Goal: Task Accomplishment & Management: Use online tool/utility

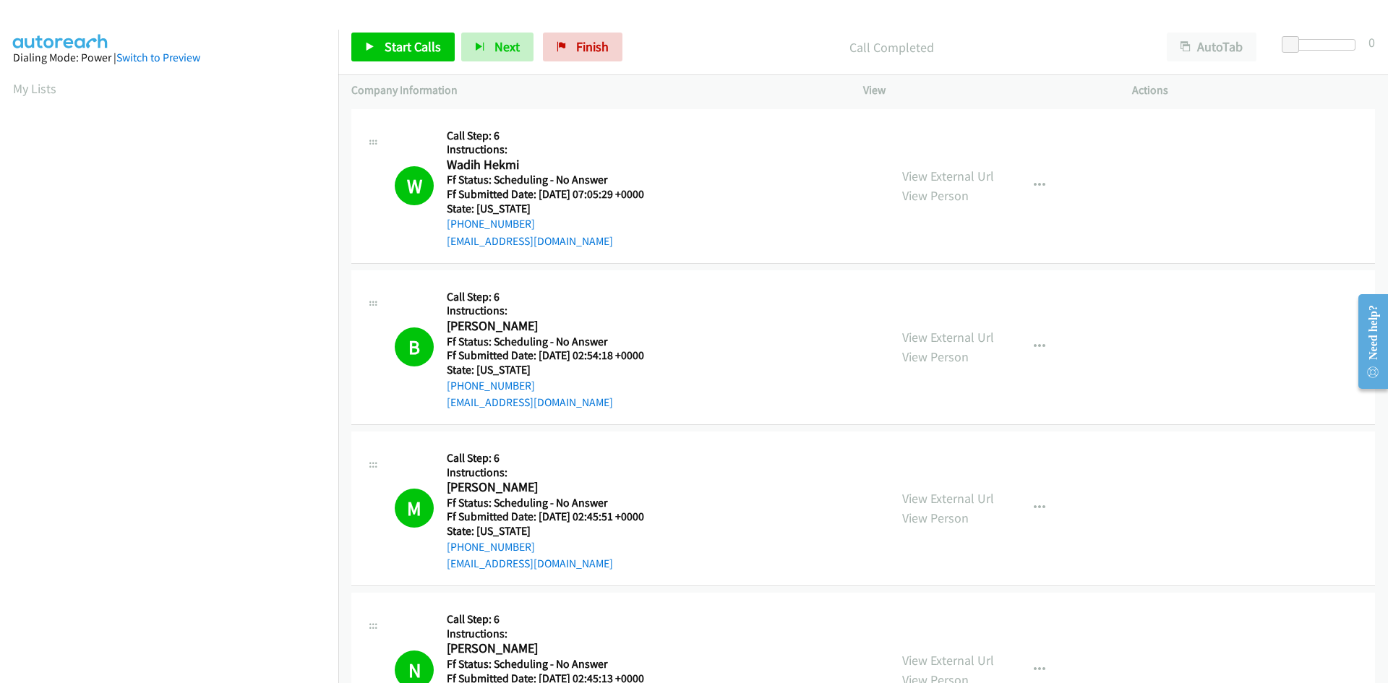
scroll to position [127, 0]
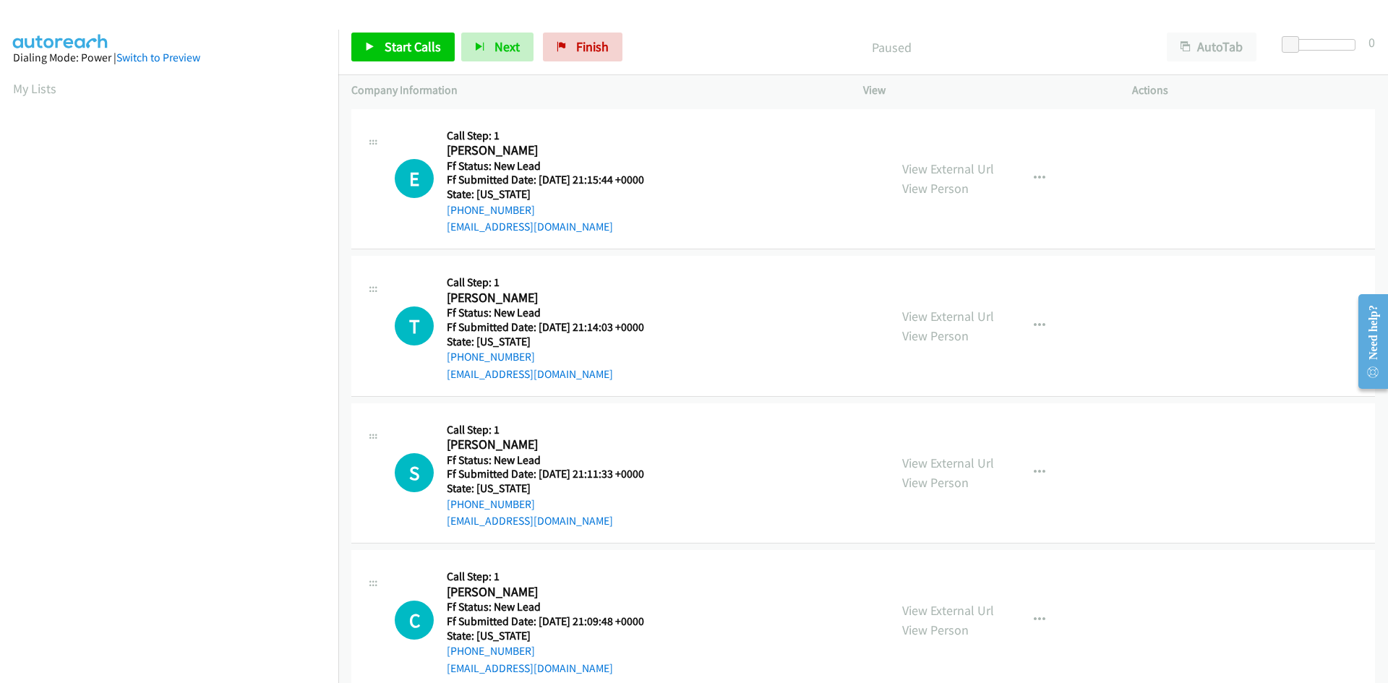
scroll to position [128, 0]
click at [977, 175] on link "View External Url" at bounding box center [948, 168] width 92 height 17
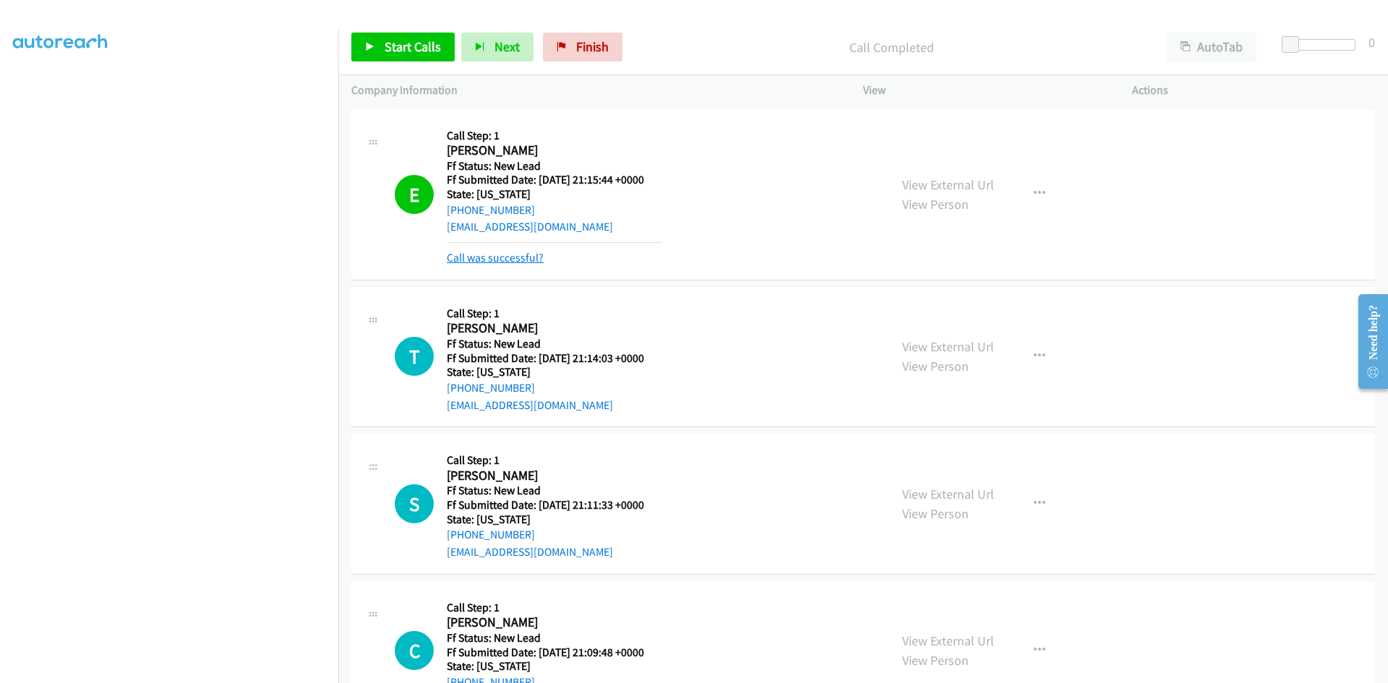
click at [498, 263] on link "Call was successful?" at bounding box center [495, 258] width 97 height 14
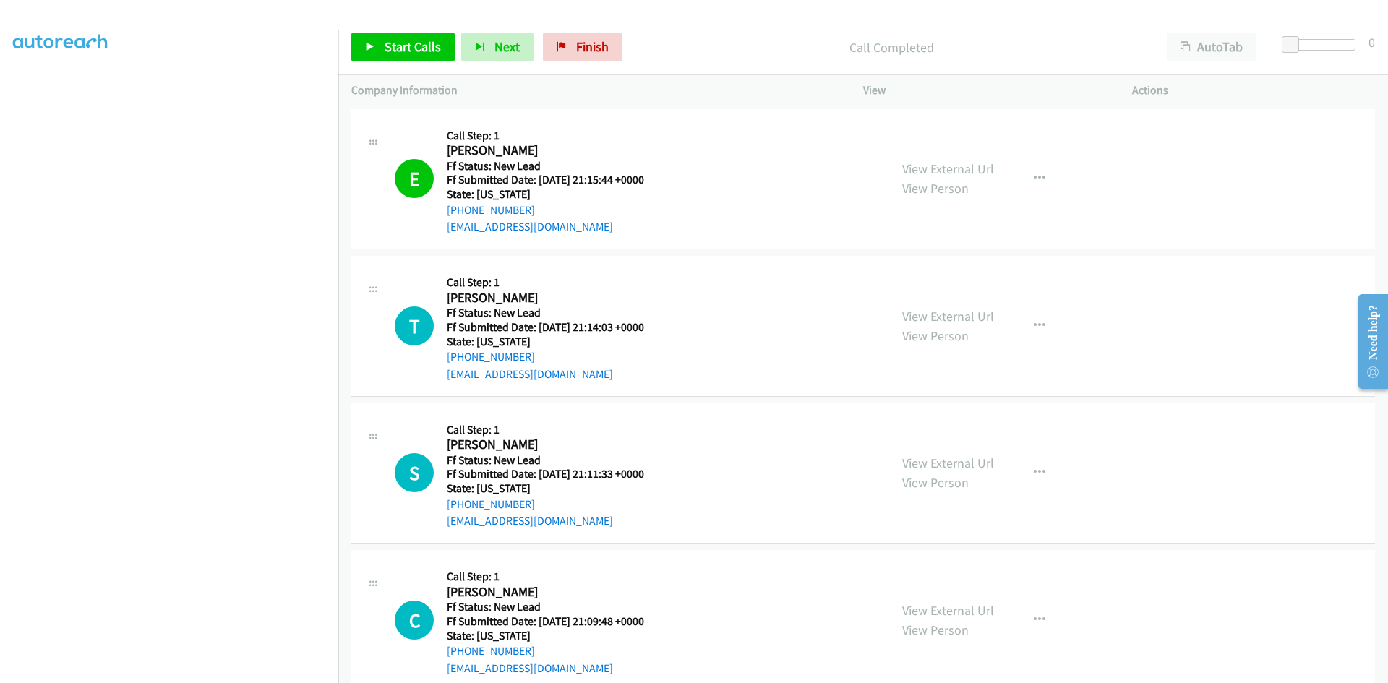
click at [941, 316] on link "View External Url" at bounding box center [948, 316] width 92 height 17
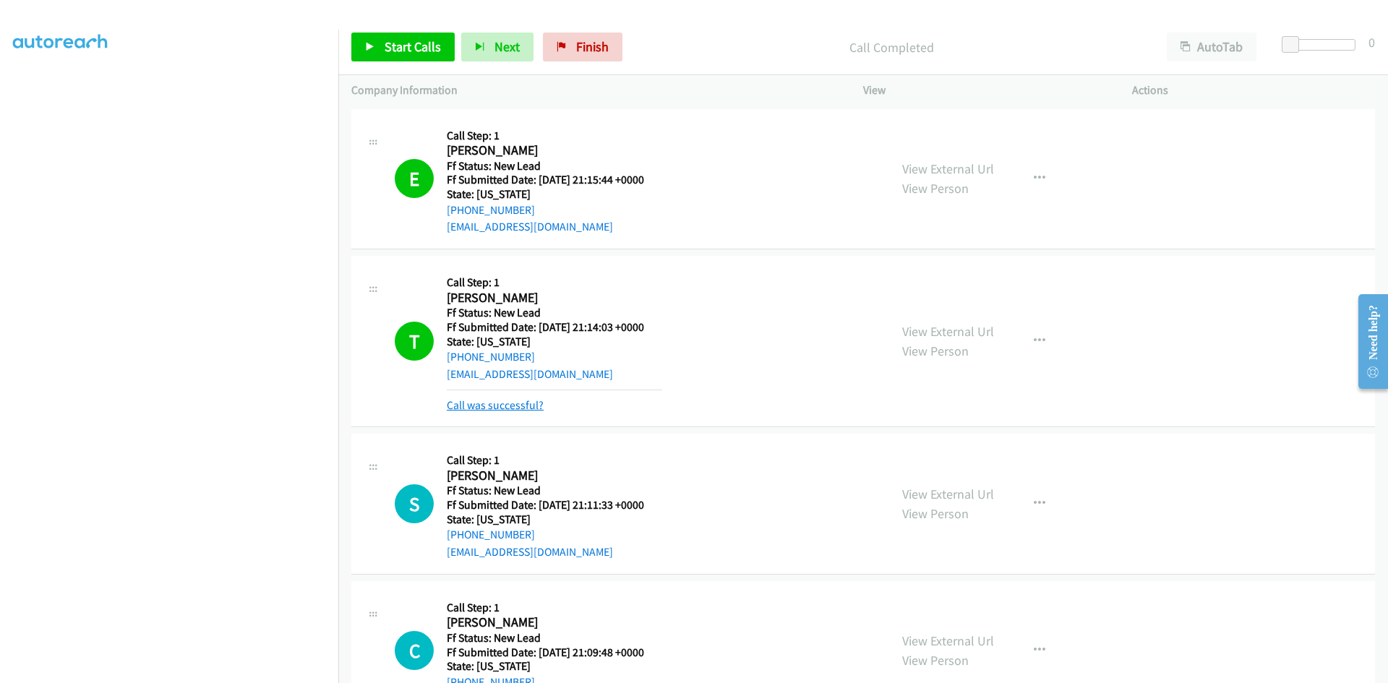
click at [494, 405] on link "Call was successful?" at bounding box center [495, 405] width 97 height 14
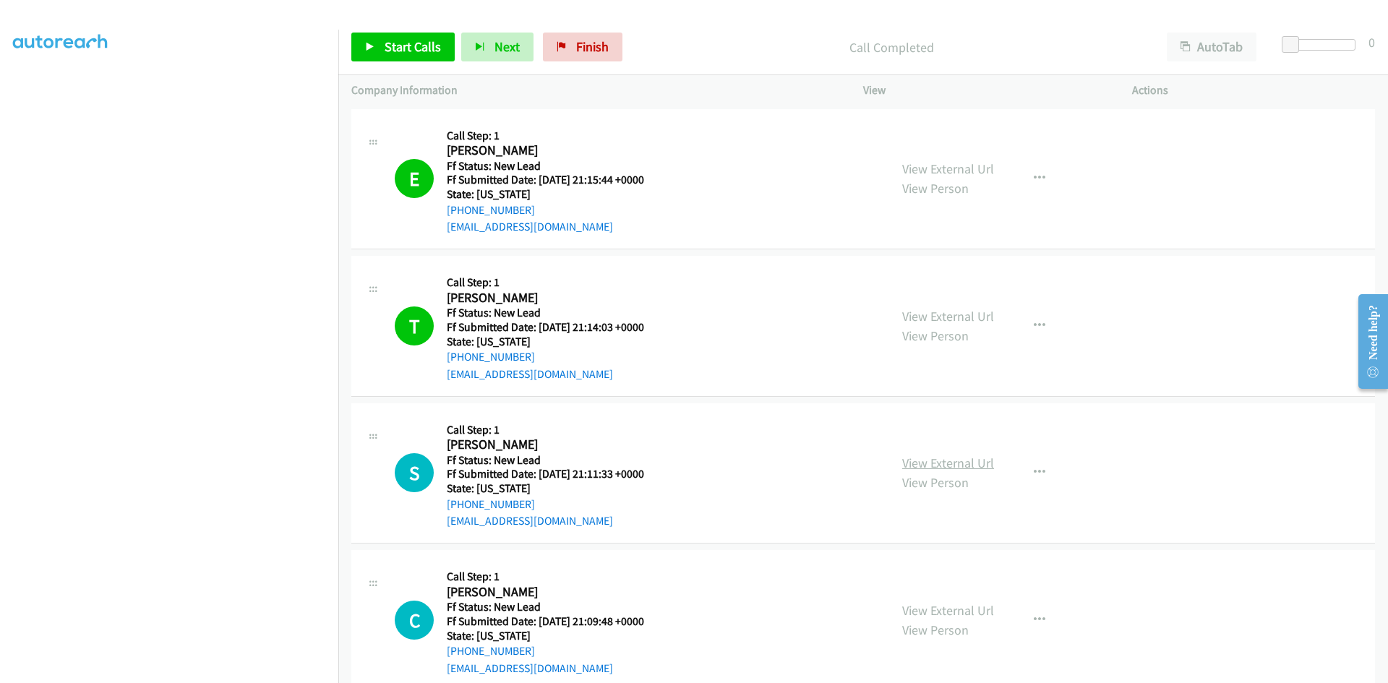
click at [982, 462] on link "View External Url" at bounding box center [948, 463] width 92 height 17
click at [1039, 469] on icon "button" at bounding box center [1040, 473] width 12 height 12
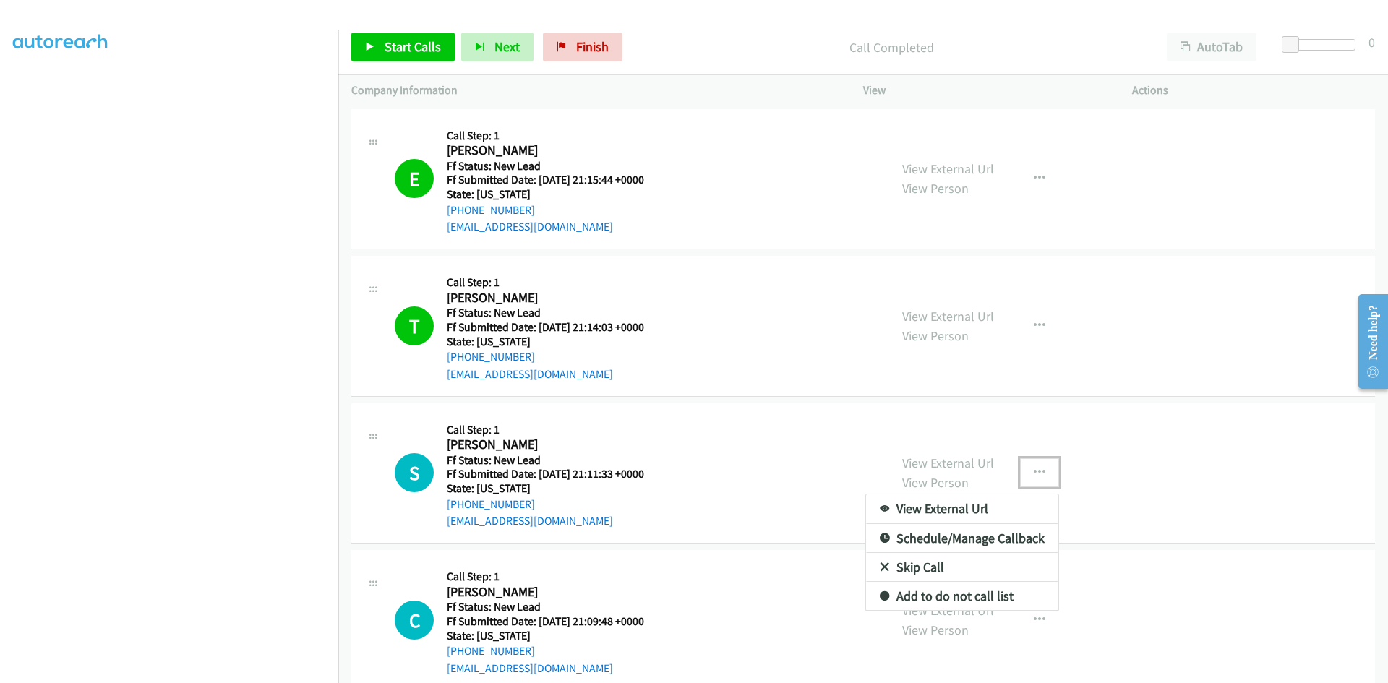
click at [913, 572] on link "Skip Call" at bounding box center [962, 567] width 192 height 29
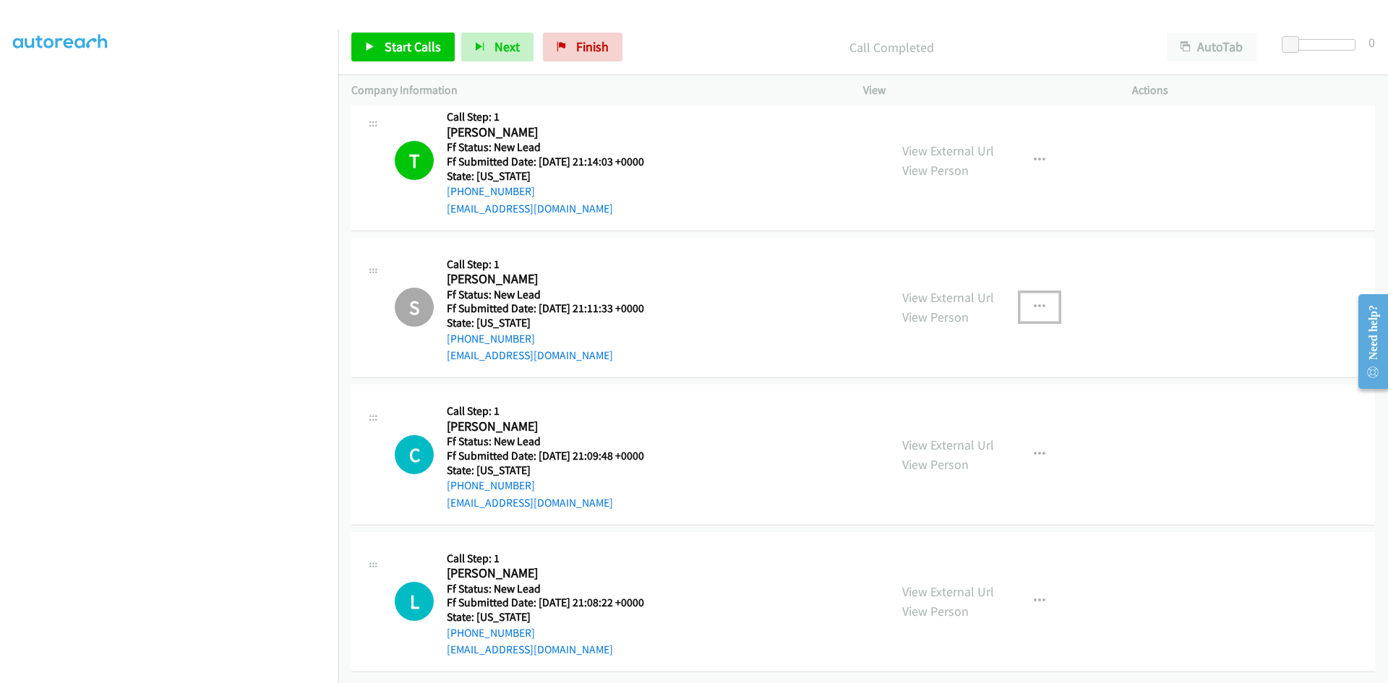
scroll to position [176, 0]
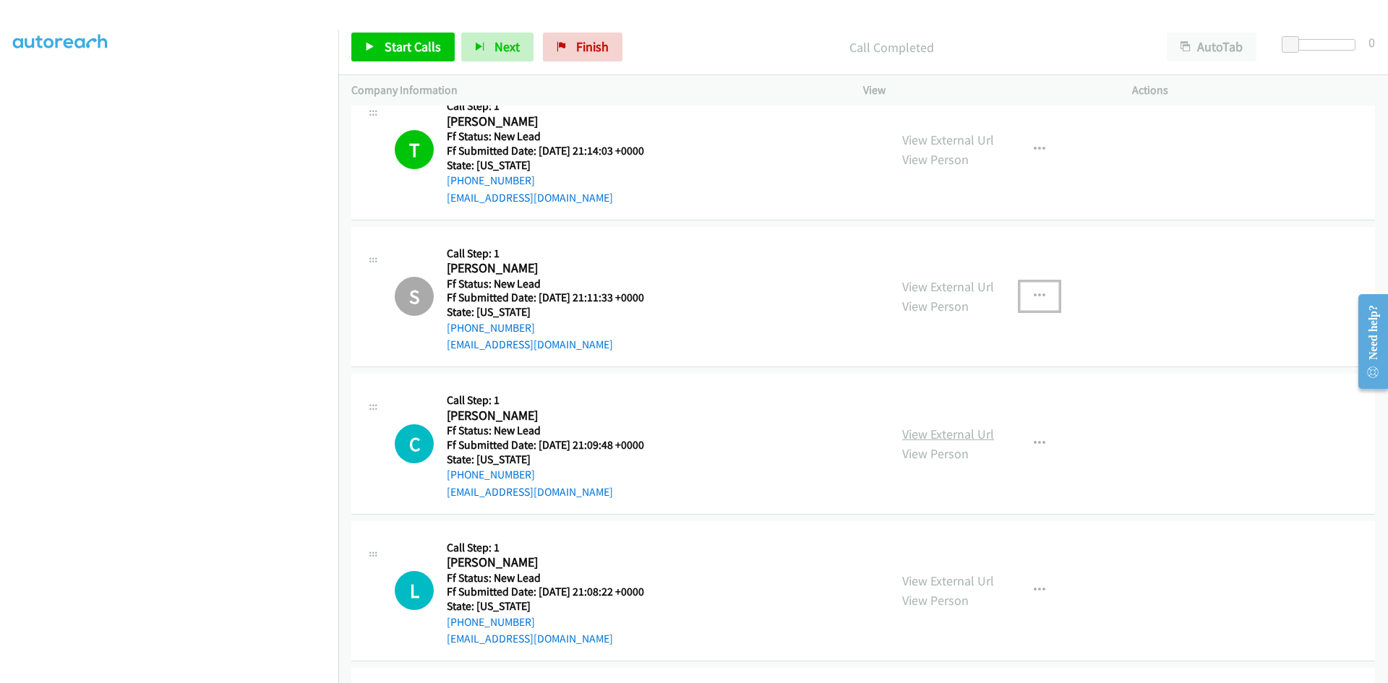
click at [953, 439] on link "View External Url" at bounding box center [948, 434] width 92 height 17
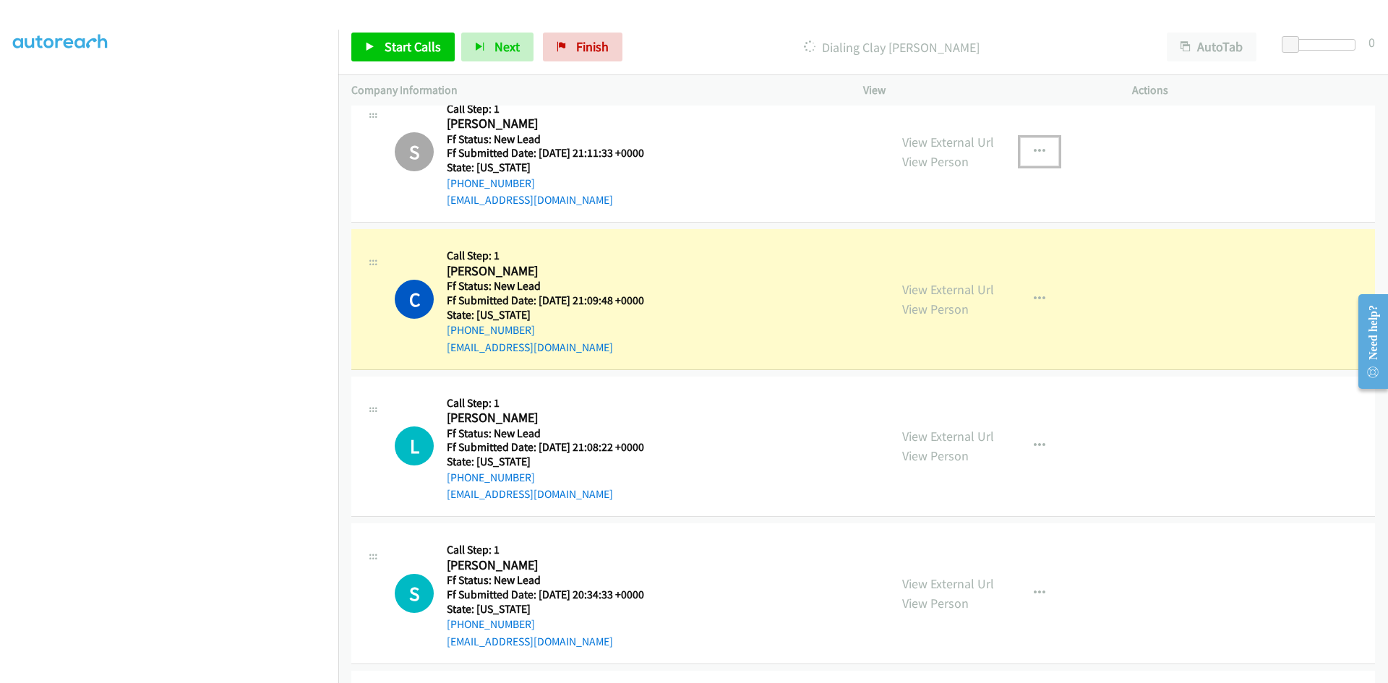
scroll to position [393, 0]
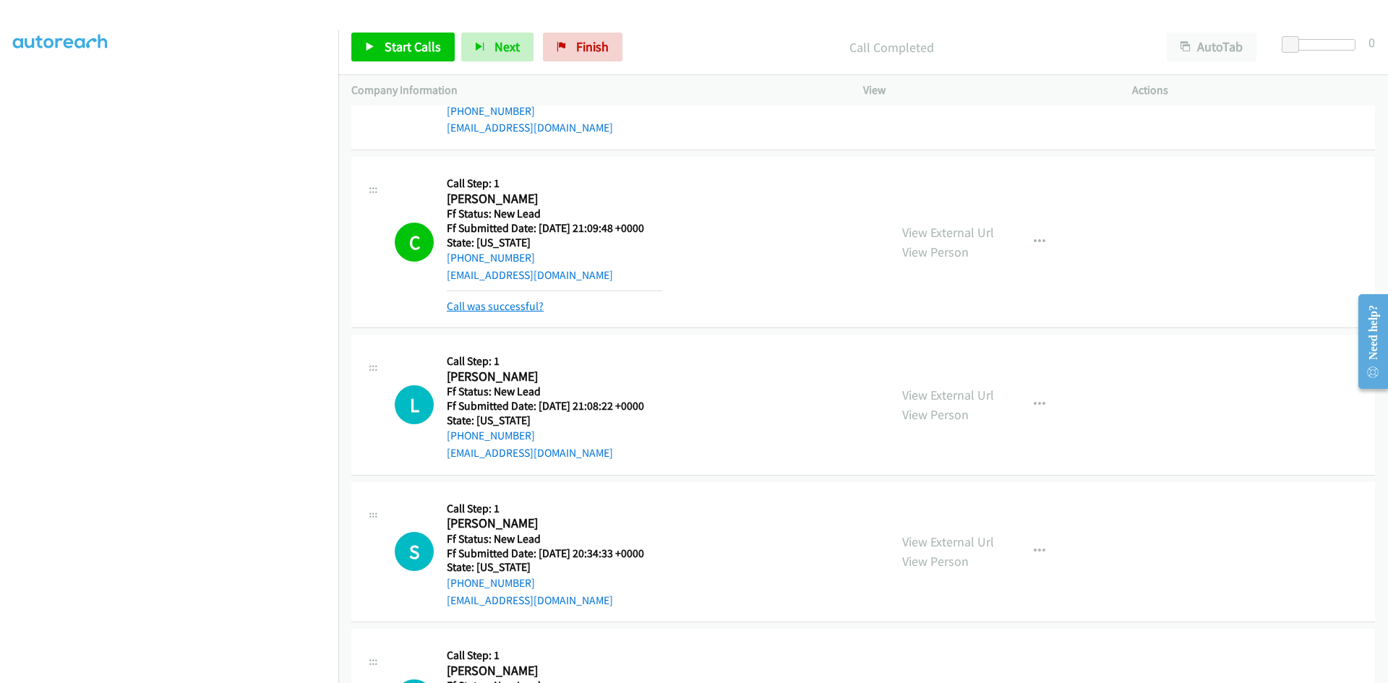
click at [526, 306] on link "Call was successful?" at bounding box center [495, 306] width 97 height 14
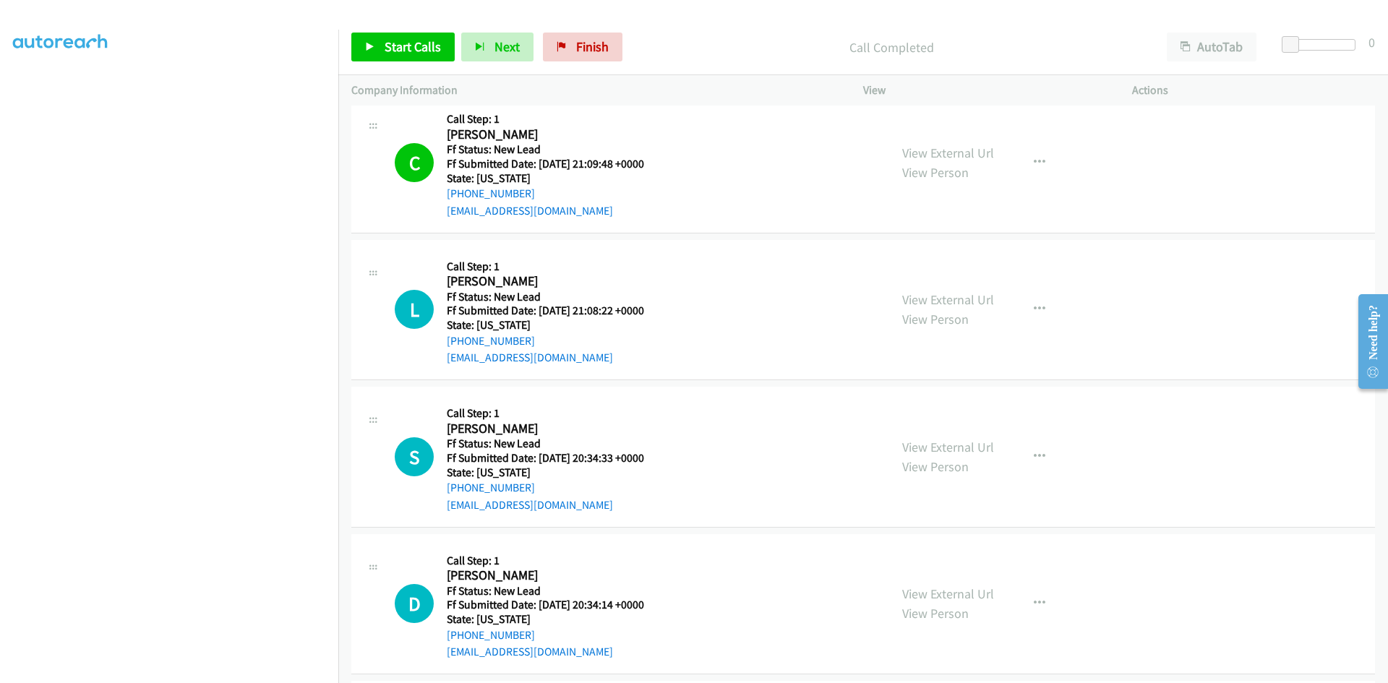
scroll to position [466, 0]
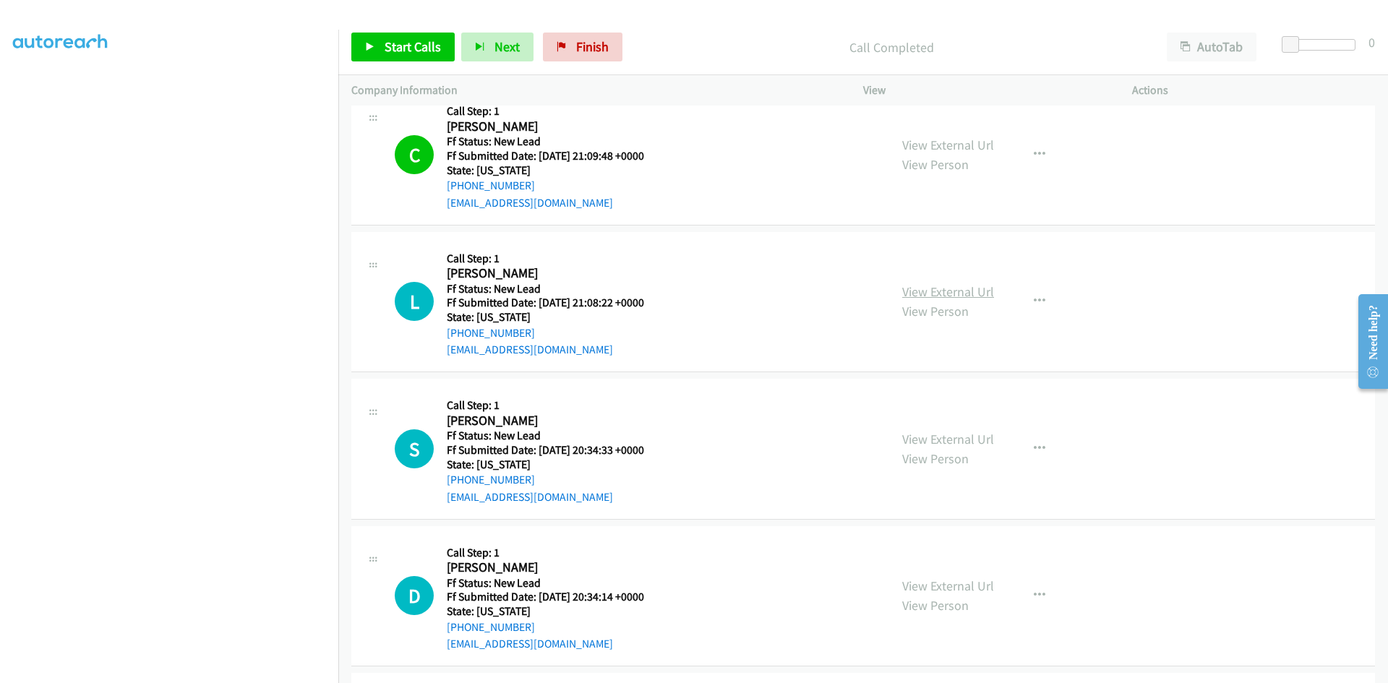
click at [940, 295] on link "View External Url" at bounding box center [948, 291] width 92 height 17
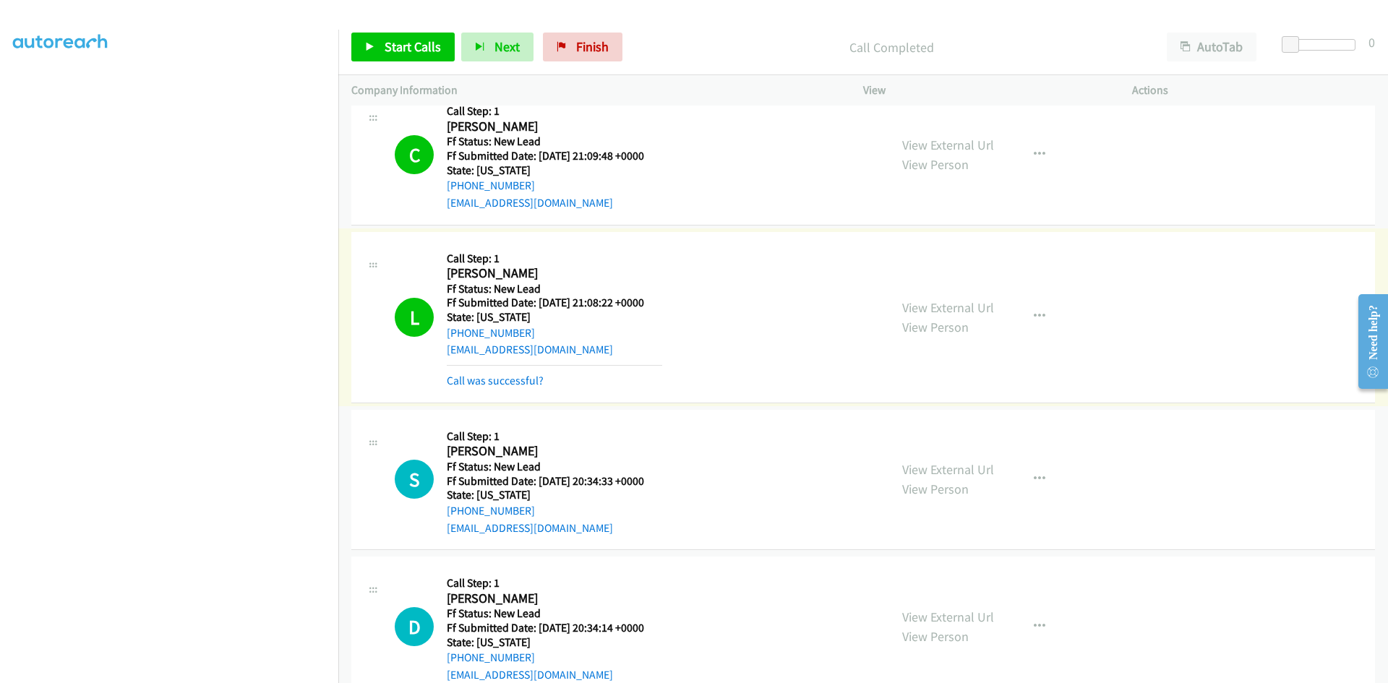
click at [471, 380] on link "Call was successful?" at bounding box center [495, 381] width 97 height 14
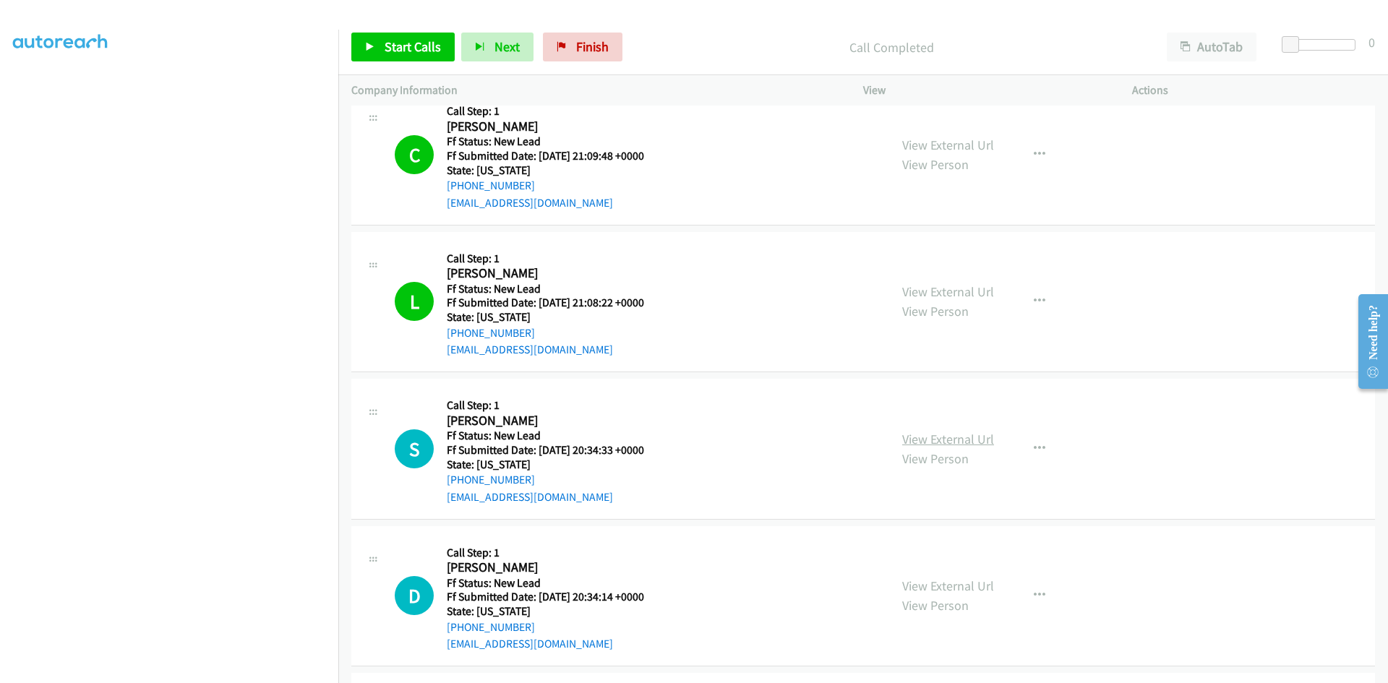
click at [948, 434] on link "View External Url" at bounding box center [948, 439] width 92 height 17
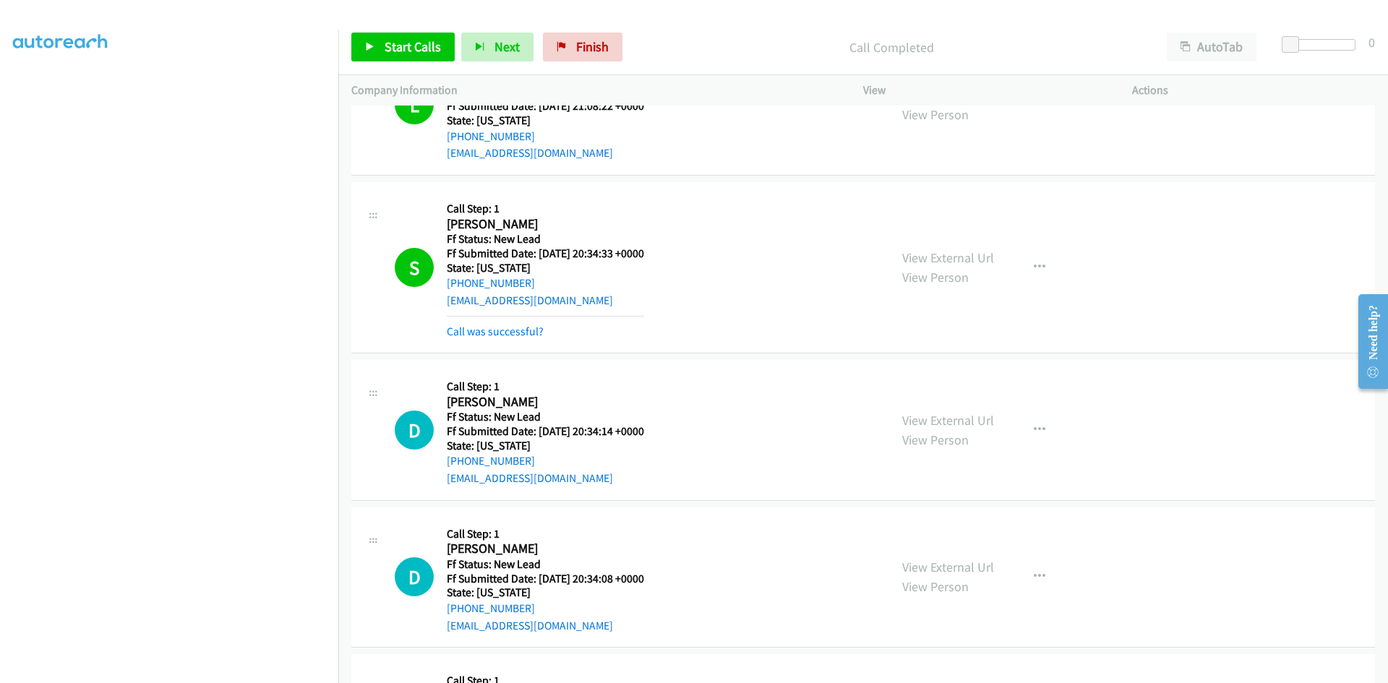
scroll to position [682, 0]
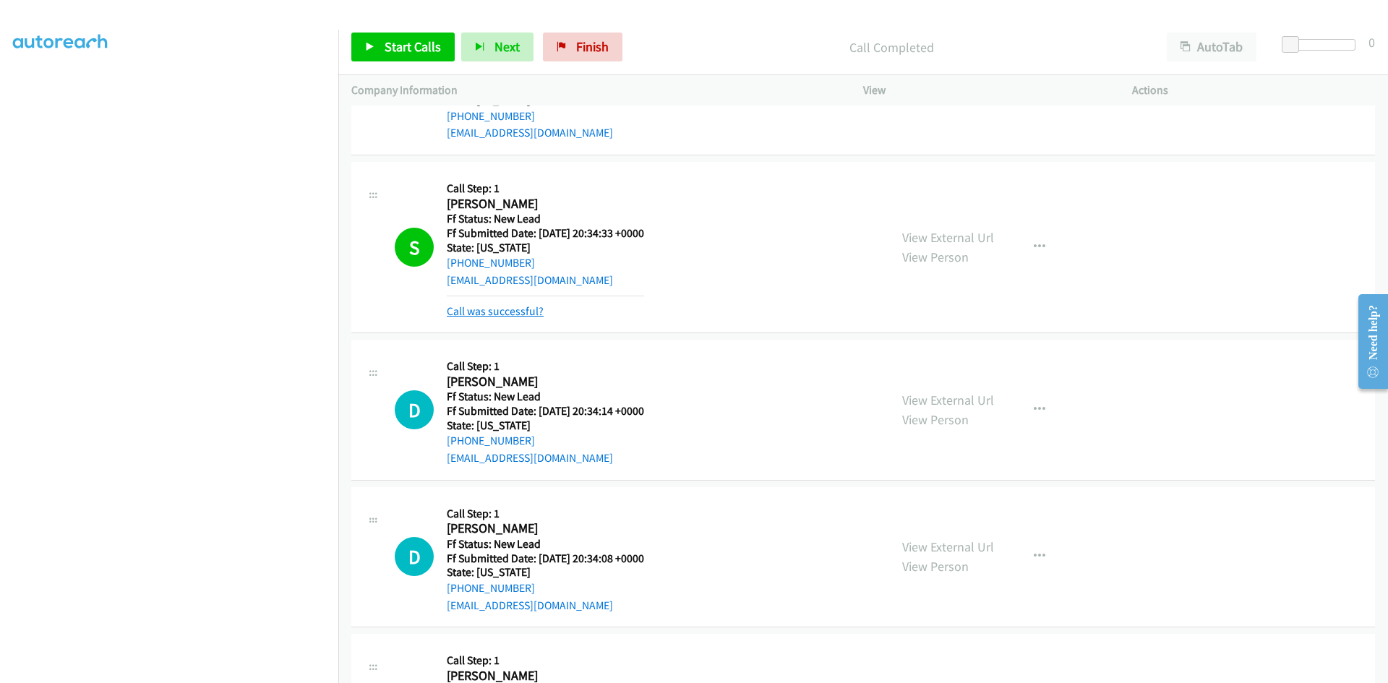
click at [522, 310] on link "Call was successful?" at bounding box center [495, 311] width 97 height 14
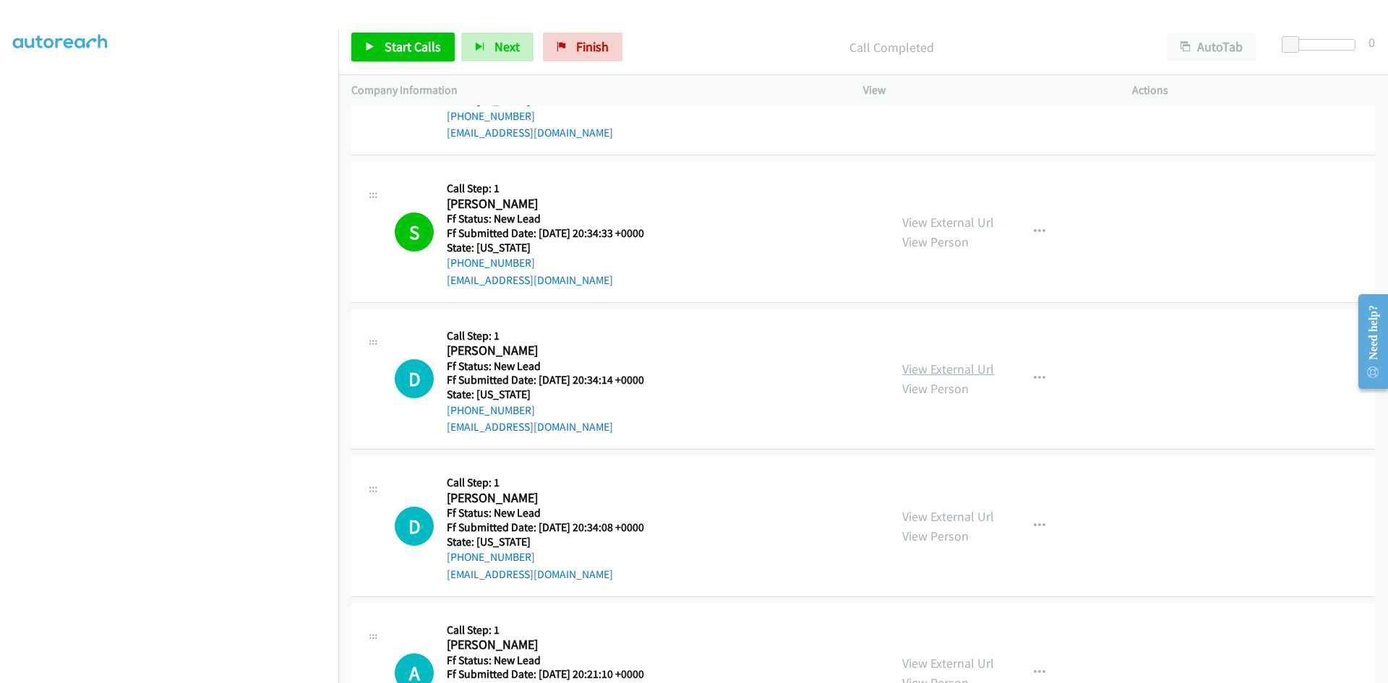
click at [973, 370] on link "View External Url" at bounding box center [948, 369] width 92 height 17
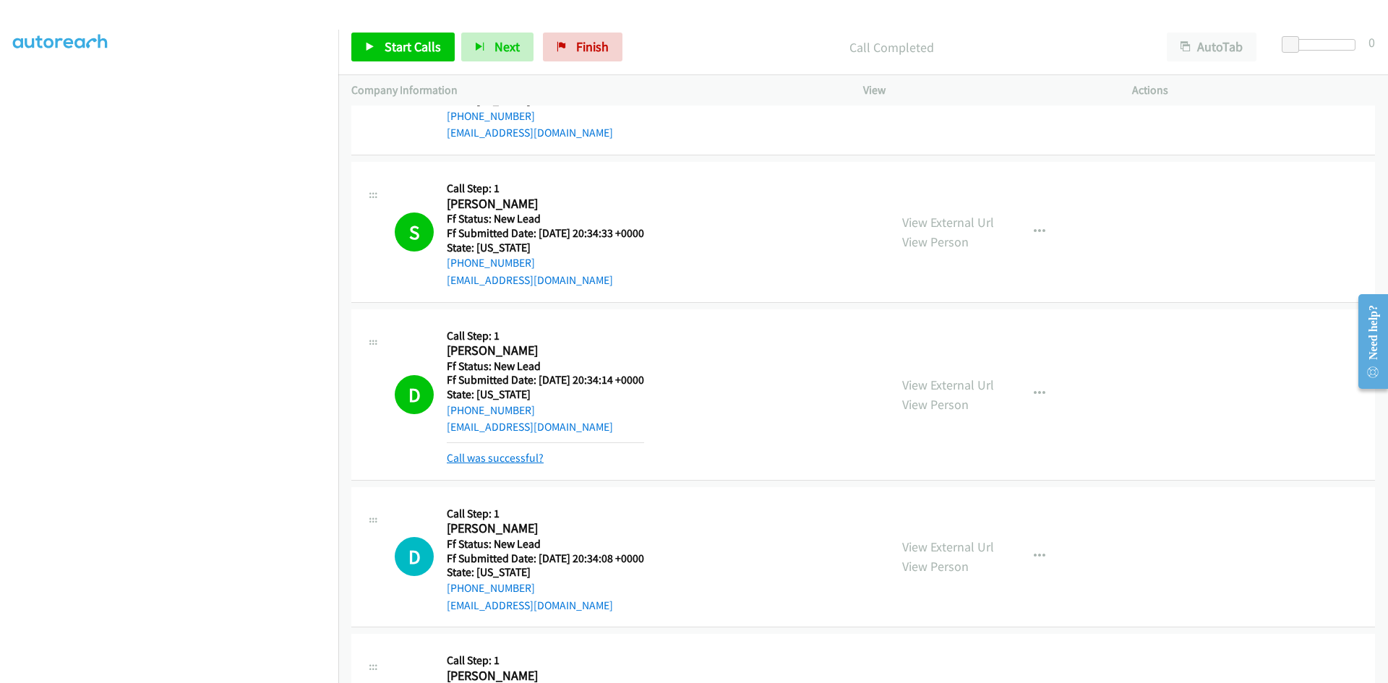
click at [489, 460] on link "Call was successful?" at bounding box center [495, 458] width 97 height 14
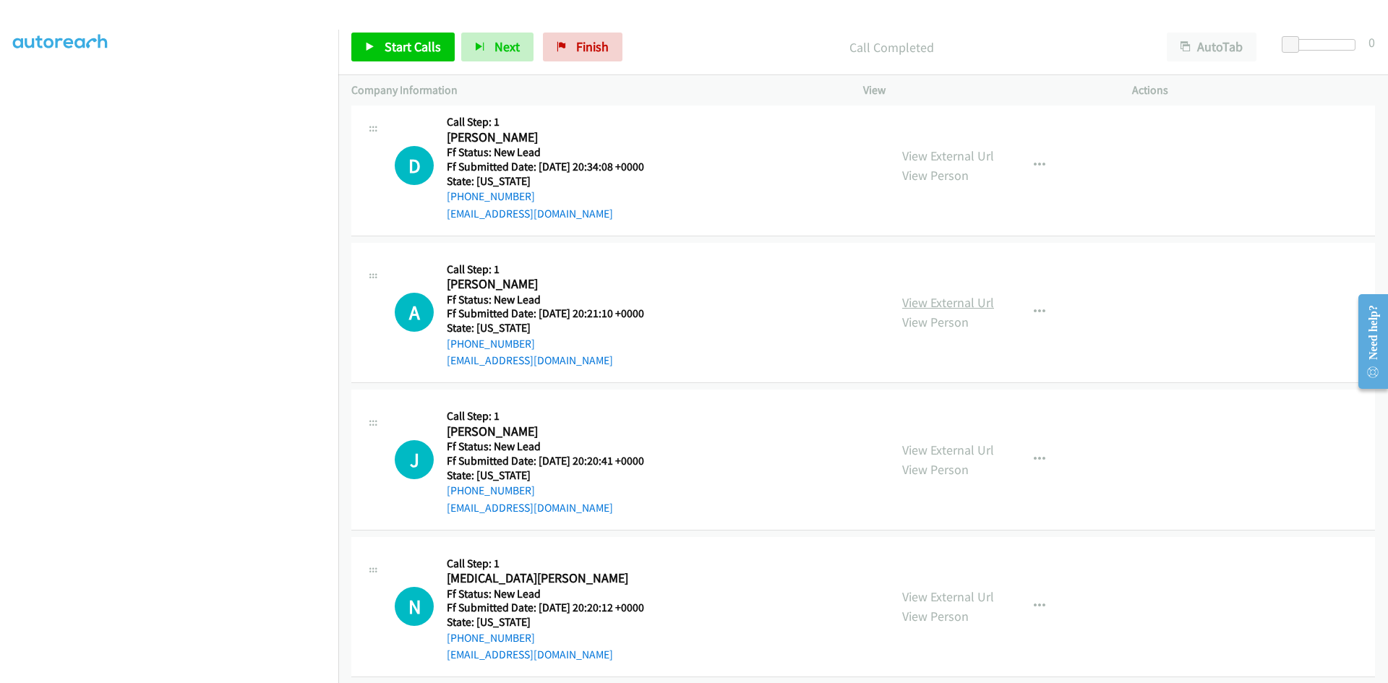
scroll to position [1044, 0]
click at [986, 150] on link "View External Url" at bounding box center [948, 155] width 92 height 17
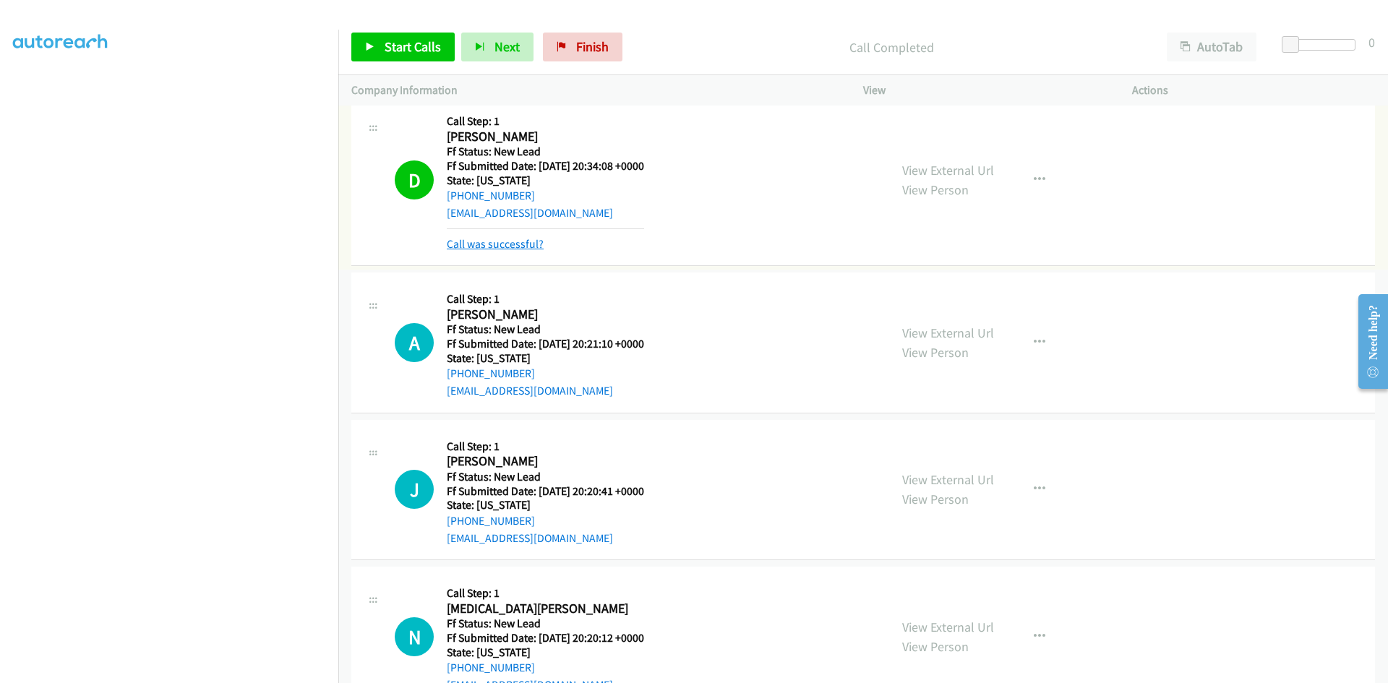
click at [518, 241] on link "Call was successful?" at bounding box center [495, 244] width 97 height 14
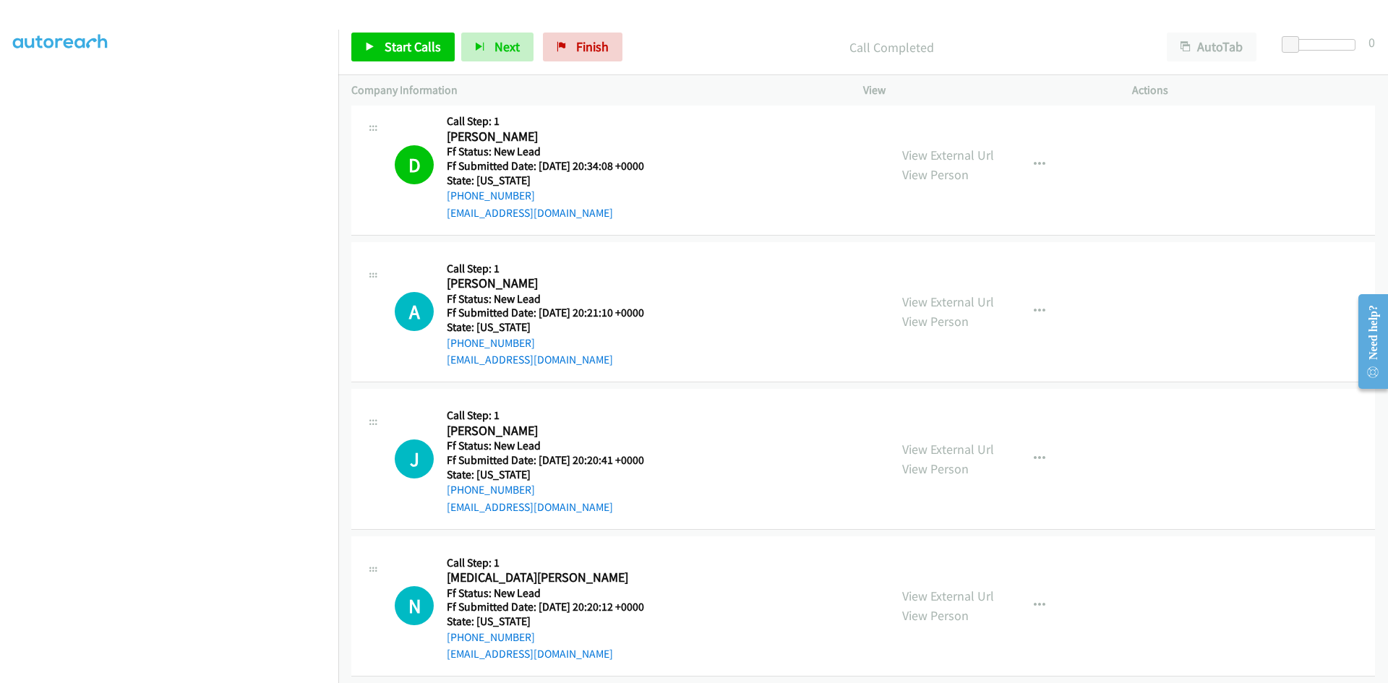
scroll to position [1013, 0]
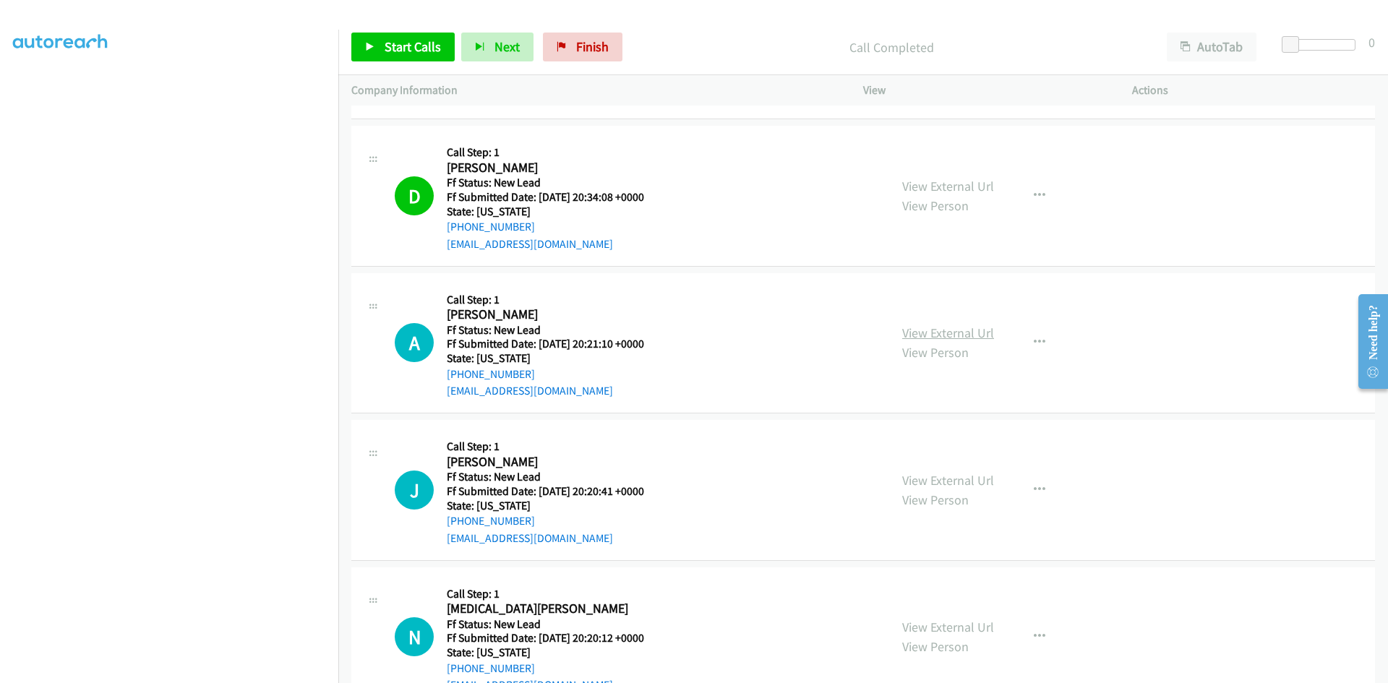
click at [941, 329] on link "View External Url" at bounding box center [948, 333] width 92 height 17
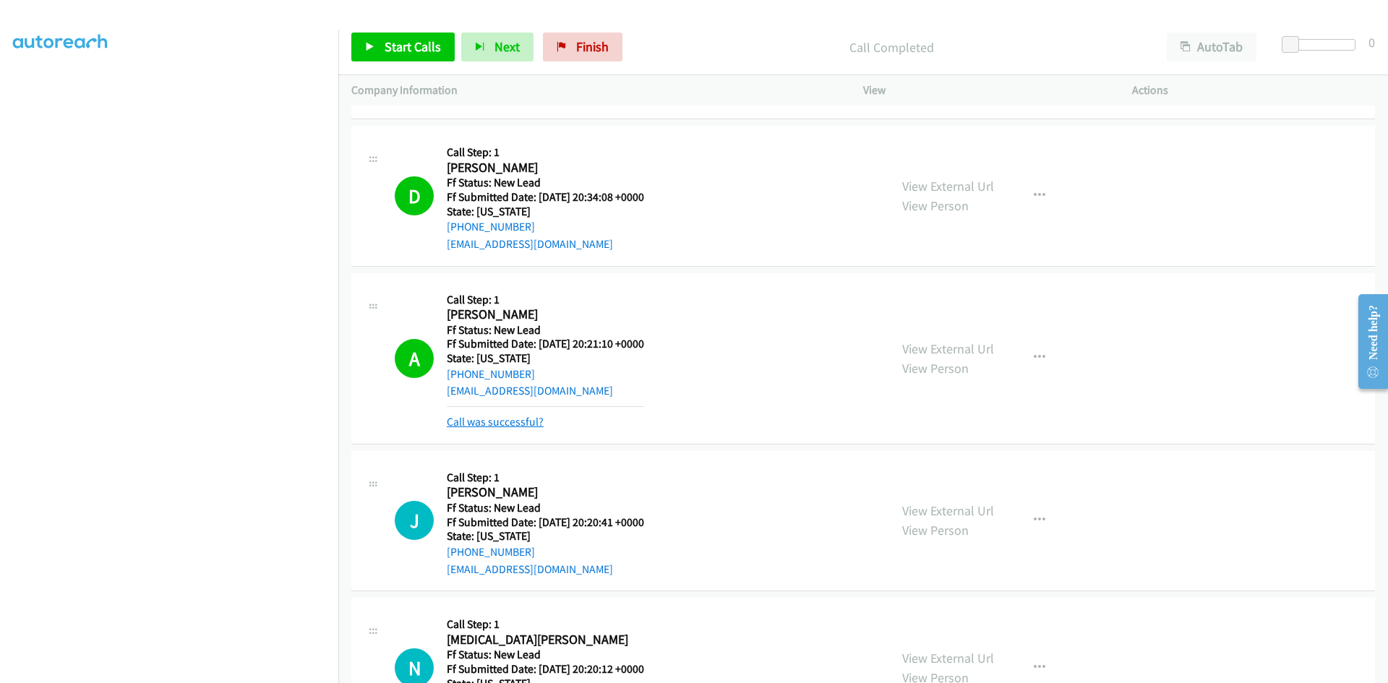
click at [471, 418] on link "Call was successful?" at bounding box center [495, 422] width 97 height 14
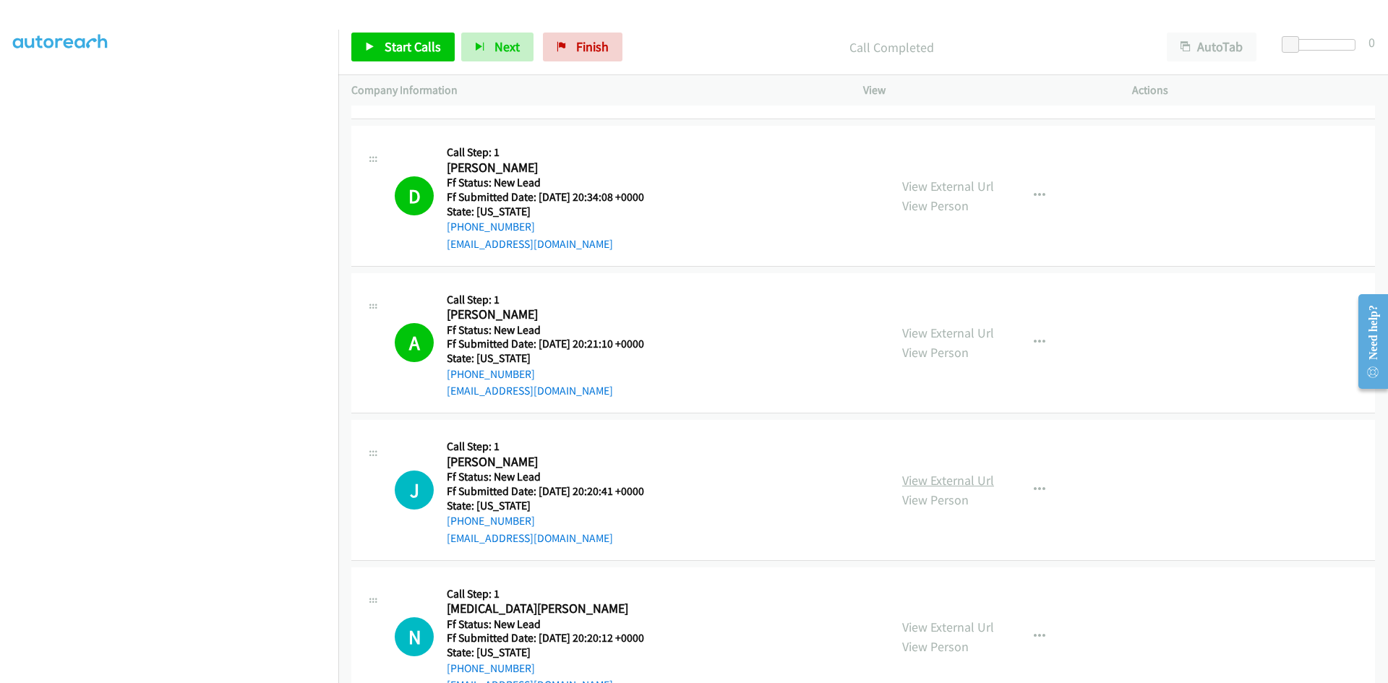
click at [961, 481] on link "View External Url" at bounding box center [948, 480] width 92 height 17
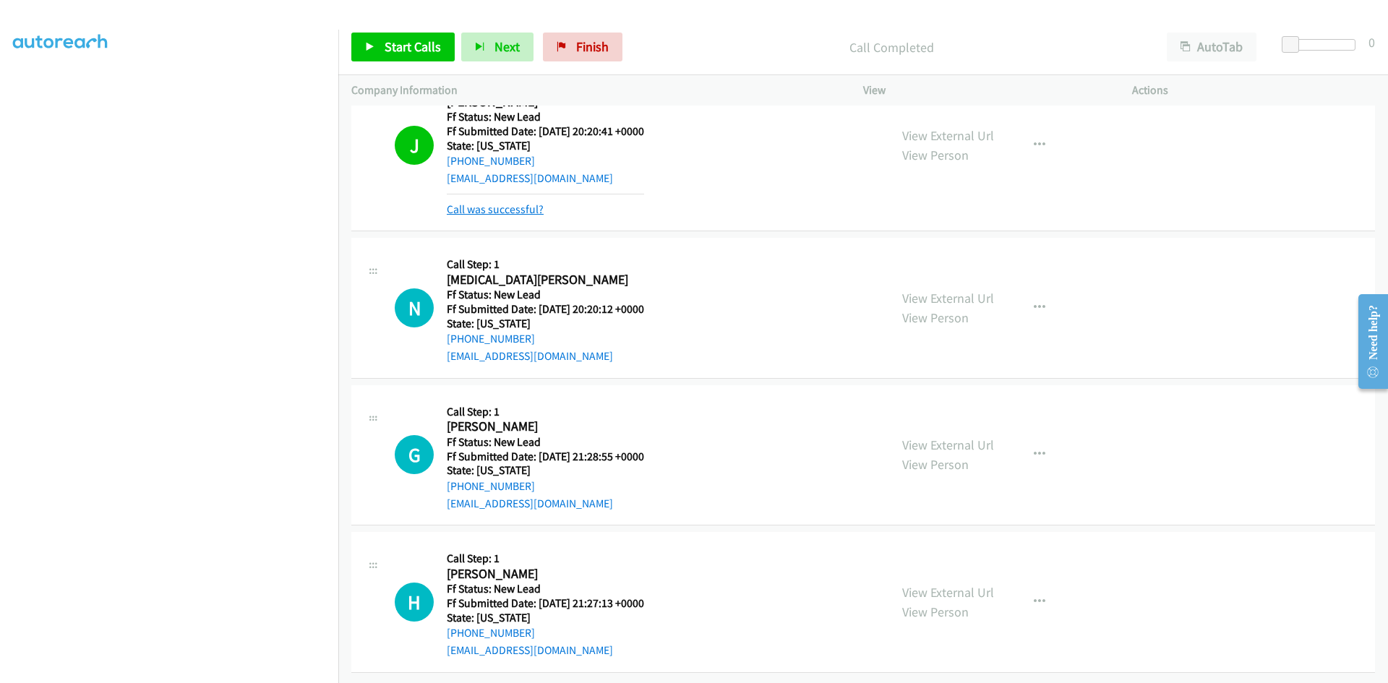
scroll to position [1384, 0]
click at [508, 202] on link "Call was successful?" at bounding box center [495, 209] width 97 height 14
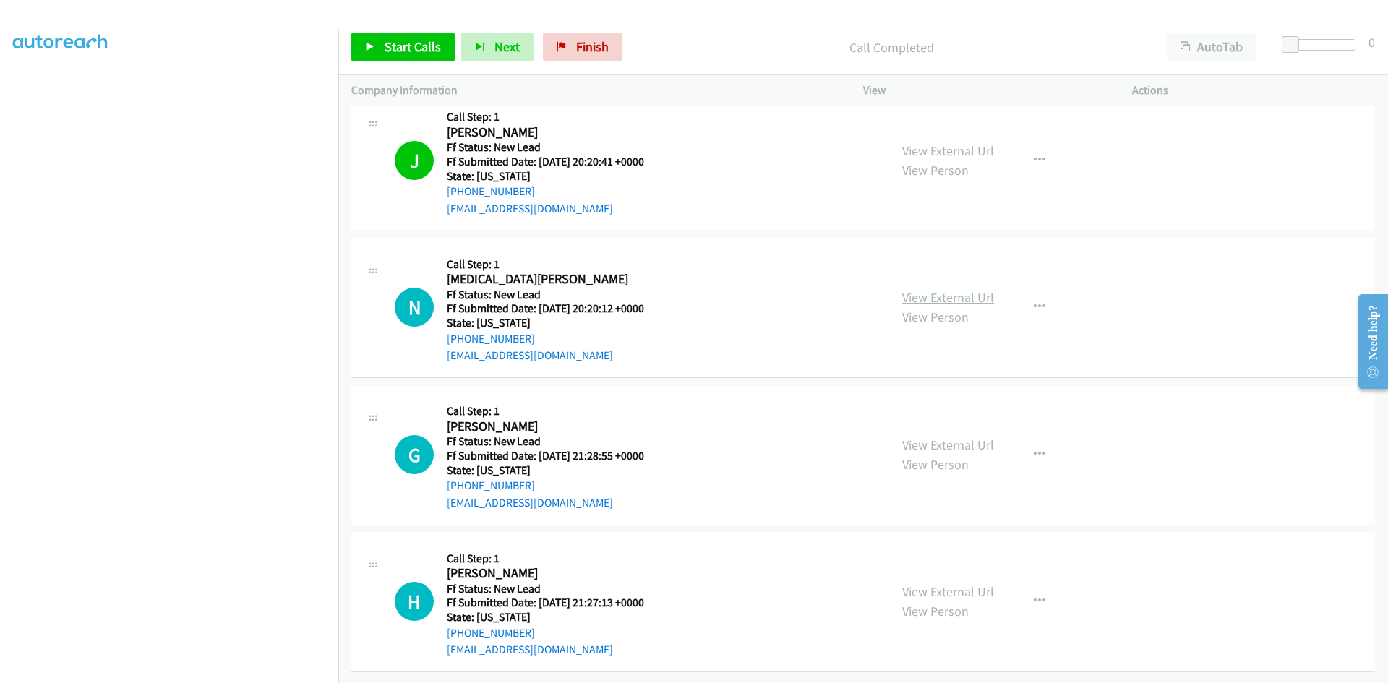
click at [918, 289] on link "View External Url" at bounding box center [948, 297] width 92 height 17
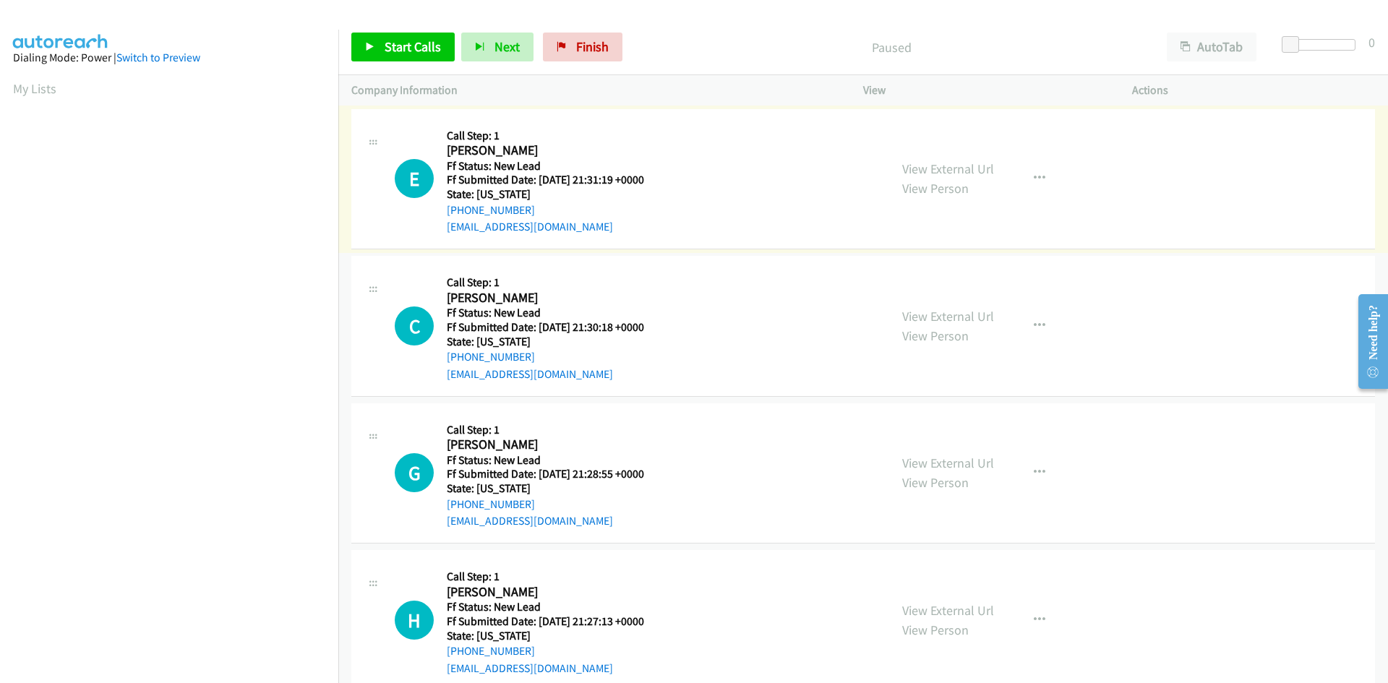
click at [910, 171] on link "View External Url" at bounding box center [948, 168] width 92 height 17
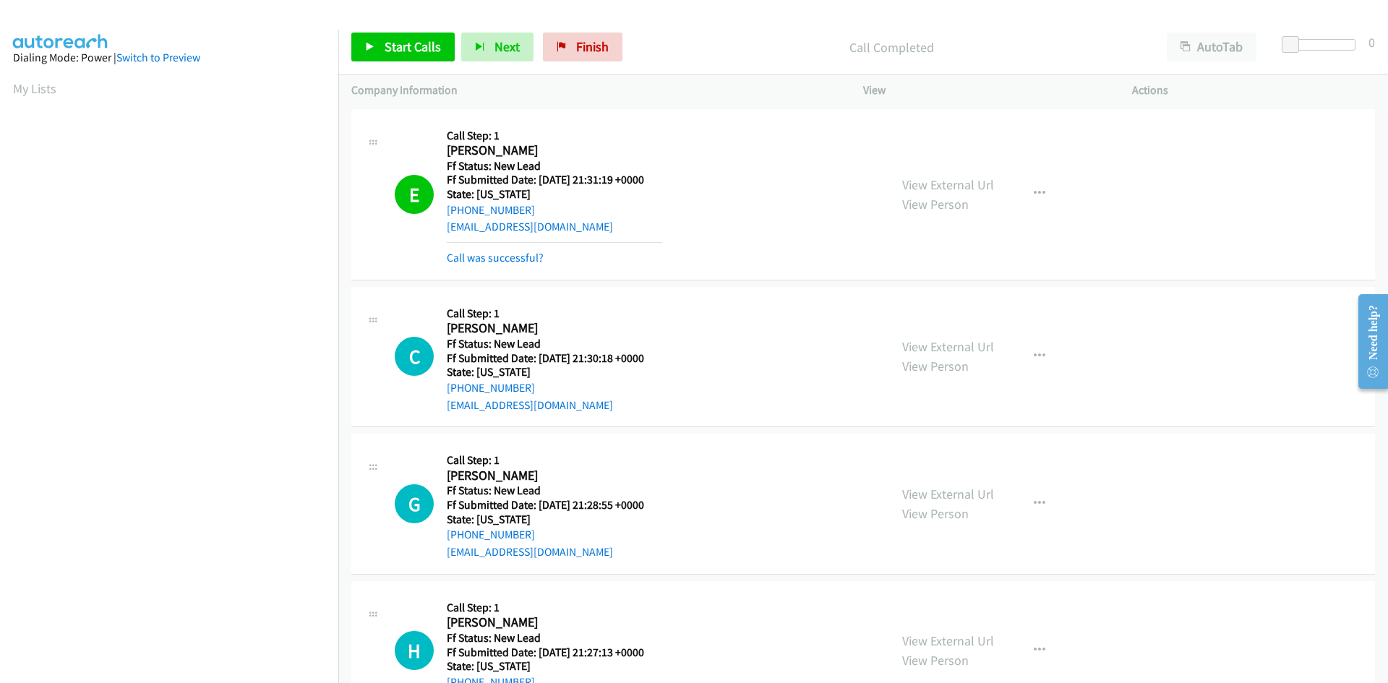
scroll to position [128, 0]
click at [499, 260] on link "Call was successful?" at bounding box center [495, 258] width 97 height 14
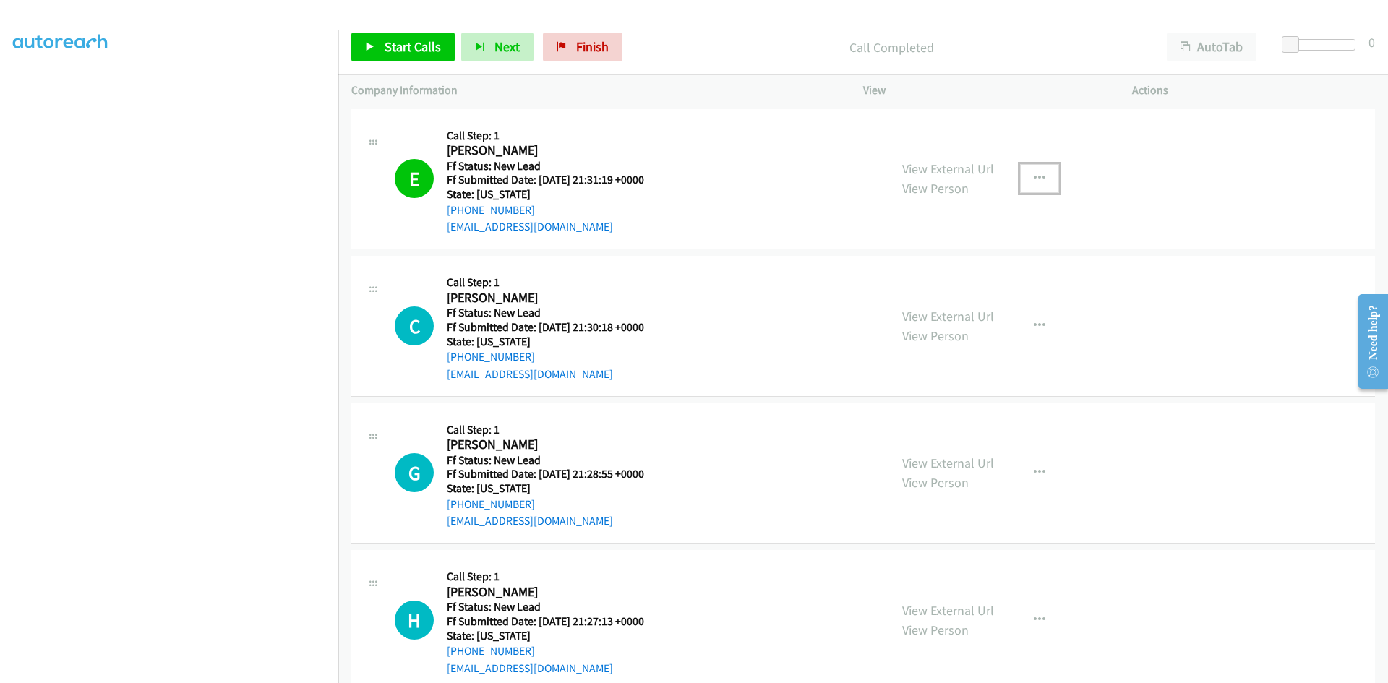
click at [1034, 174] on icon "button" at bounding box center [1040, 179] width 12 height 12
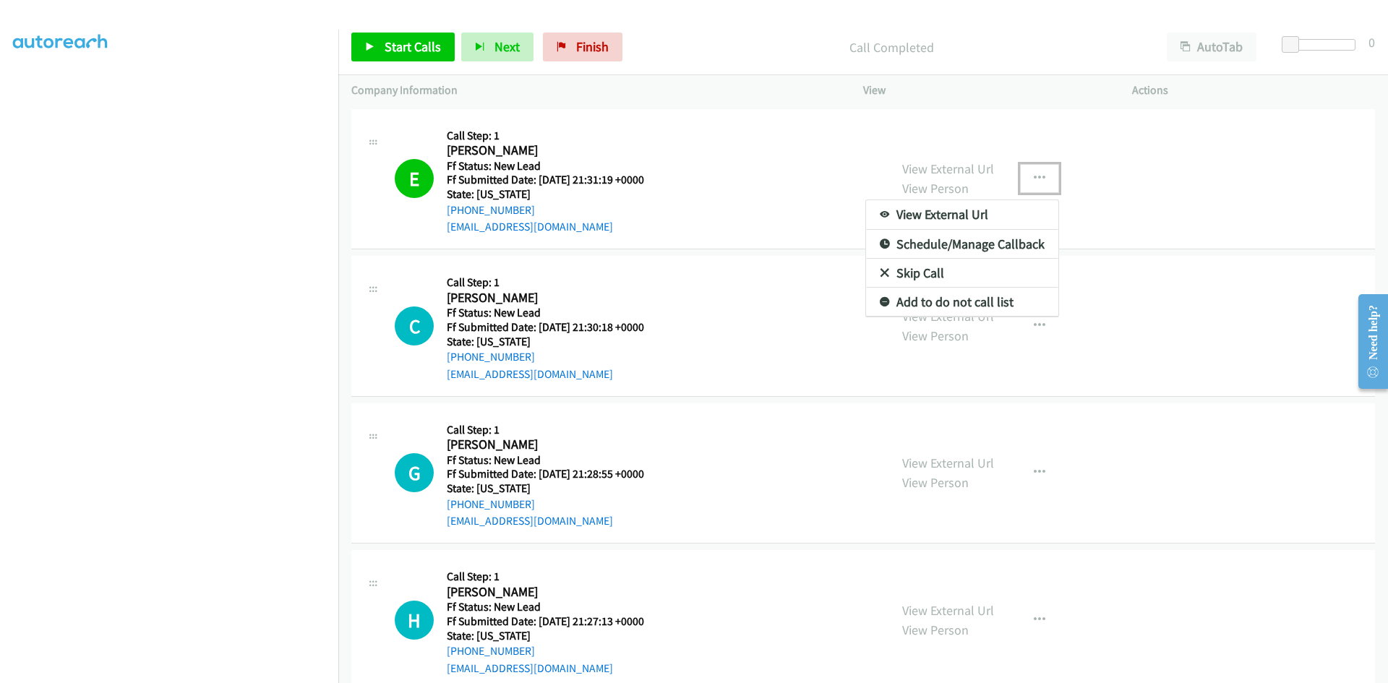
click at [961, 299] on link "Add to do not call list" at bounding box center [962, 302] width 192 height 29
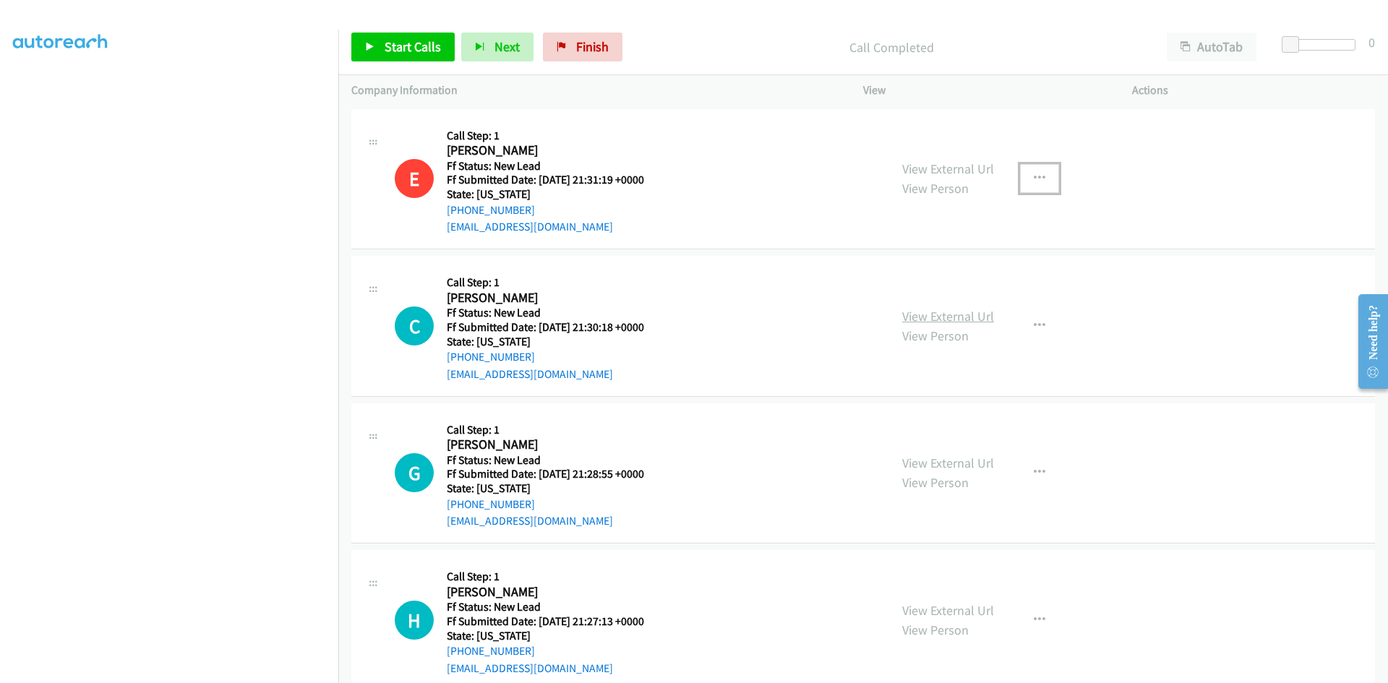
click at [948, 318] on link "View External Url" at bounding box center [948, 316] width 92 height 17
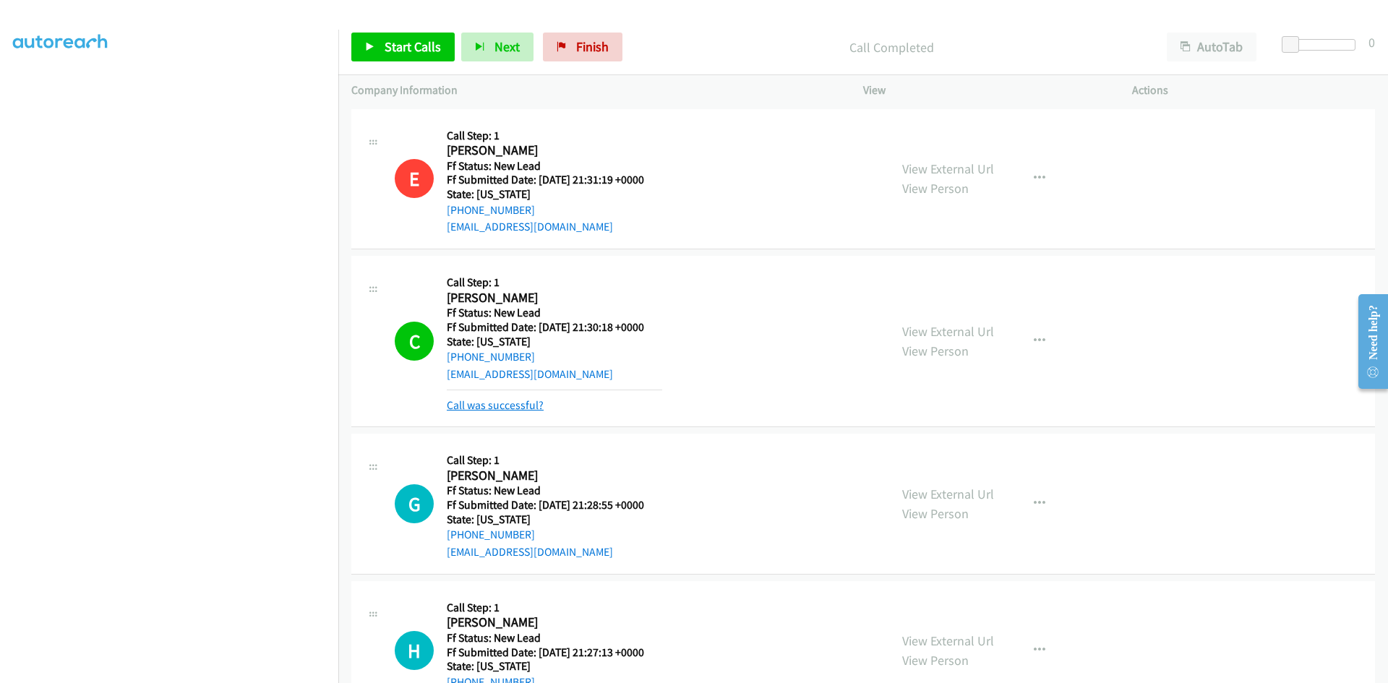
click at [504, 398] on link "Call was successful?" at bounding box center [495, 405] width 97 height 14
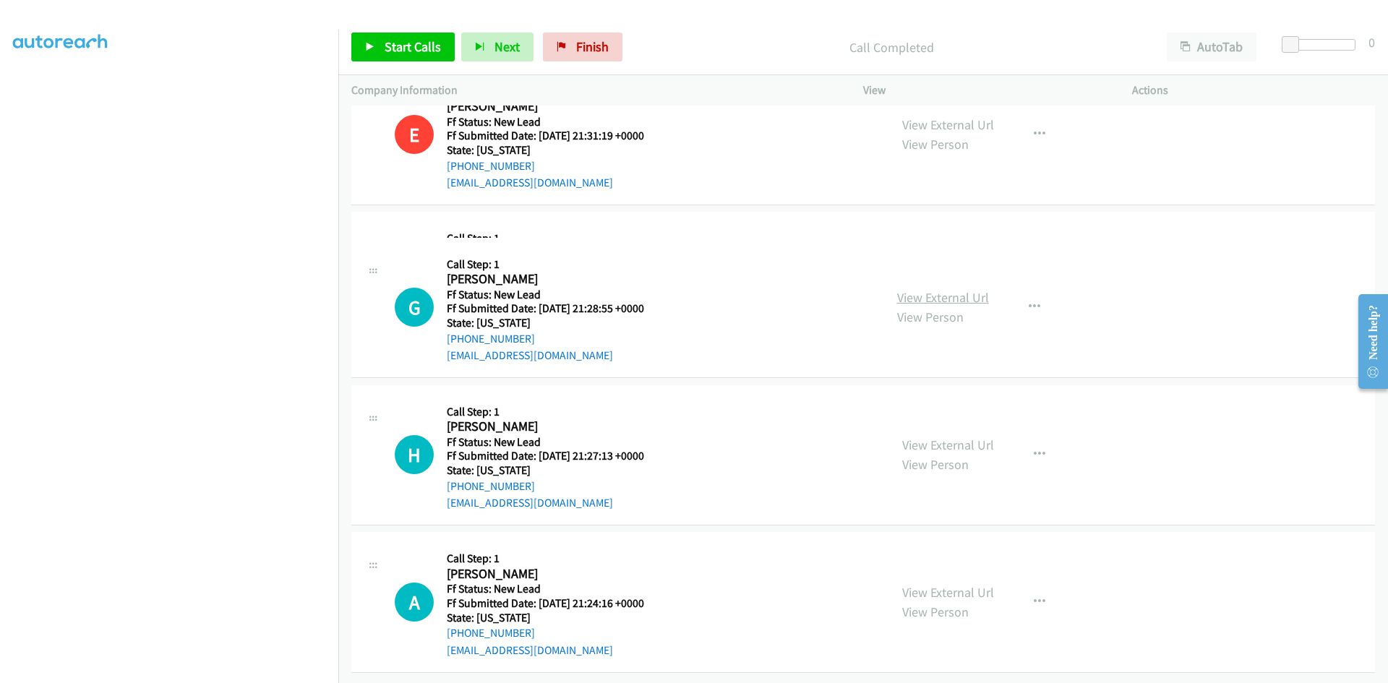
scroll to position [176, 0]
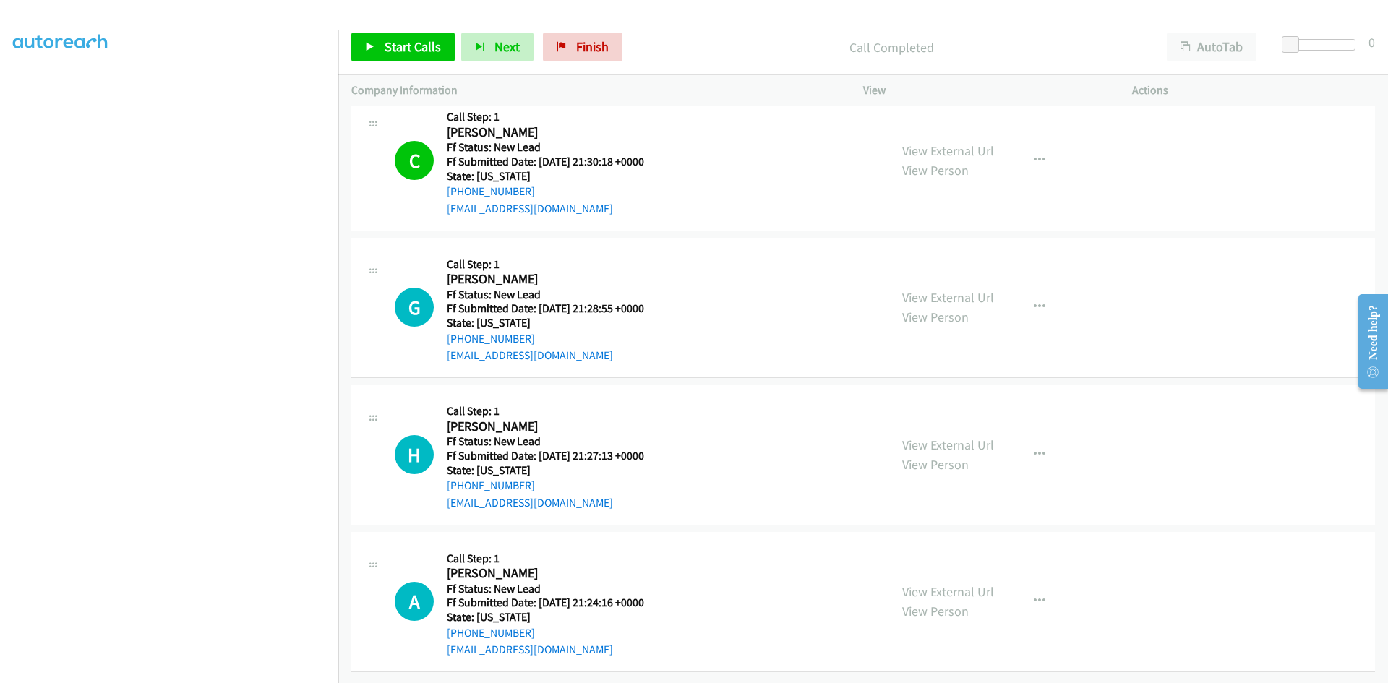
click at [930, 289] on link "View External Url" at bounding box center [948, 297] width 92 height 17
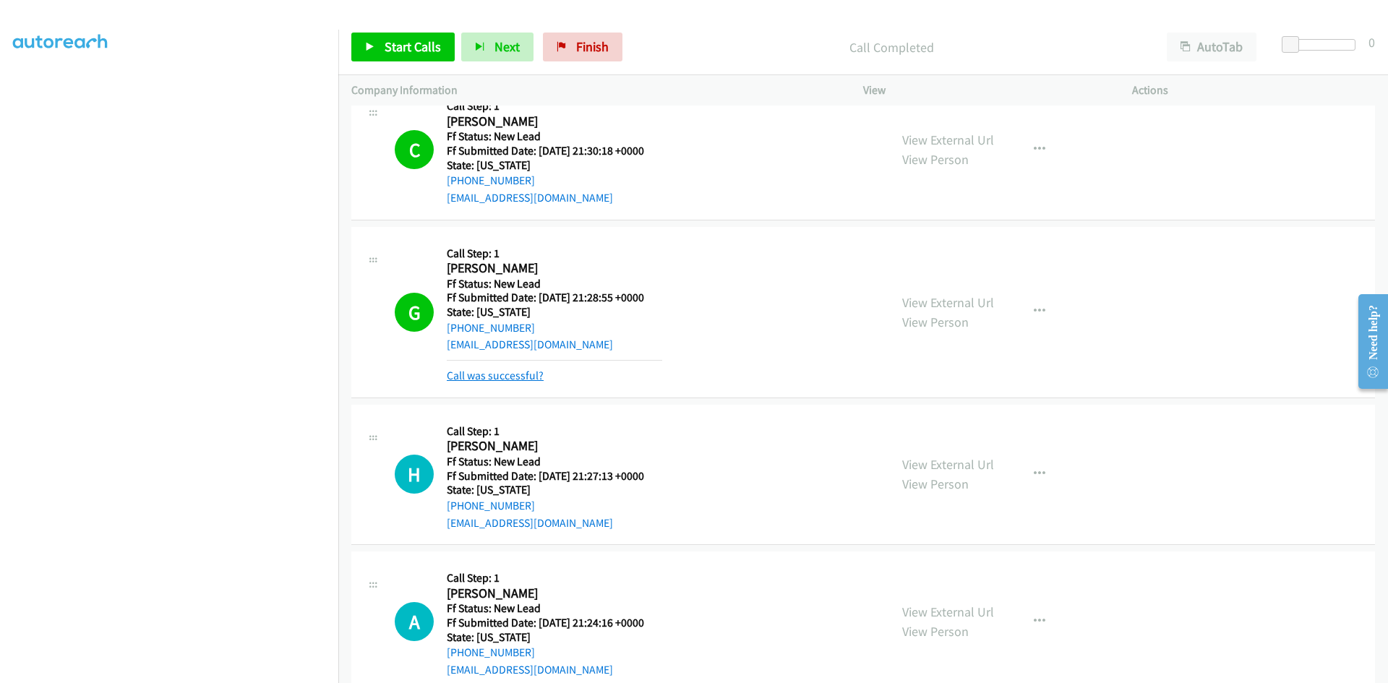
click at [527, 372] on link "Call was successful?" at bounding box center [495, 376] width 97 height 14
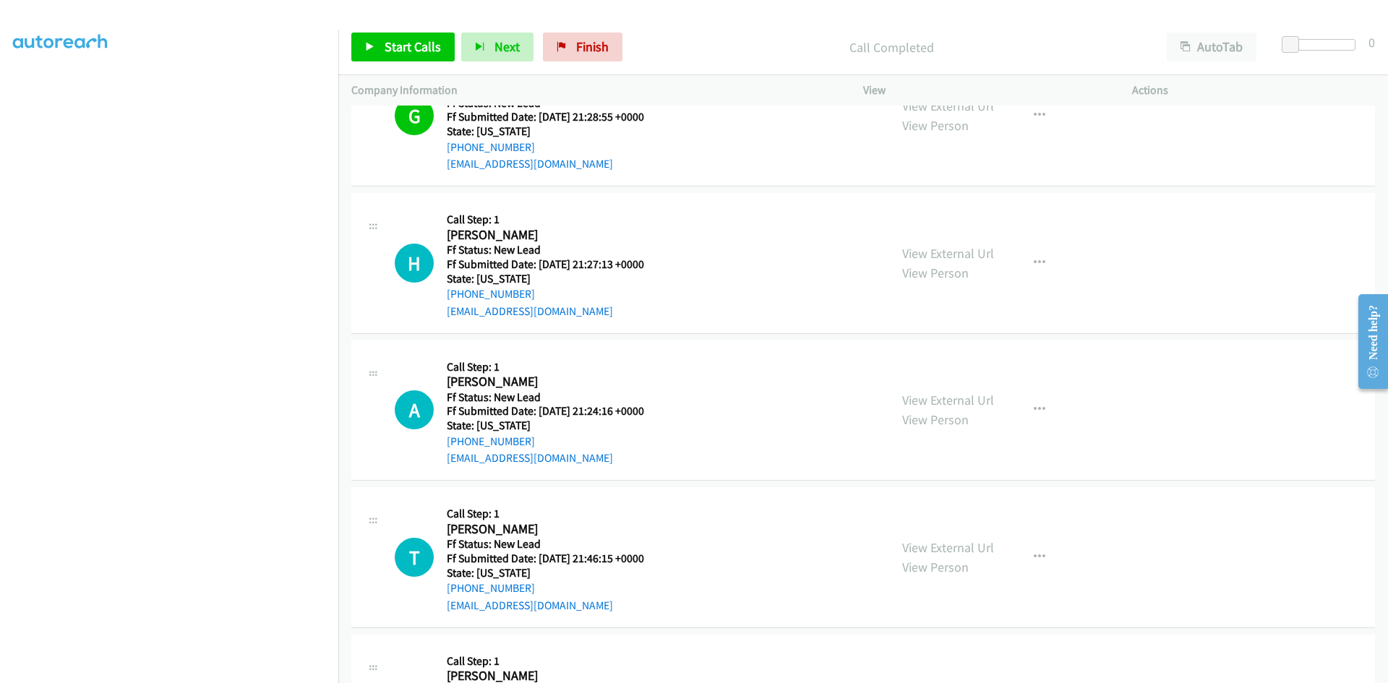
scroll to position [393, 0]
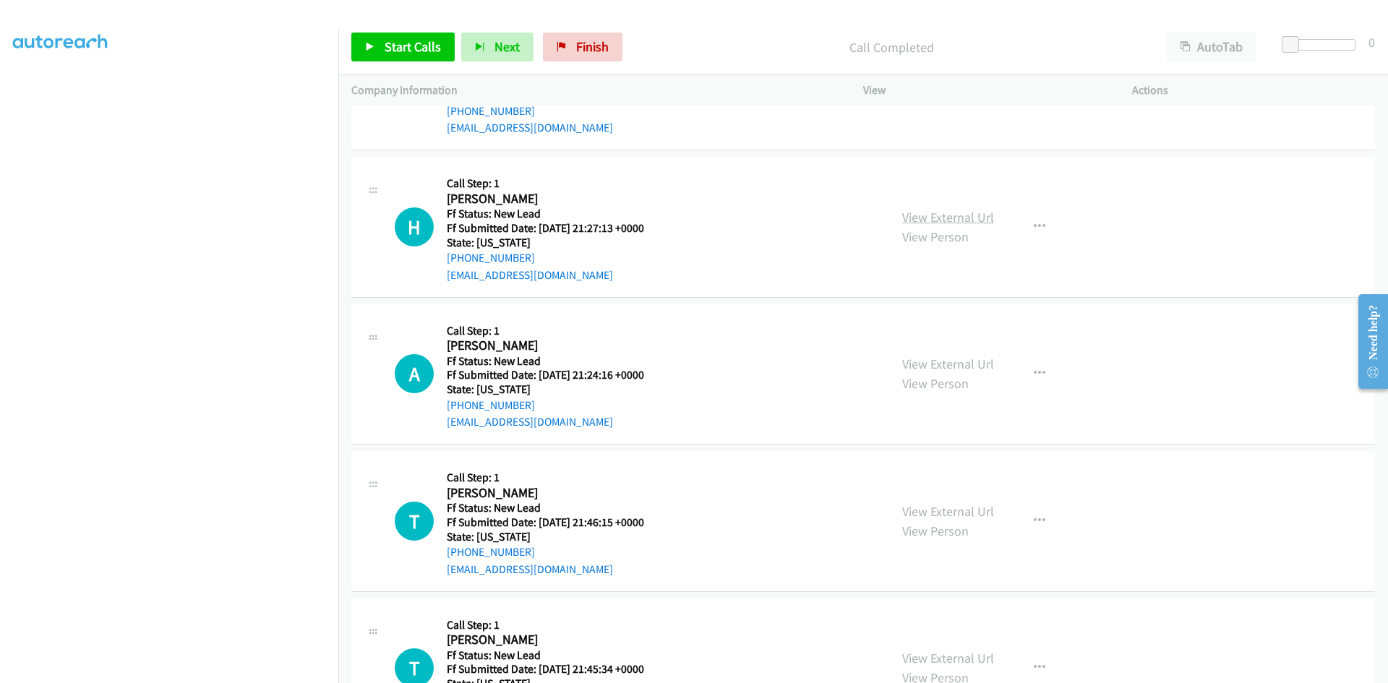
click at [944, 214] on link "View External Url" at bounding box center [948, 217] width 92 height 17
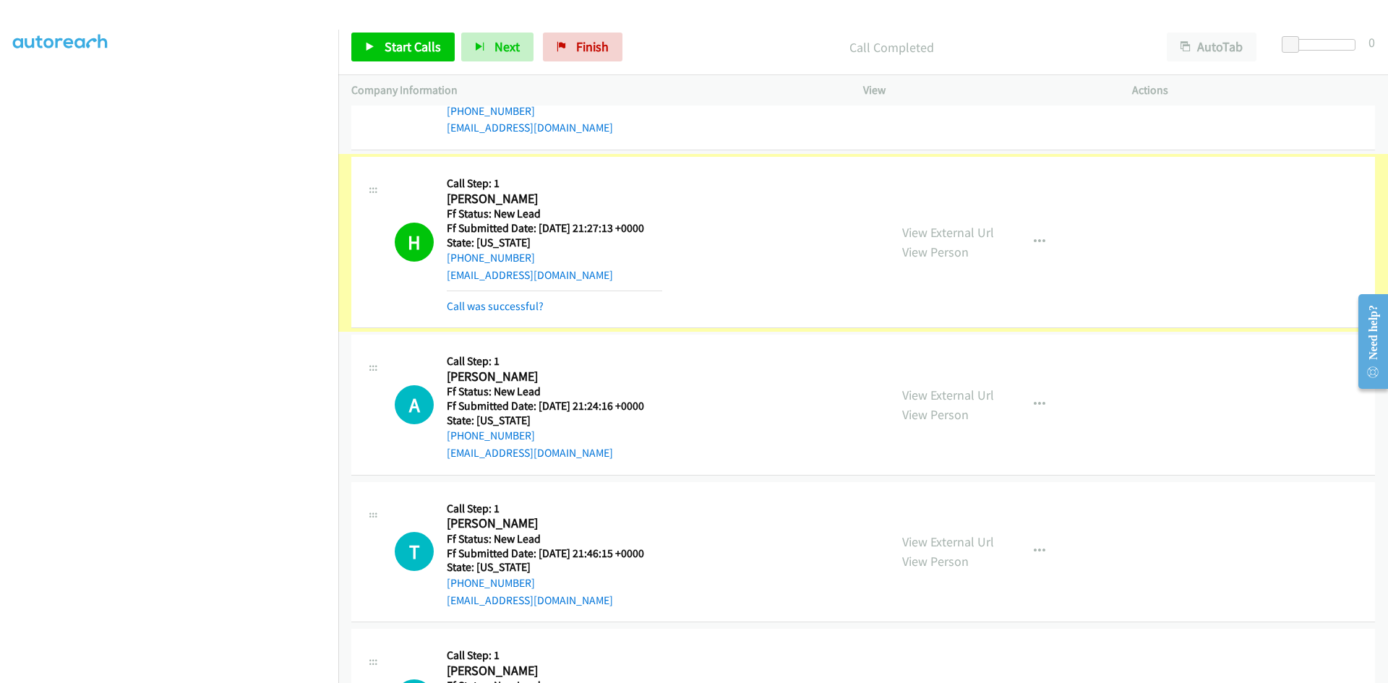
click at [489, 303] on link "Call was successful?" at bounding box center [495, 306] width 97 height 14
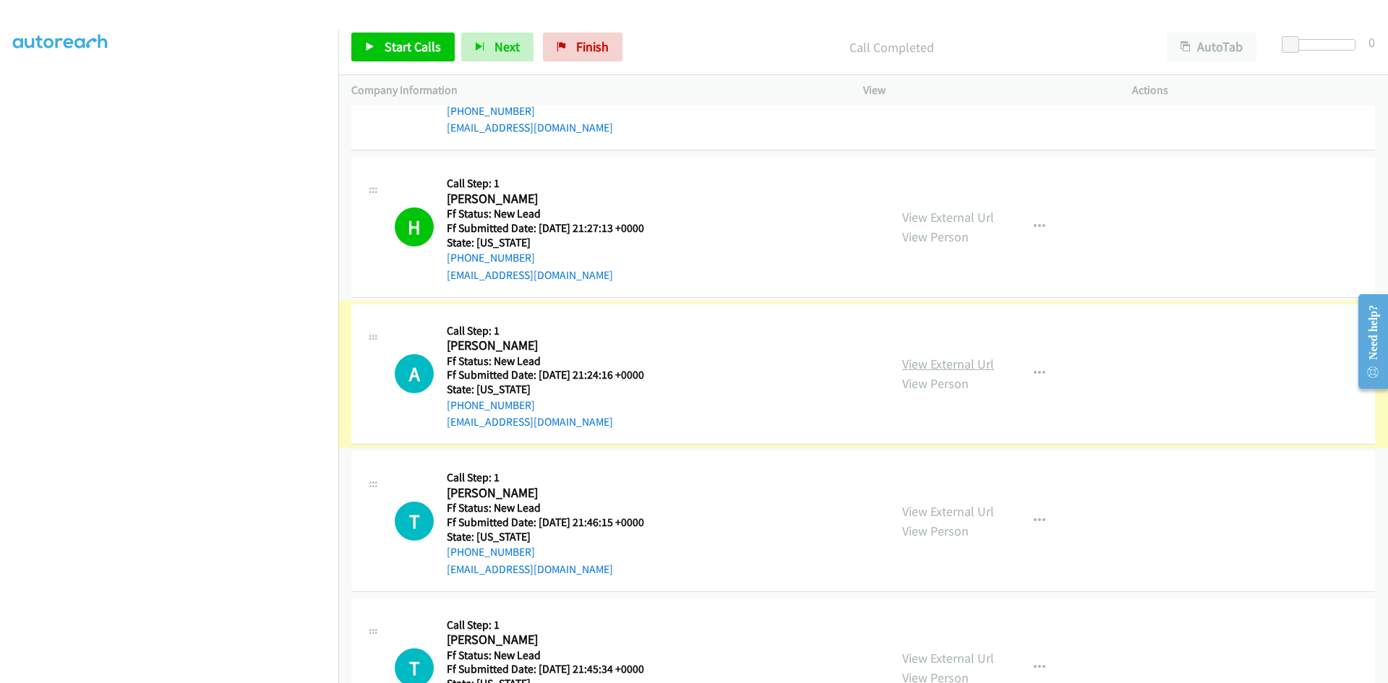
click at [943, 366] on link "View External Url" at bounding box center [948, 364] width 92 height 17
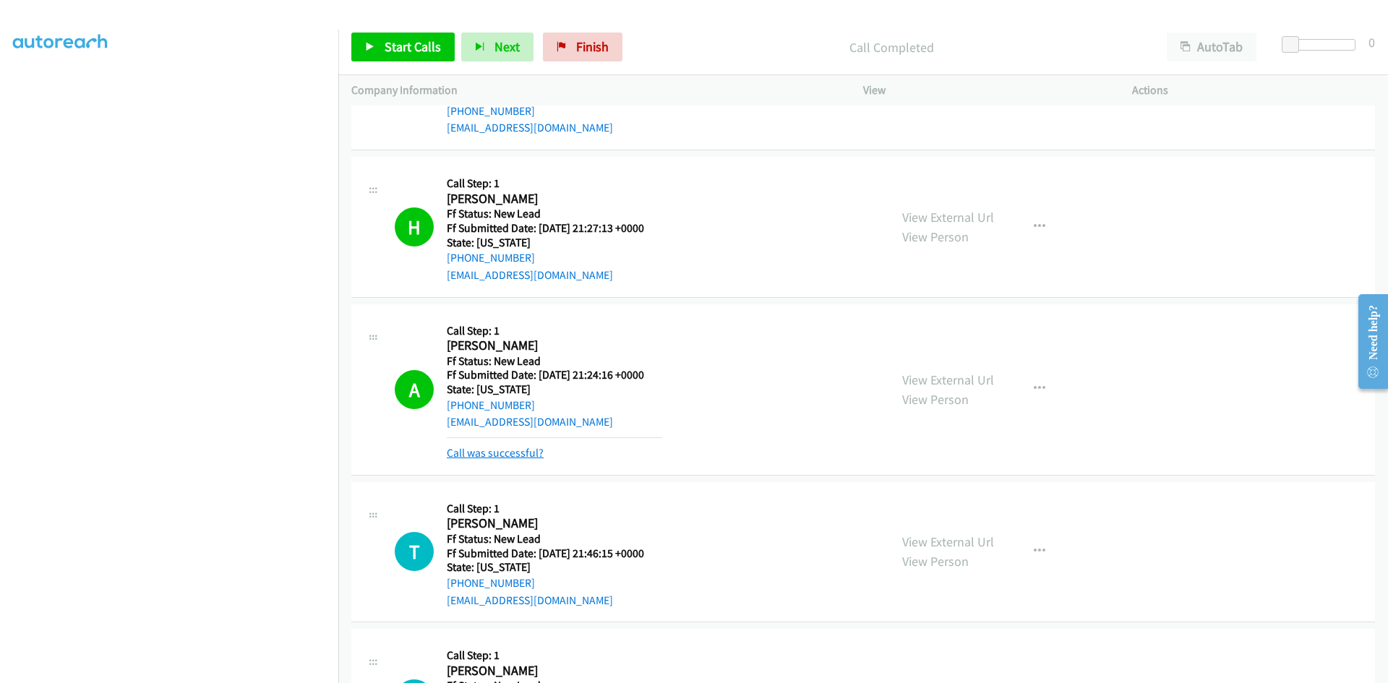
click at [471, 456] on link "Call was successful?" at bounding box center [495, 453] width 97 height 14
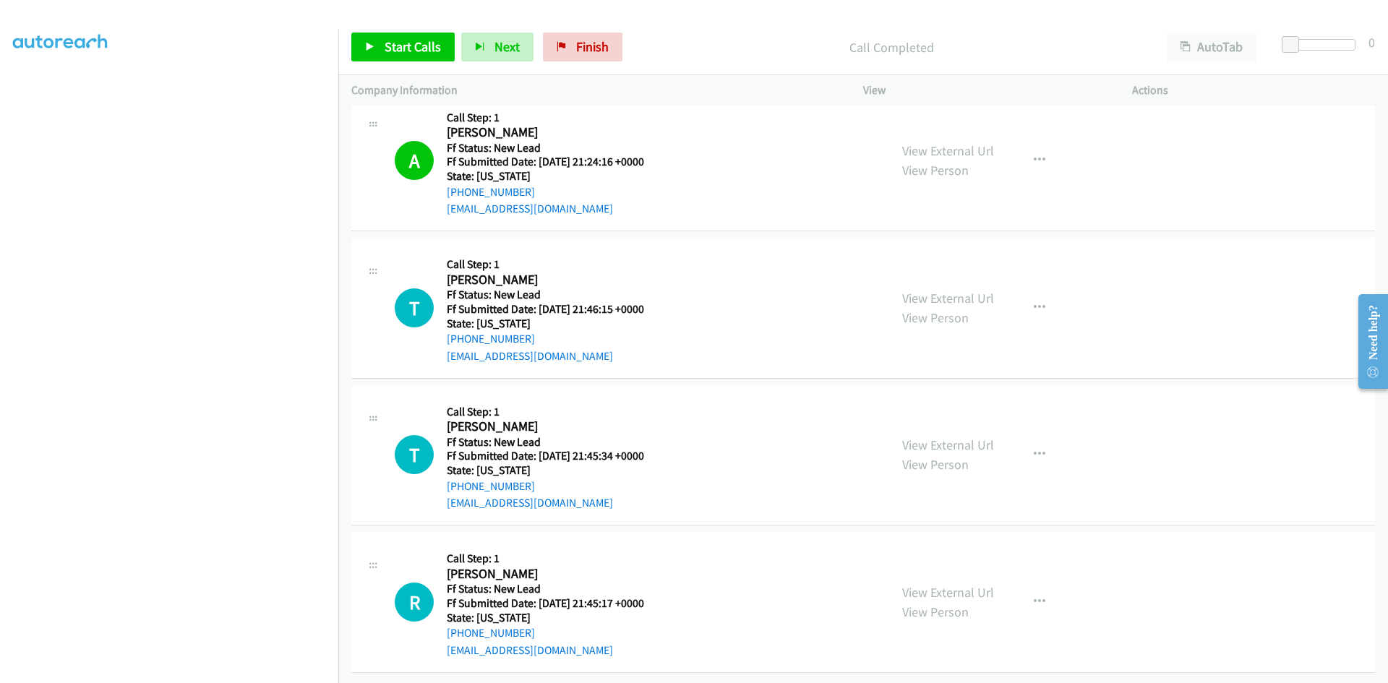
scroll to position [617, 0]
click at [966, 290] on link "View External Url" at bounding box center [948, 298] width 92 height 17
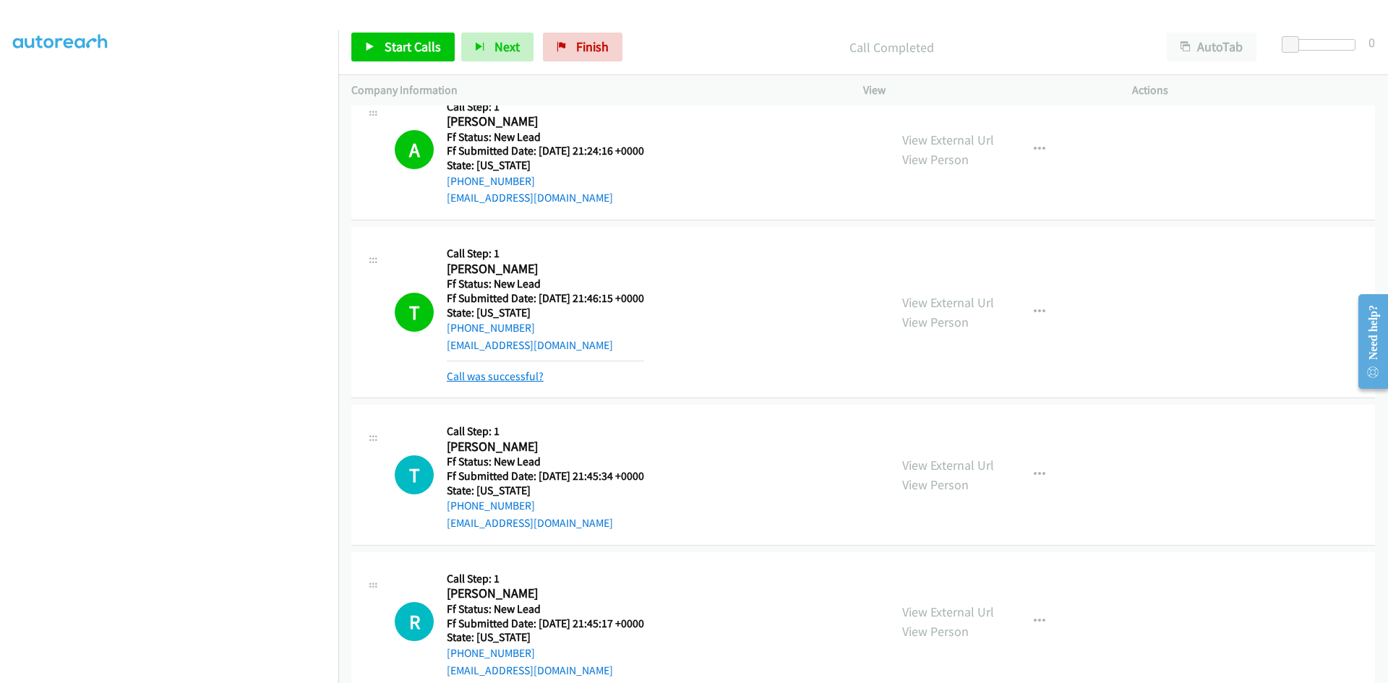
click at [457, 379] on link "Call was successful?" at bounding box center [495, 376] width 97 height 14
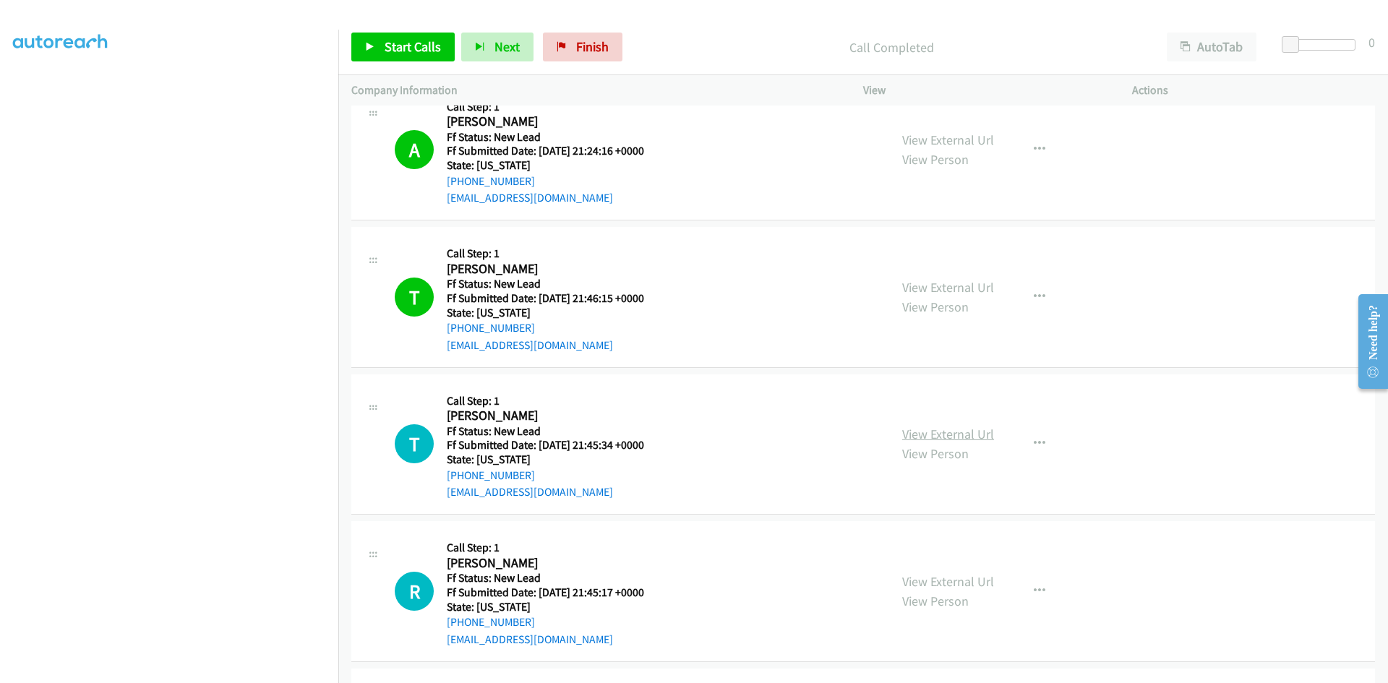
click at [914, 439] on link "View External Url" at bounding box center [948, 434] width 92 height 17
click at [1041, 441] on button "button" at bounding box center [1039, 443] width 39 height 29
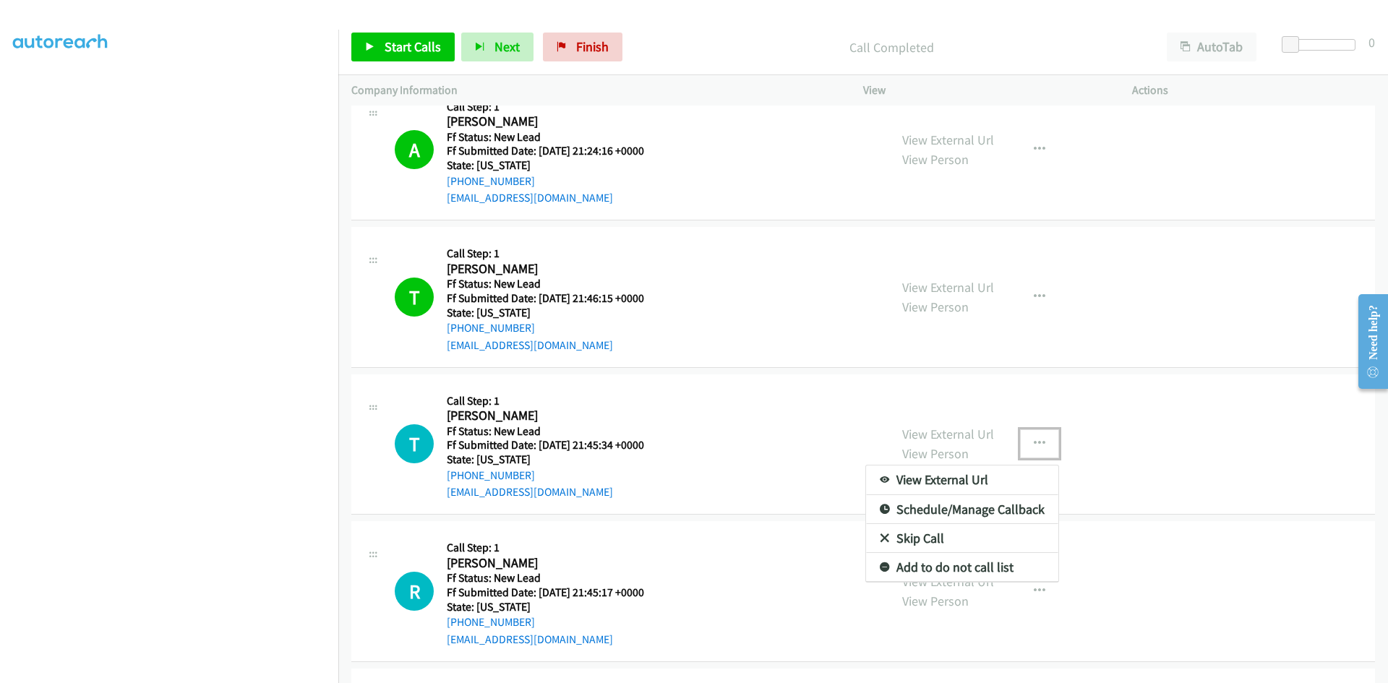
click at [916, 537] on link "Skip Call" at bounding box center [962, 538] width 192 height 29
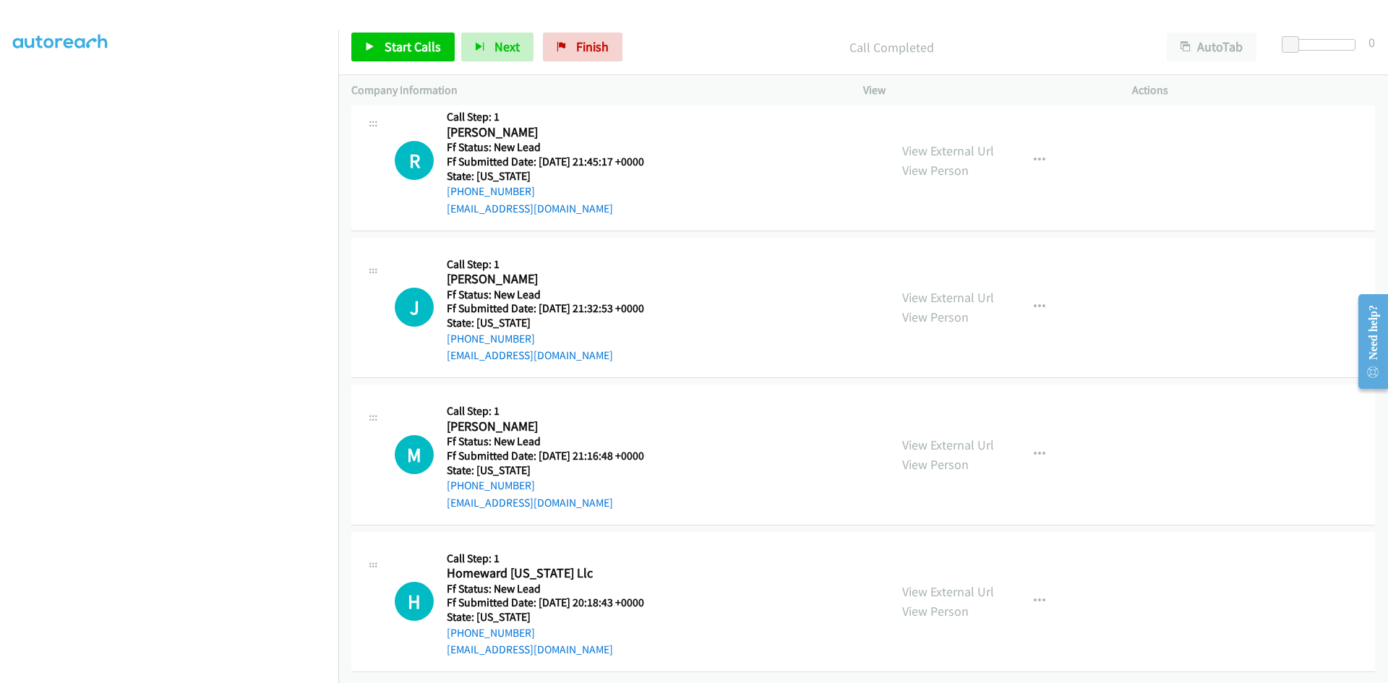
scroll to position [1059, 0]
click at [960, 142] on link "View External Url" at bounding box center [948, 150] width 92 height 17
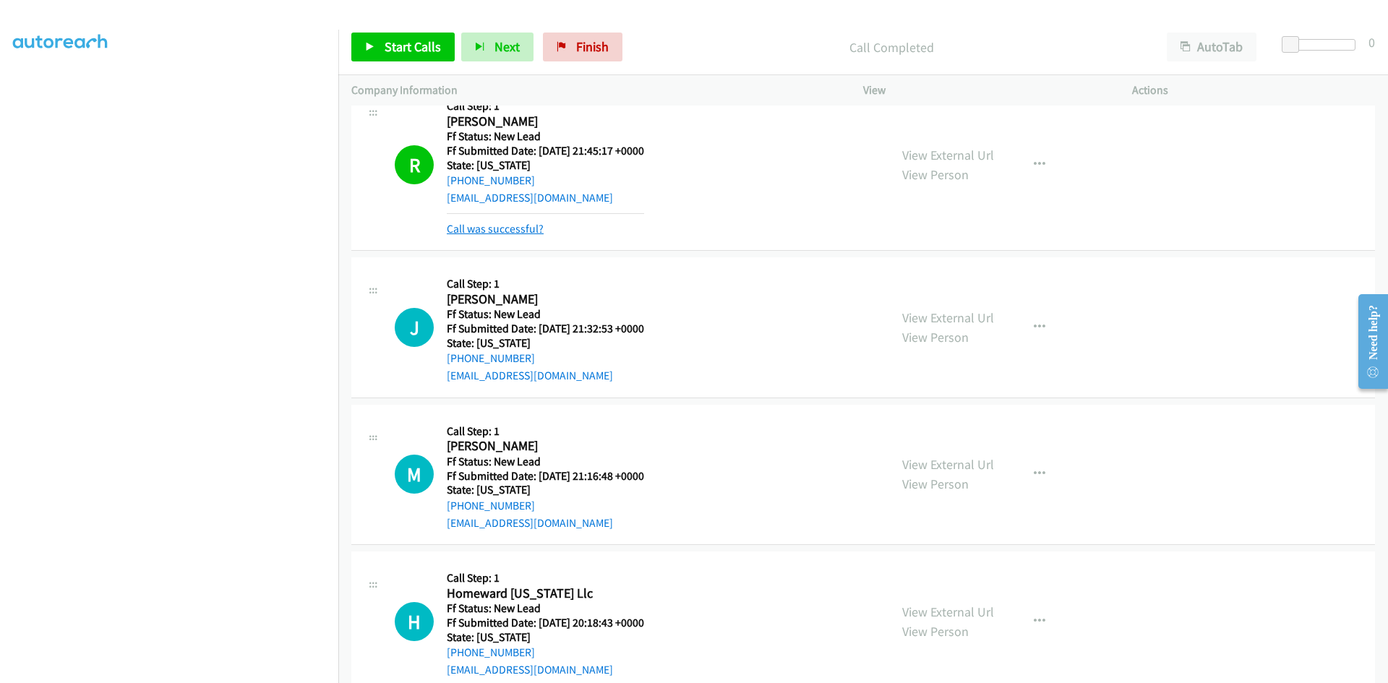
click at [471, 229] on link "Call was successful?" at bounding box center [495, 229] width 97 height 14
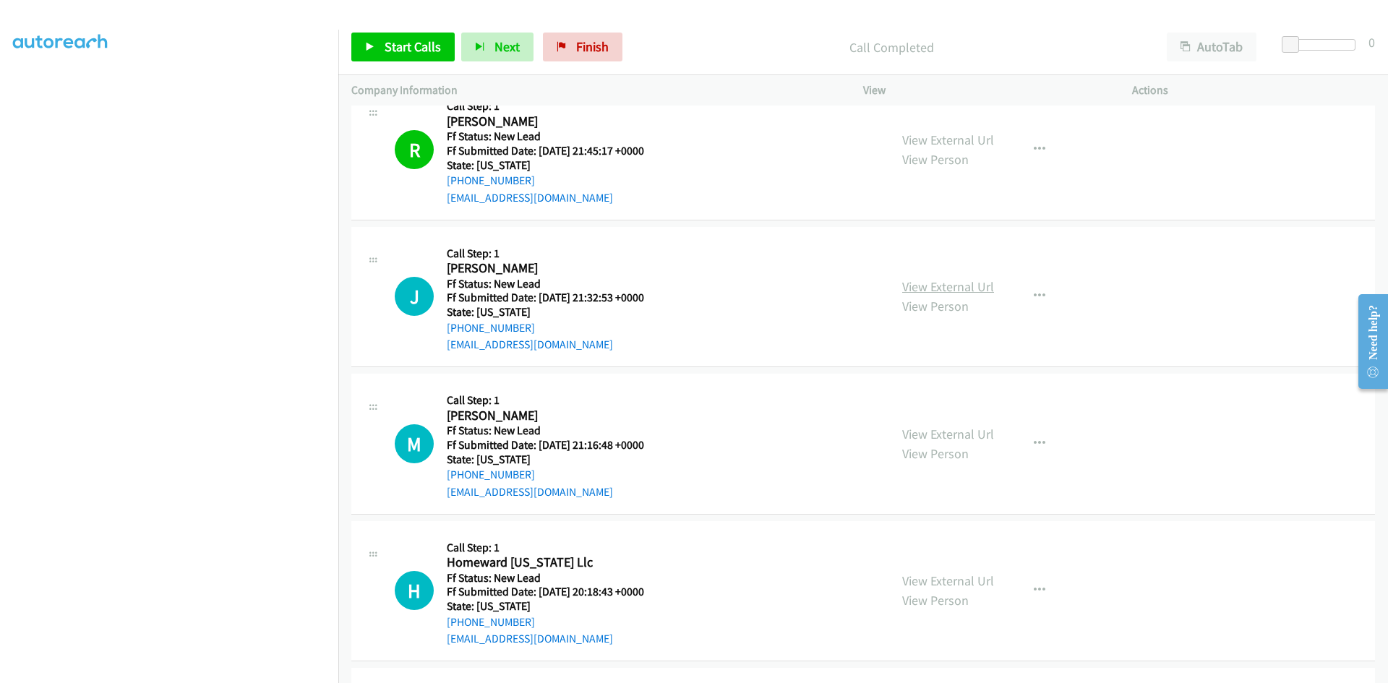
click at [963, 283] on link "View External Url" at bounding box center [948, 286] width 92 height 17
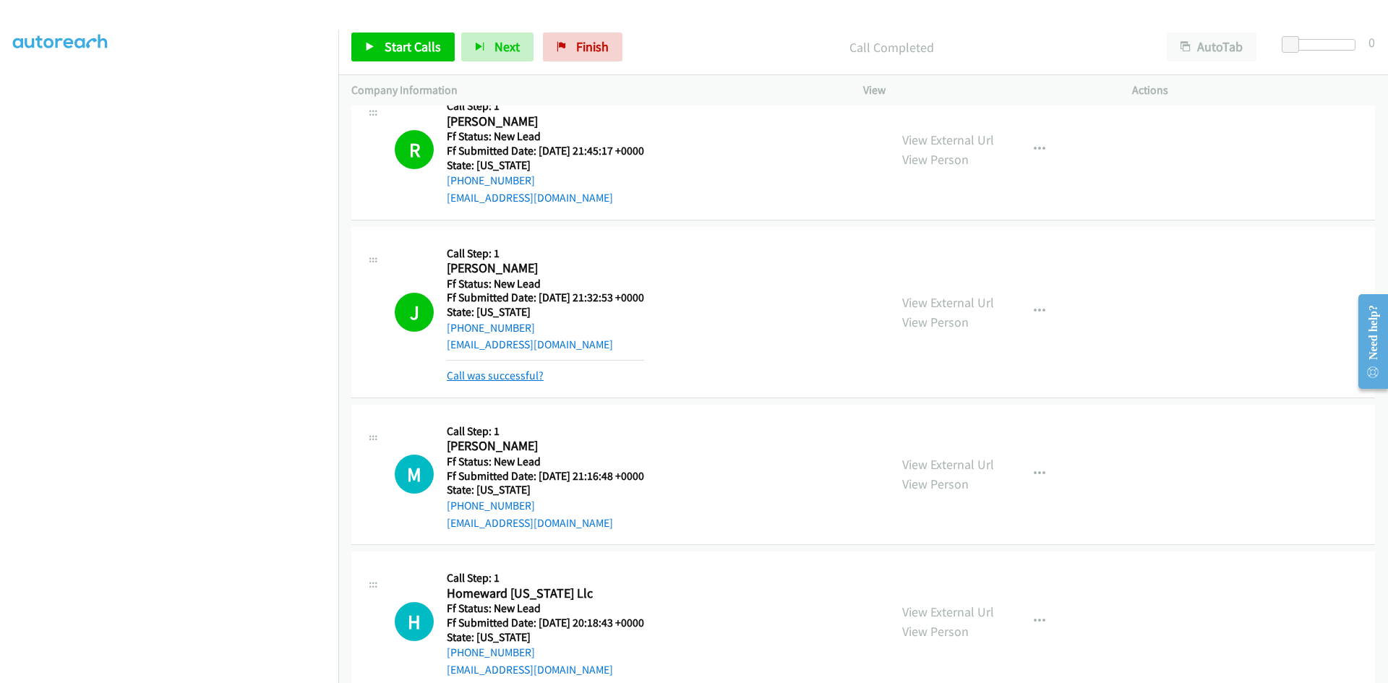
click at [537, 377] on link "Call was successful?" at bounding box center [495, 376] width 97 height 14
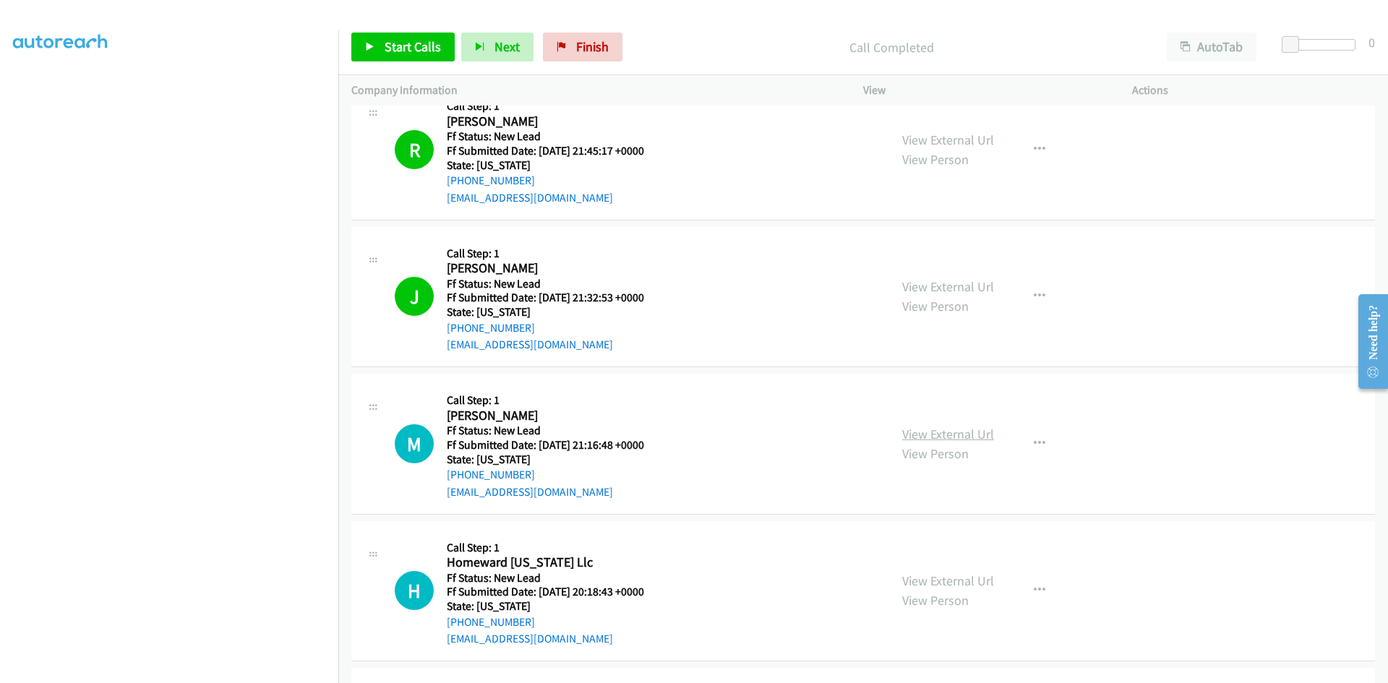
click at [945, 434] on link "View External Url" at bounding box center [948, 434] width 92 height 17
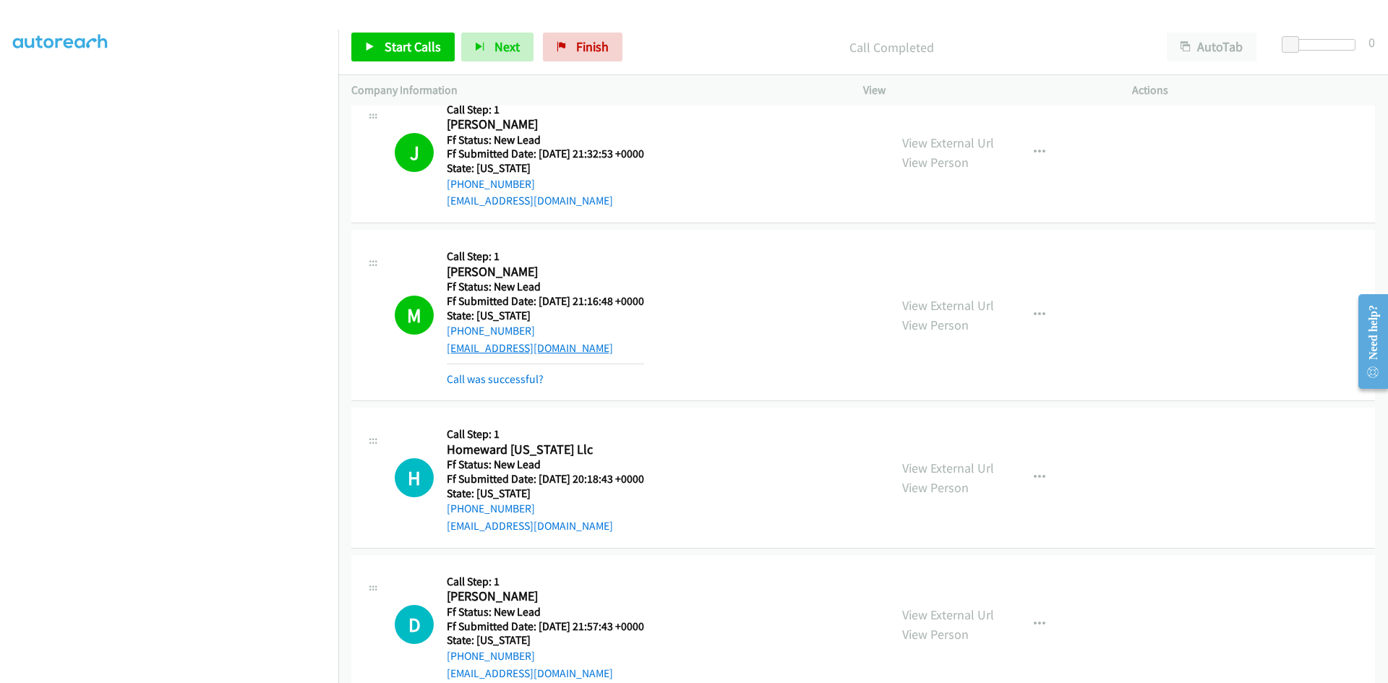
scroll to position [1204, 0]
click at [511, 379] on link "Call was successful?" at bounding box center [495, 379] width 97 height 14
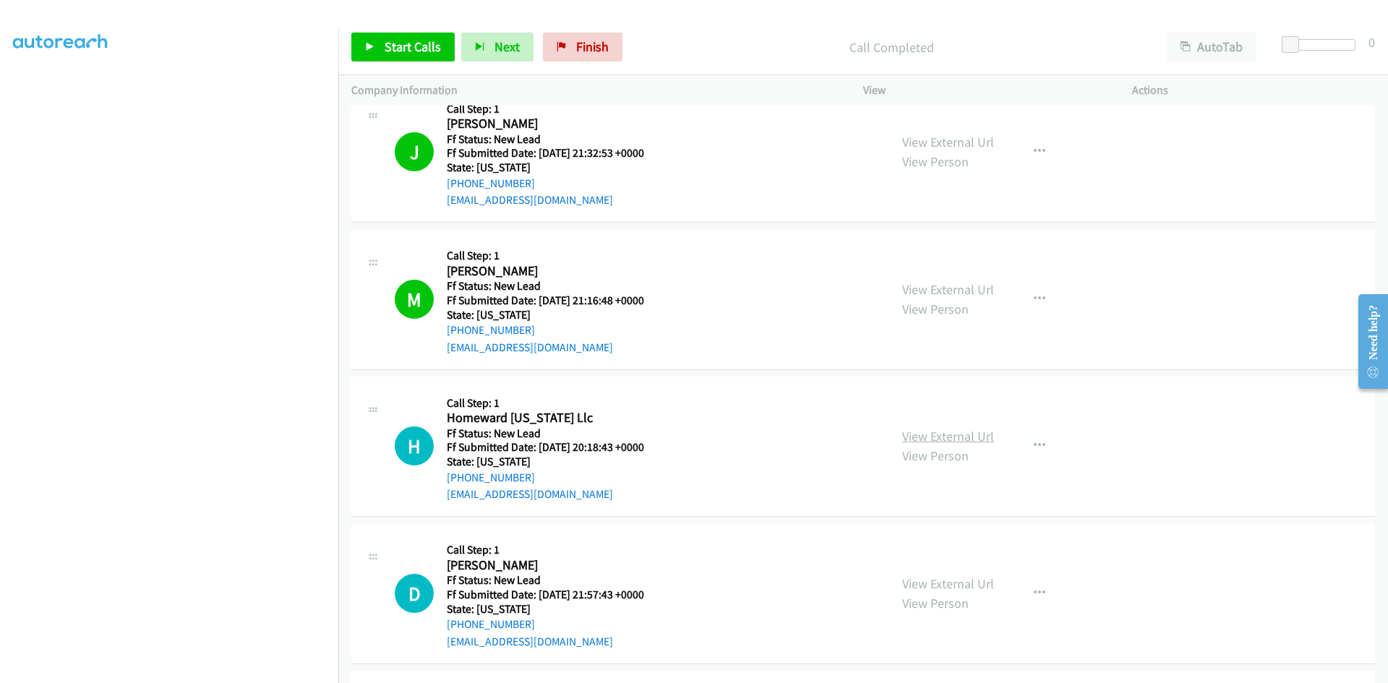
click at [943, 439] on link "View External Url" at bounding box center [948, 436] width 92 height 17
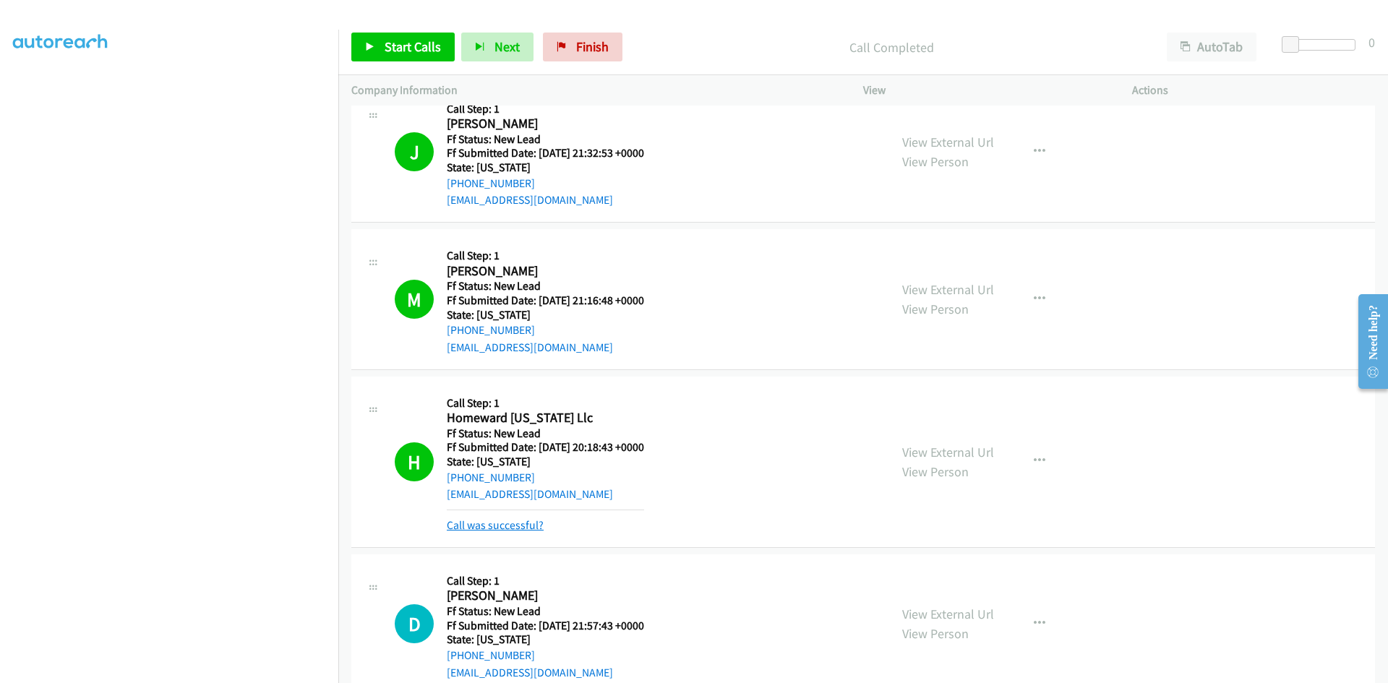
click at [497, 528] on link "Call was successful?" at bounding box center [495, 525] width 97 height 14
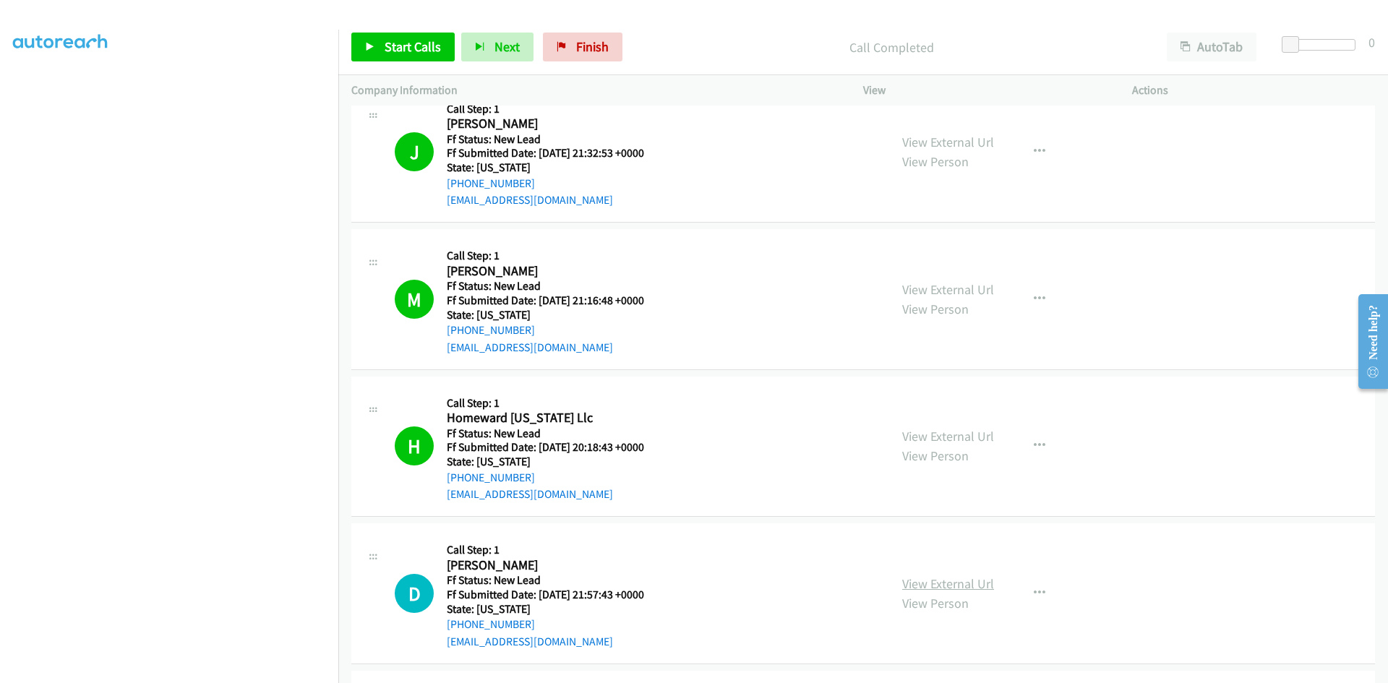
click at [945, 587] on link "View External Url" at bounding box center [948, 583] width 92 height 17
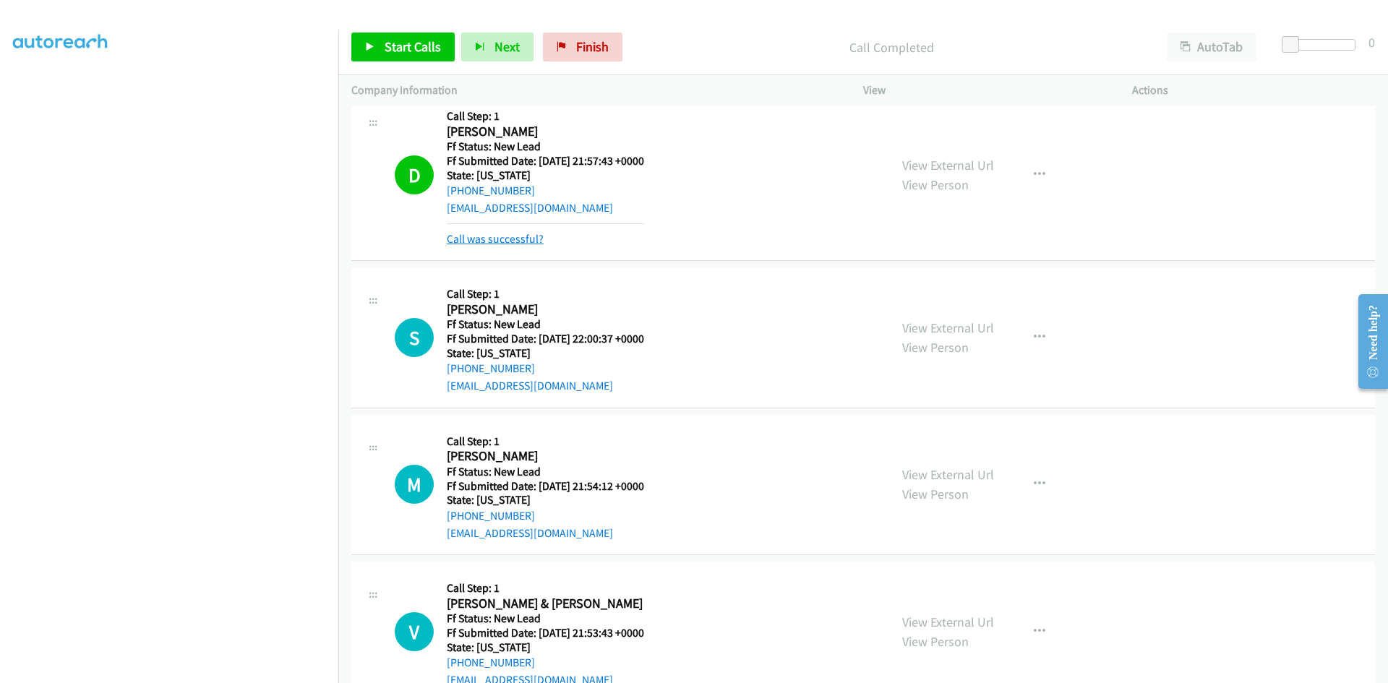
scroll to position [1637, 0]
click at [1034, 171] on icon "button" at bounding box center [1040, 175] width 12 height 12
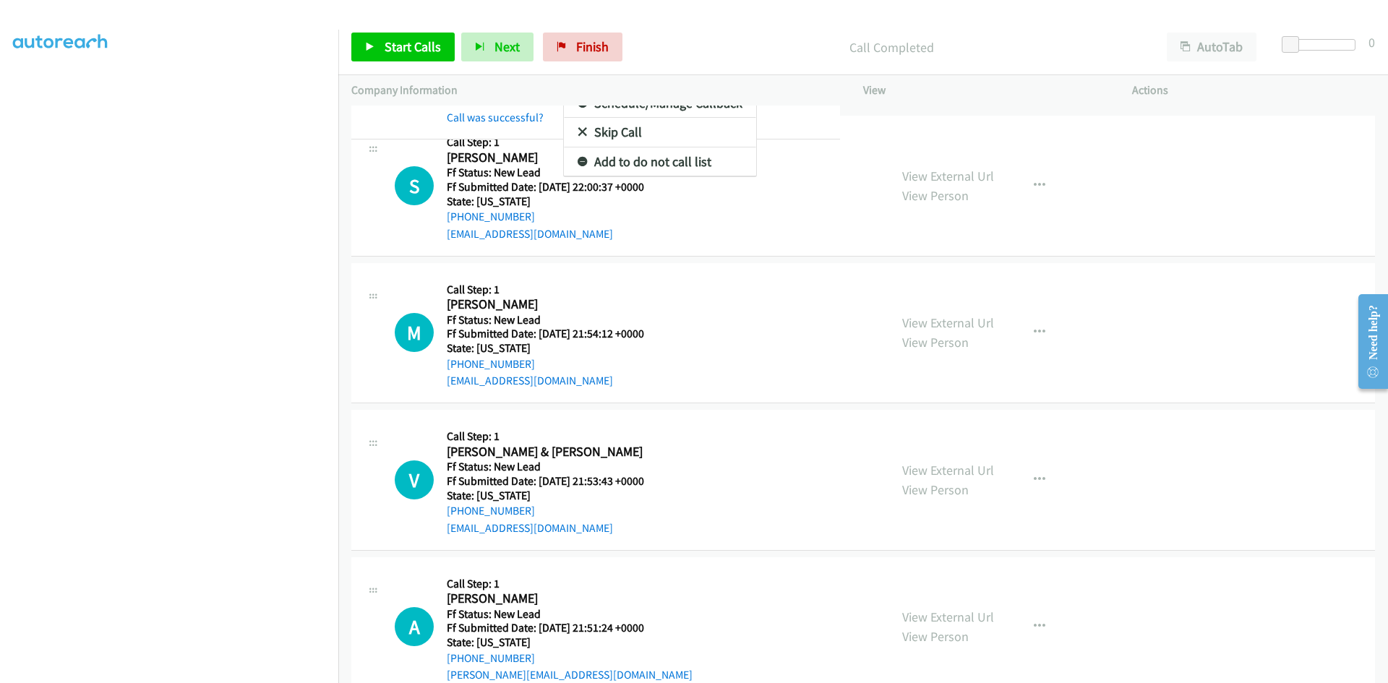
scroll to position [1485, 0]
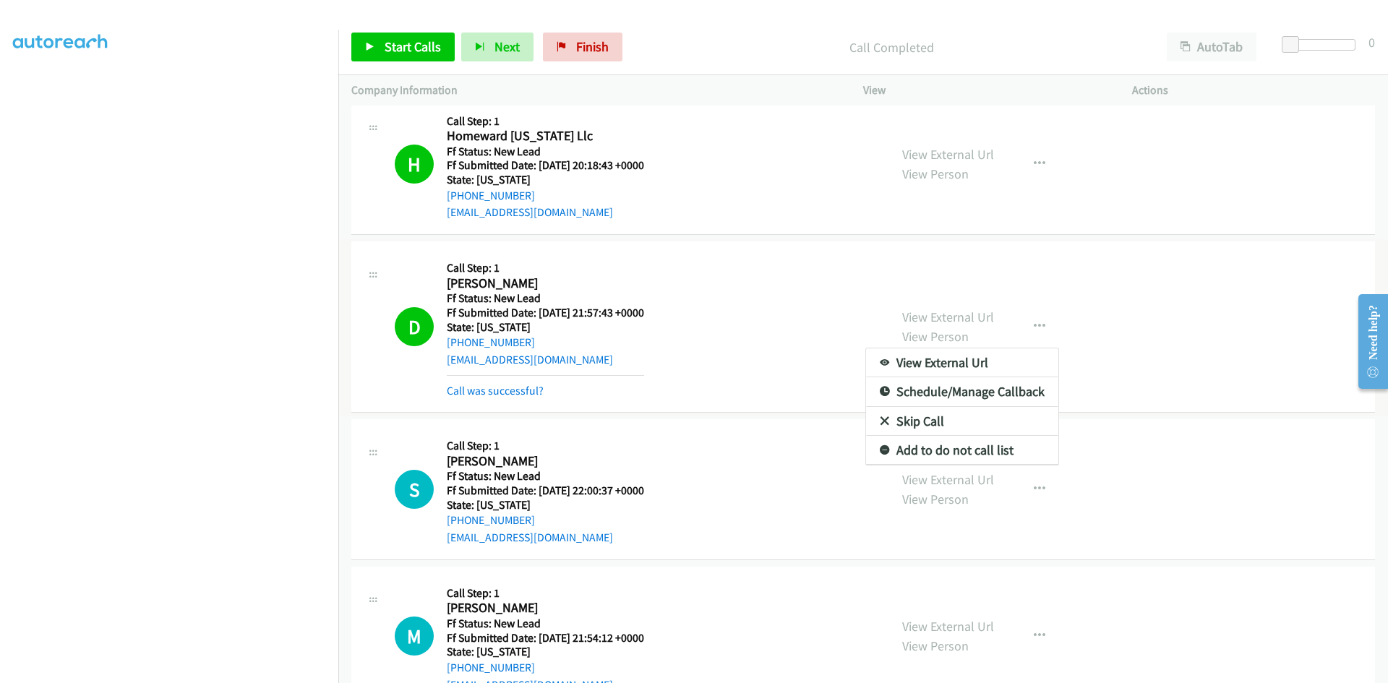
click at [920, 452] on link "Add to do not call list" at bounding box center [962, 450] width 192 height 29
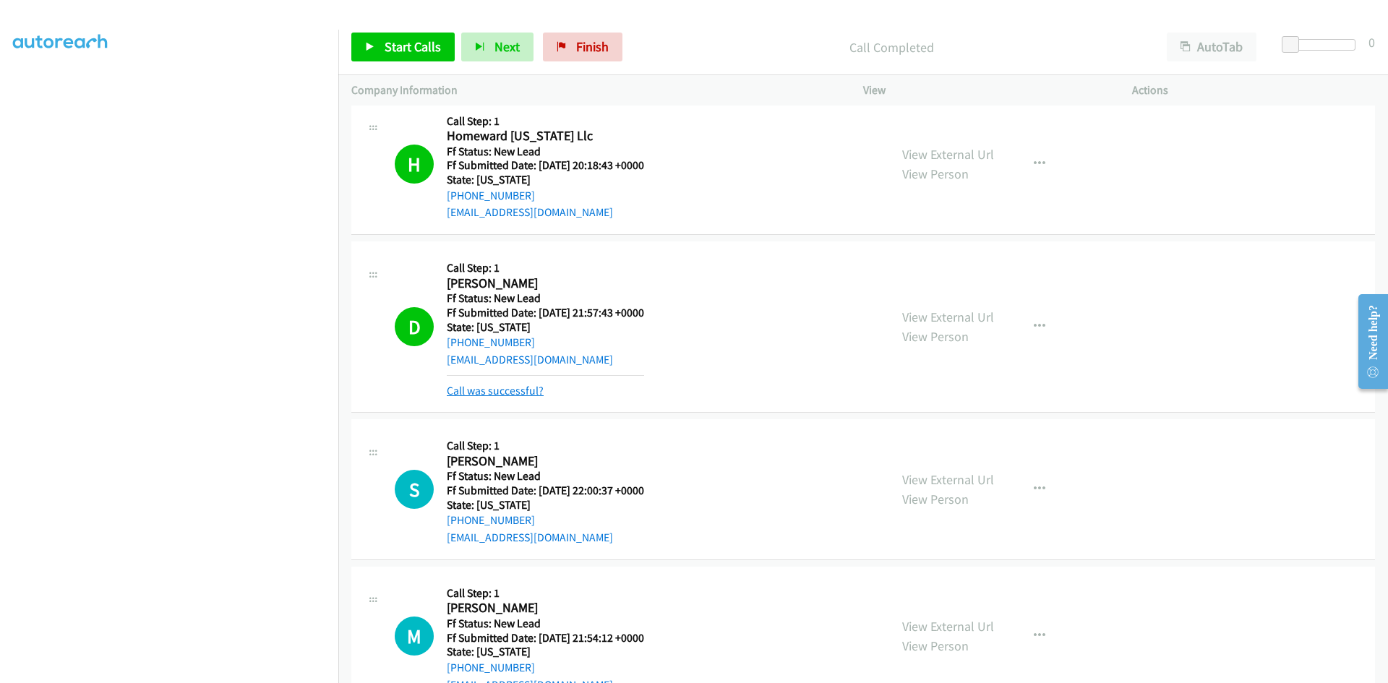
click at [494, 390] on link "Call was successful?" at bounding box center [495, 391] width 97 height 14
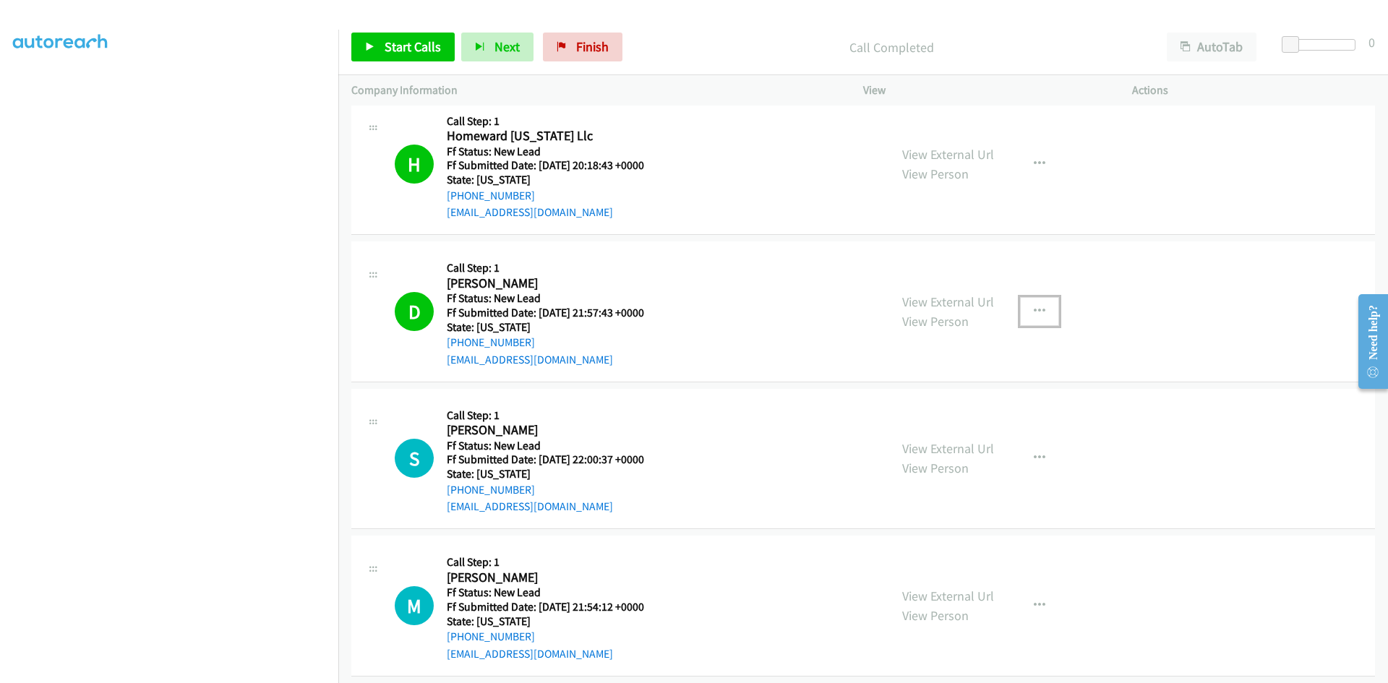
click at [1039, 314] on button "button" at bounding box center [1039, 311] width 39 height 29
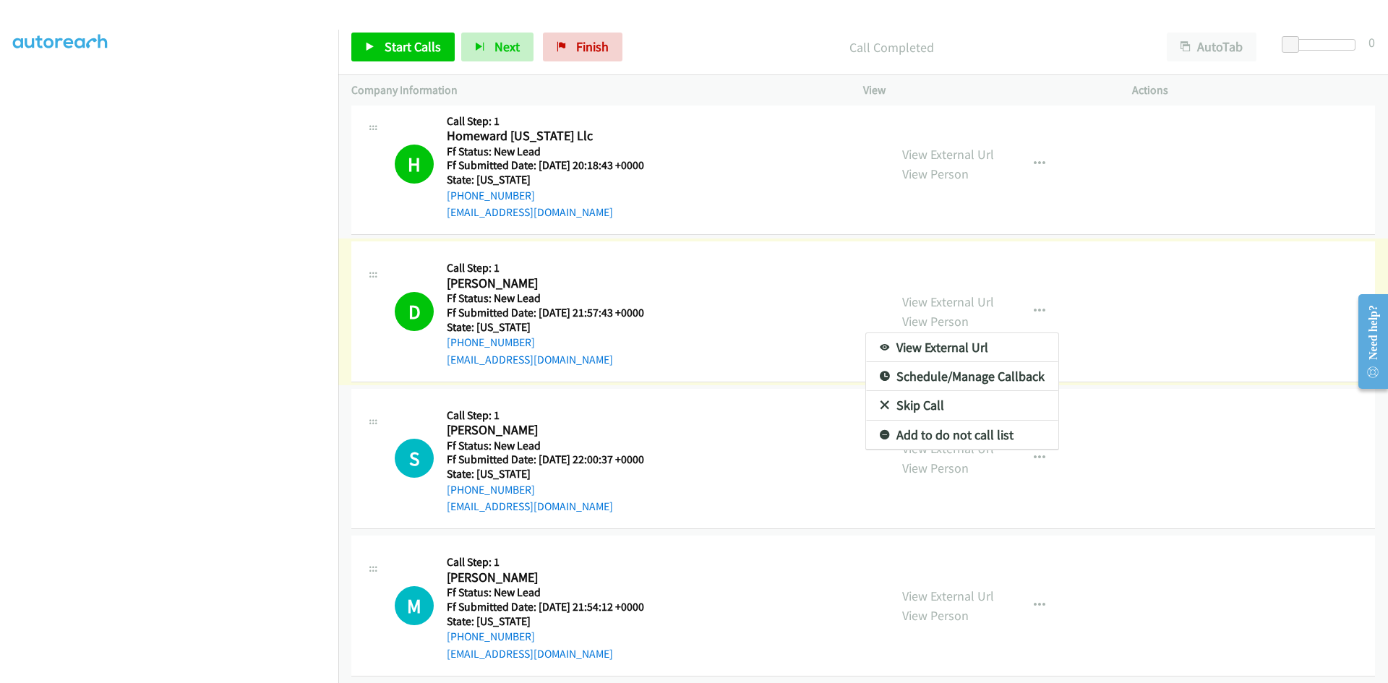
click at [946, 429] on link "Add to do not call list" at bounding box center [962, 435] width 192 height 29
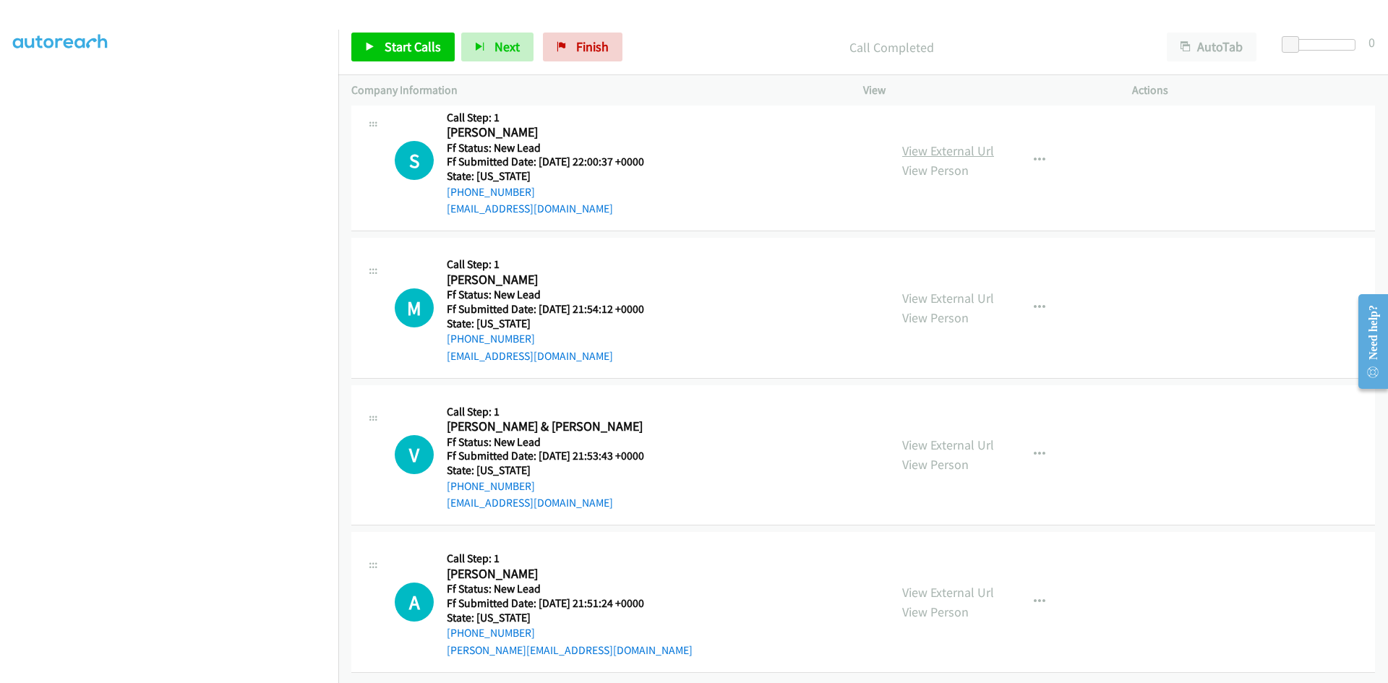
scroll to position [1794, 0]
click at [927, 142] on link "View External Url" at bounding box center [948, 150] width 92 height 17
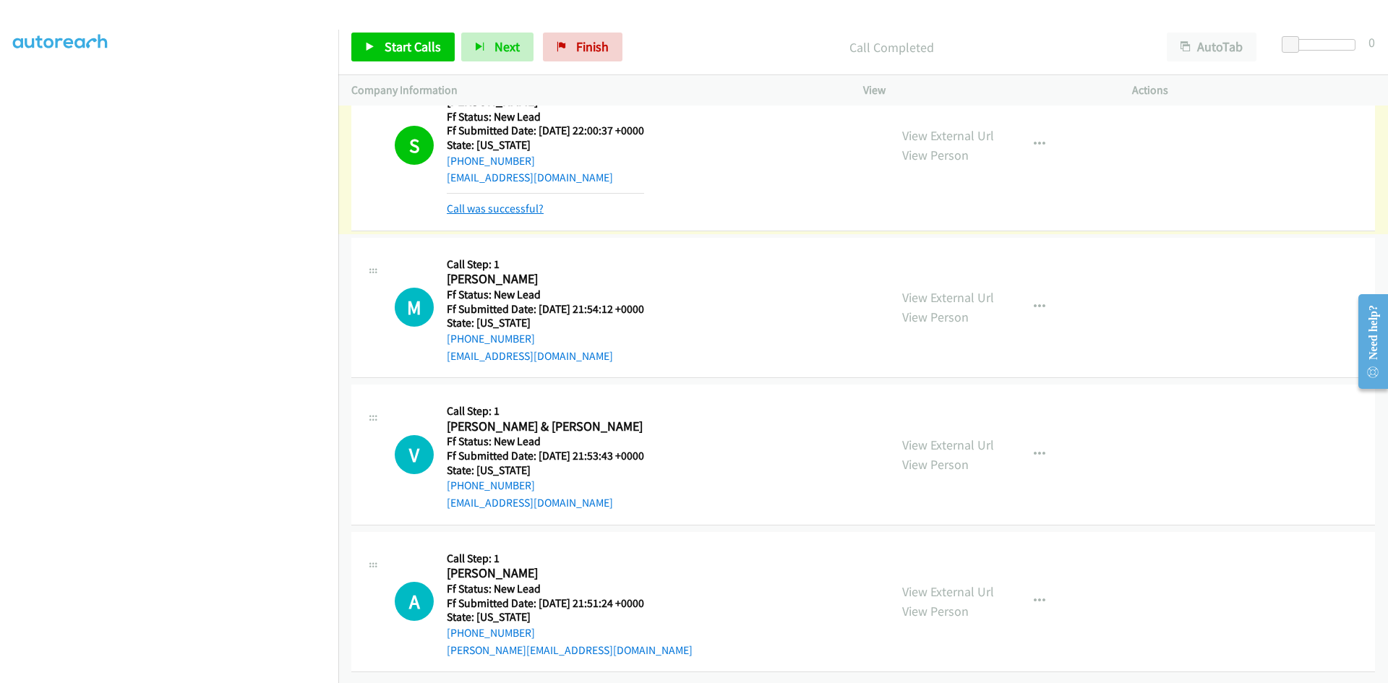
scroll to position [1824, 0]
click at [478, 202] on link "Call was successful?" at bounding box center [495, 209] width 97 height 14
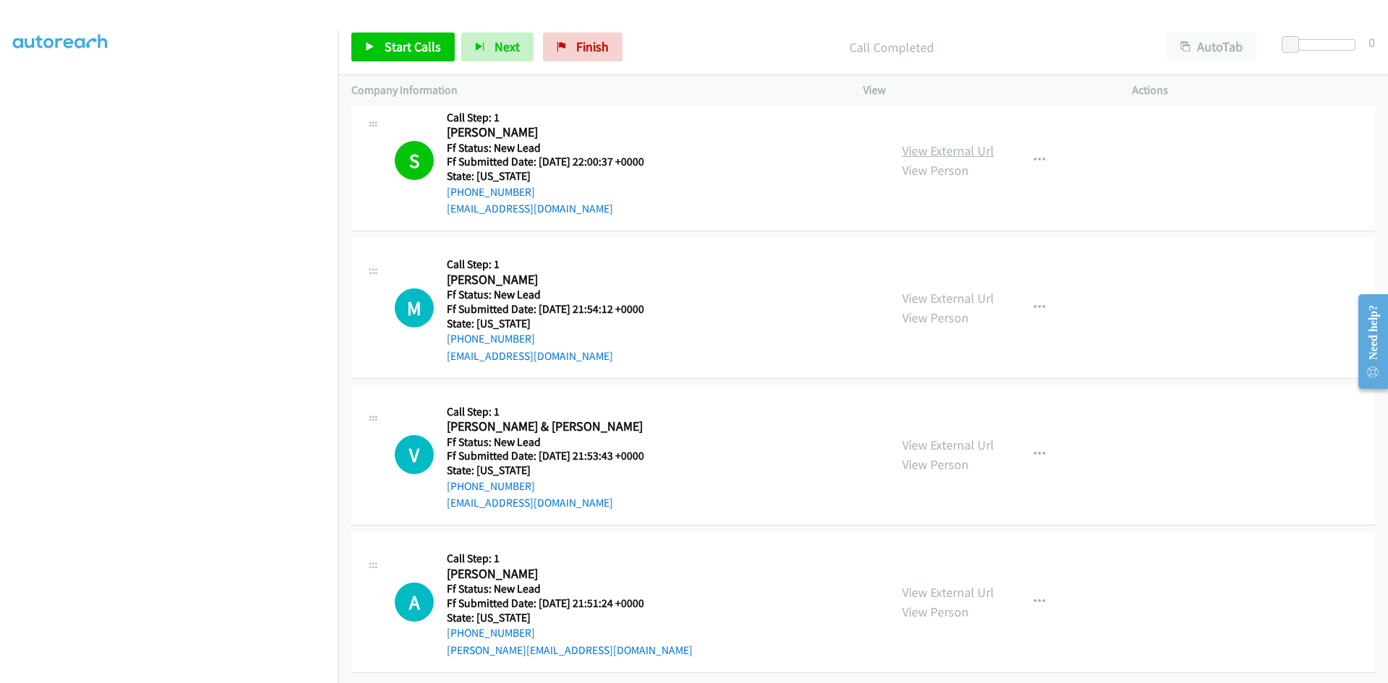
click at [967, 142] on link "View External Url" at bounding box center [948, 150] width 92 height 17
click at [924, 293] on link "View External Url" at bounding box center [948, 298] width 92 height 17
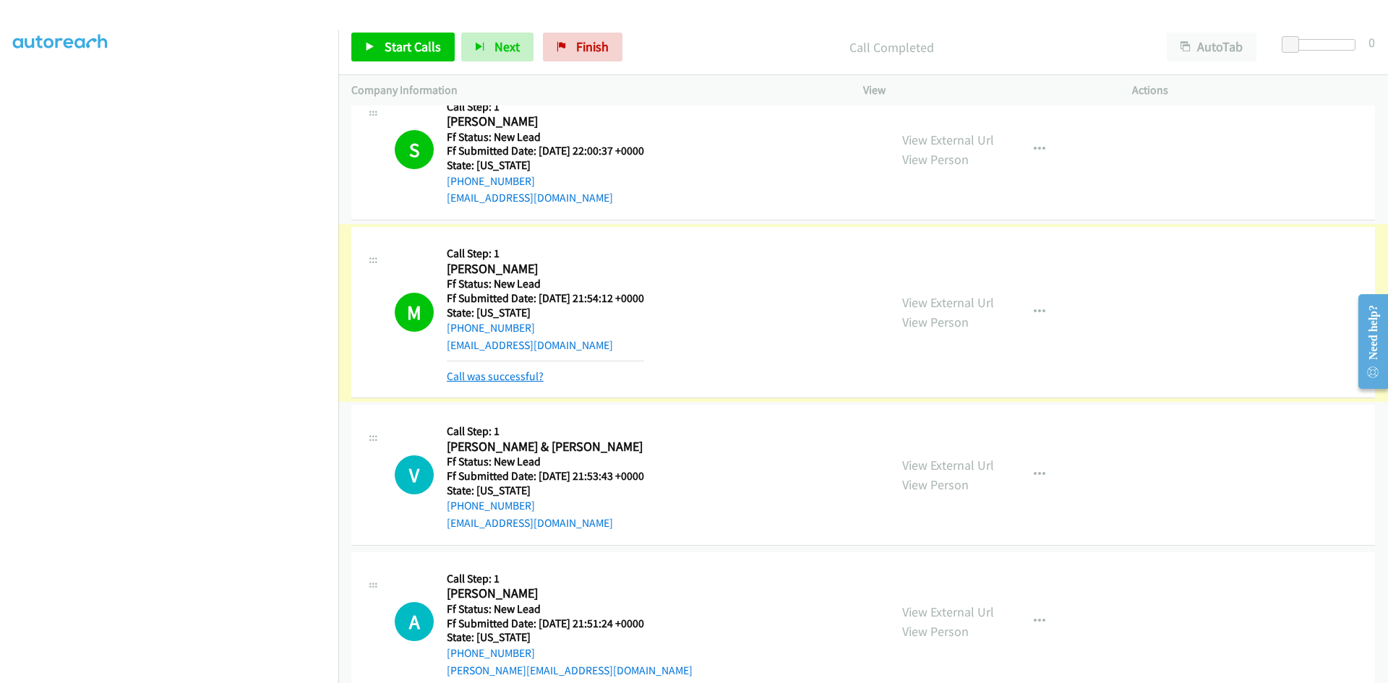
click at [469, 373] on link "Call was successful?" at bounding box center [495, 376] width 97 height 14
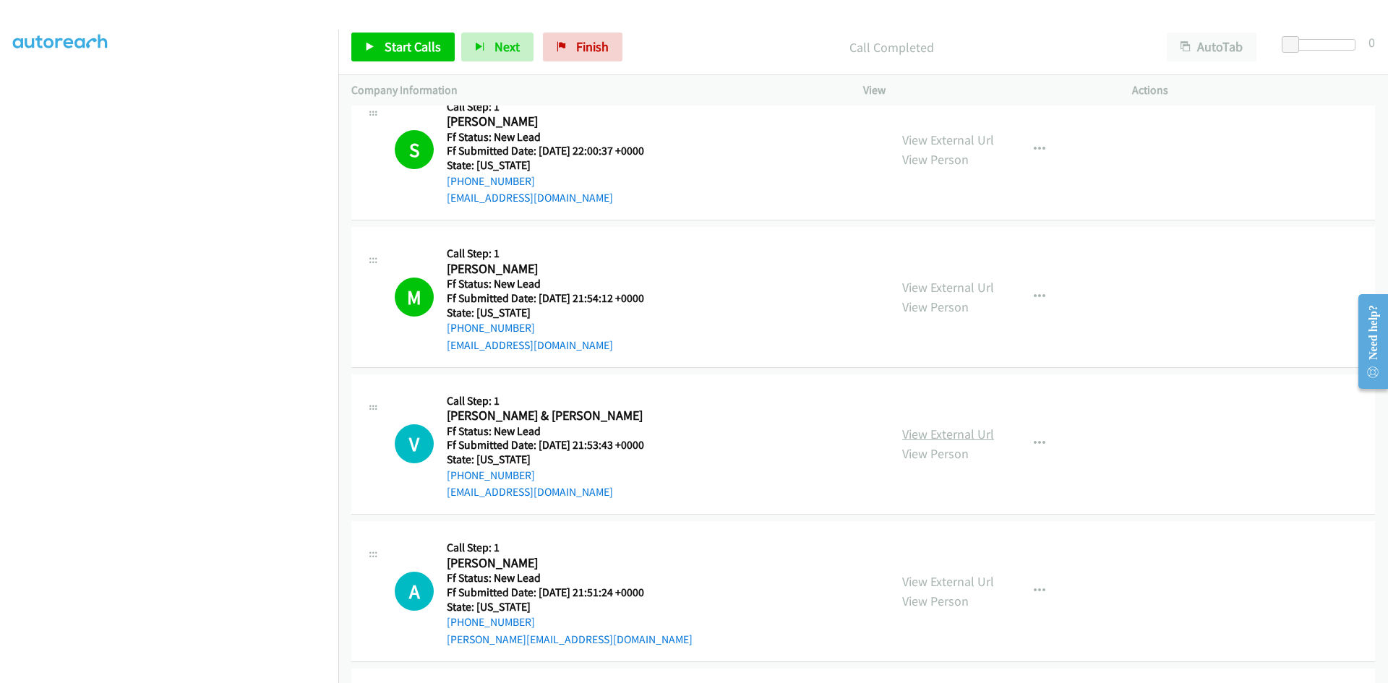
click at [987, 439] on link "View External Url" at bounding box center [948, 434] width 92 height 17
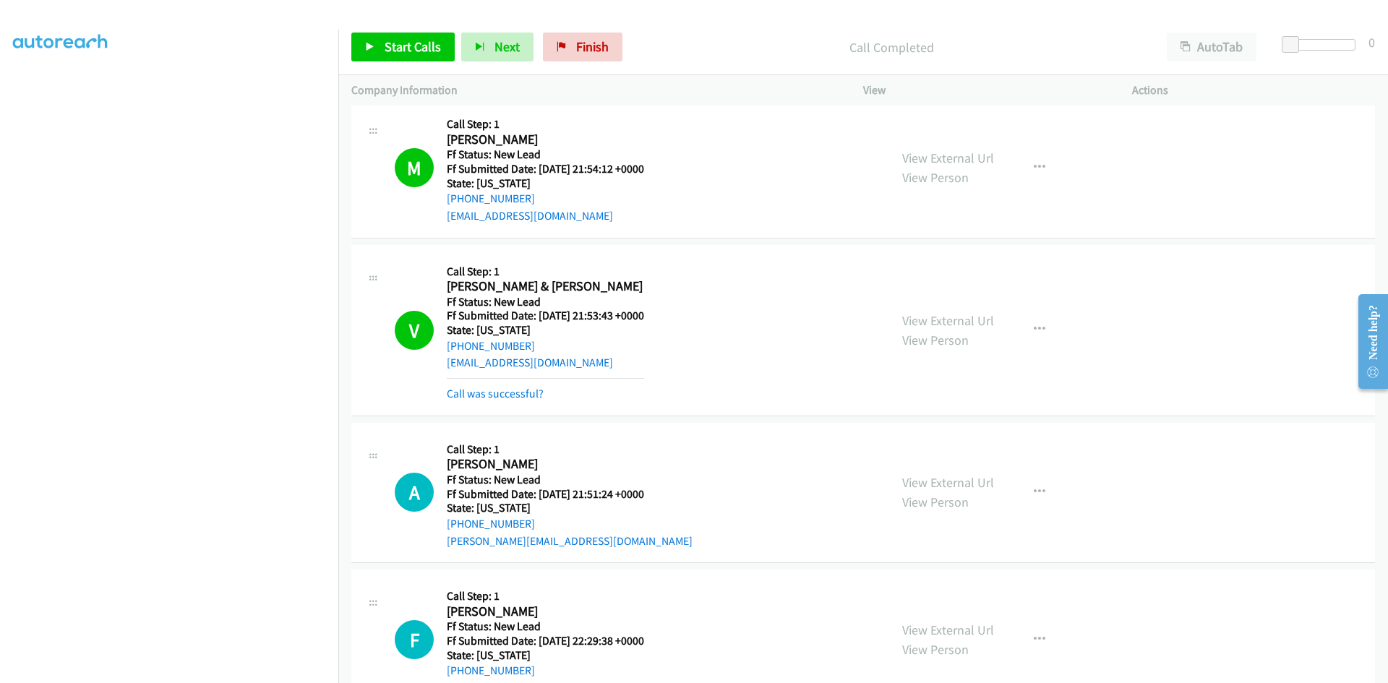
scroll to position [1939, 0]
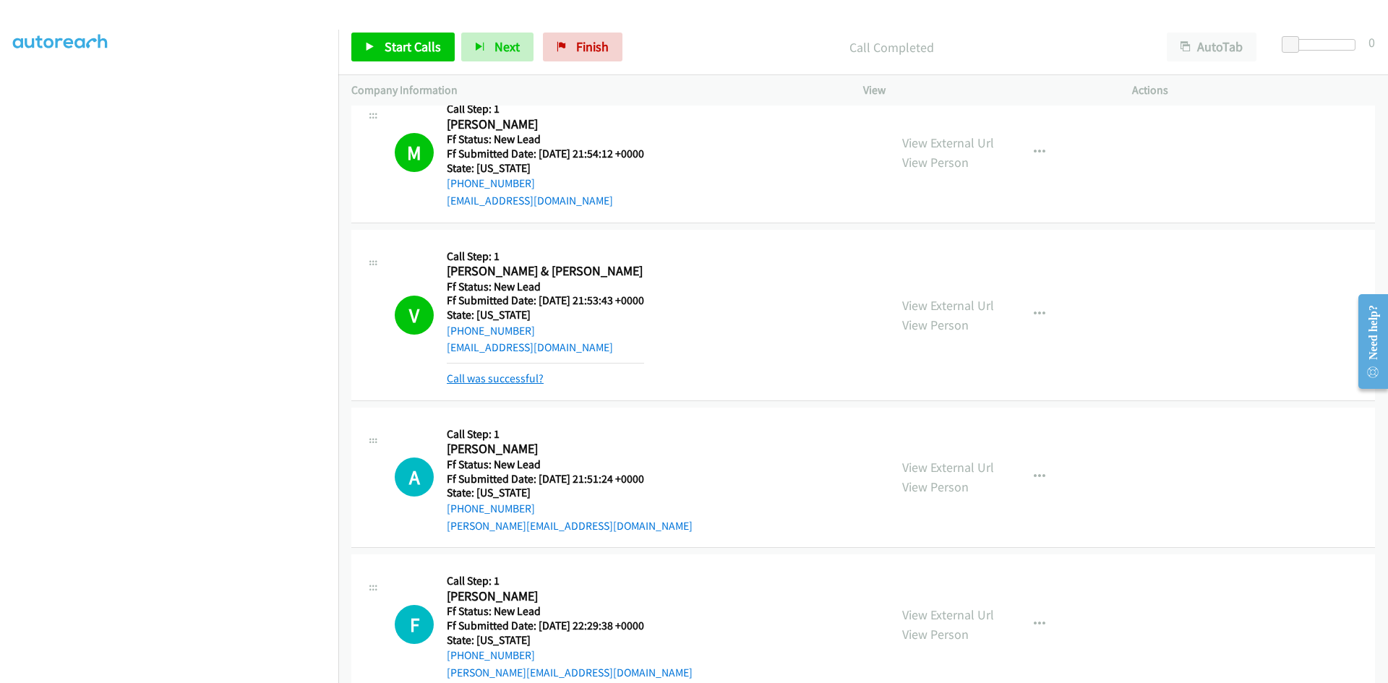
click at [498, 377] on link "Call was successful?" at bounding box center [495, 379] width 97 height 14
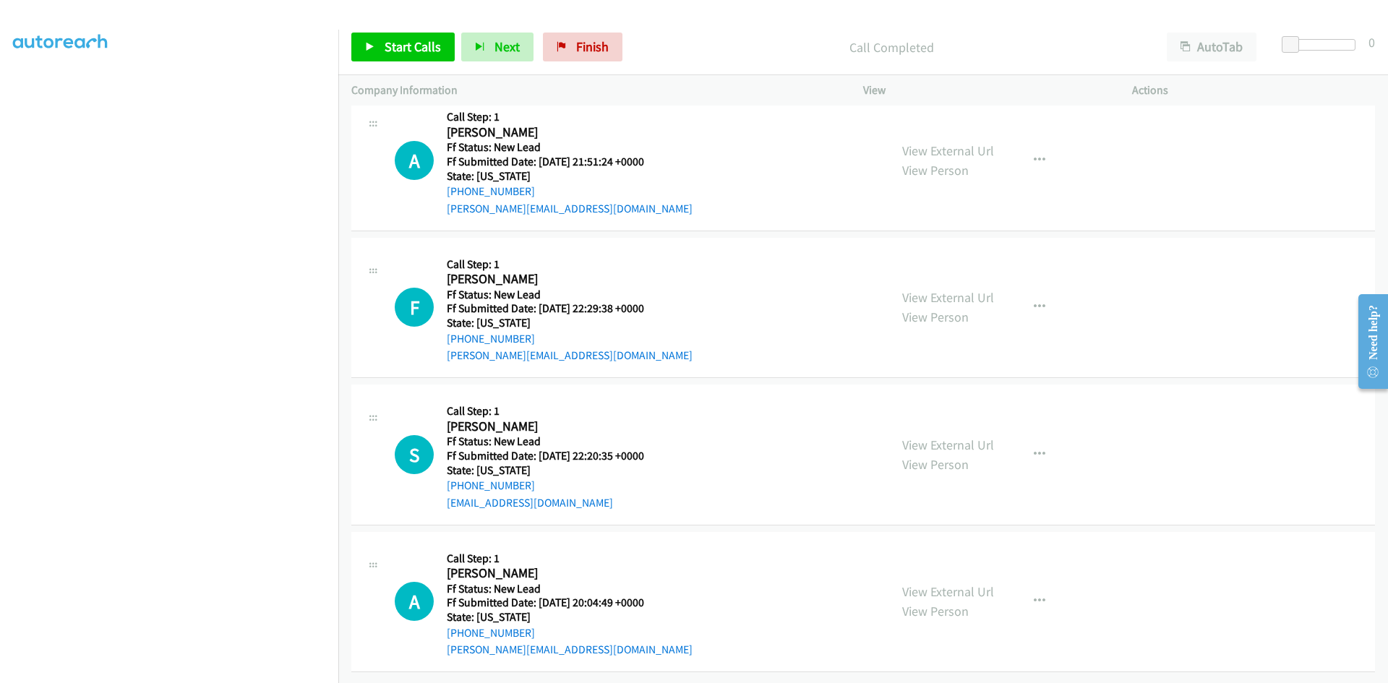
scroll to position [2236, 0]
click at [938, 144] on link "View External Url" at bounding box center [948, 150] width 92 height 17
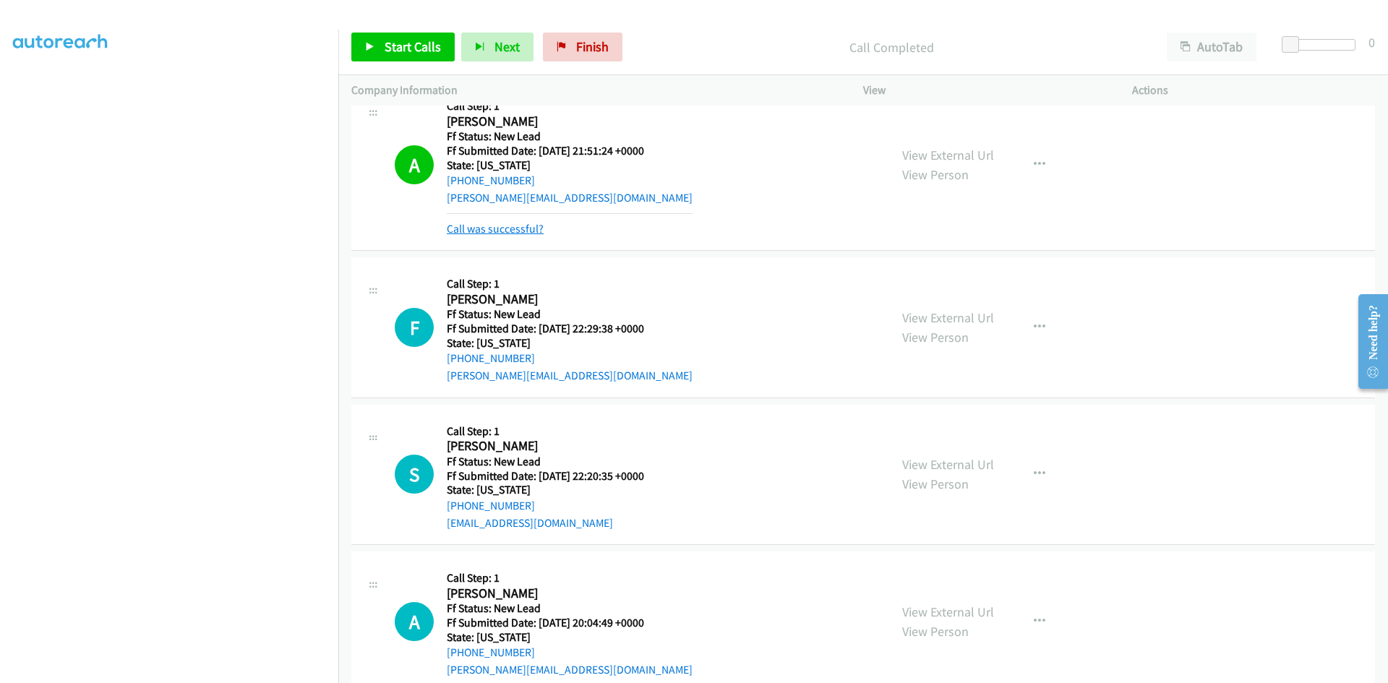
click at [530, 231] on link "Call was successful?" at bounding box center [495, 229] width 97 height 14
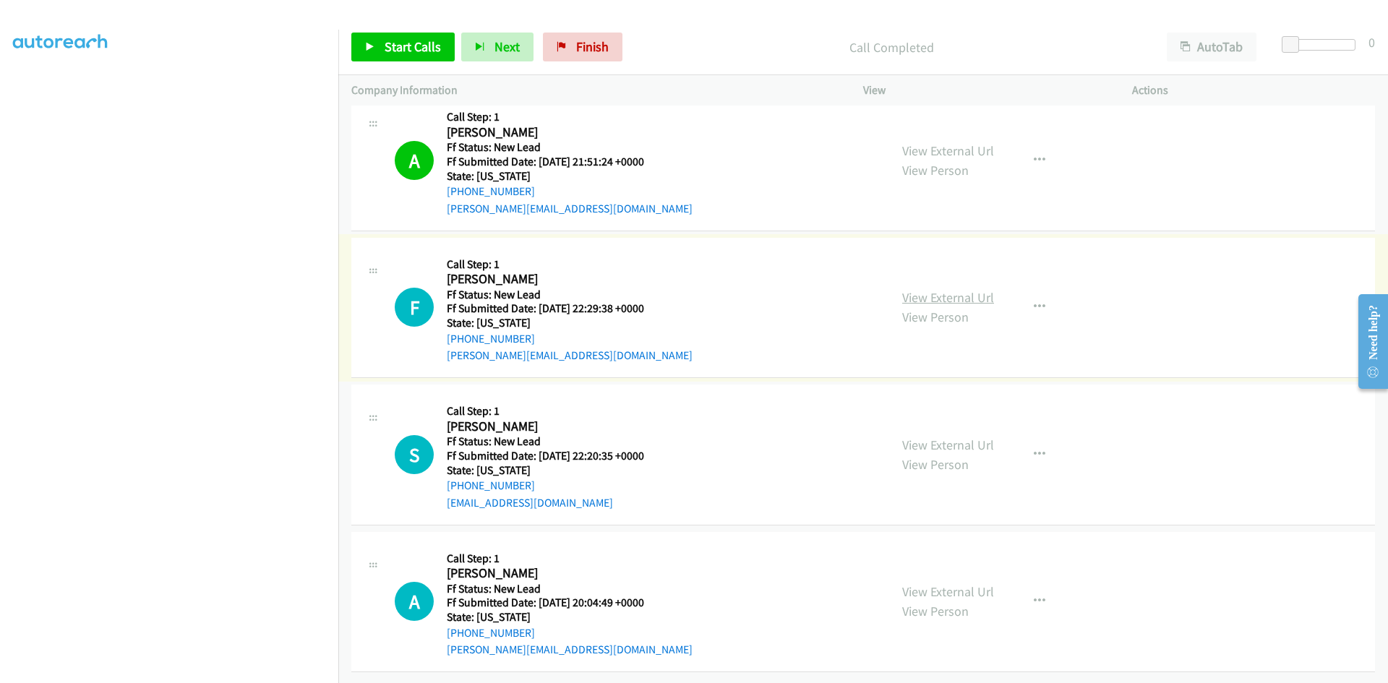
click at [958, 289] on link "View External Url" at bounding box center [948, 297] width 92 height 17
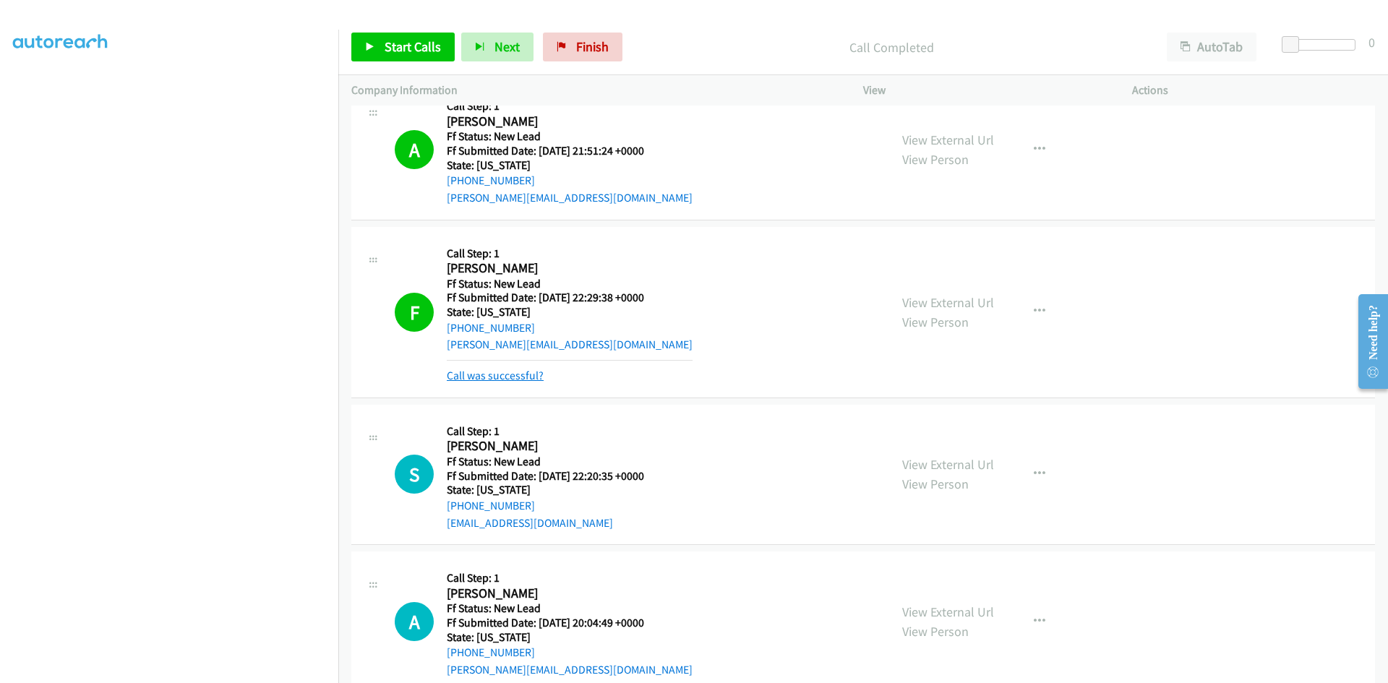
click at [519, 381] on link "Call was successful?" at bounding box center [495, 376] width 97 height 14
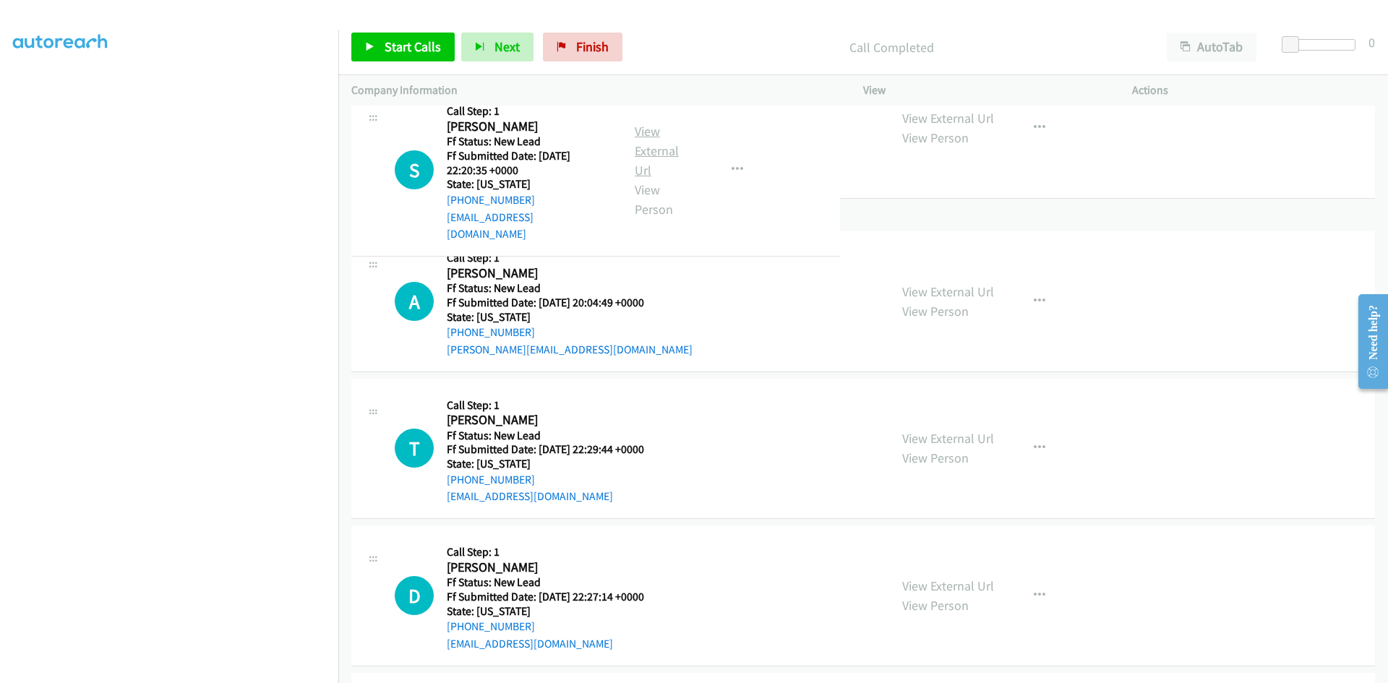
scroll to position [2525, 0]
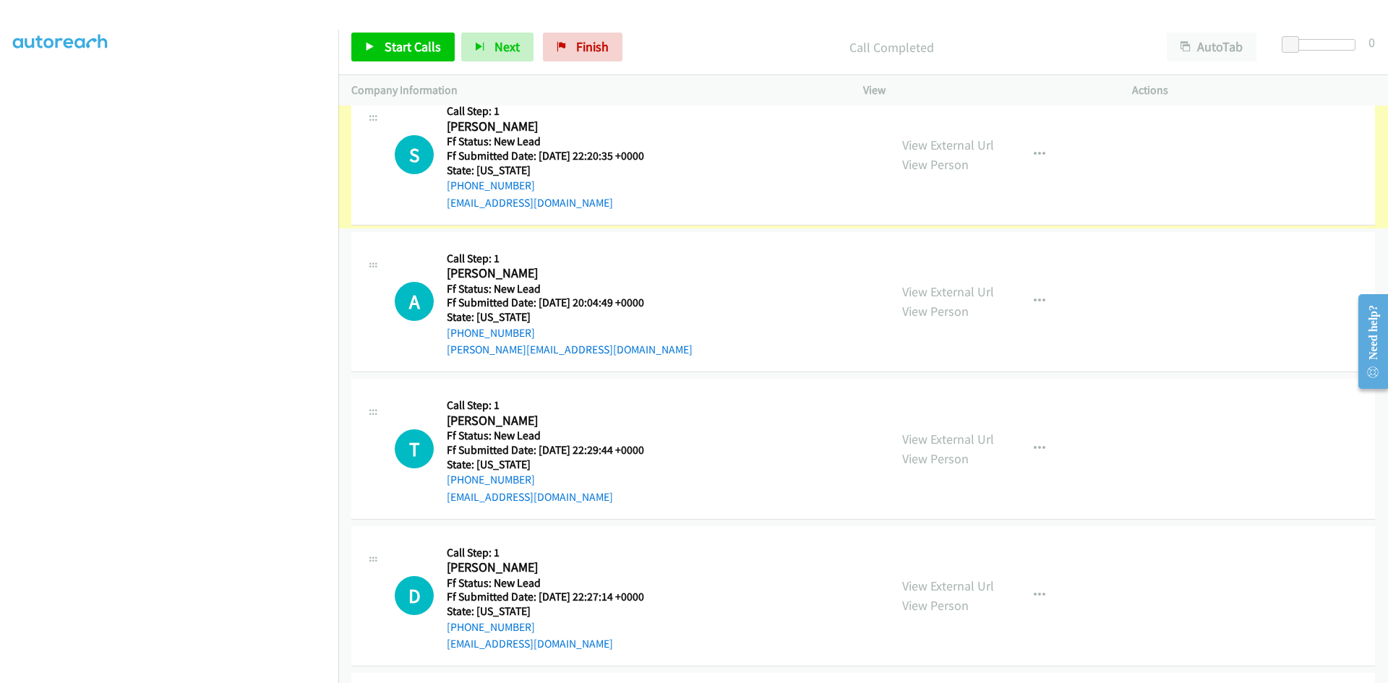
click at [955, 148] on link "View External Url" at bounding box center [948, 145] width 92 height 17
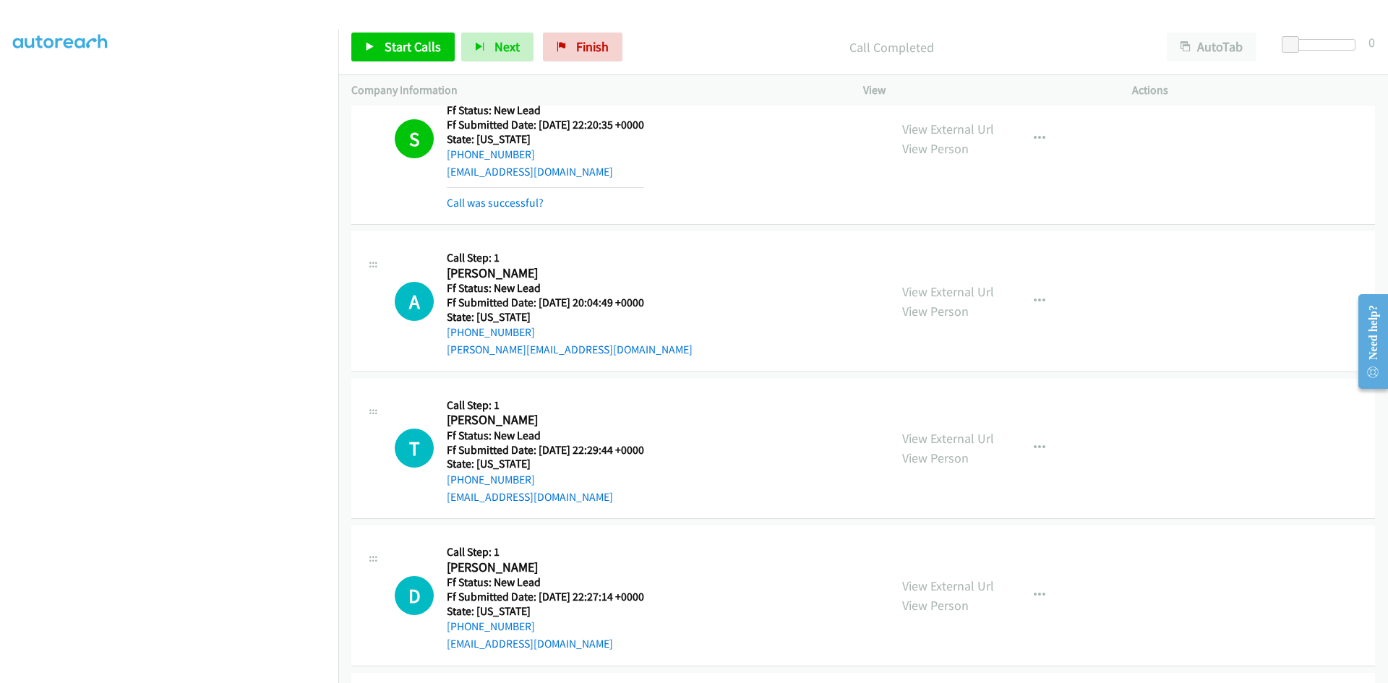
scroll to position [2484, 0]
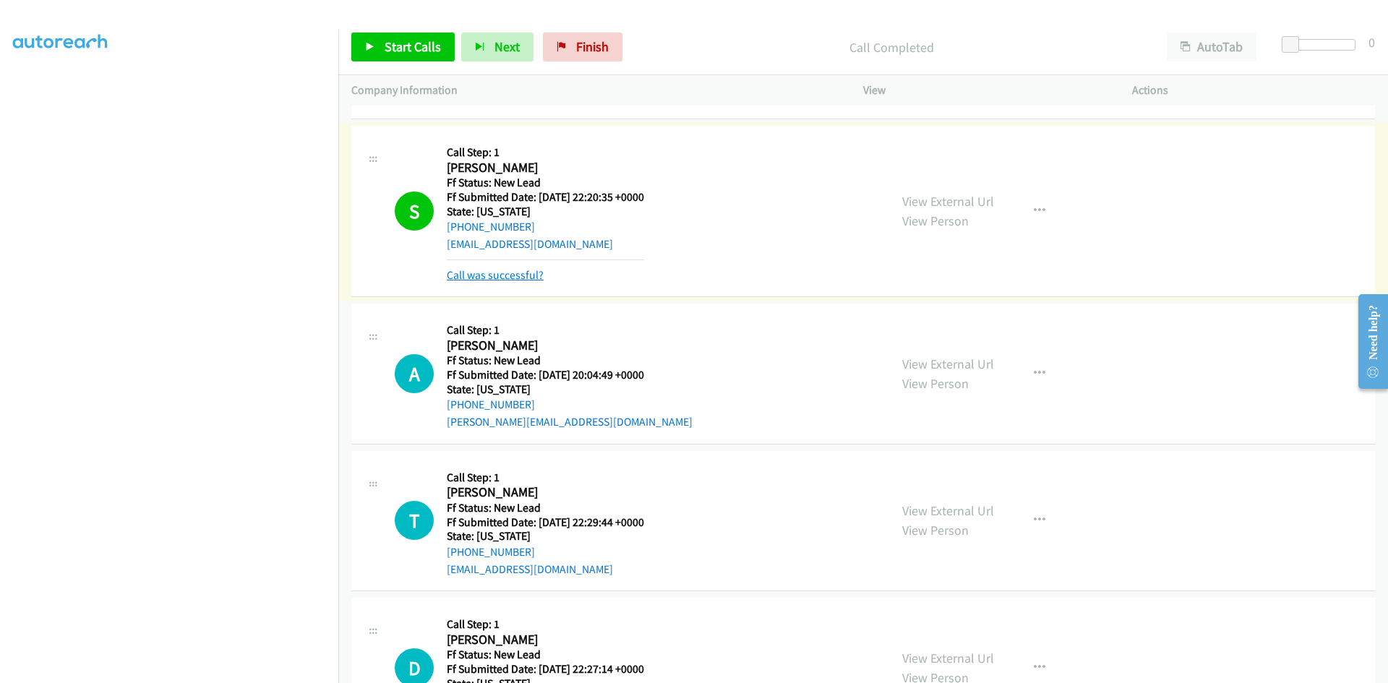
click at [516, 276] on link "Call was successful?" at bounding box center [495, 275] width 97 height 14
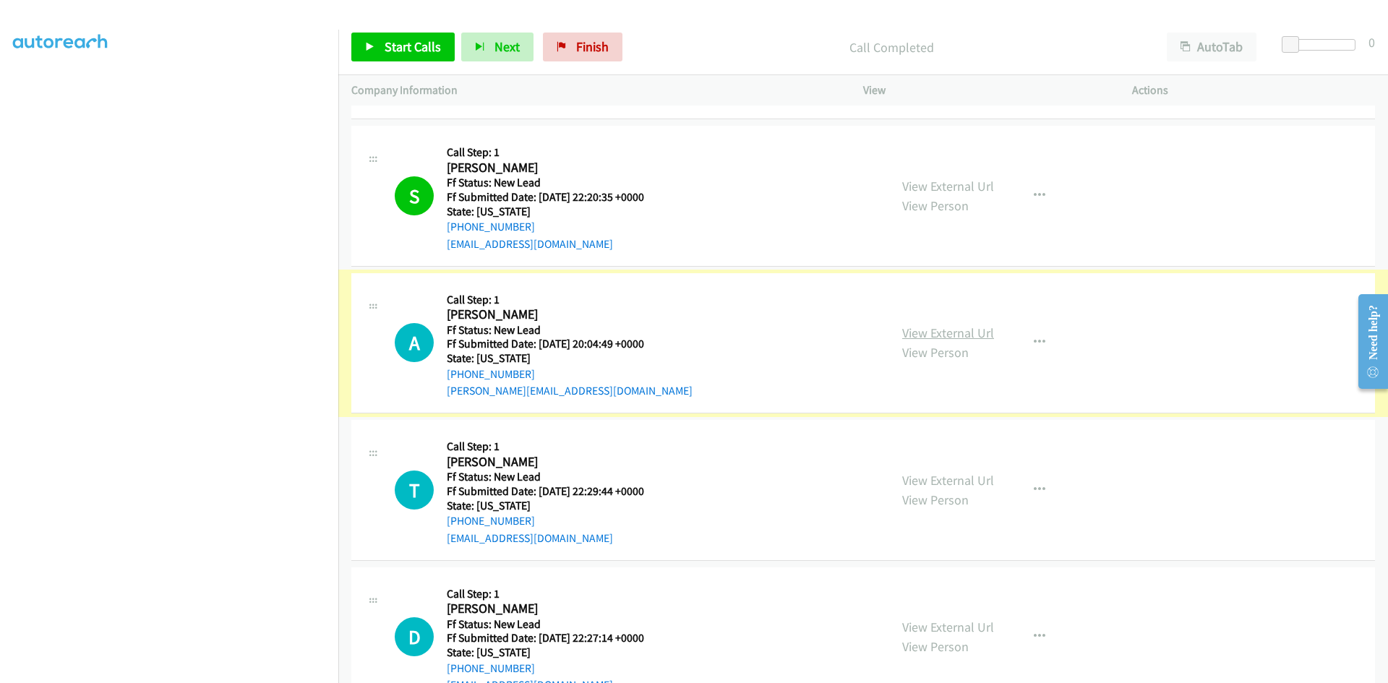
click at [932, 334] on link "View External Url" at bounding box center [948, 333] width 92 height 17
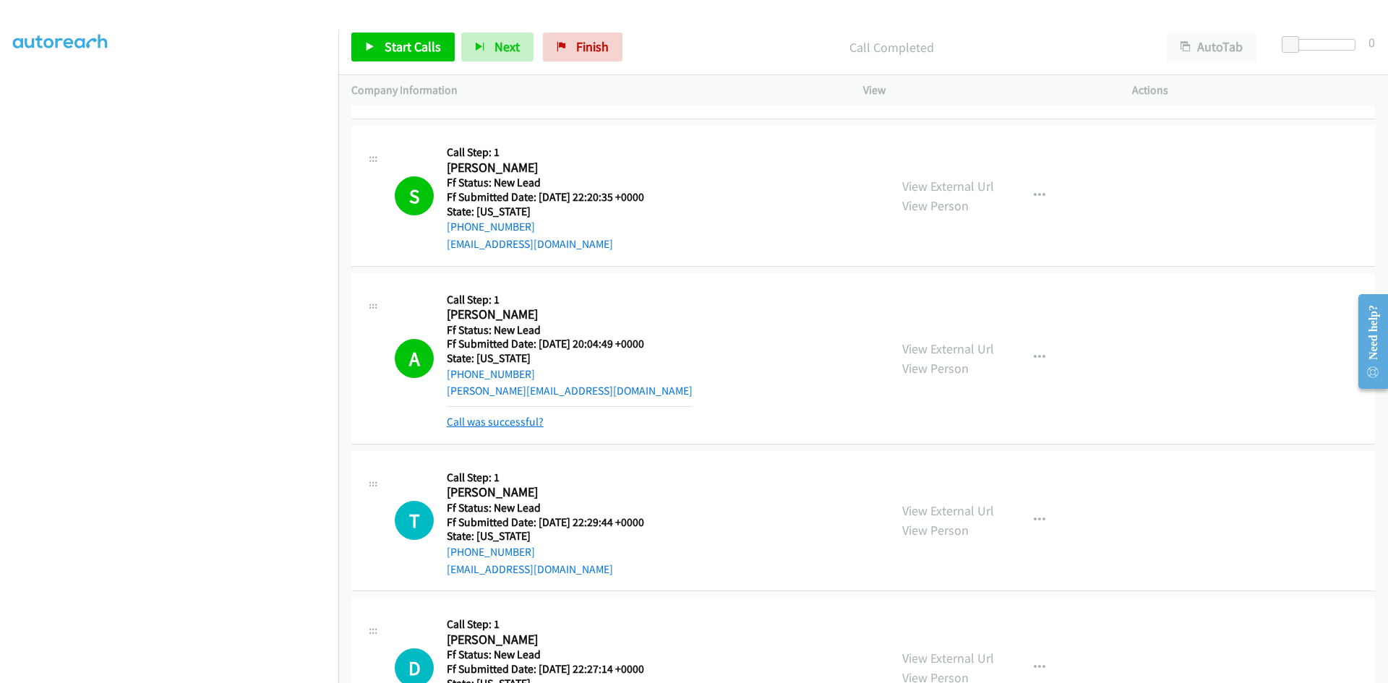
click at [502, 419] on link "Call was successful?" at bounding box center [495, 422] width 97 height 14
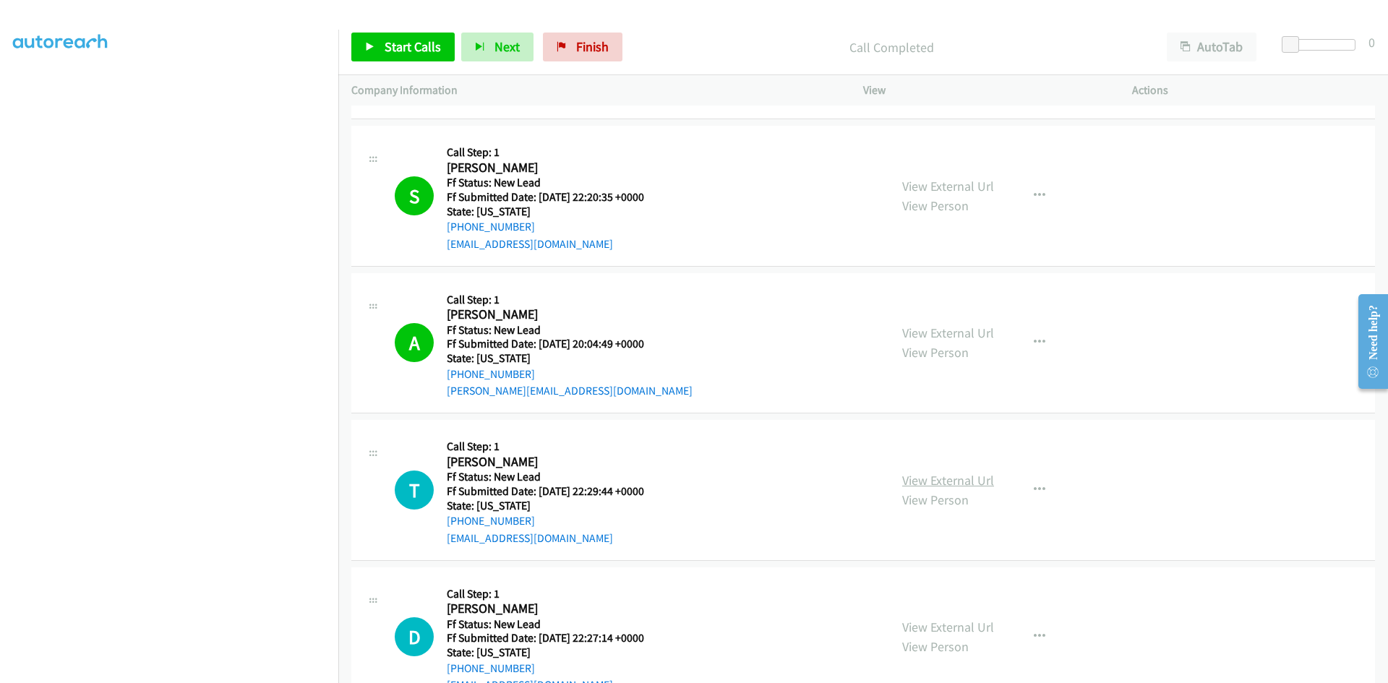
click at [933, 483] on link "View External Url" at bounding box center [948, 480] width 92 height 17
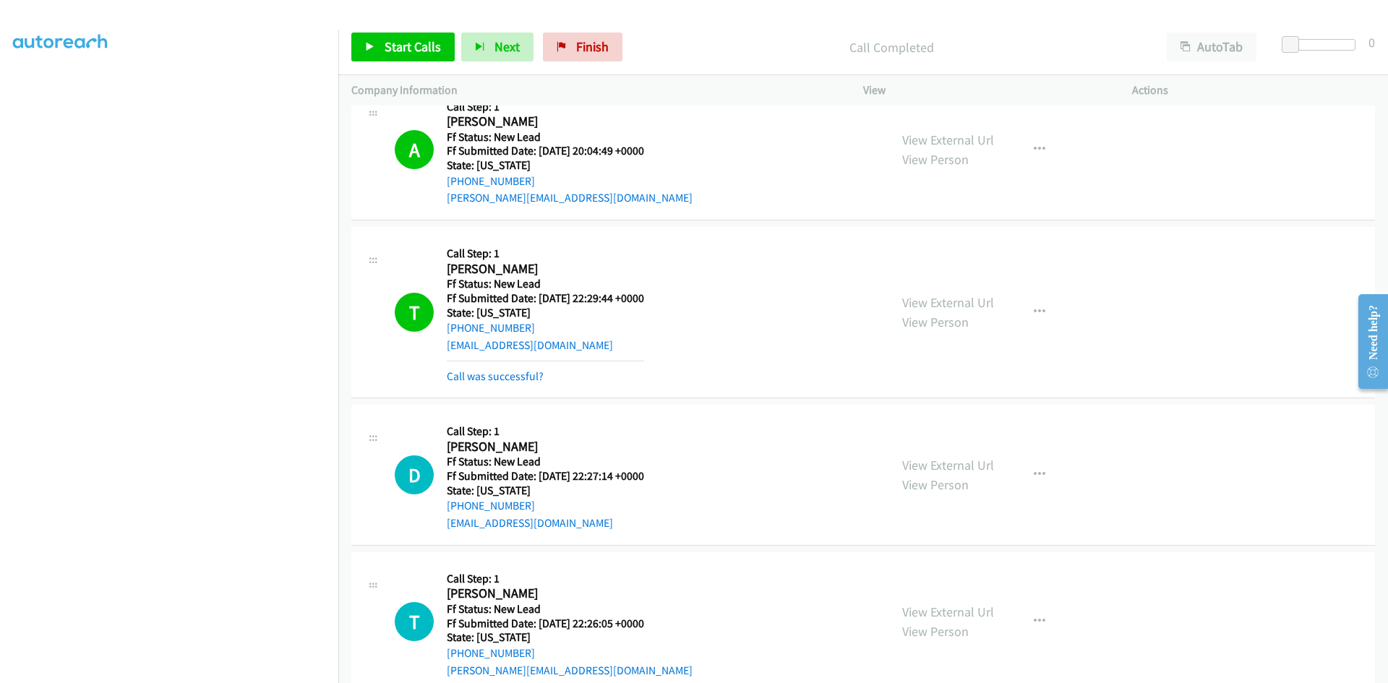
scroll to position [2701, 0]
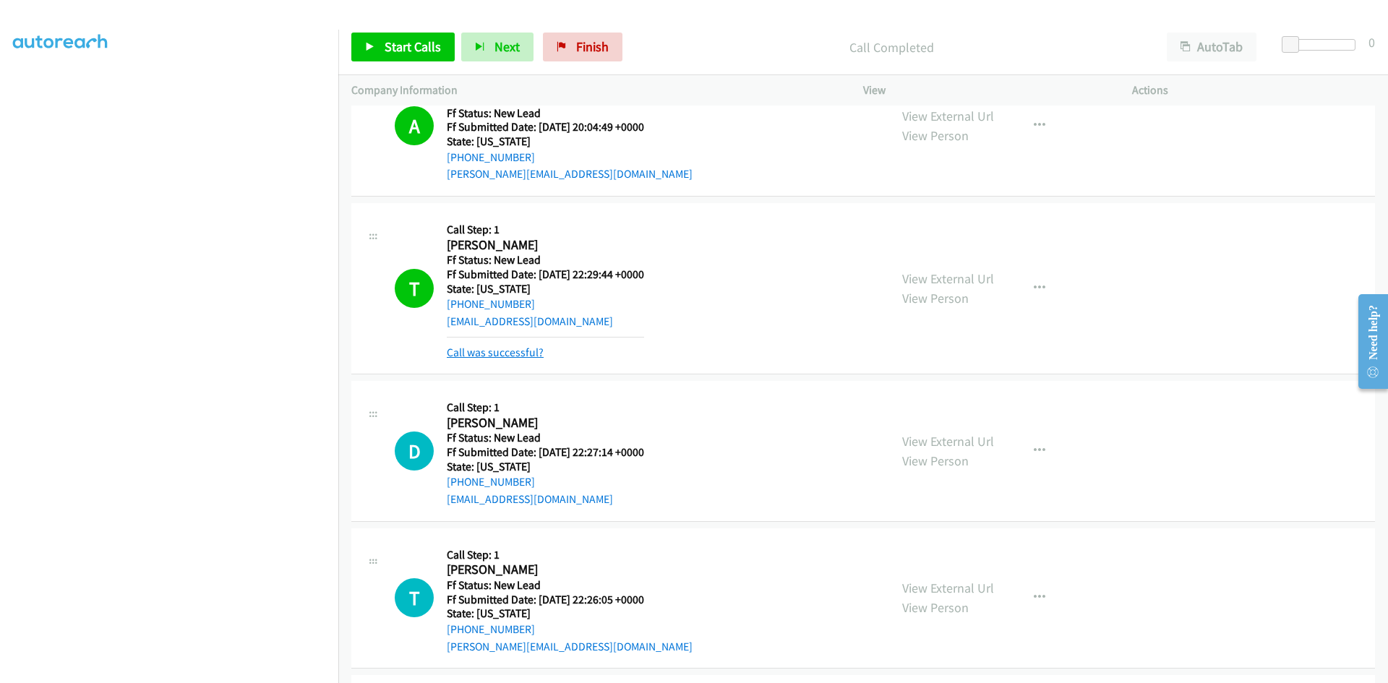
click at [515, 351] on link "Call was successful?" at bounding box center [495, 353] width 97 height 14
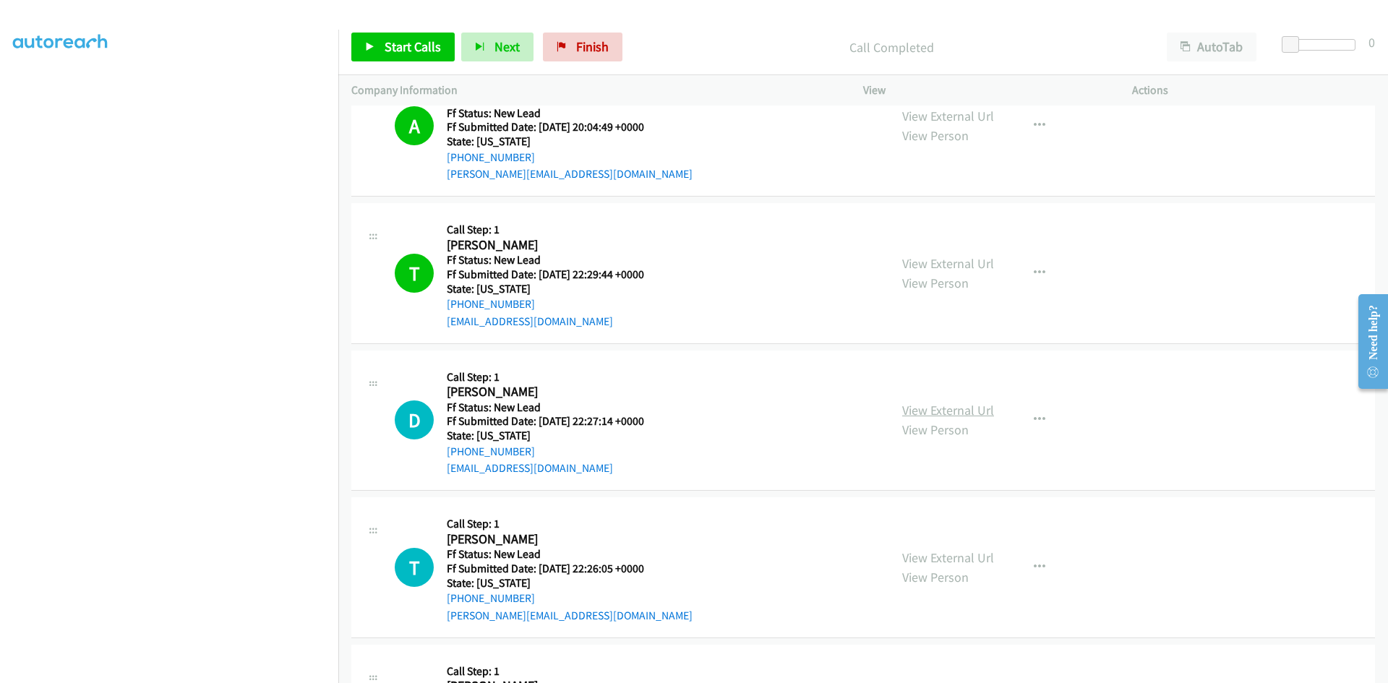
click at [964, 407] on link "View External Url" at bounding box center [948, 410] width 92 height 17
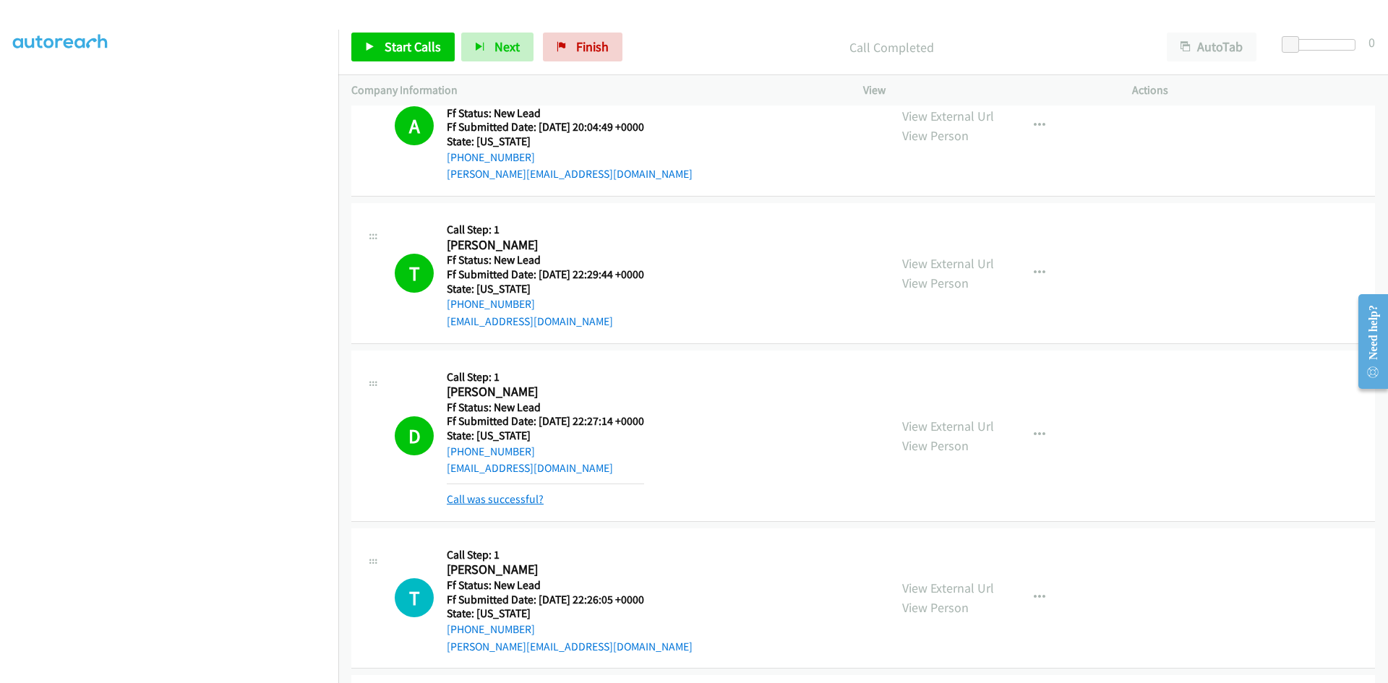
click at [502, 495] on link "Call was successful?" at bounding box center [495, 499] width 97 height 14
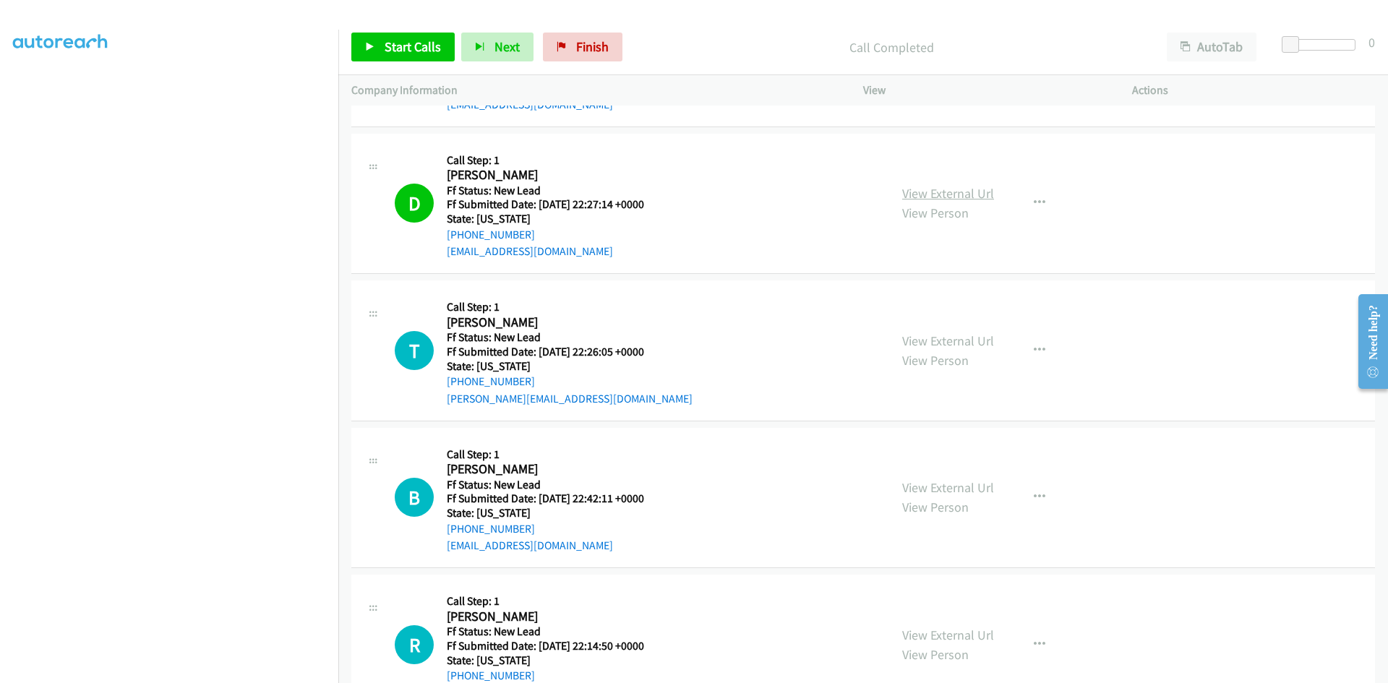
scroll to position [2917, 0]
click at [927, 191] on link "View External Url" at bounding box center [948, 193] width 92 height 17
click at [919, 340] on link "View External Url" at bounding box center [948, 341] width 92 height 17
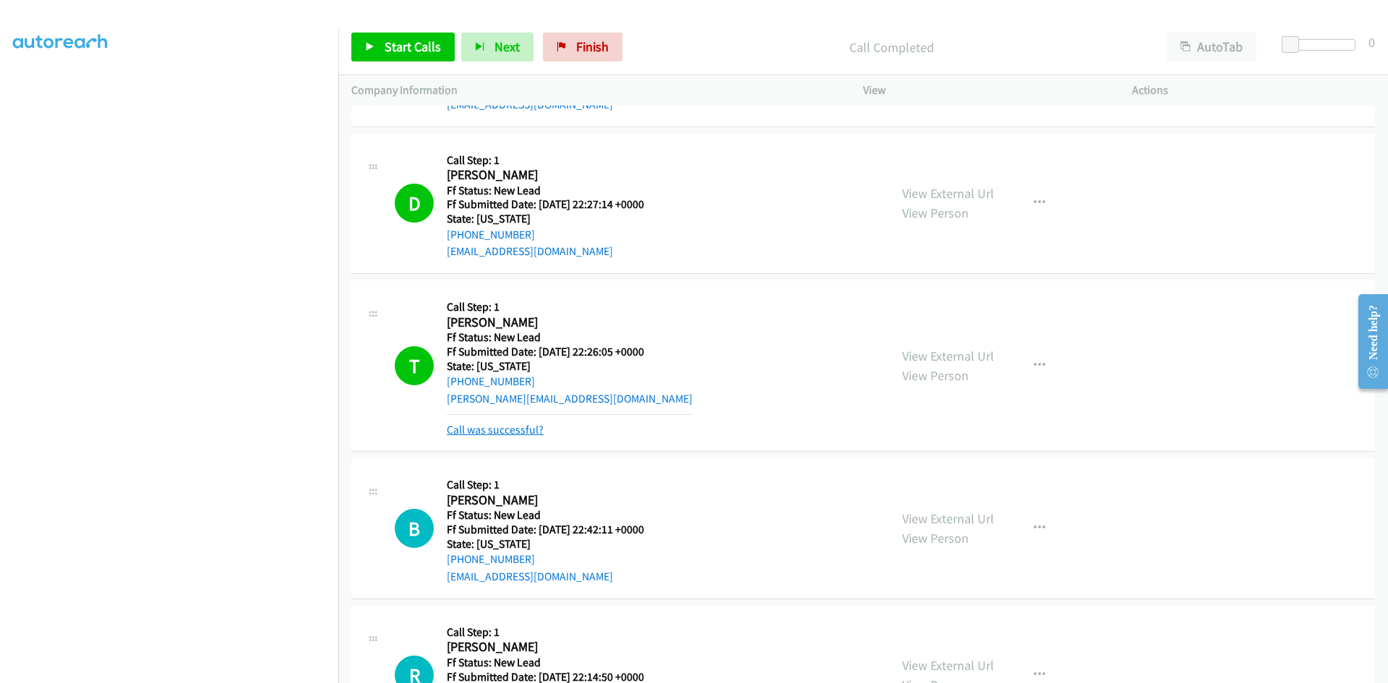
click at [503, 424] on link "Call was successful?" at bounding box center [495, 430] width 97 height 14
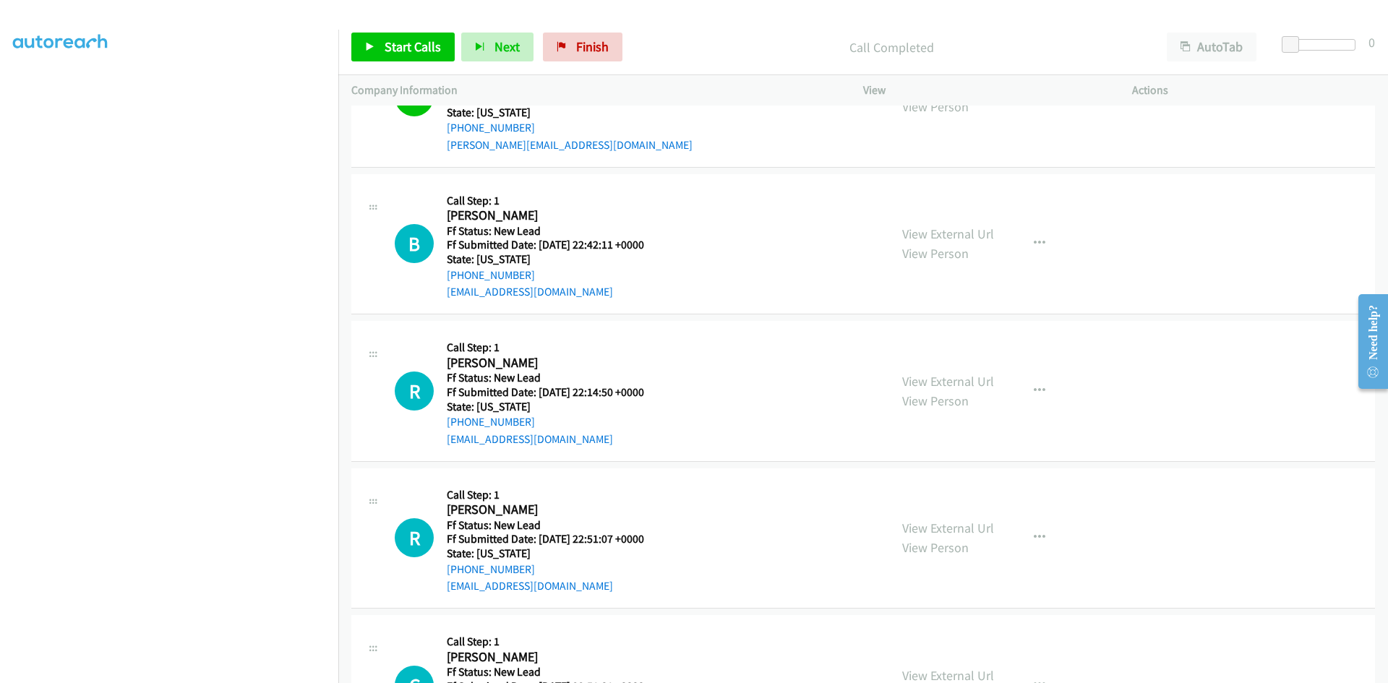
scroll to position [3207, 0]
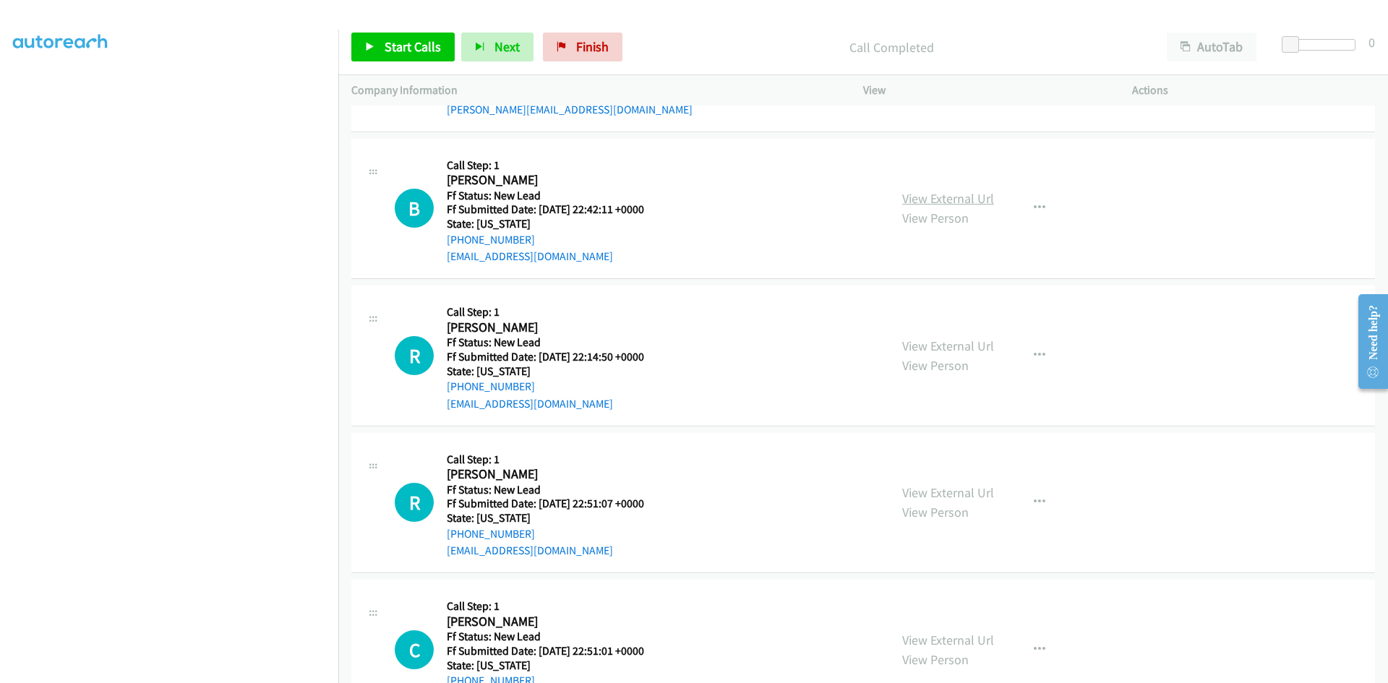
click at [945, 198] on link "View External Url" at bounding box center [948, 198] width 92 height 17
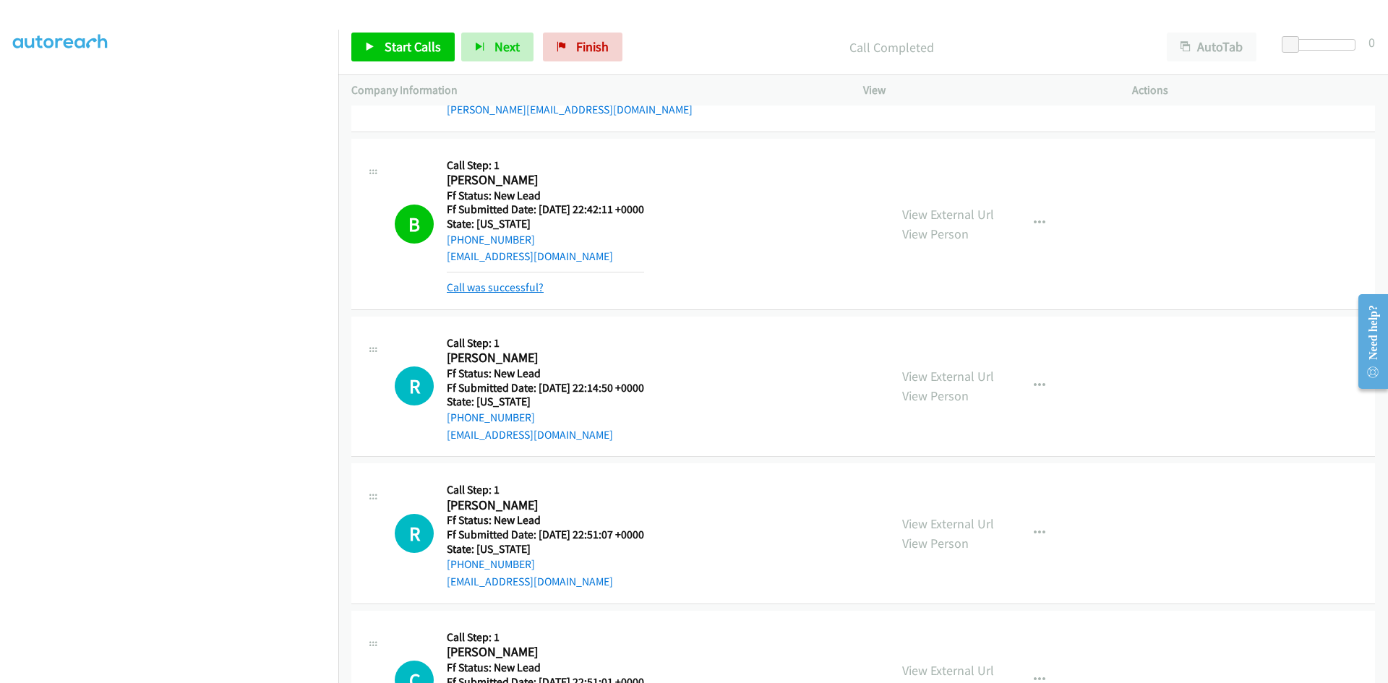
click at [533, 285] on link "Call was successful?" at bounding box center [495, 287] width 97 height 14
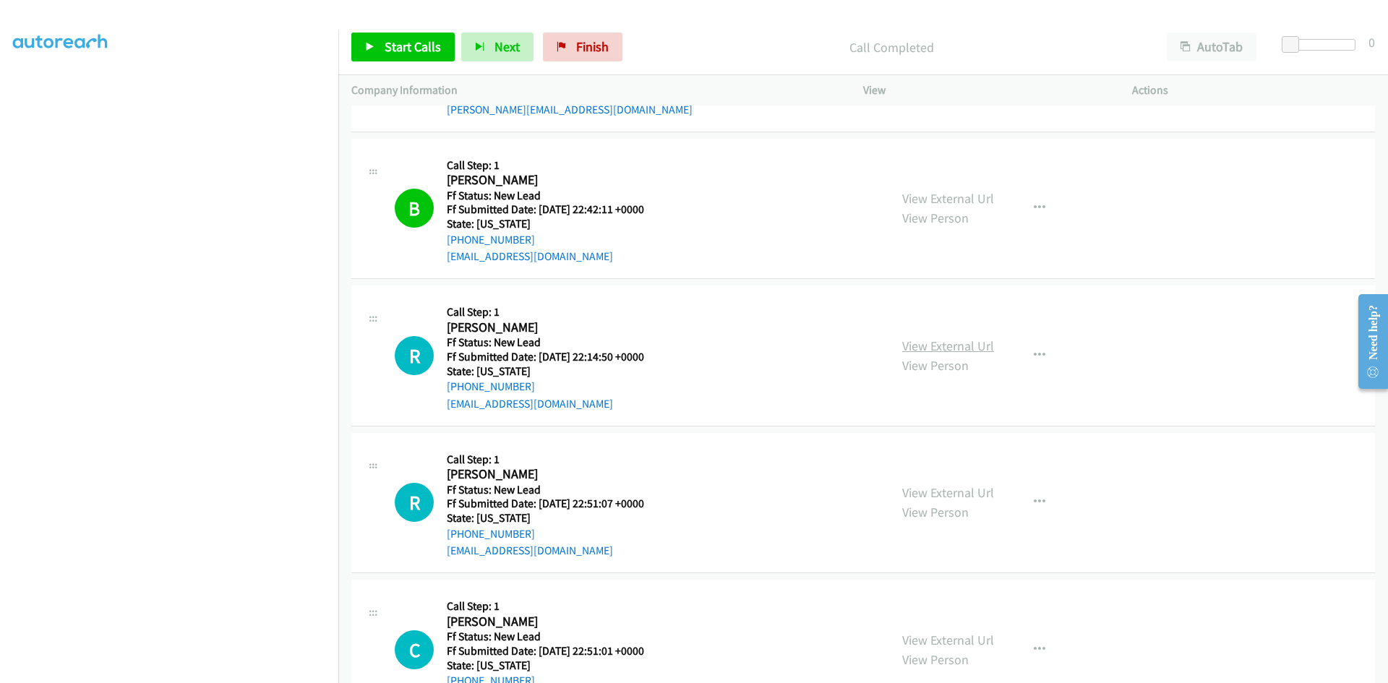
click at [926, 348] on link "View External Url" at bounding box center [948, 346] width 92 height 17
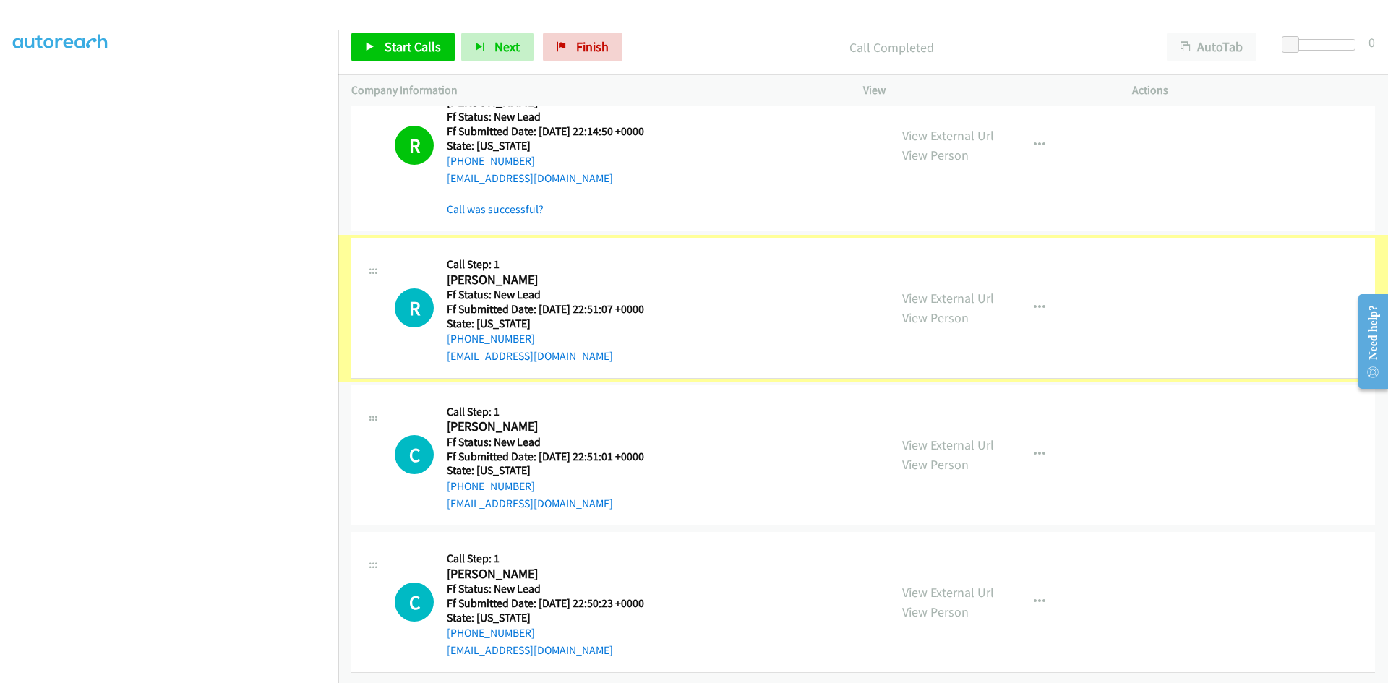
scroll to position [3443, 0]
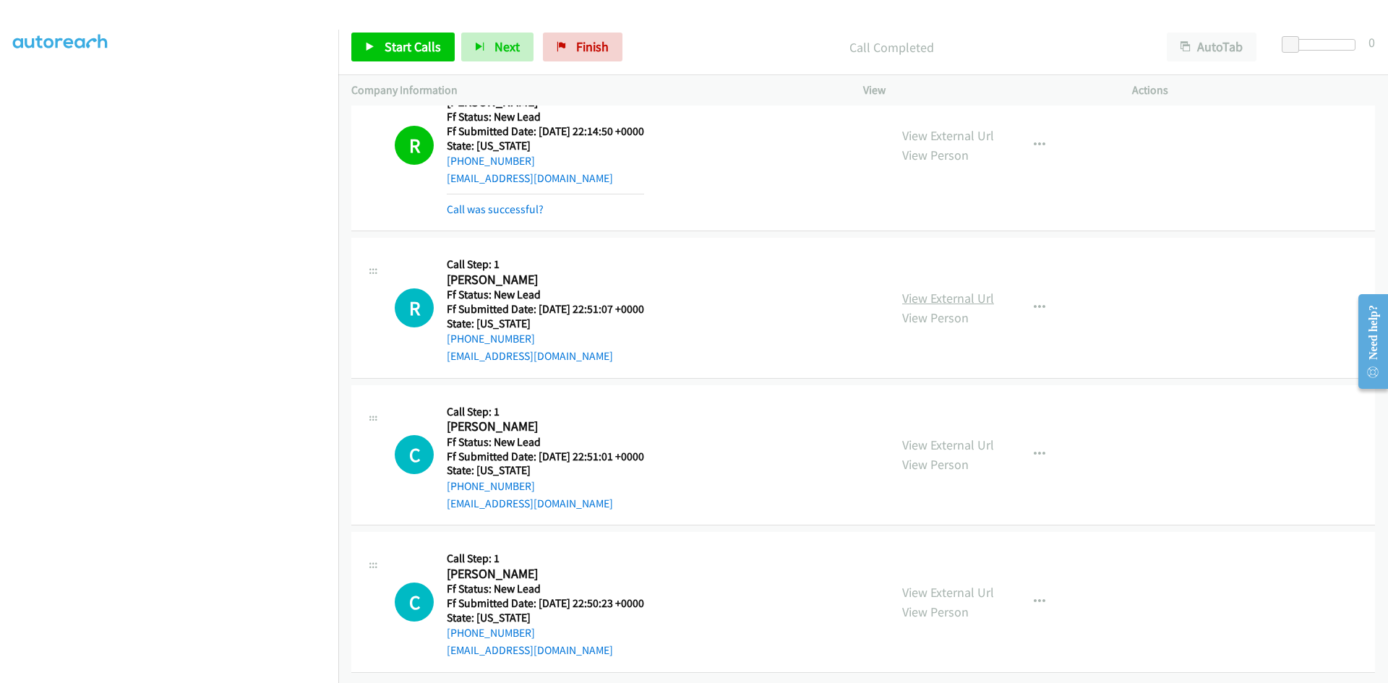
click at [961, 290] on link "View External Url" at bounding box center [948, 298] width 92 height 17
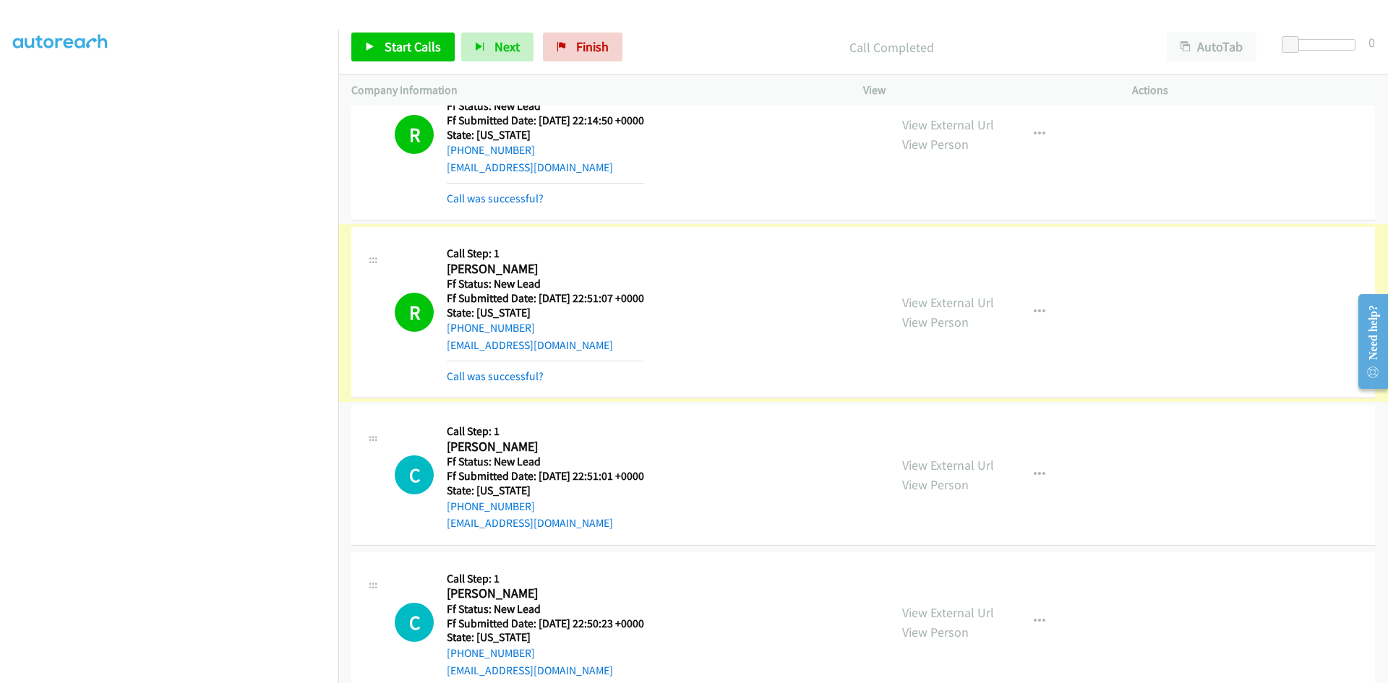
click at [519, 377] on link "Call was successful?" at bounding box center [495, 376] width 97 height 14
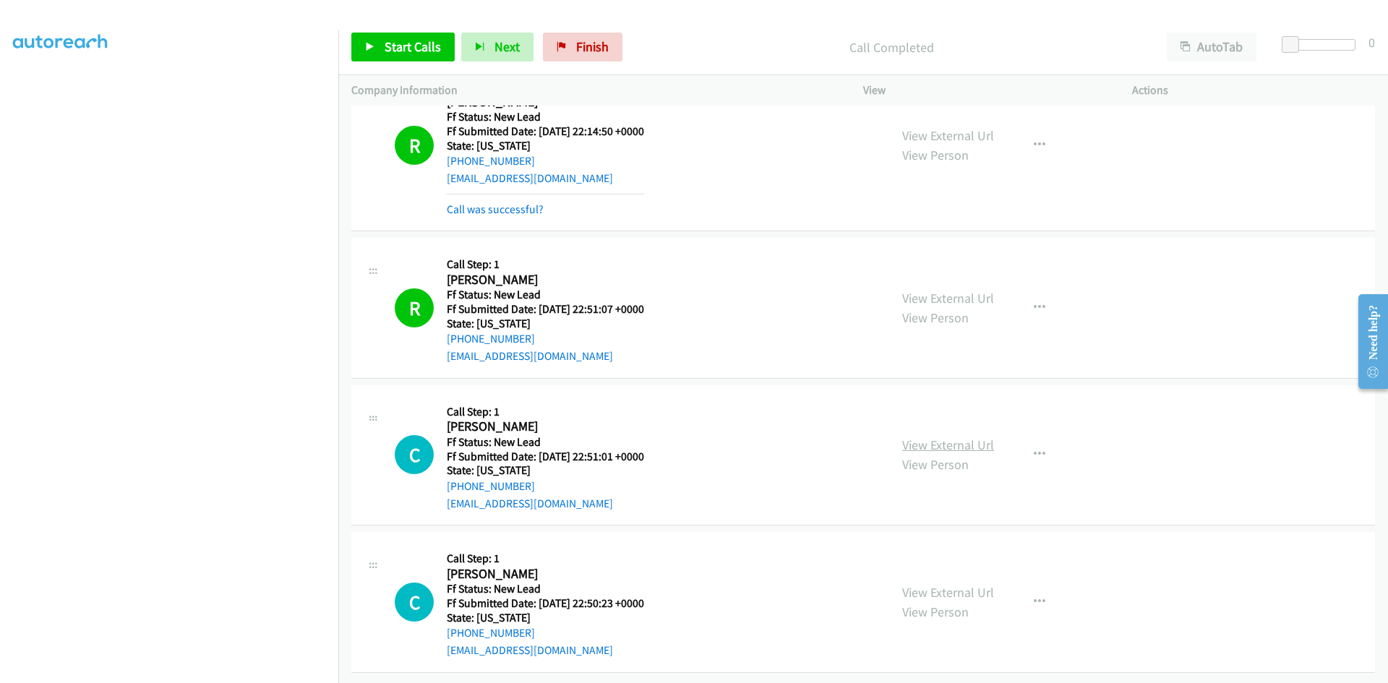
click at [957, 437] on link "View External Url" at bounding box center [948, 445] width 92 height 17
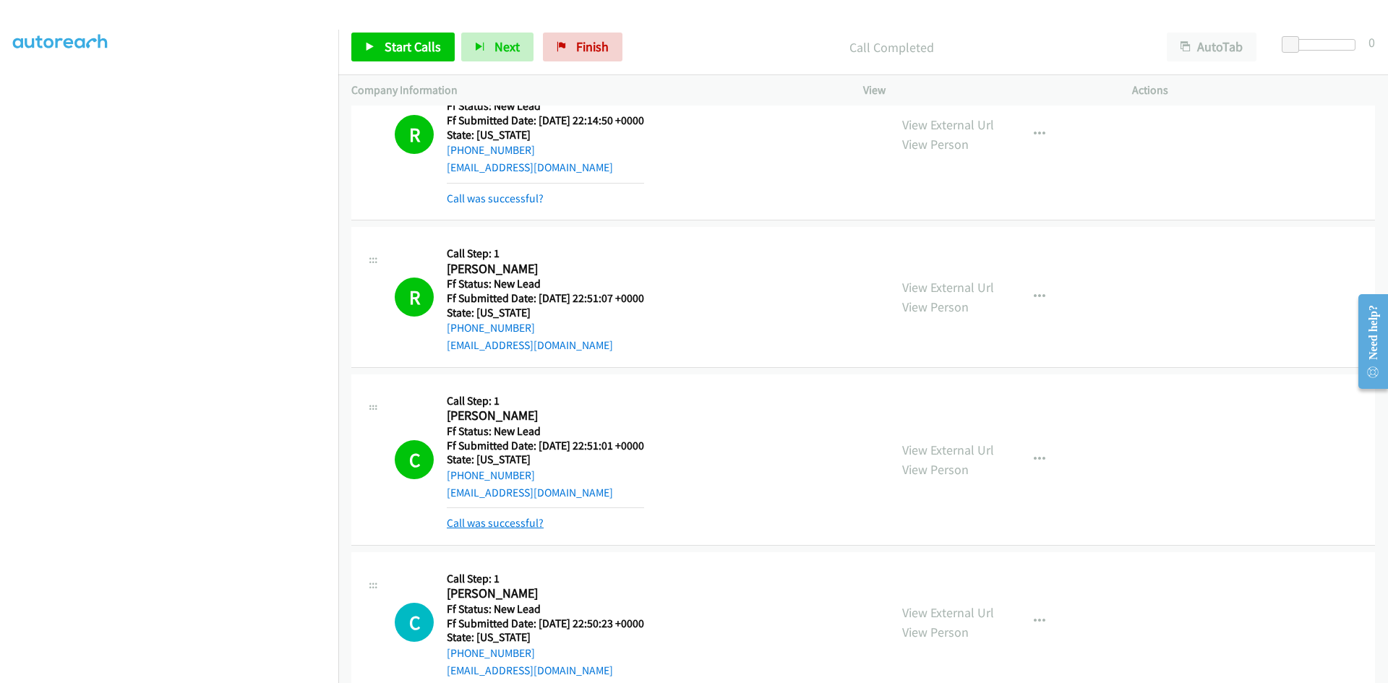
click at [518, 527] on link "Call was successful?" at bounding box center [495, 523] width 97 height 14
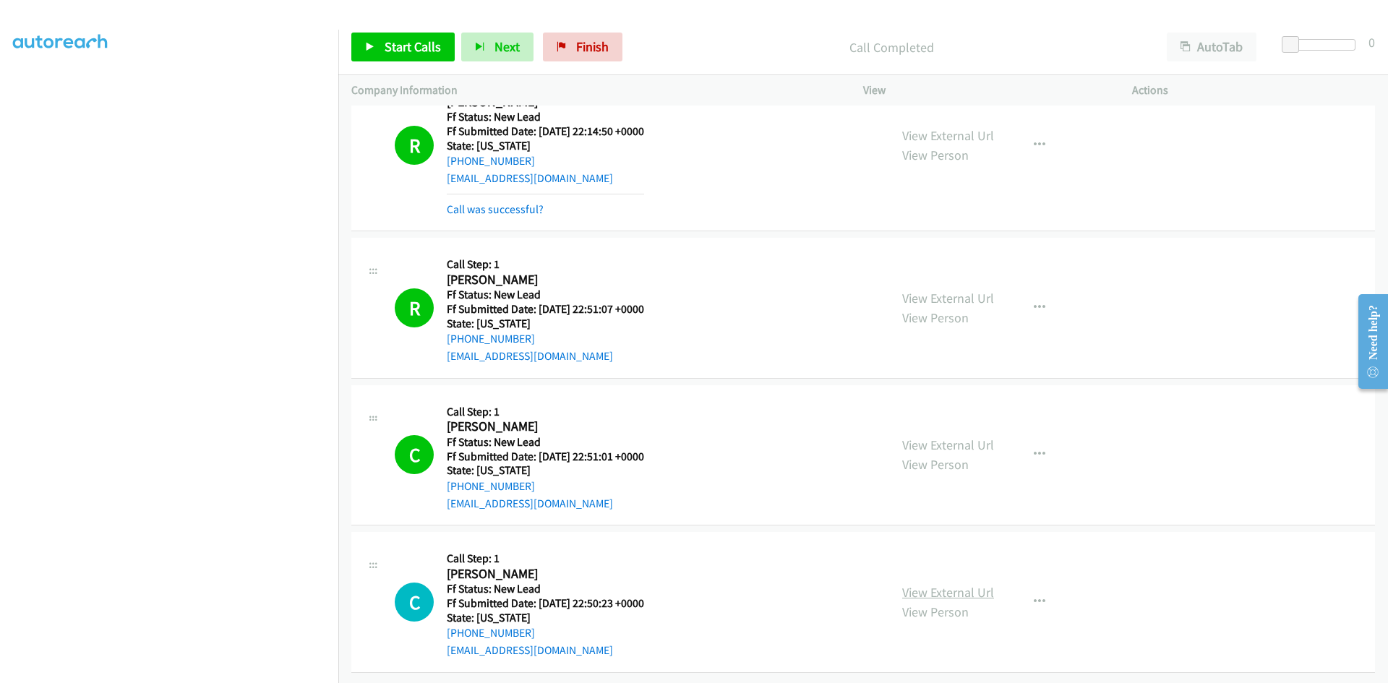
click at [909, 584] on link "View External Url" at bounding box center [948, 592] width 92 height 17
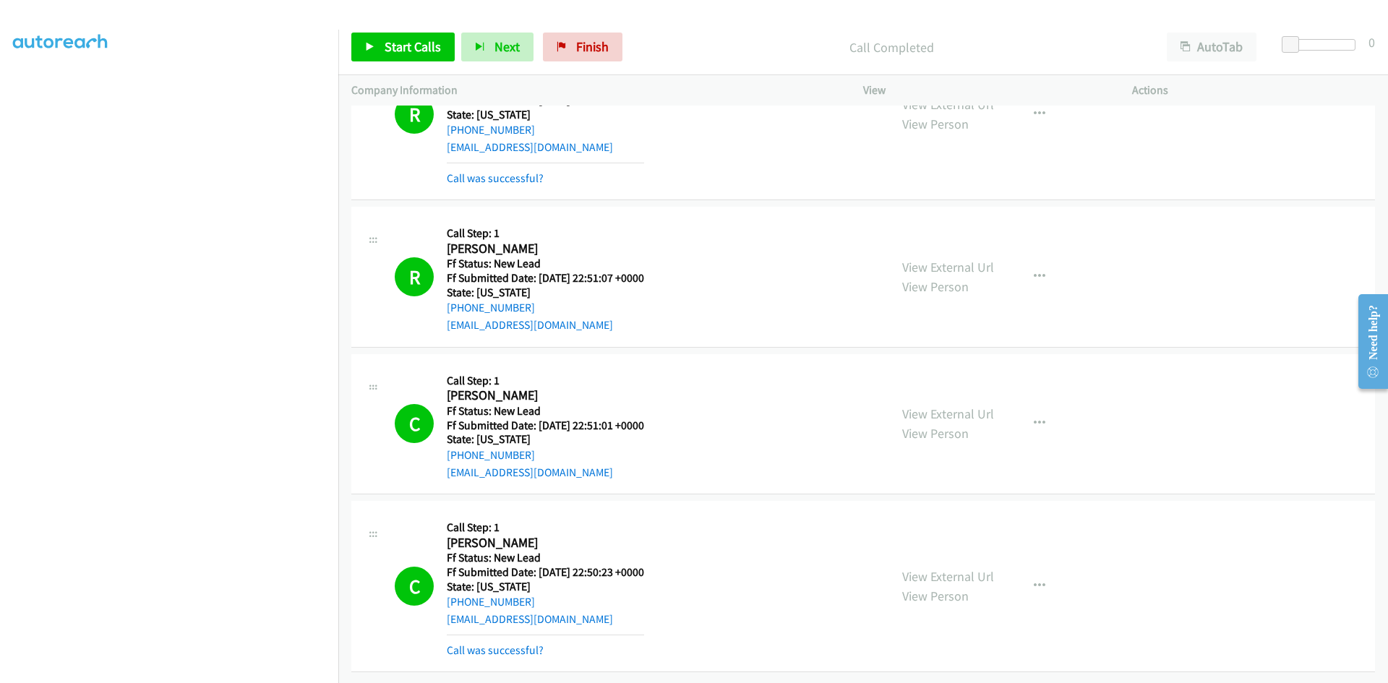
scroll to position [3520, 0]
click at [580, 45] on span "Finish" at bounding box center [592, 46] width 33 height 17
click at [505, 643] on link "Call was successful?" at bounding box center [495, 650] width 97 height 14
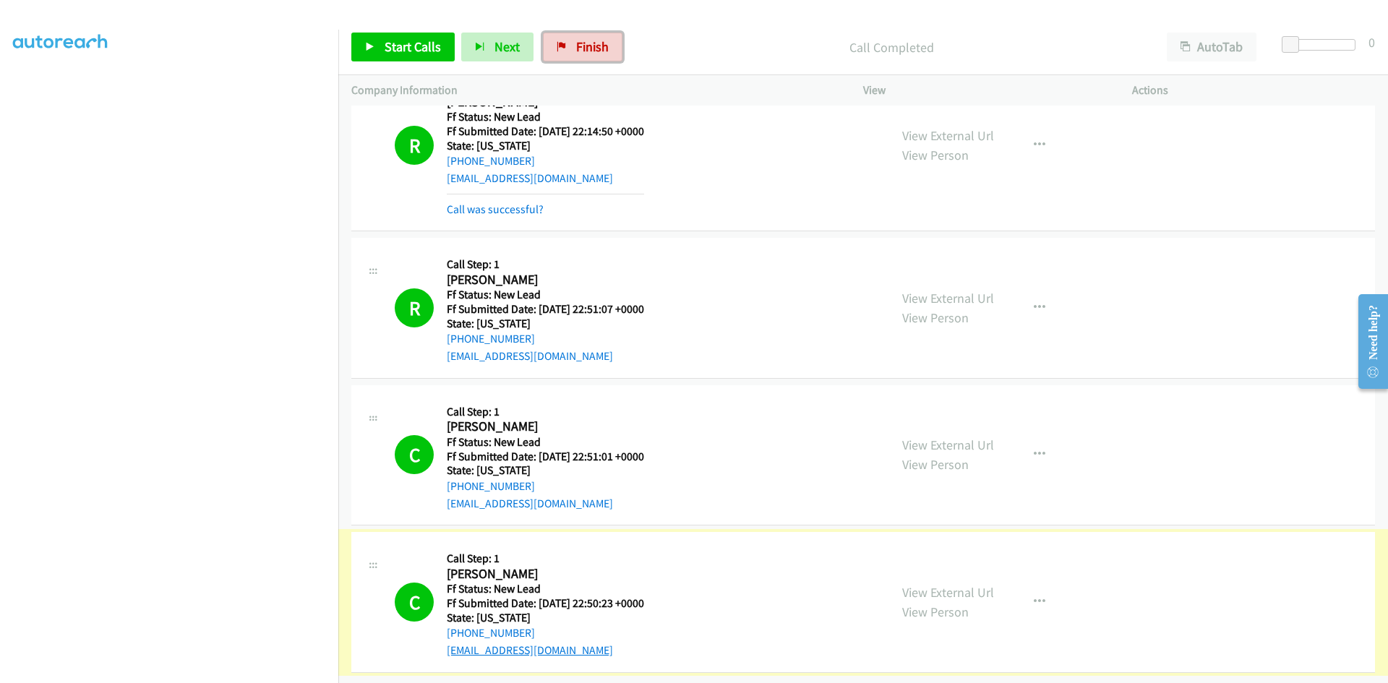
scroll to position [3489, 0]
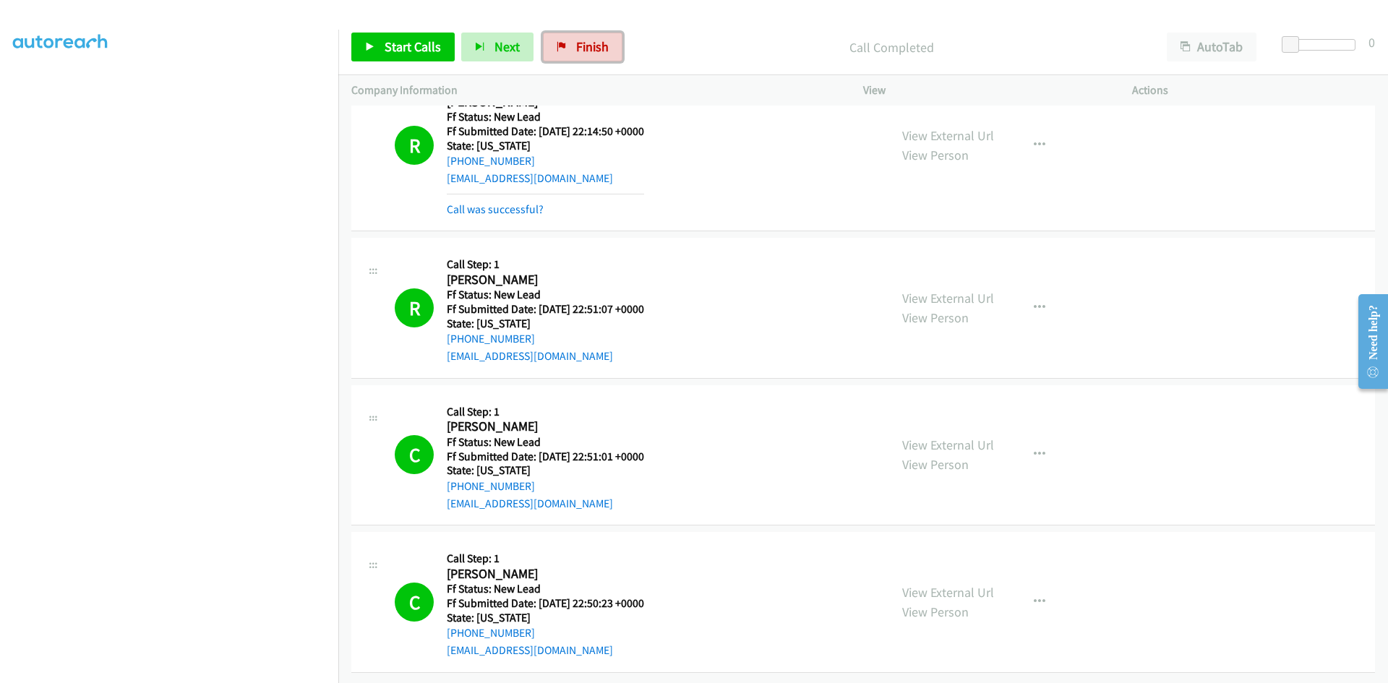
click at [579, 46] on span "Finish" at bounding box center [592, 46] width 33 height 17
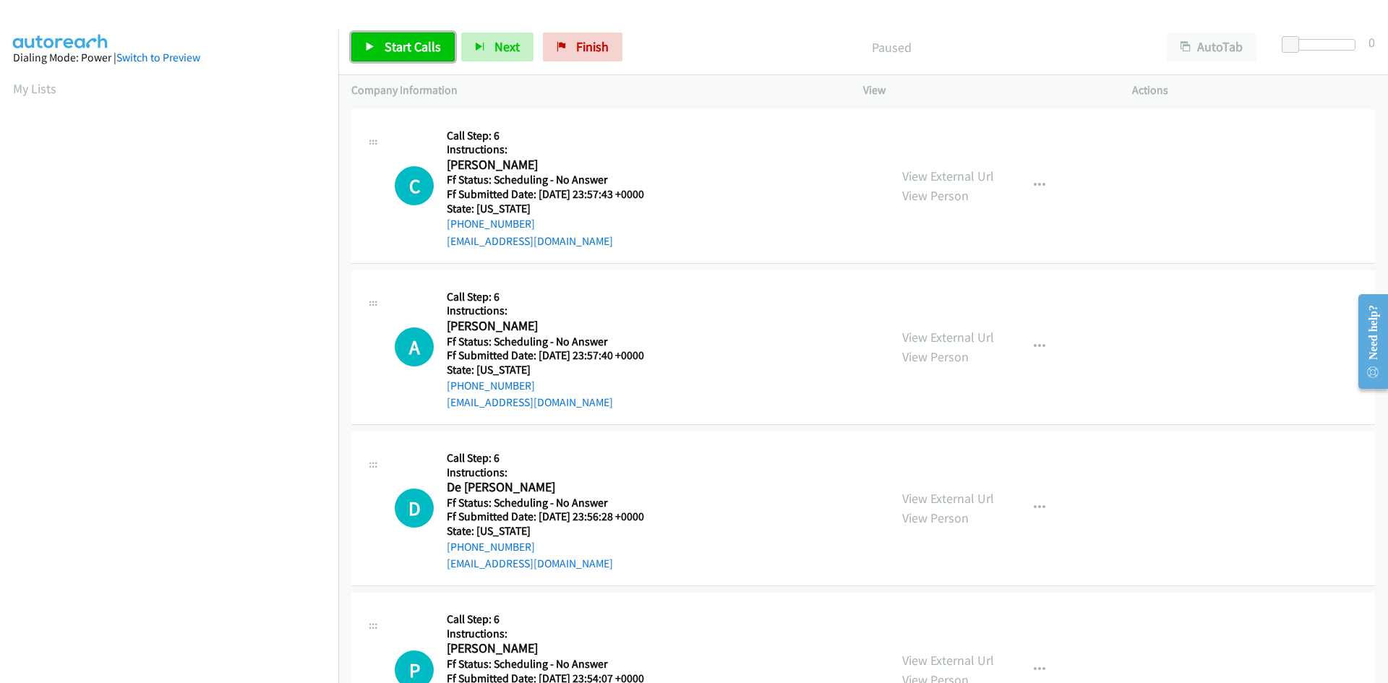
click at [406, 43] on span "Start Calls" at bounding box center [413, 46] width 56 height 17
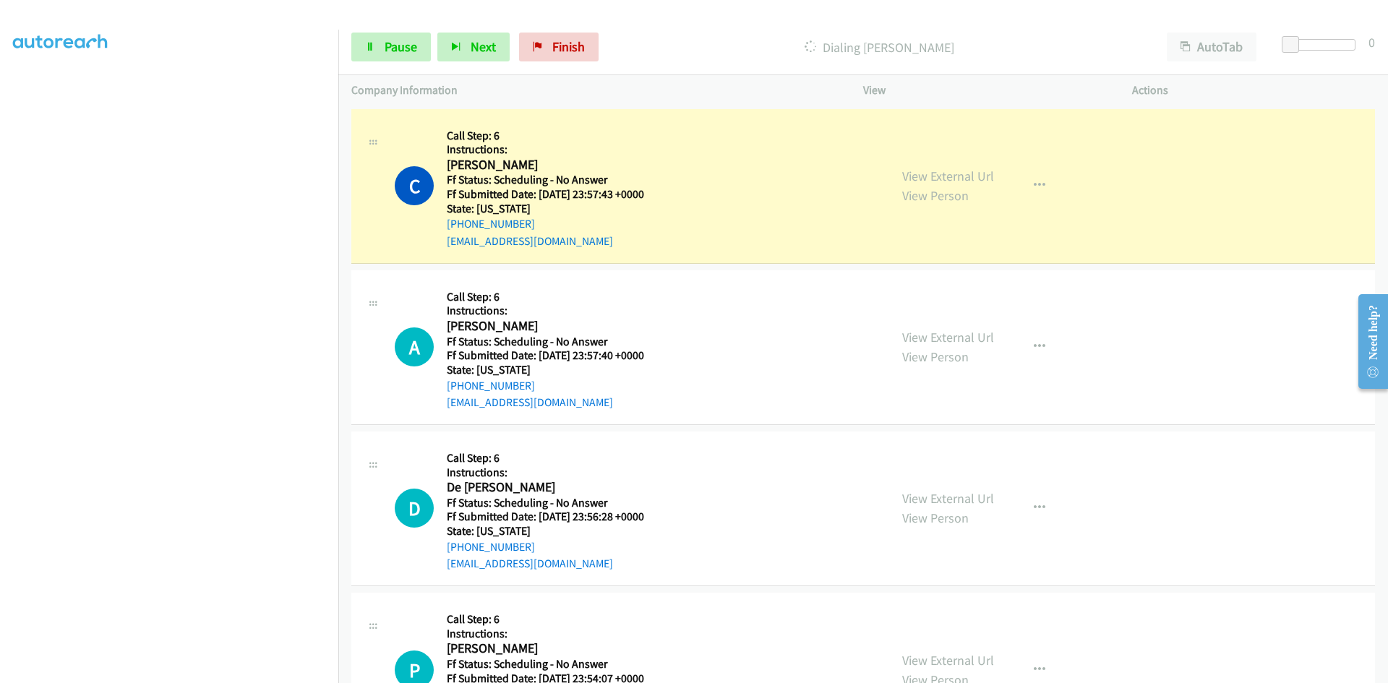
scroll to position [127, 0]
click at [940, 179] on link "View External Url" at bounding box center [948, 176] width 92 height 17
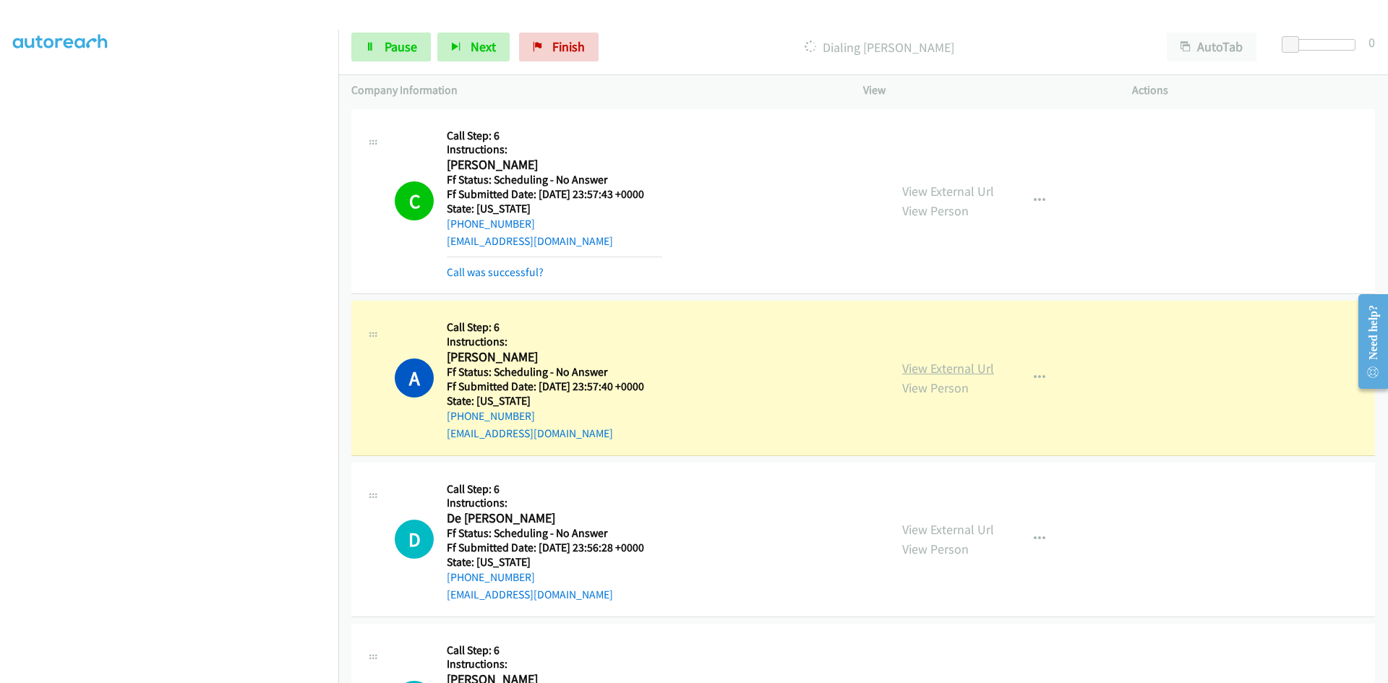
click at [902, 372] on link "View External Url" at bounding box center [948, 368] width 92 height 17
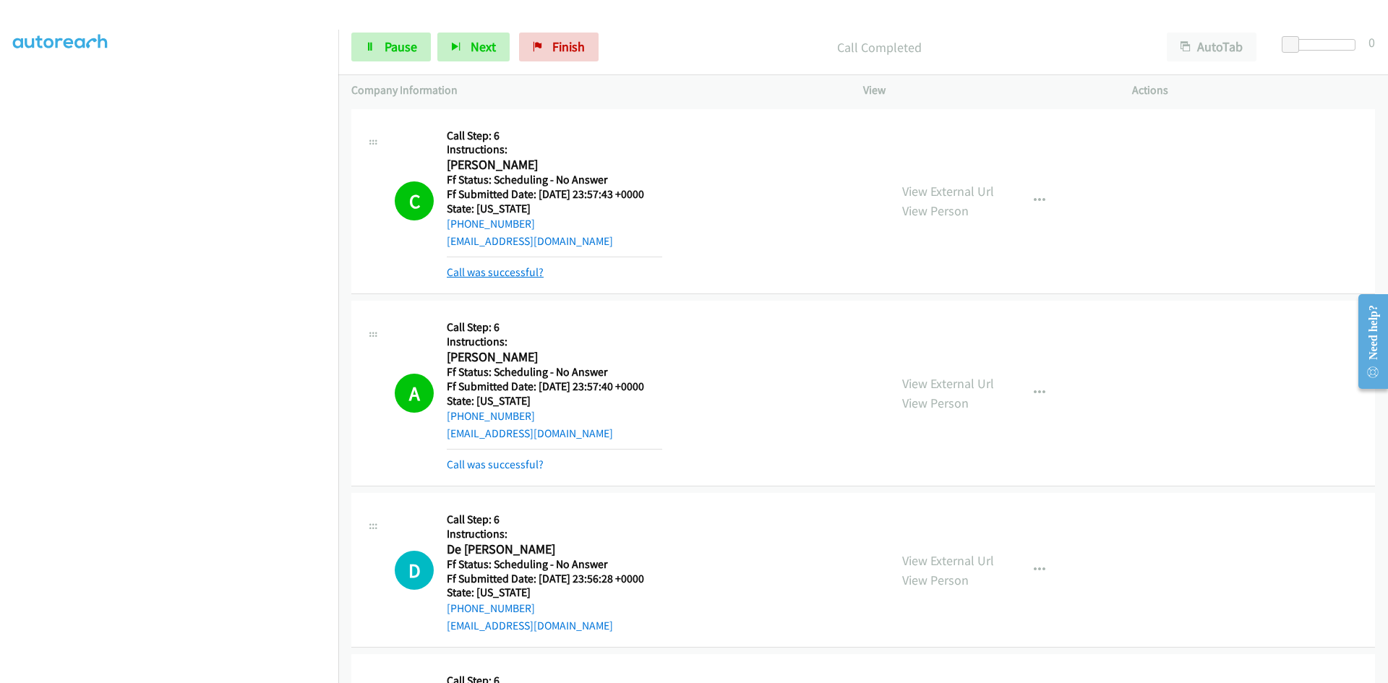
click at [520, 274] on link "Call was successful?" at bounding box center [495, 272] width 97 height 14
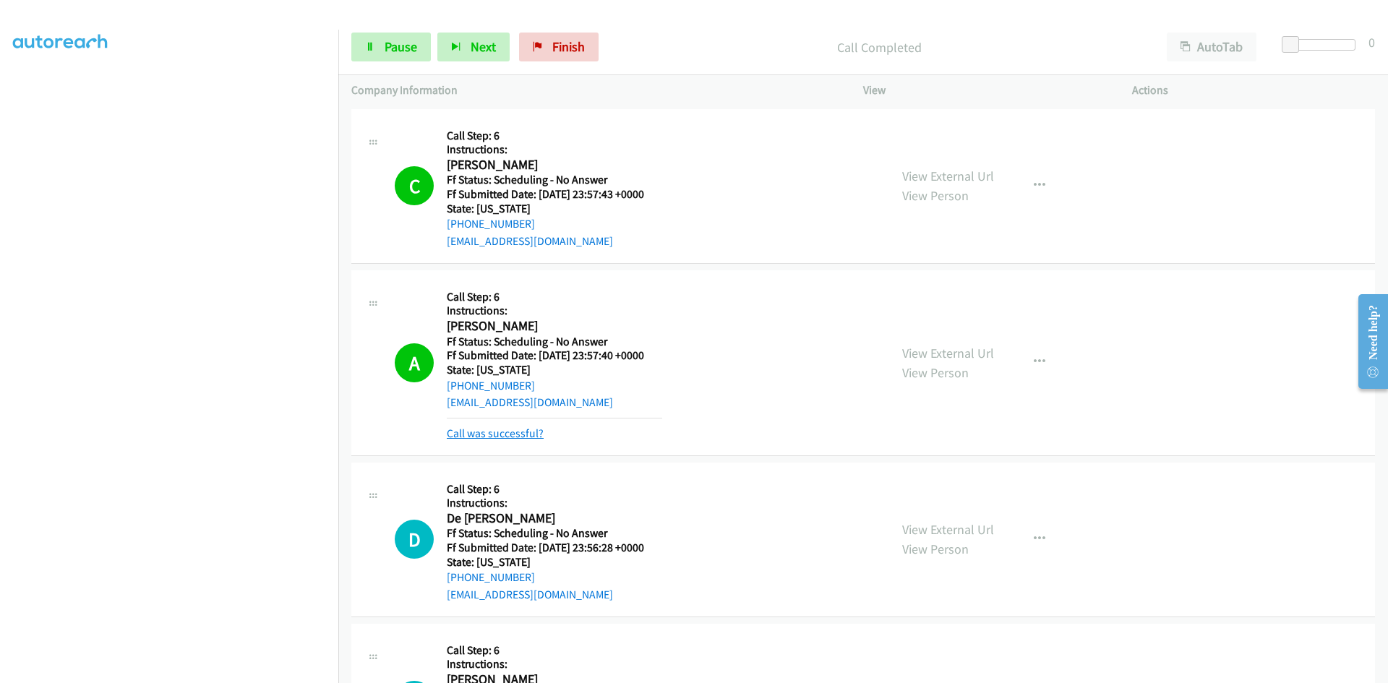
click at [499, 436] on link "Call was successful?" at bounding box center [495, 433] width 97 height 14
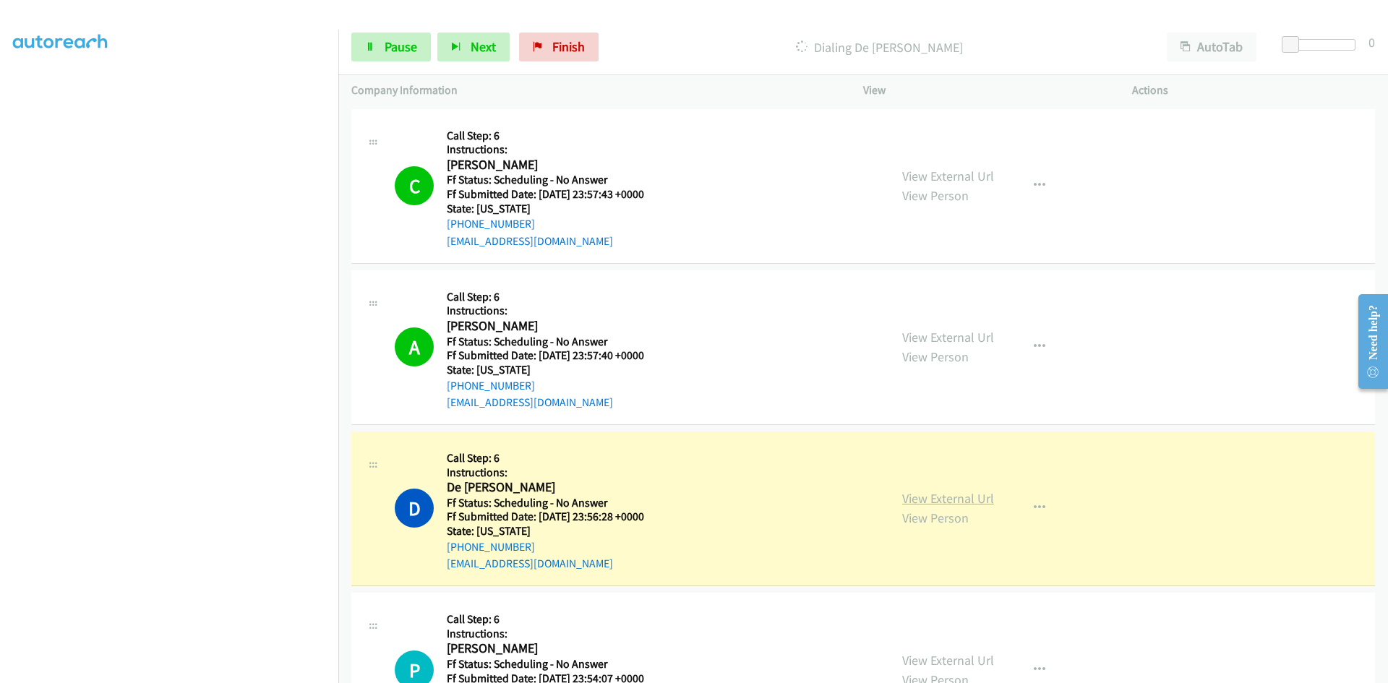
click at [902, 497] on link "View External Url" at bounding box center [948, 498] width 92 height 17
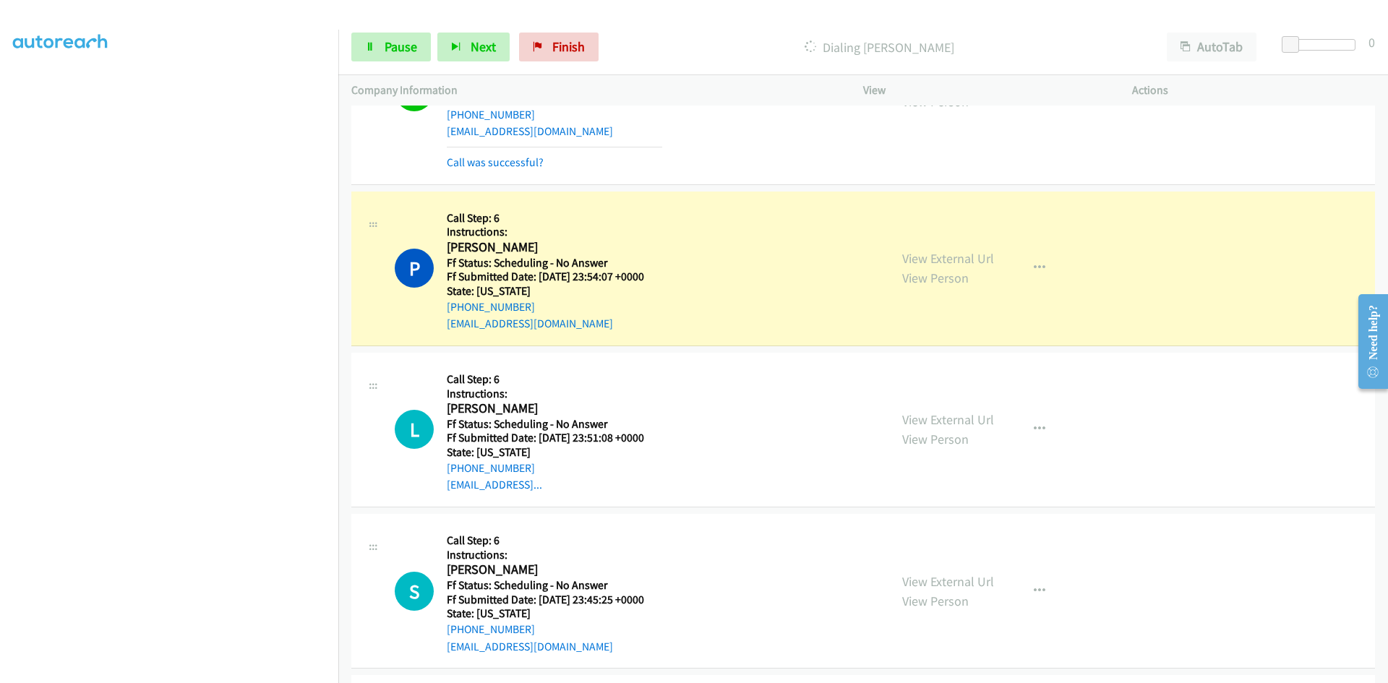
scroll to position [434, 0]
click at [940, 259] on link "View External Url" at bounding box center [948, 257] width 92 height 17
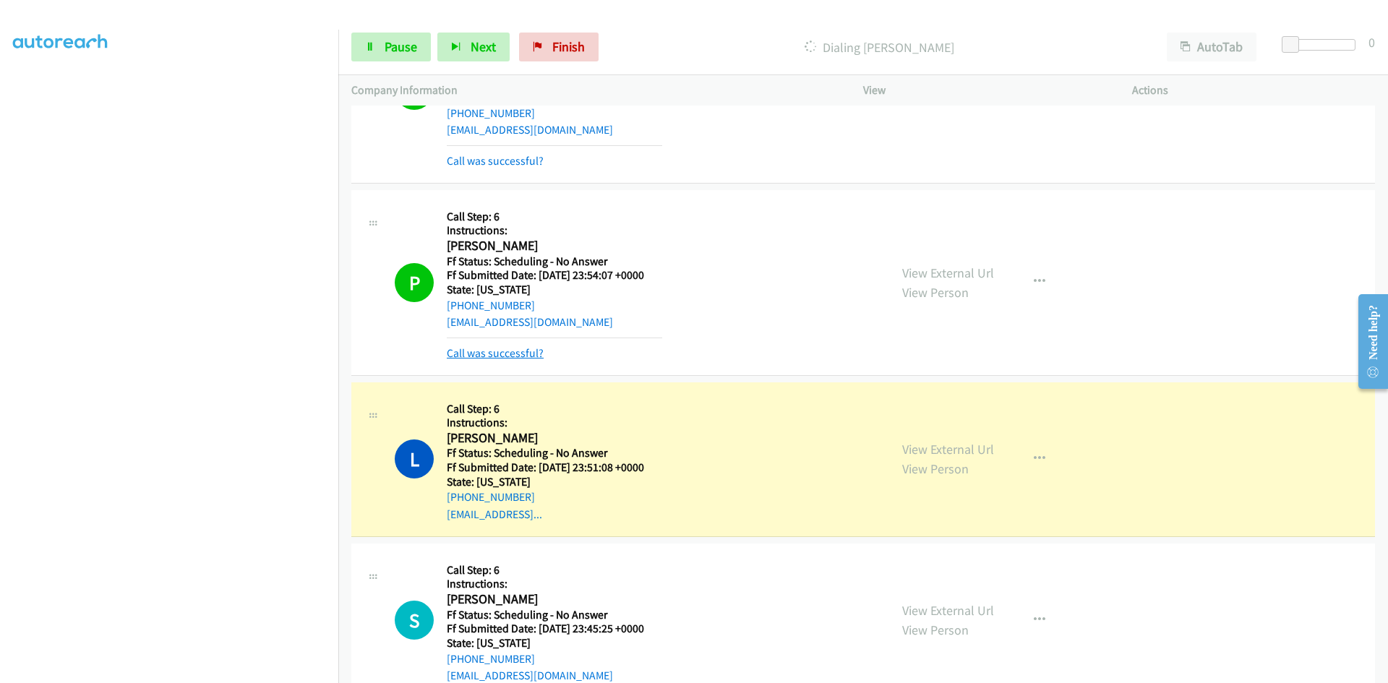
click at [485, 353] on link "Call was successful?" at bounding box center [495, 353] width 97 height 14
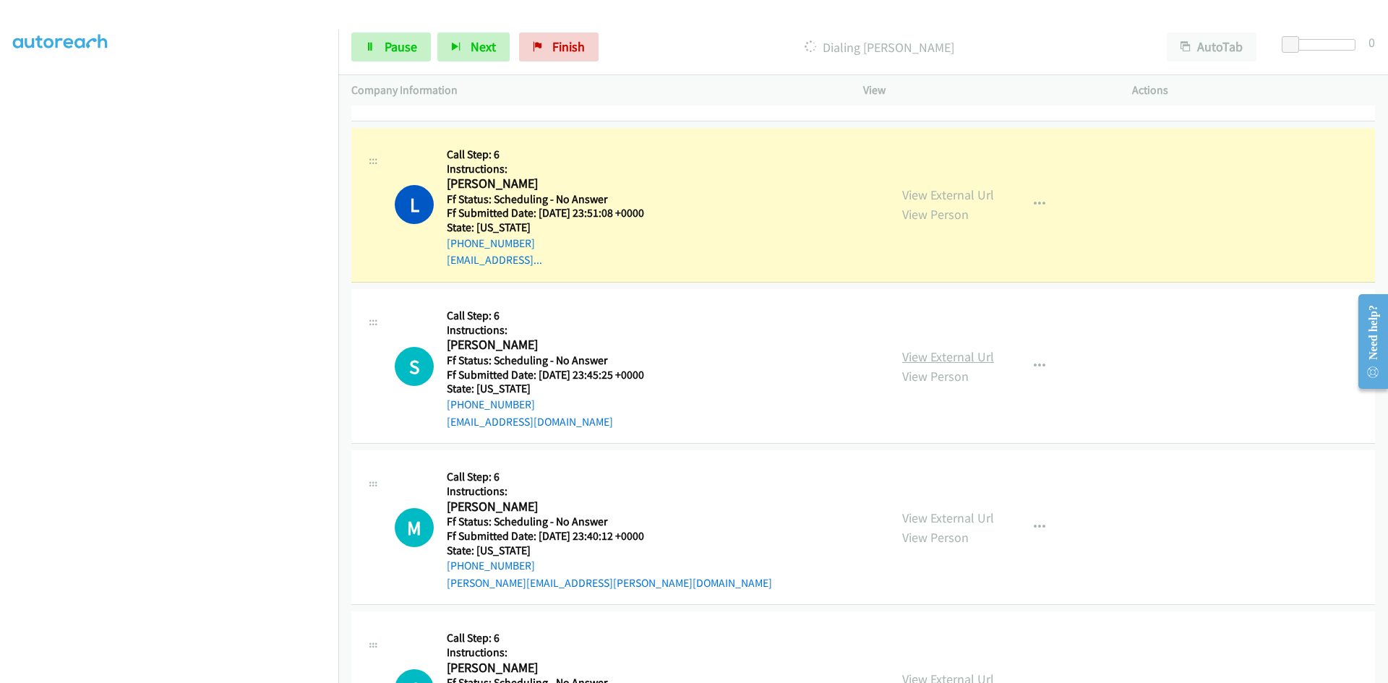
scroll to position [723, 0]
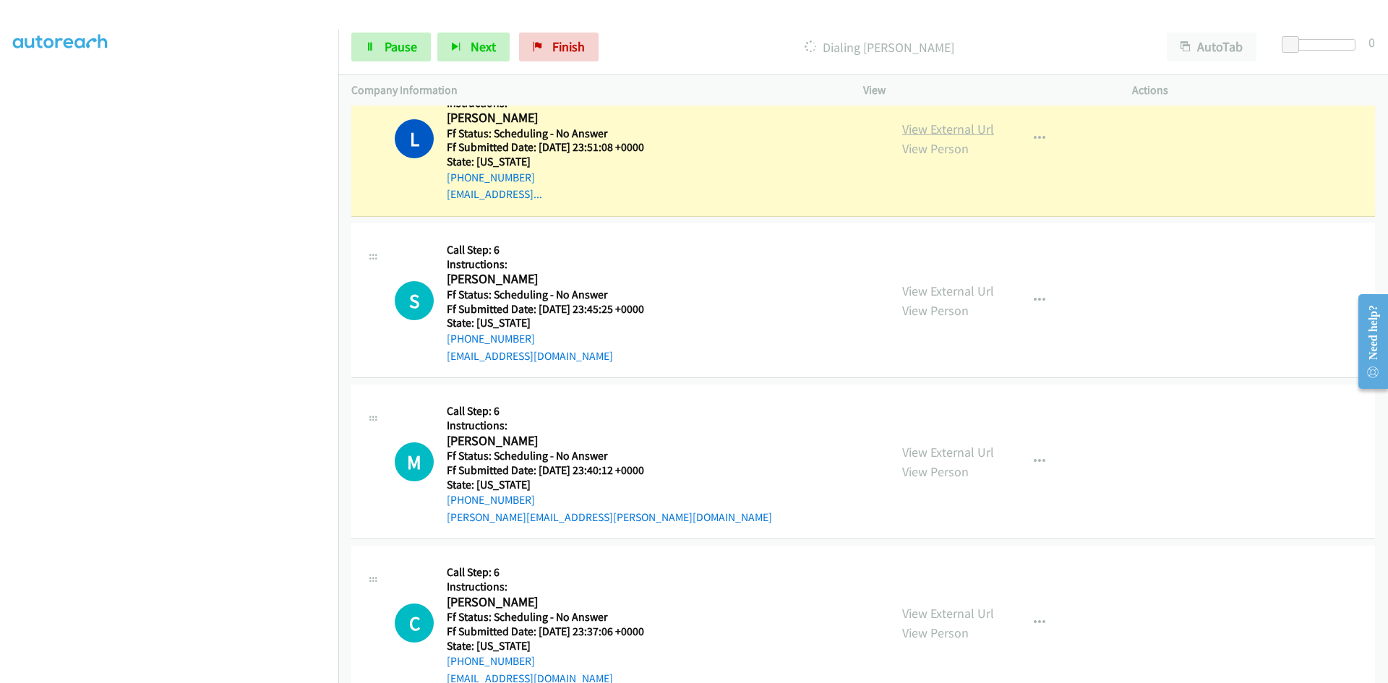
click at [954, 131] on link "View External Url" at bounding box center [948, 129] width 92 height 17
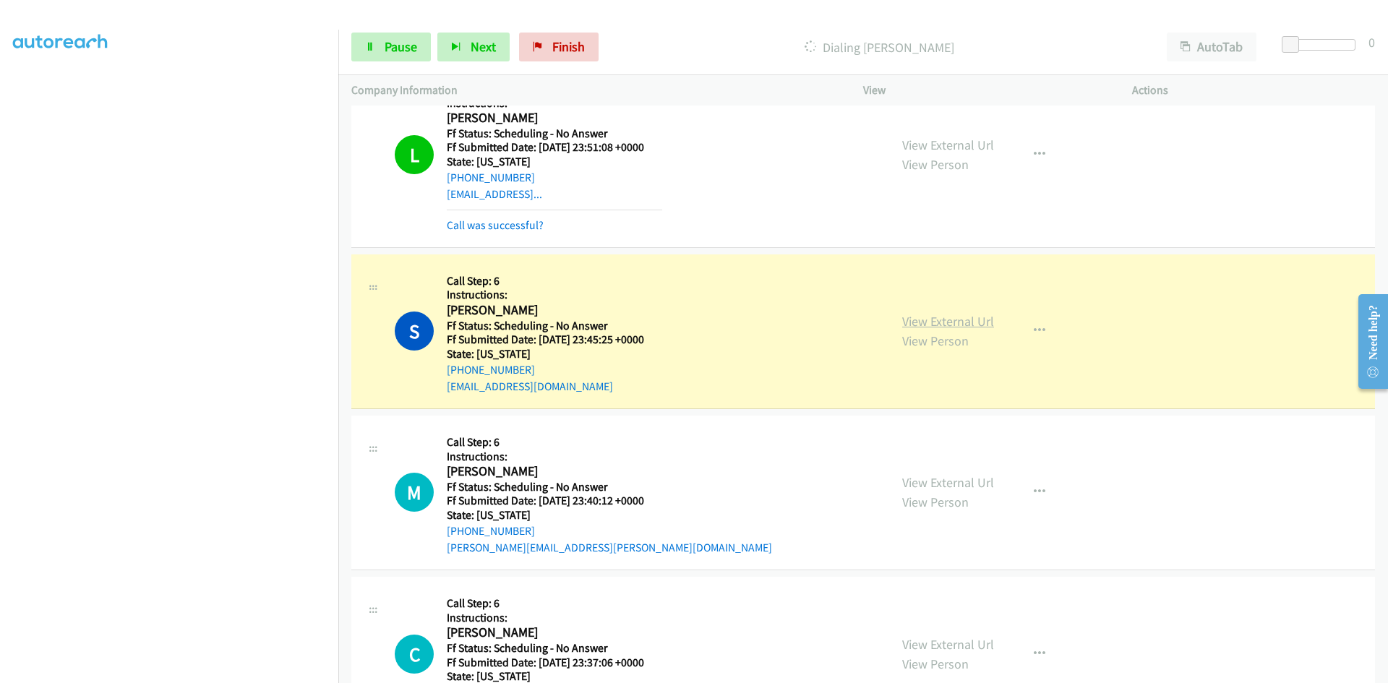
click at [944, 324] on link "View External Url" at bounding box center [948, 321] width 92 height 17
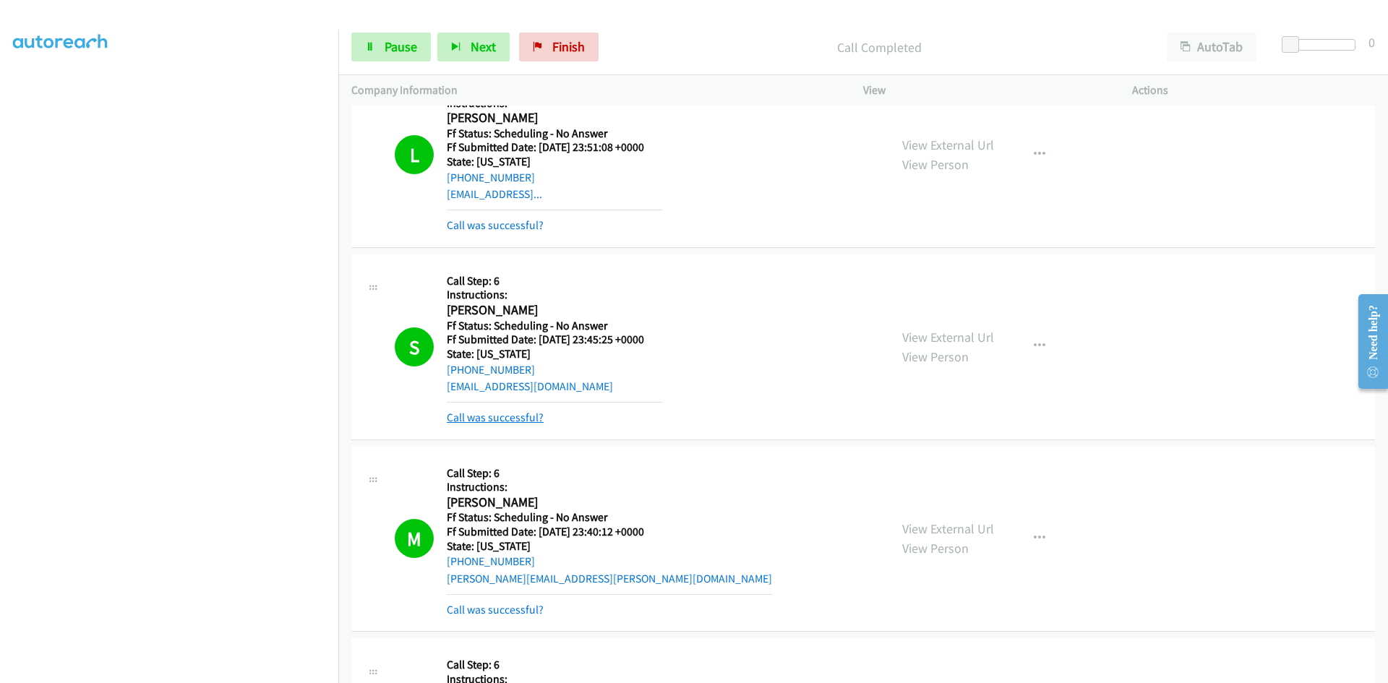
click at [495, 413] on link "Call was successful?" at bounding box center [495, 418] width 97 height 14
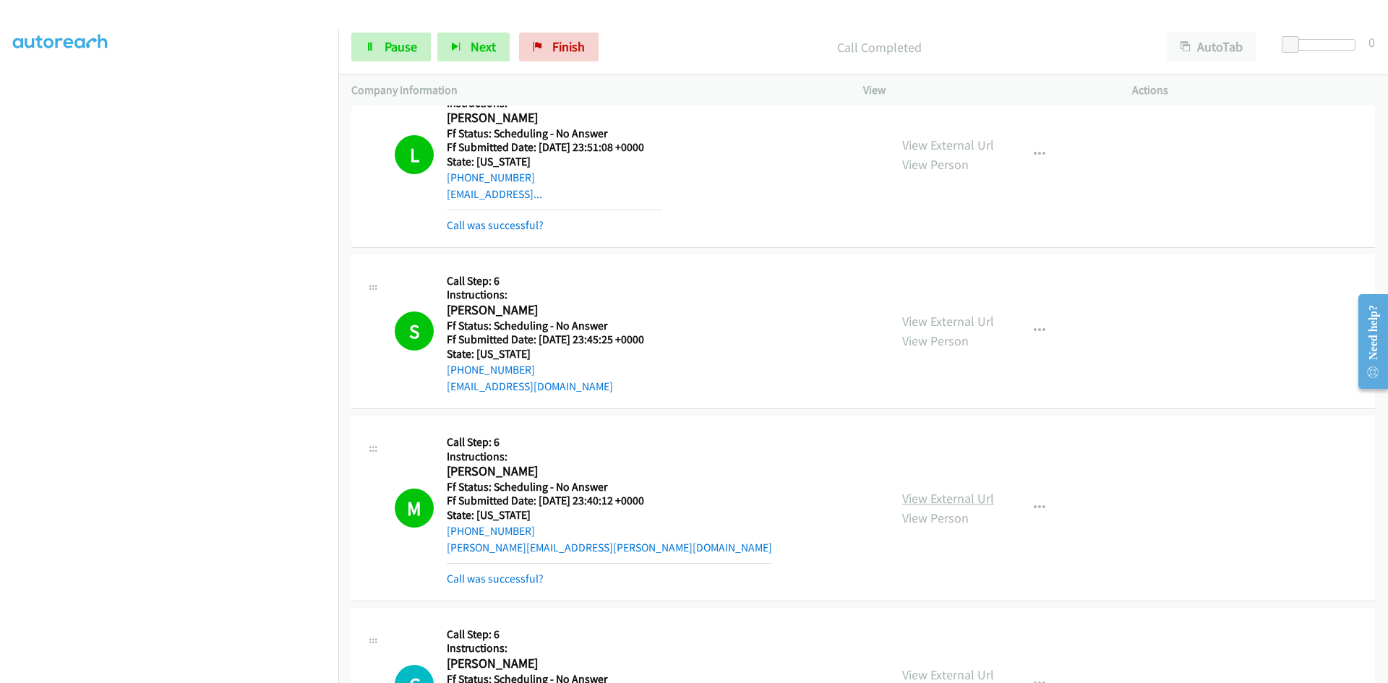
click at [925, 492] on link "View External Url" at bounding box center [948, 498] width 92 height 17
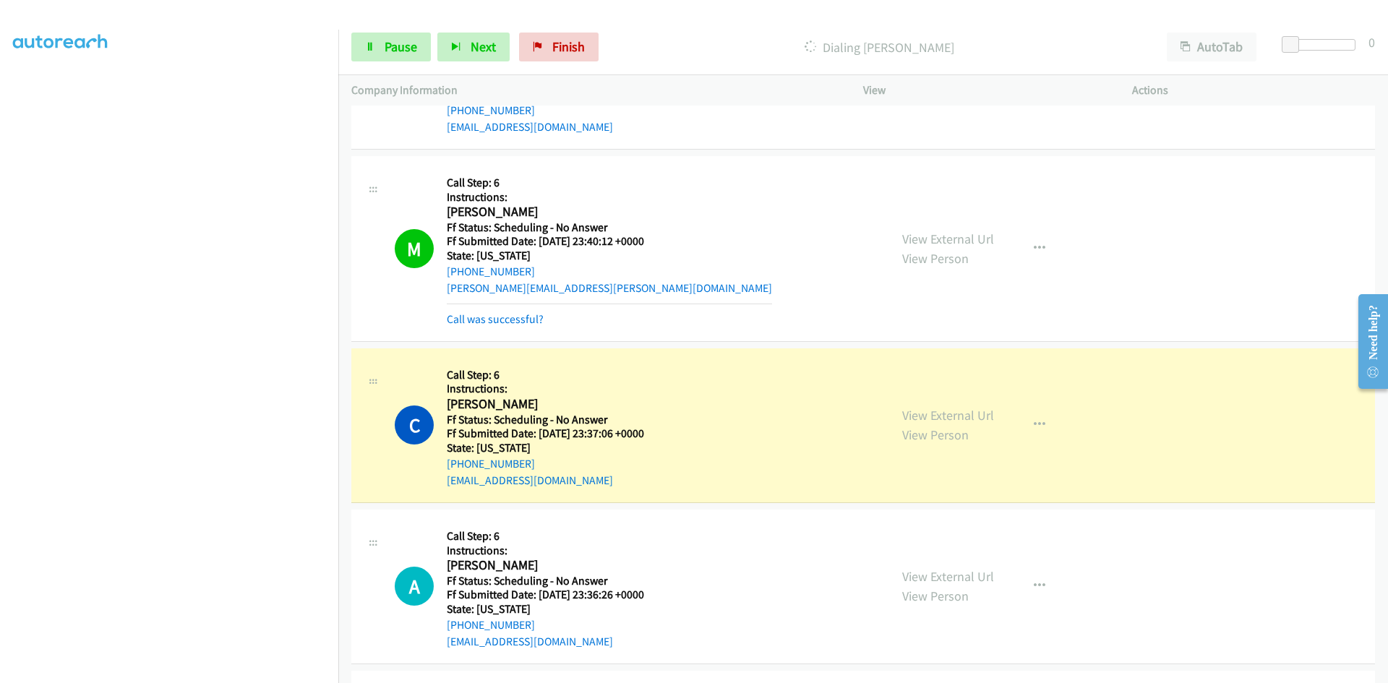
scroll to position [1084, 0]
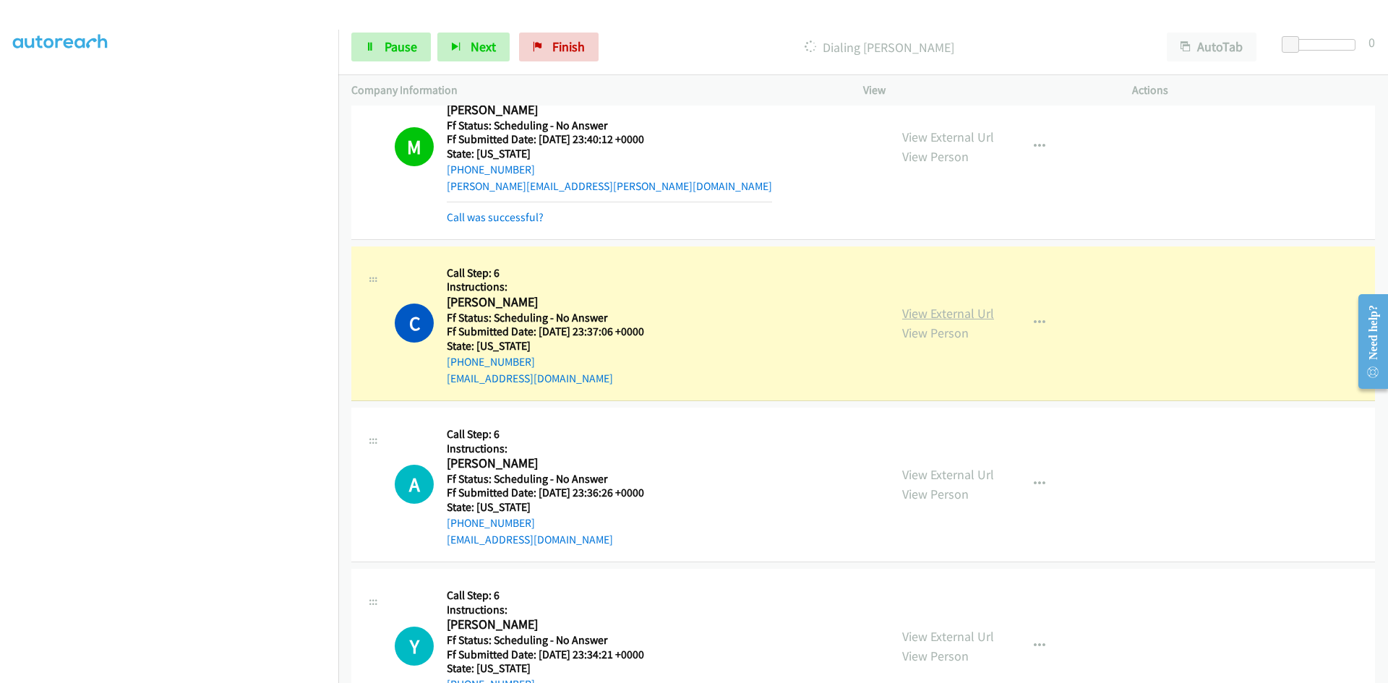
click at [930, 312] on link "View External Url" at bounding box center [948, 313] width 92 height 17
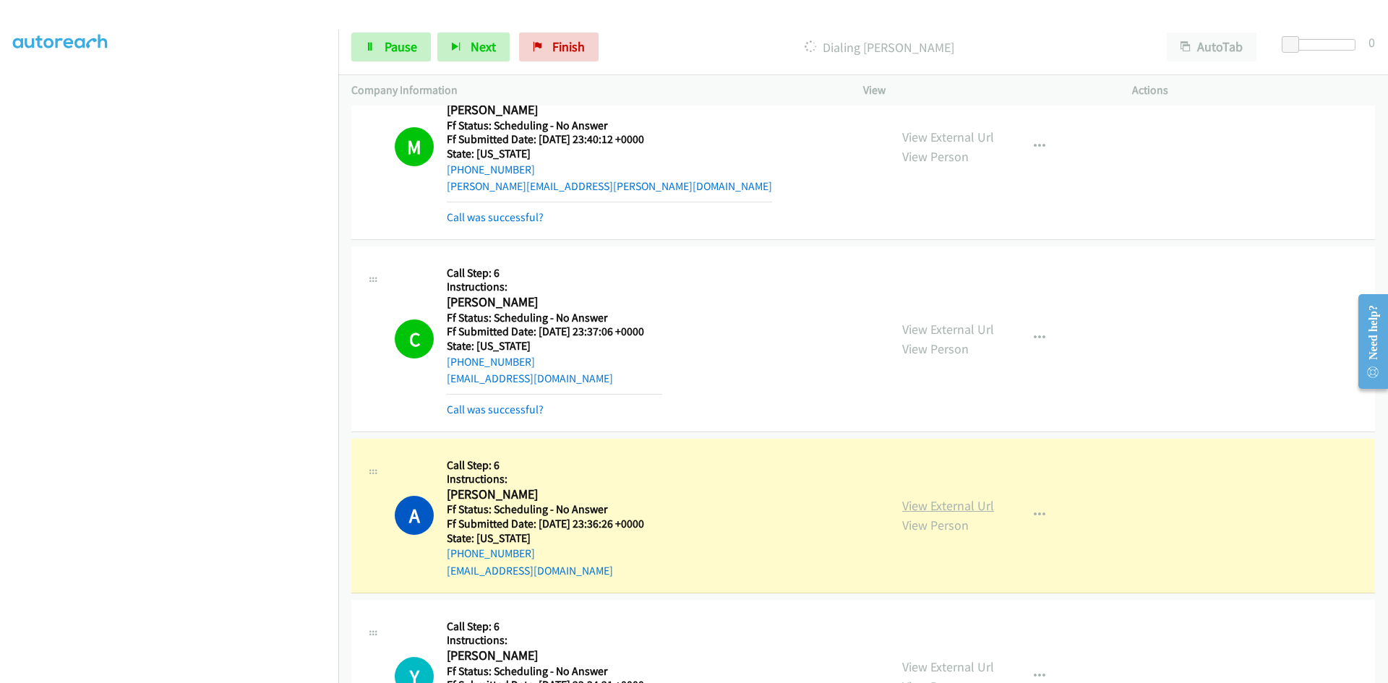
click at [917, 506] on link "View External Url" at bounding box center [948, 505] width 92 height 17
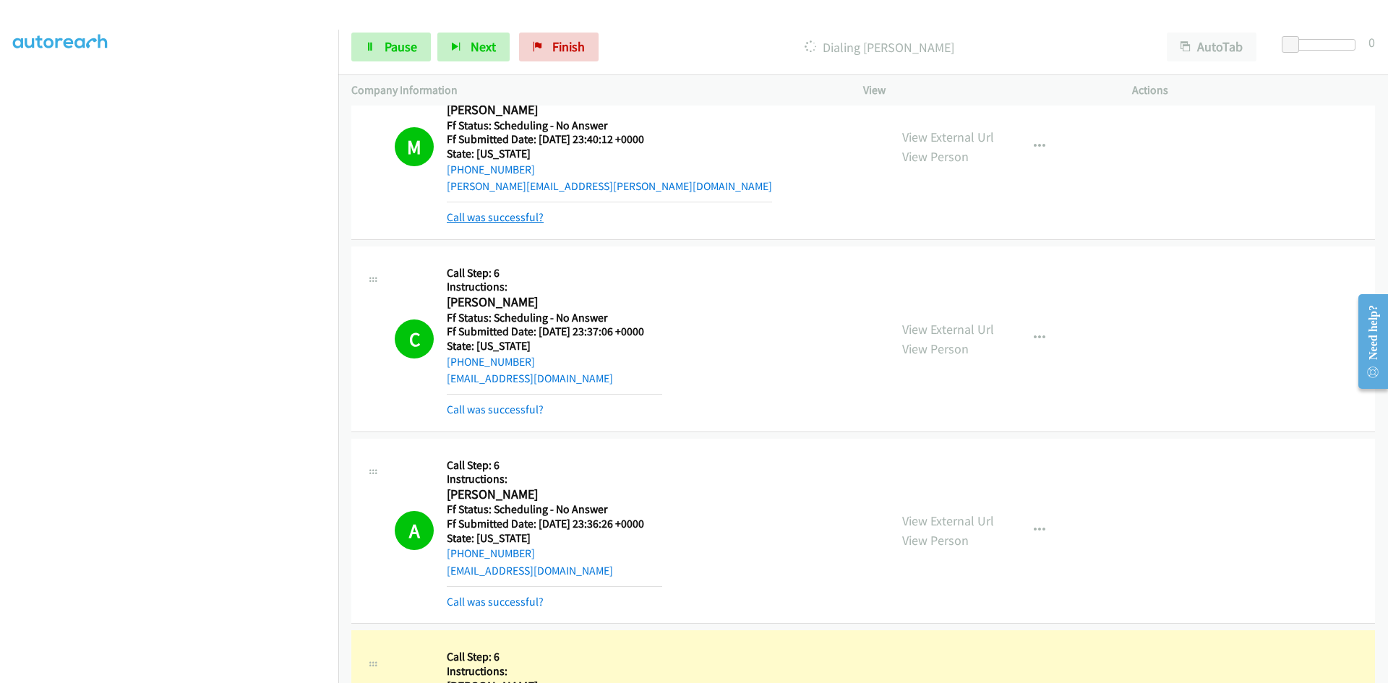
click at [505, 214] on link "Call was successful?" at bounding box center [495, 217] width 97 height 14
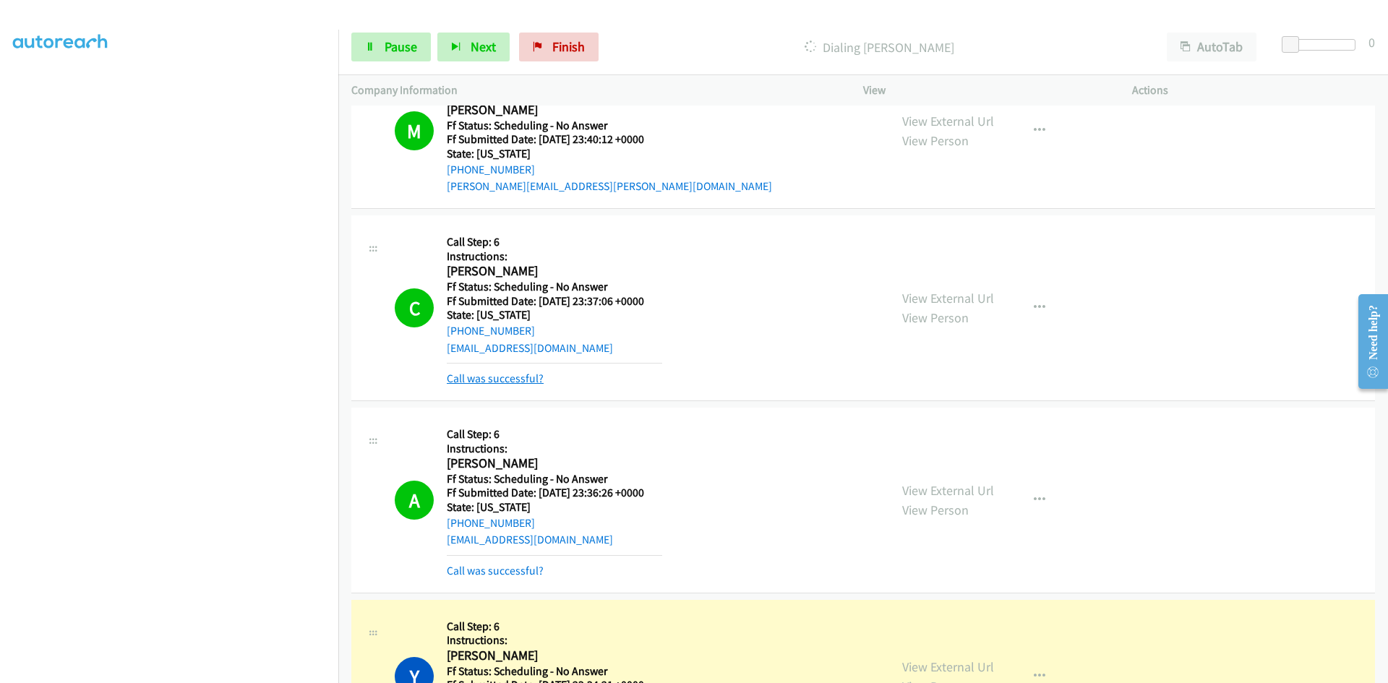
click at [491, 376] on link "Call was successful?" at bounding box center [495, 379] width 97 height 14
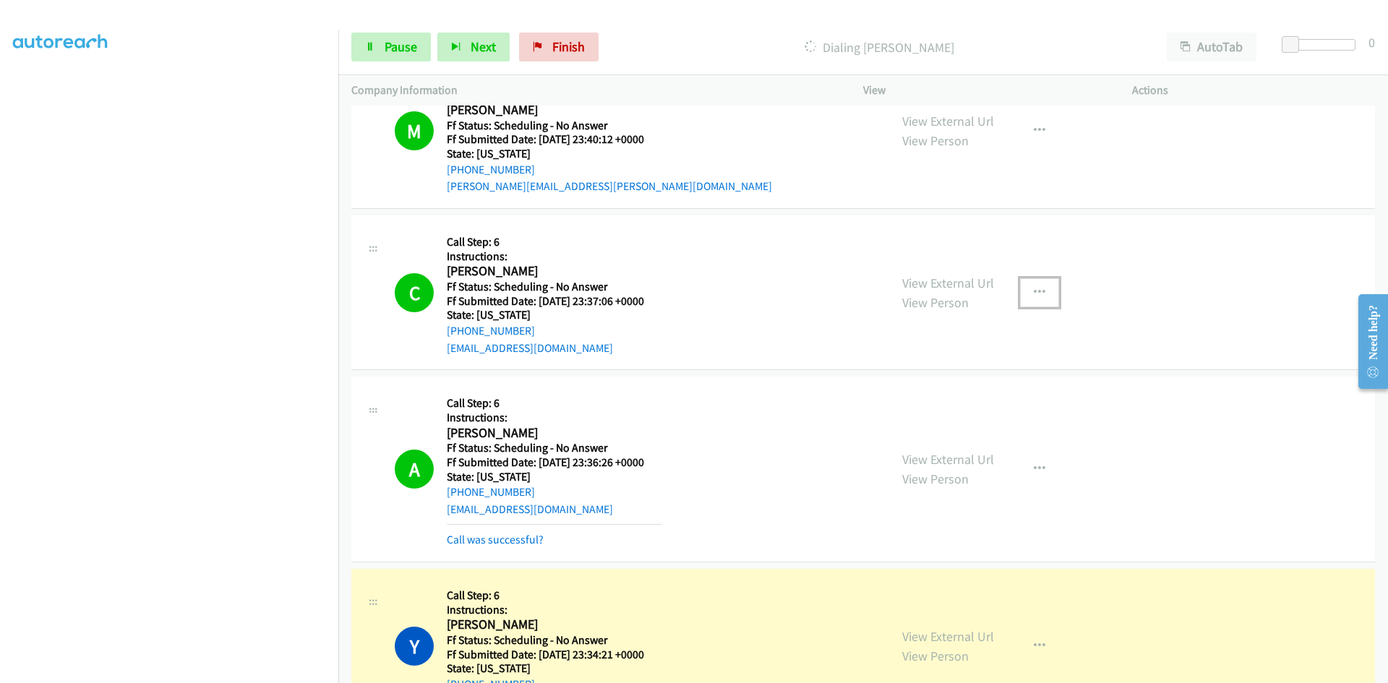
click at [1039, 289] on icon "button" at bounding box center [1040, 293] width 12 height 12
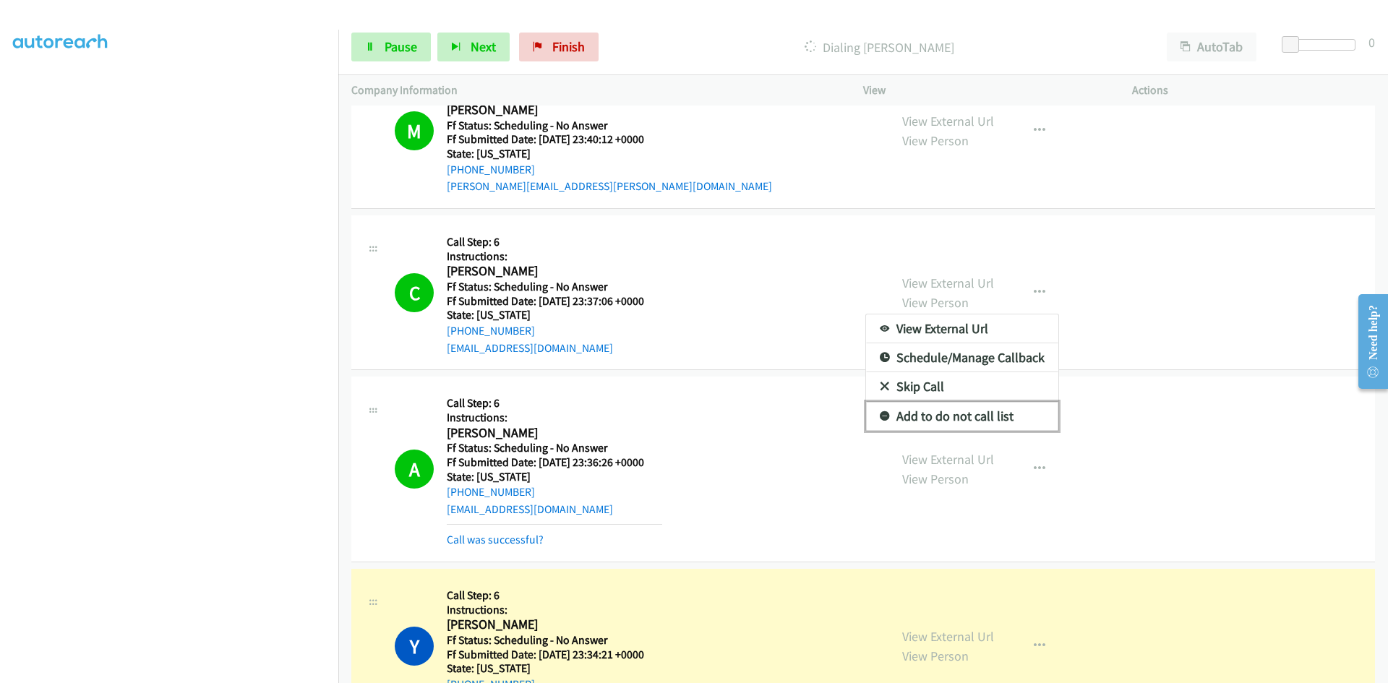
click at [985, 413] on link "Add to do not call list" at bounding box center [962, 416] width 192 height 29
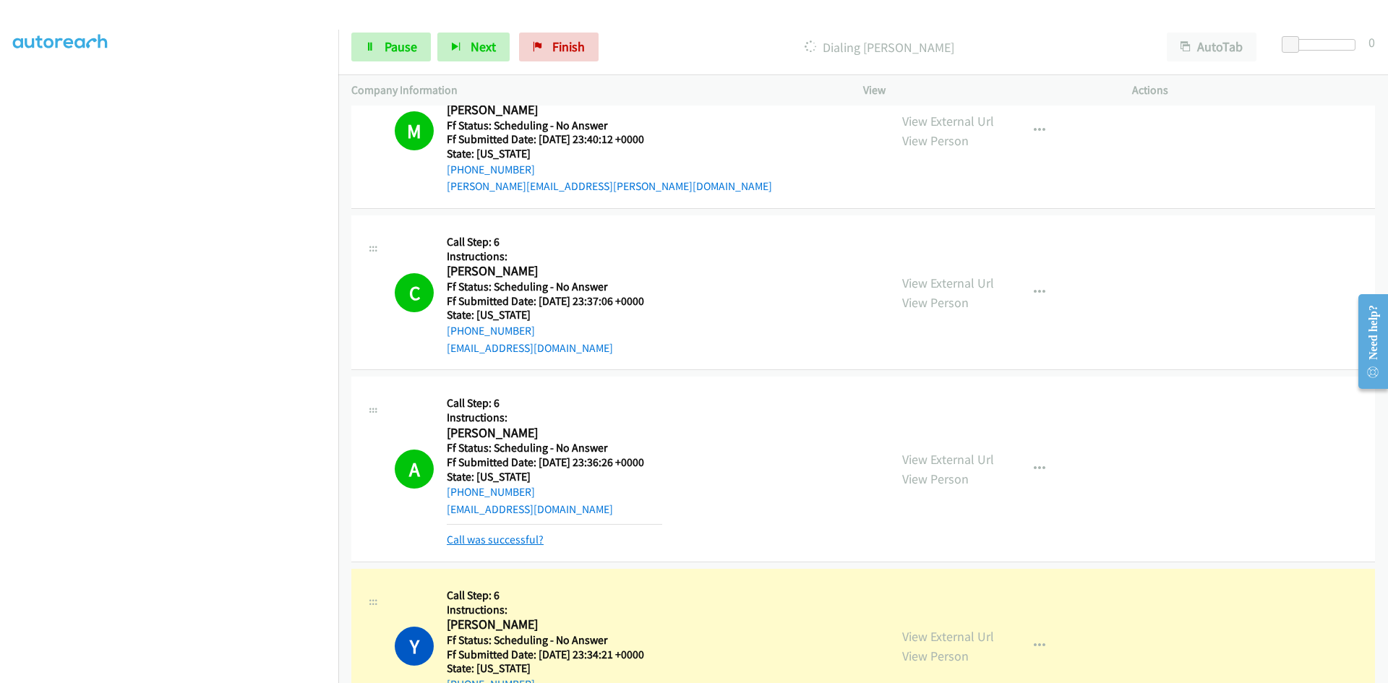
click at [526, 542] on link "Call was successful?" at bounding box center [495, 540] width 97 height 14
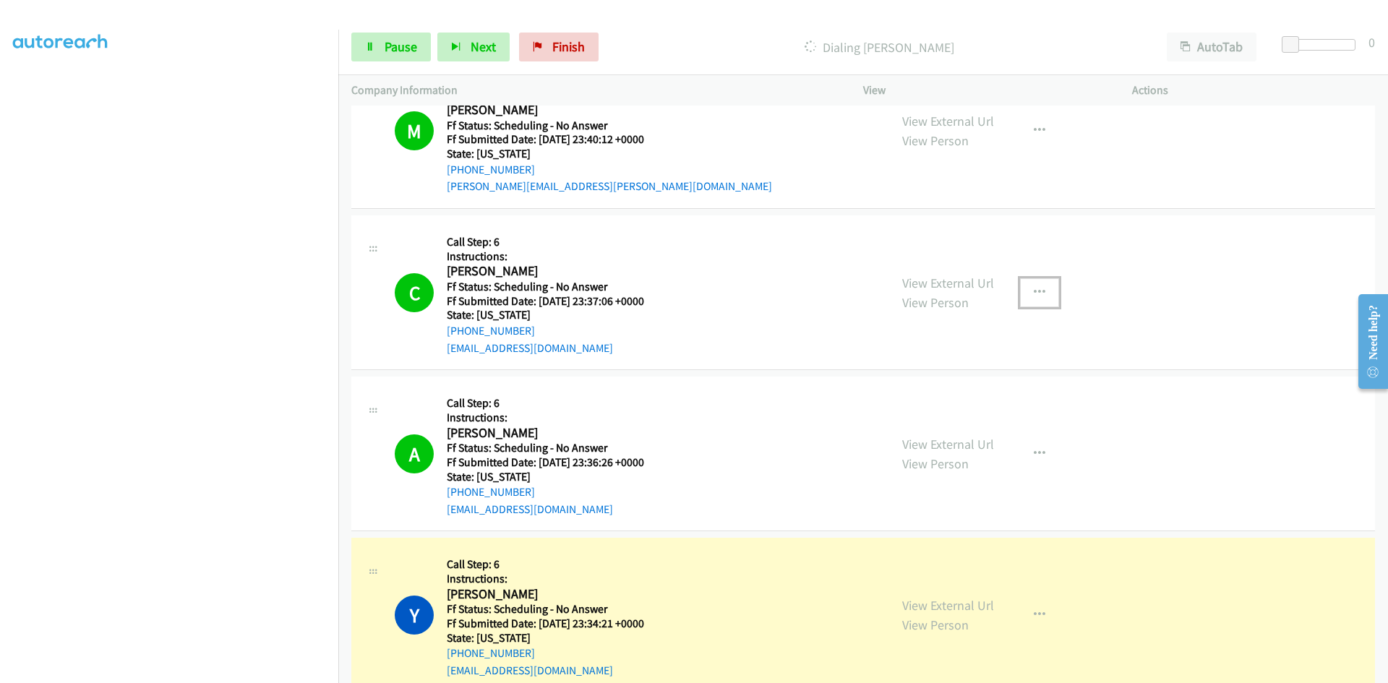
click at [1034, 287] on icon "button" at bounding box center [1040, 293] width 12 height 12
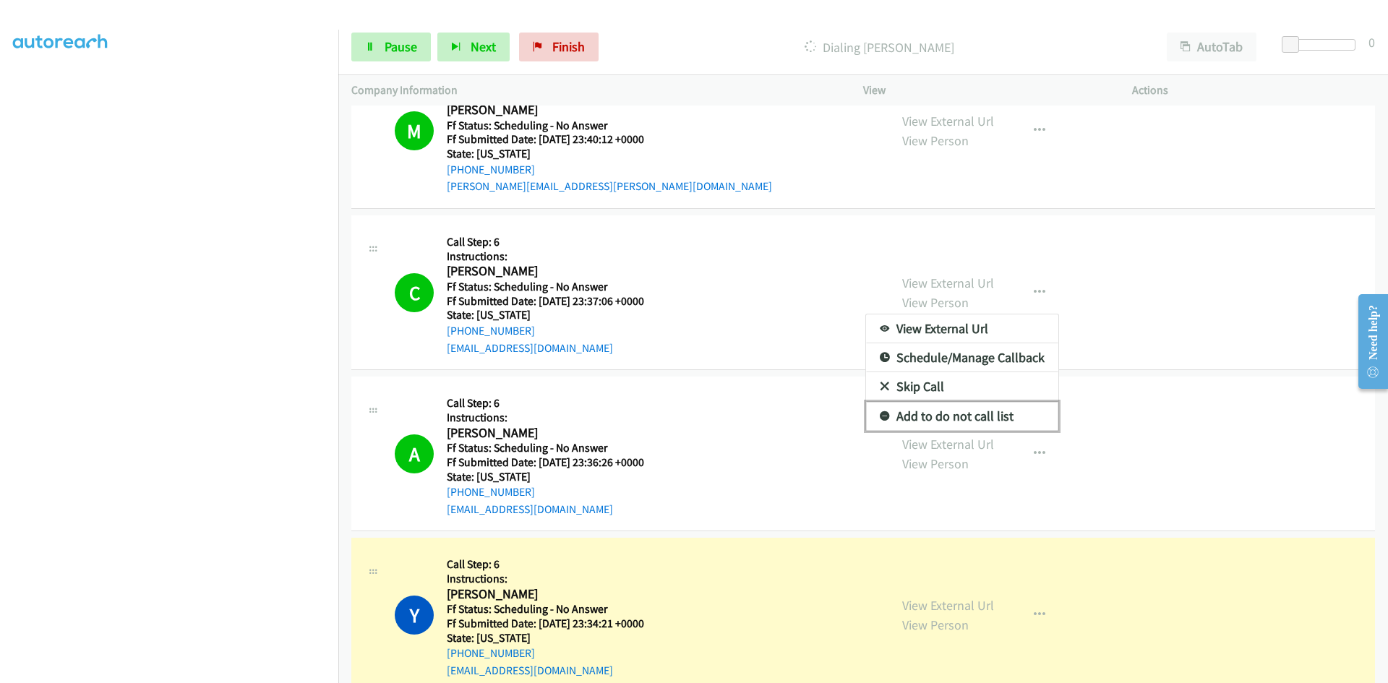
click at [915, 412] on link "Add to do not call list" at bounding box center [962, 416] width 192 height 29
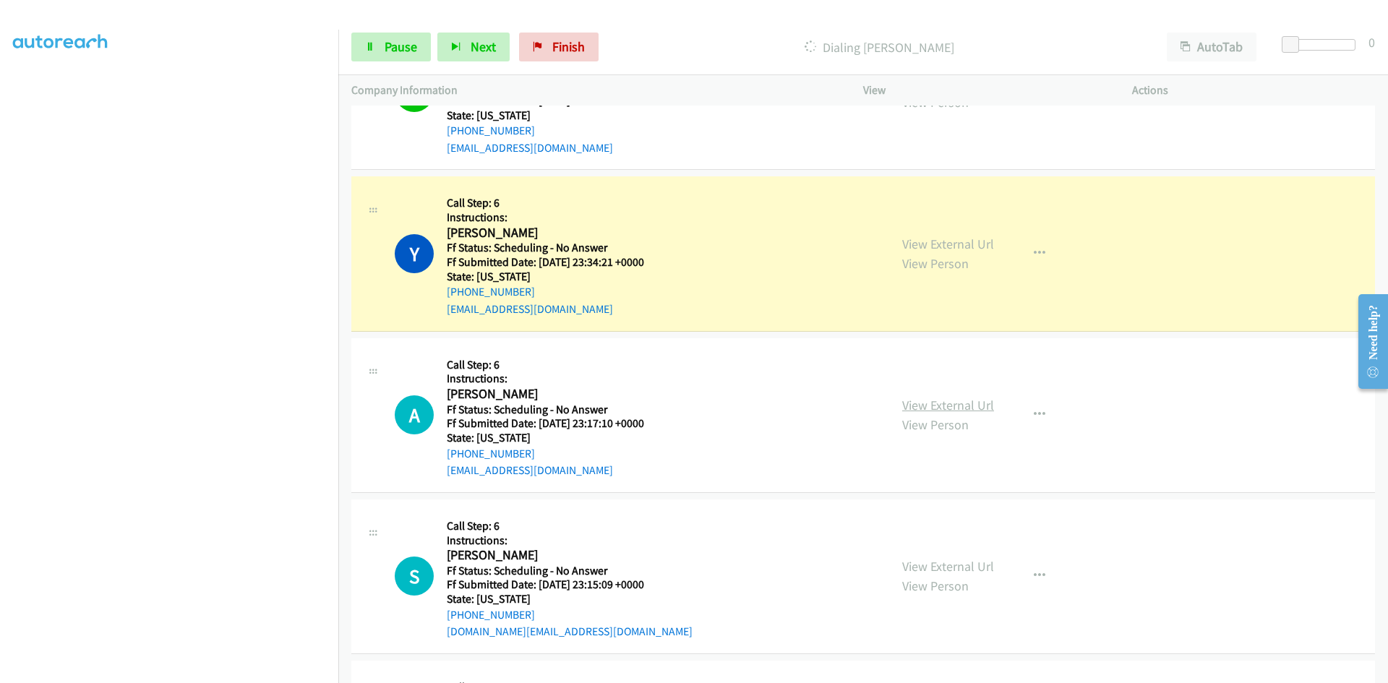
scroll to position [1518, 0]
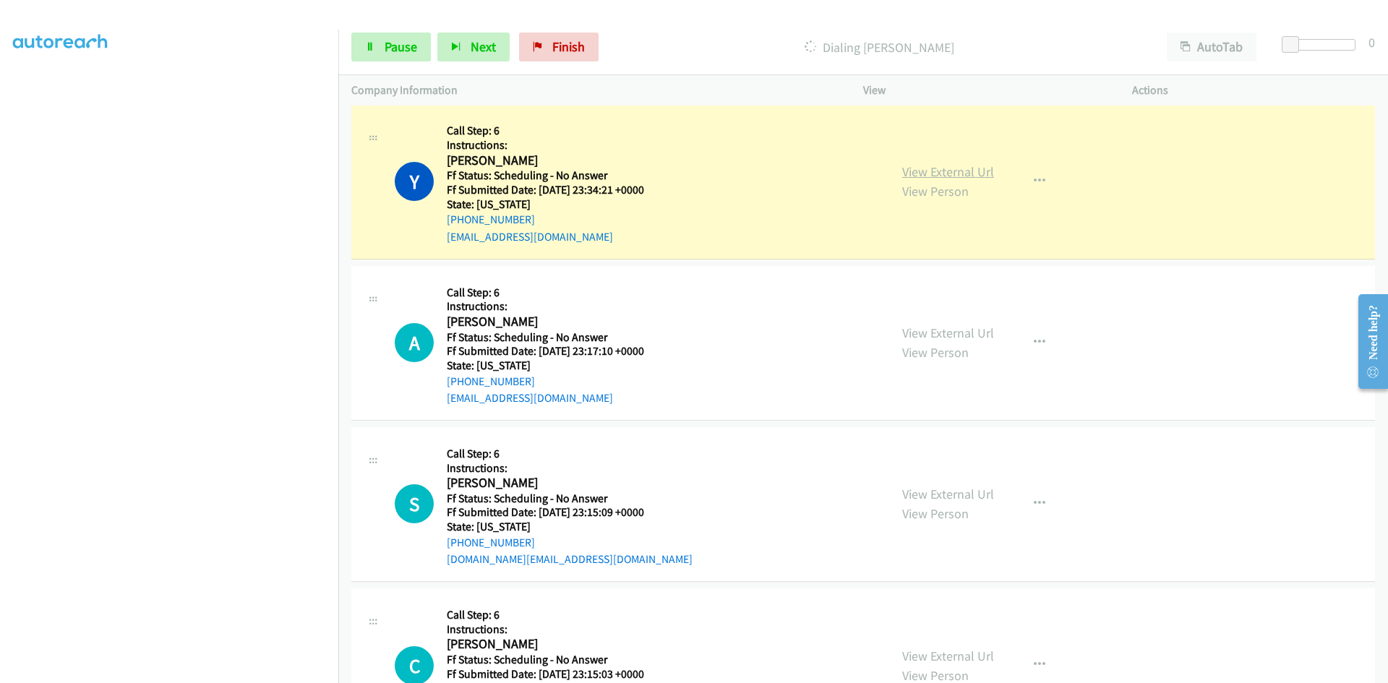
click at [925, 167] on link "View External Url" at bounding box center [948, 171] width 92 height 17
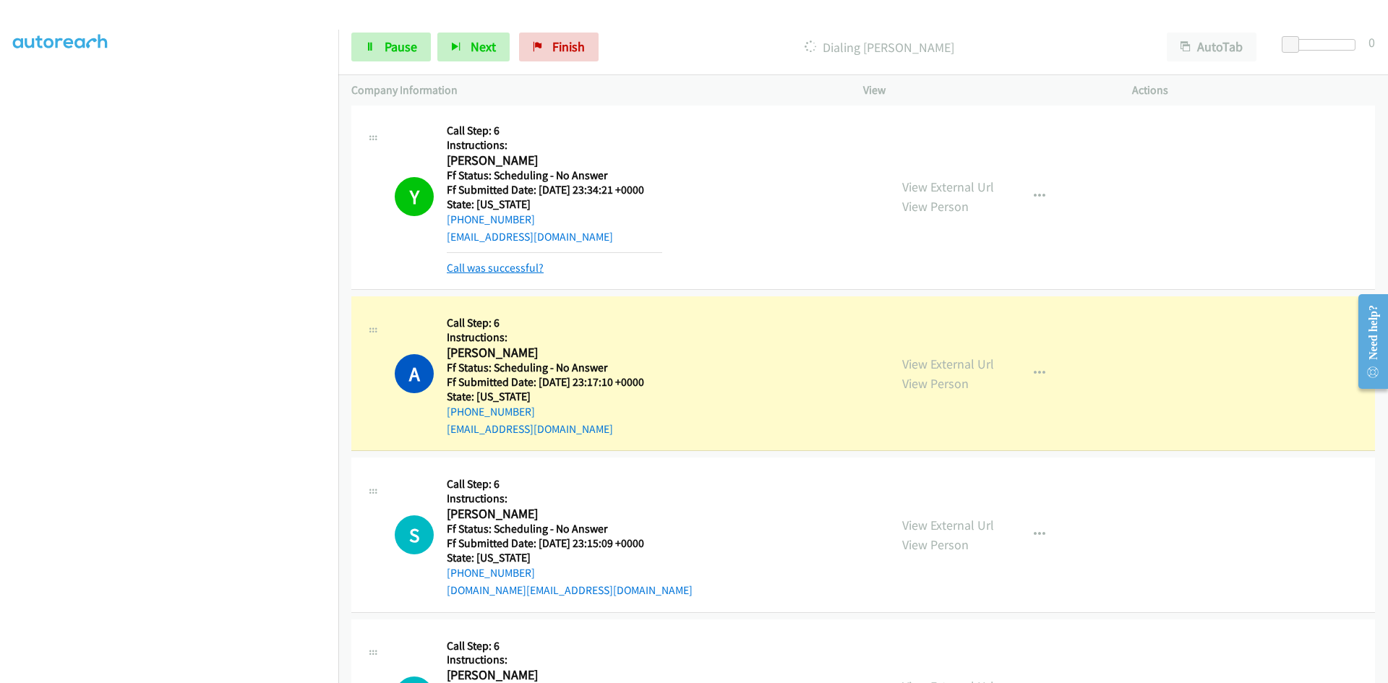
click at [491, 263] on link "Call was successful?" at bounding box center [495, 268] width 97 height 14
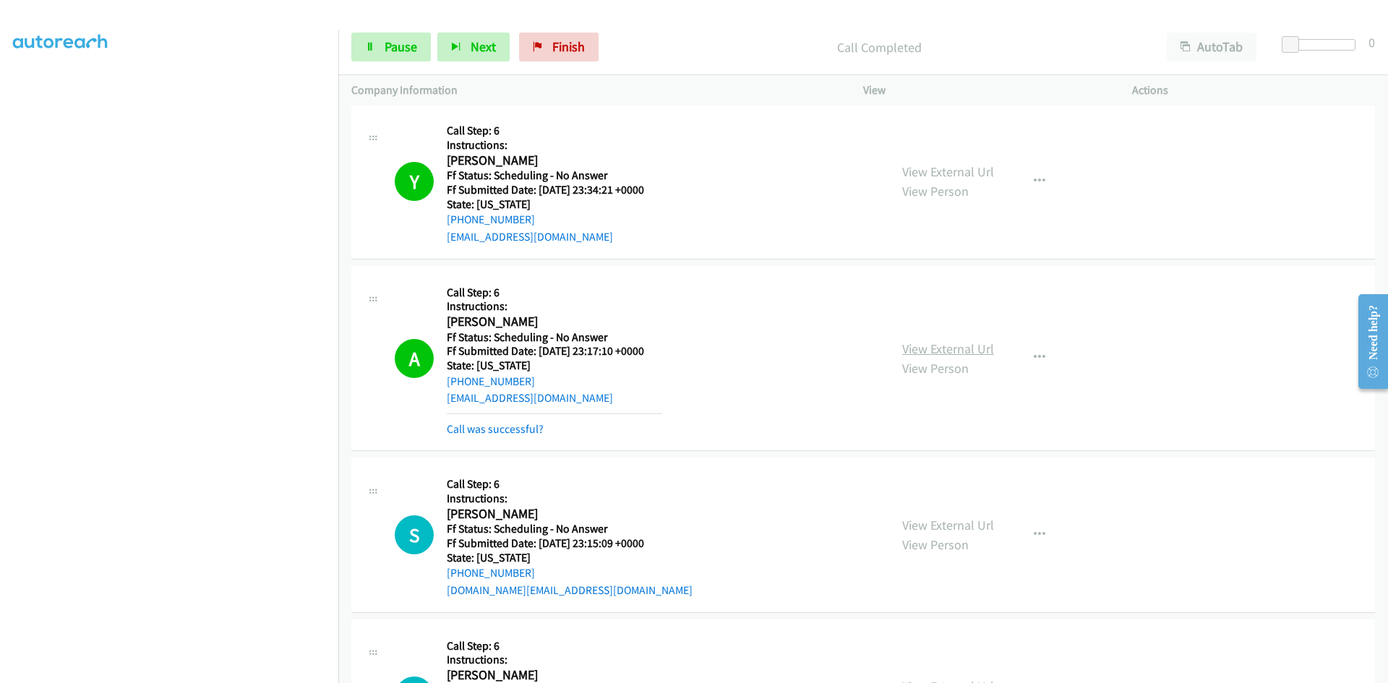
click at [973, 335] on div "View External Url View Person View External Url Email Schedule/Manage Callback …" at bounding box center [1030, 358] width 282 height 159
click at [966, 351] on link "View External Url" at bounding box center [948, 348] width 92 height 17
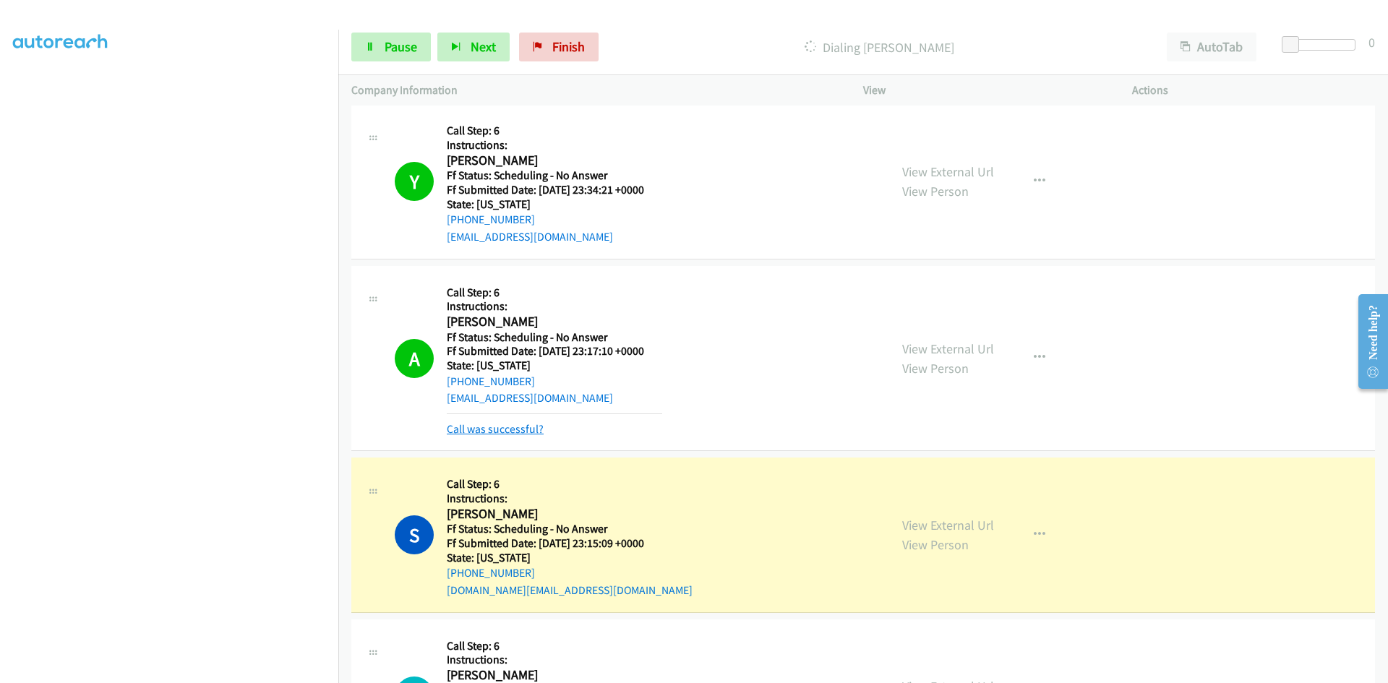
click at [456, 432] on link "Call was successful?" at bounding box center [495, 429] width 97 height 14
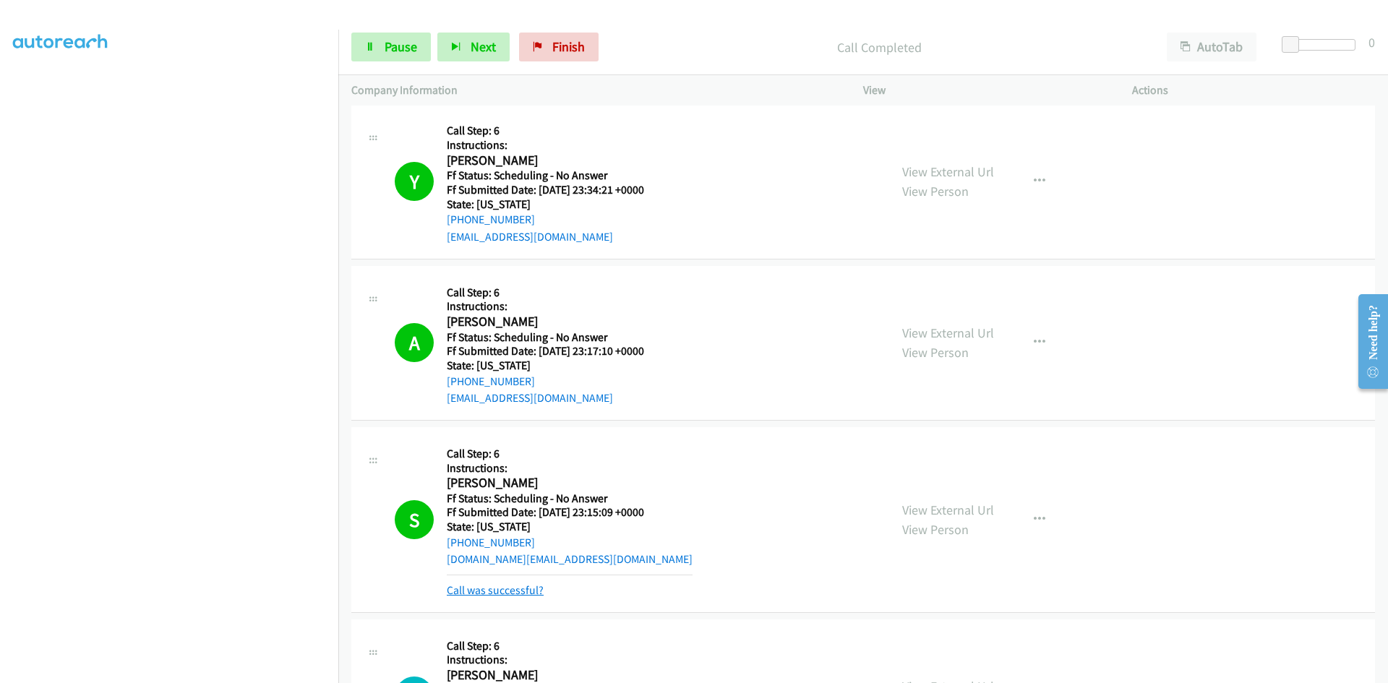
click at [476, 588] on link "Call was successful?" at bounding box center [495, 590] width 97 height 14
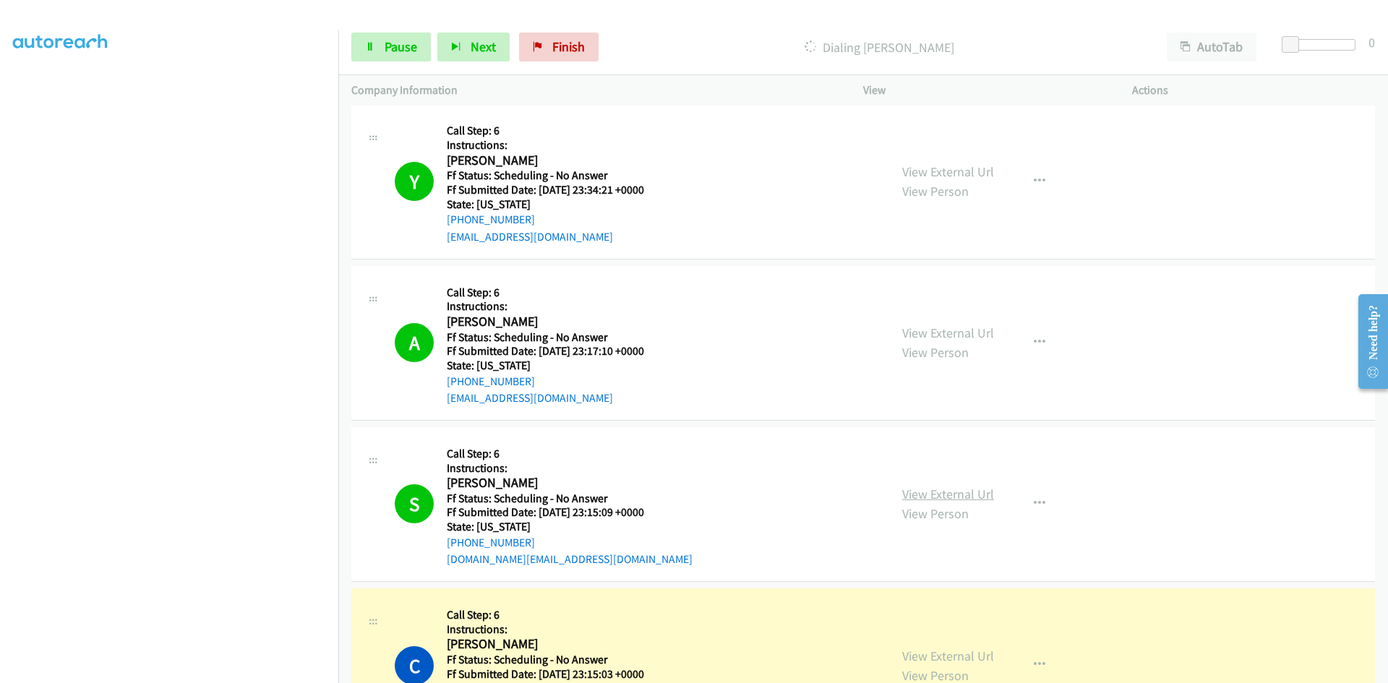
click at [926, 487] on link "View External Url" at bounding box center [948, 494] width 92 height 17
click at [1034, 499] on icon "button" at bounding box center [1040, 504] width 12 height 12
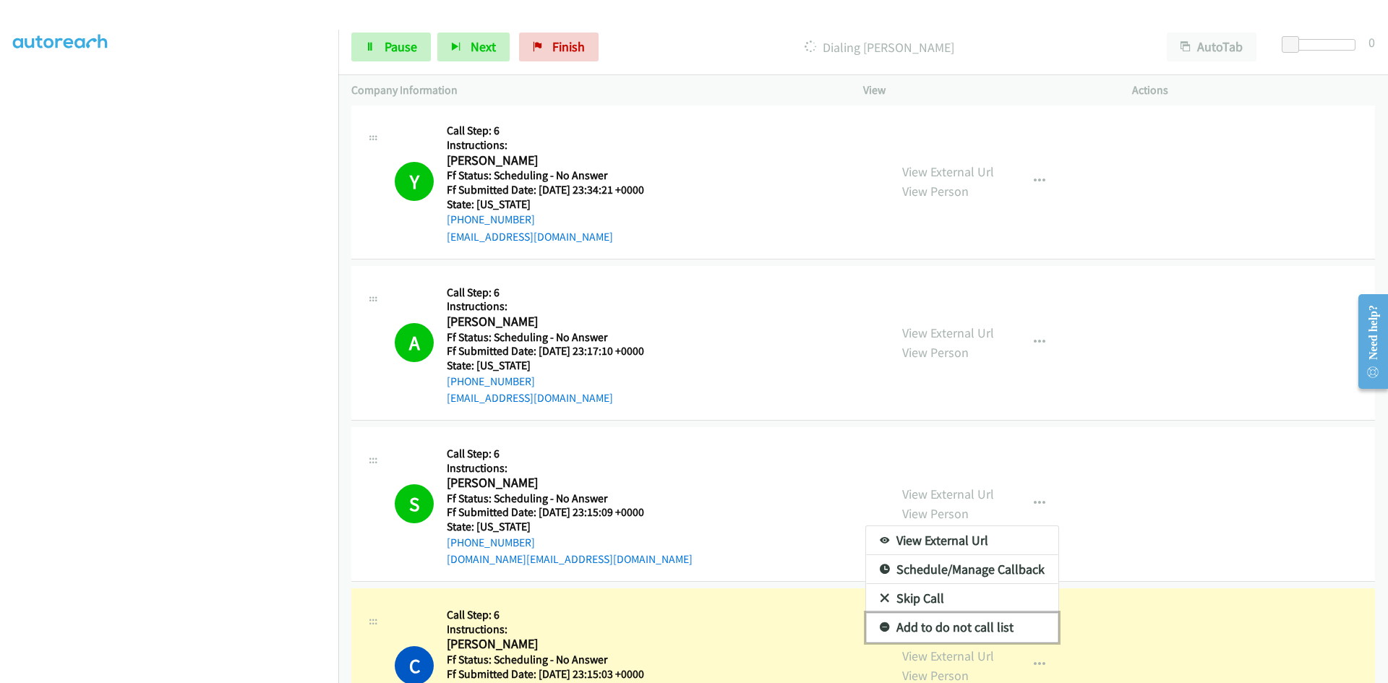
click at [948, 628] on link "Add to do not call list" at bounding box center [962, 627] width 192 height 29
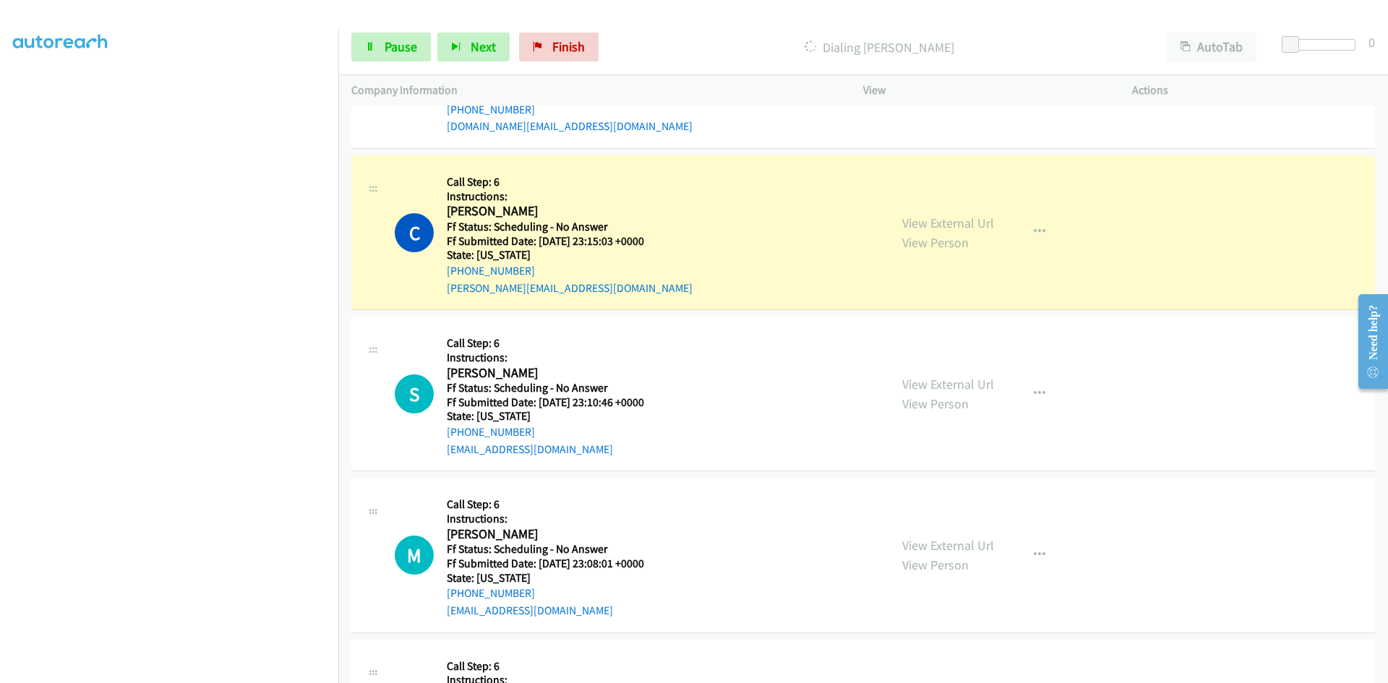
scroll to position [1952, 0]
click at [952, 222] on link "View External Url" at bounding box center [948, 222] width 92 height 17
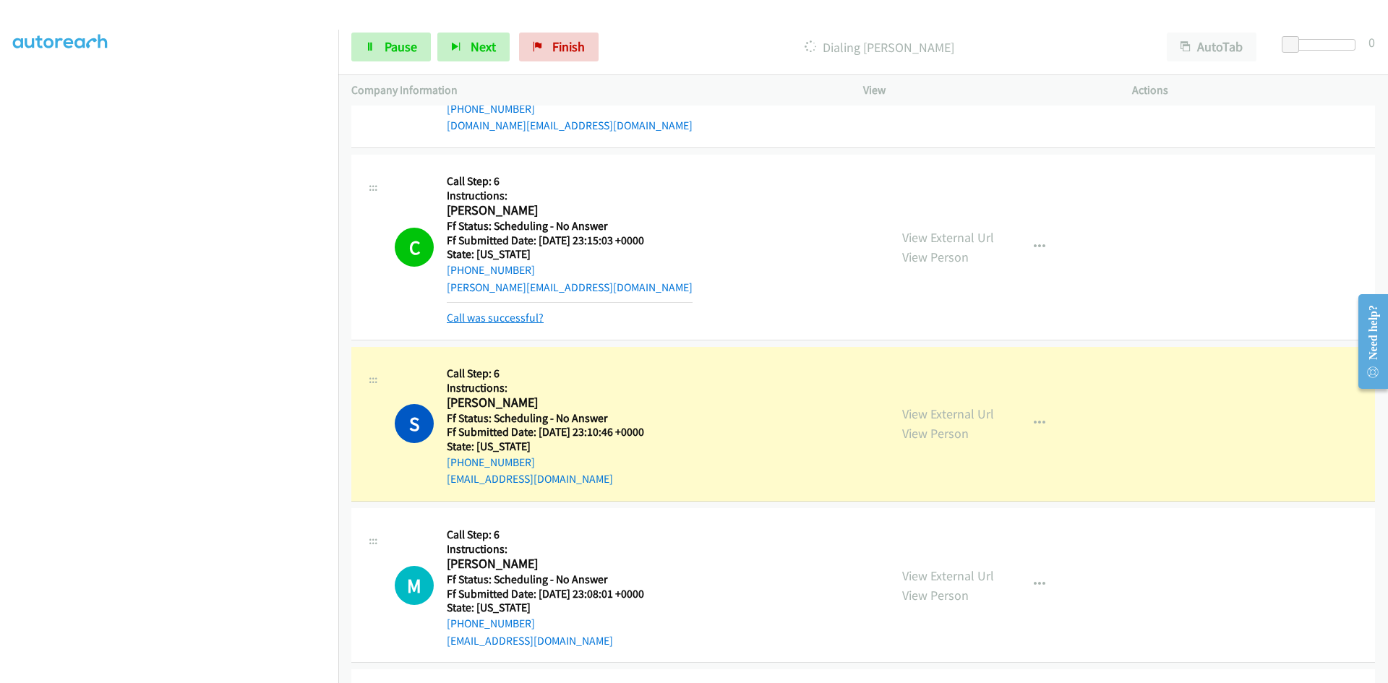
click at [495, 320] on link "Call was successful?" at bounding box center [495, 318] width 97 height 14
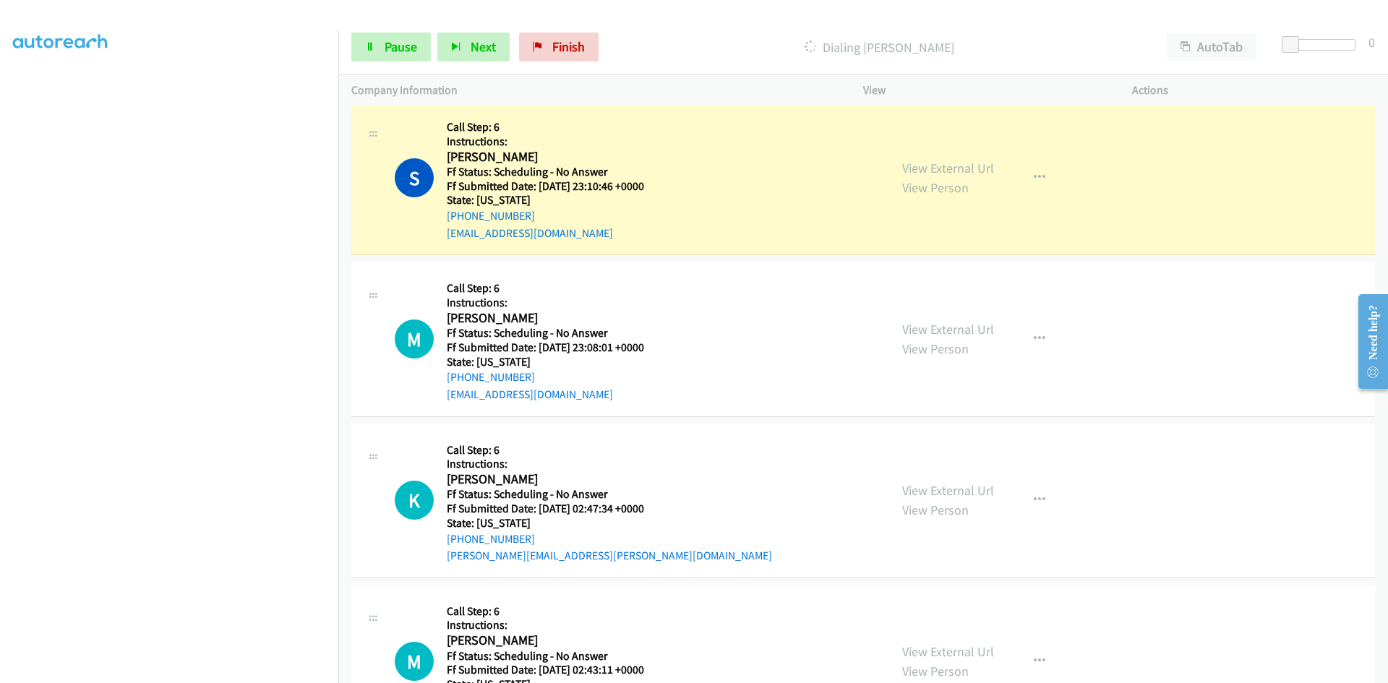
scroll to position [2169, 0]
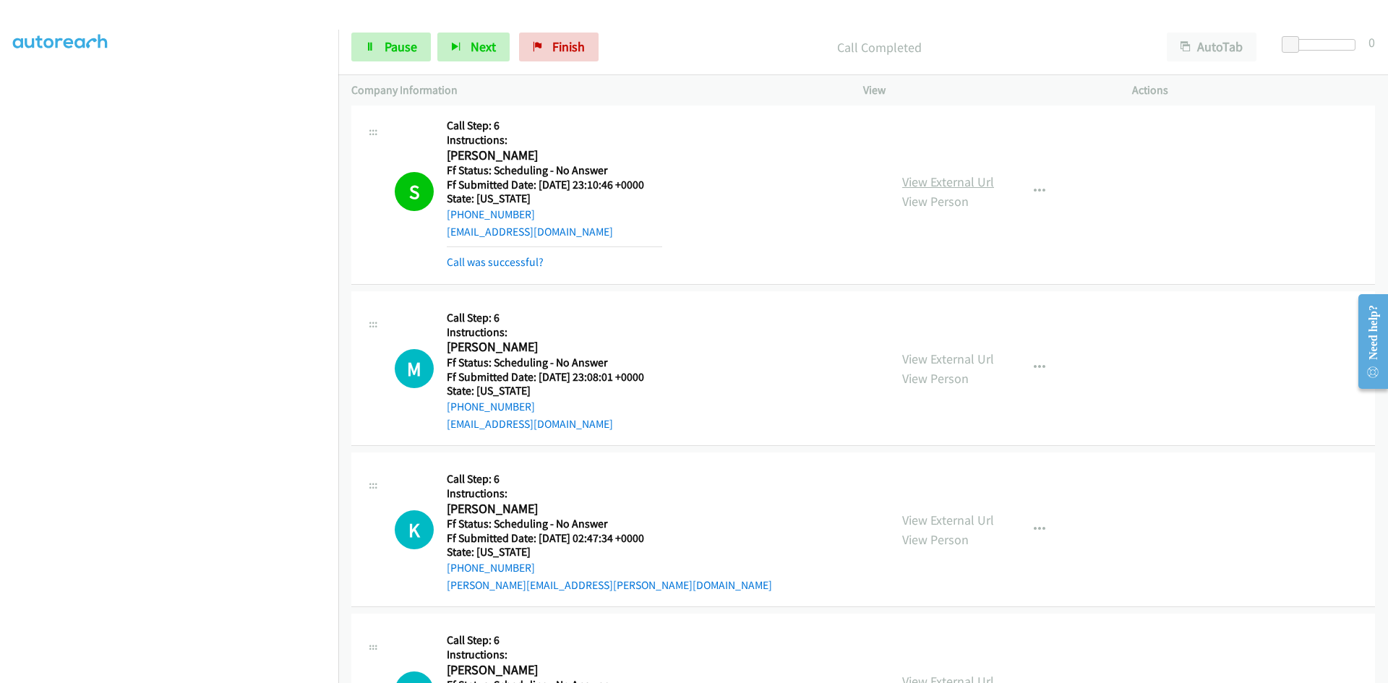
click at [941, 178] on link "View External Url" at bounding box center [948, 181] width 92 height 17
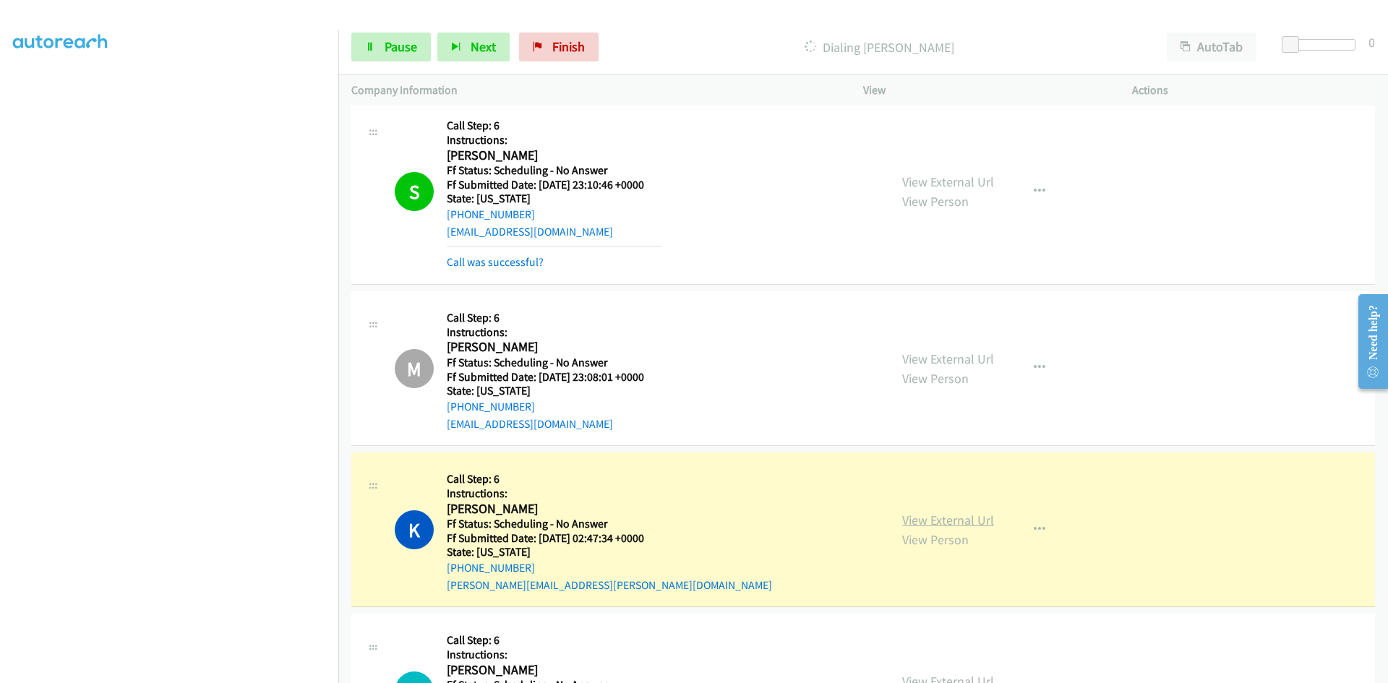
click at [940, 522] on link "View External Url" at bounding box center [948, 520] width 92 height 17
click at [480, 261] on link "Call was successful?" at bounding box center [495, 262] width 97 height 14
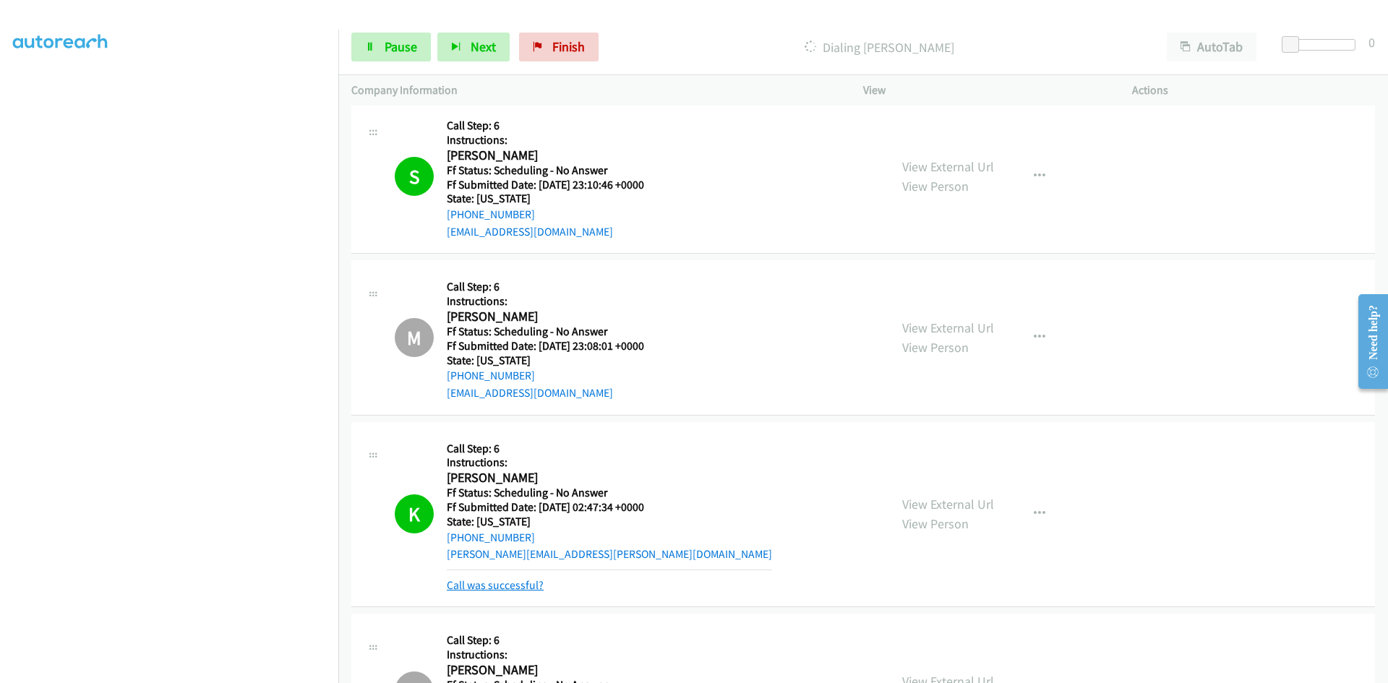
click at [502, 586] on link "Call was successful?" at bounding box center [495, 585] width 97 height 14
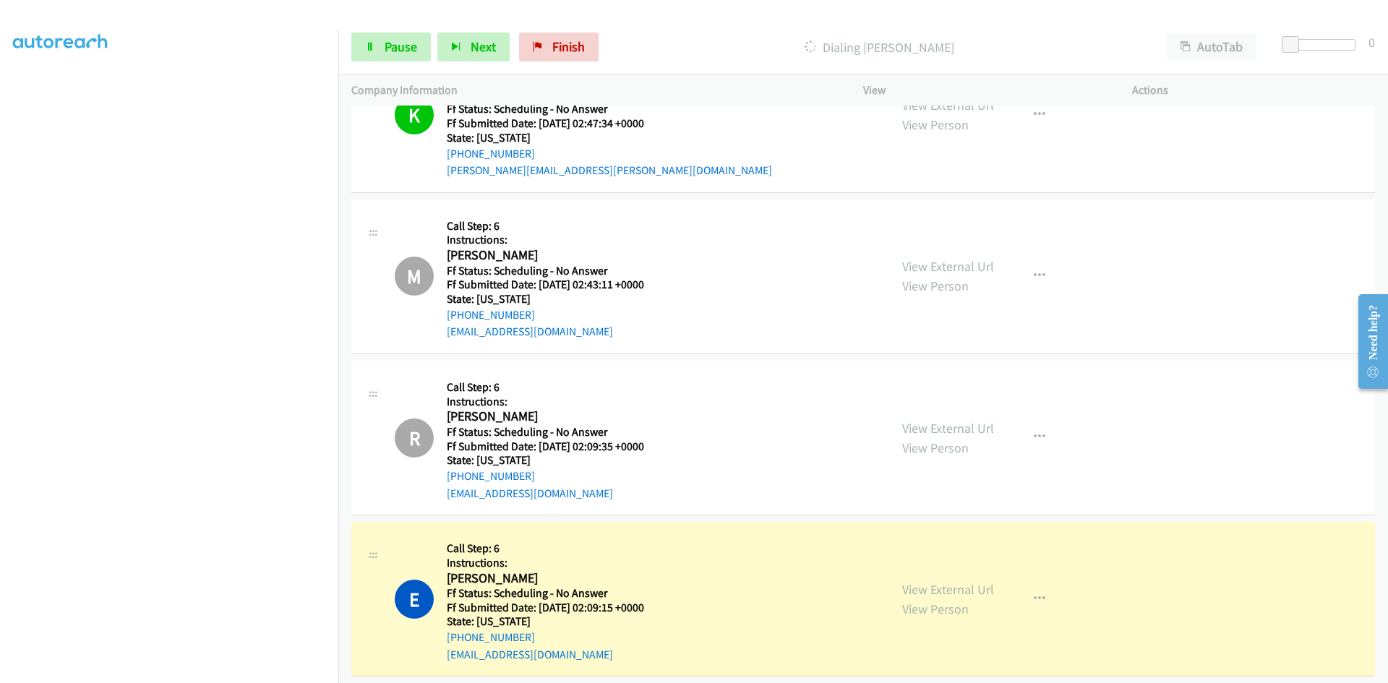
scroll to position [2602, 0]
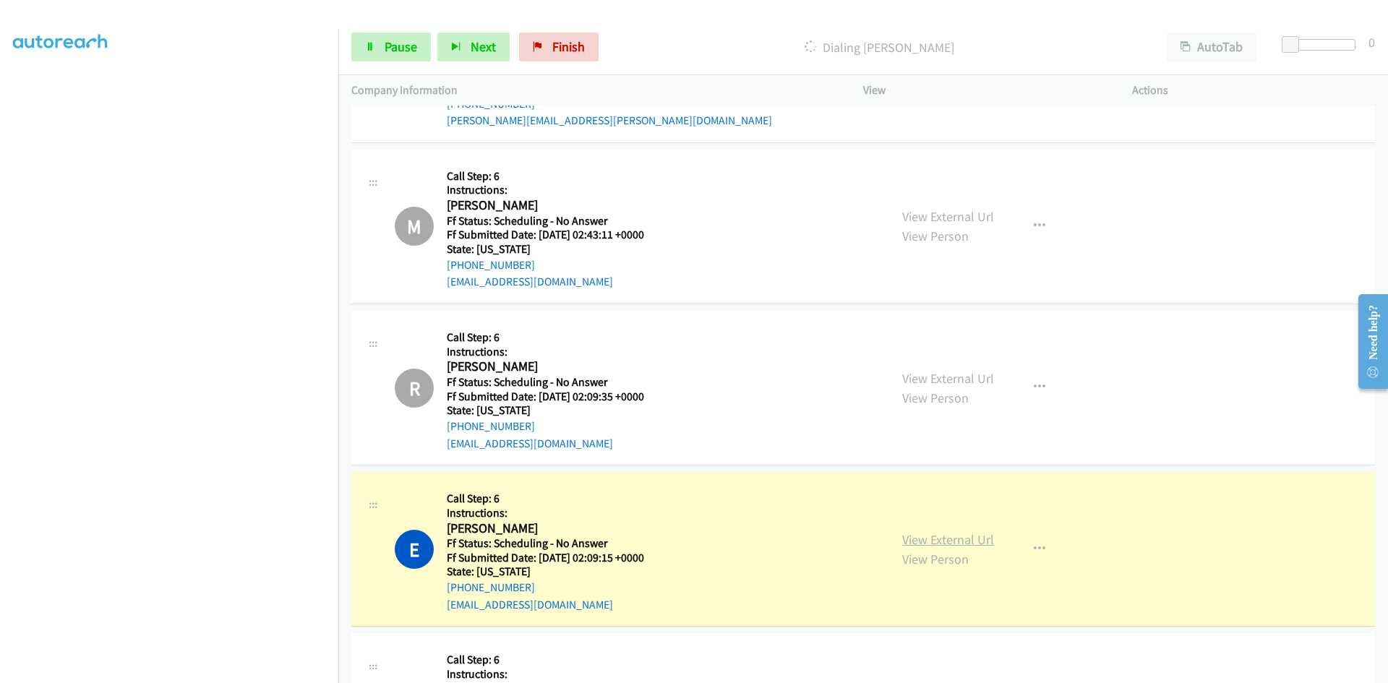
click at [926, 542] on link "View External Url" at bounding box center [948, 539] width 92 height 17
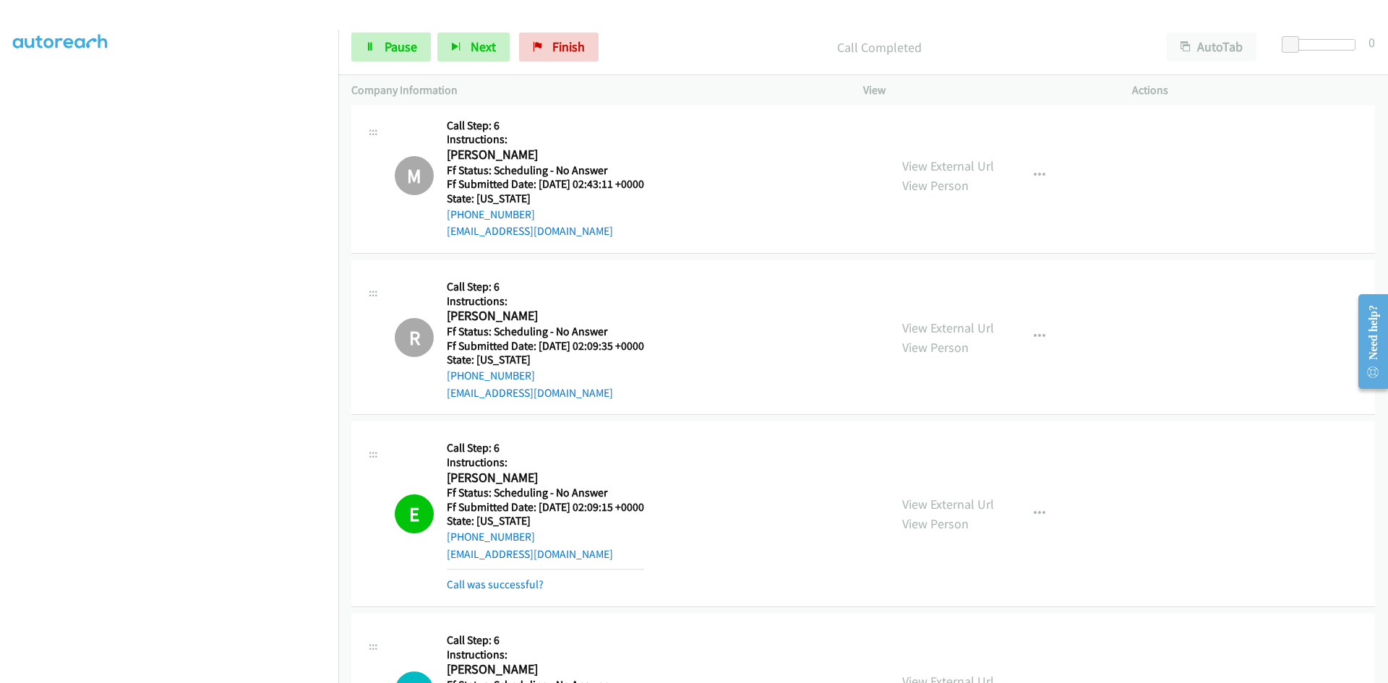
scroll to position [2675, 0]
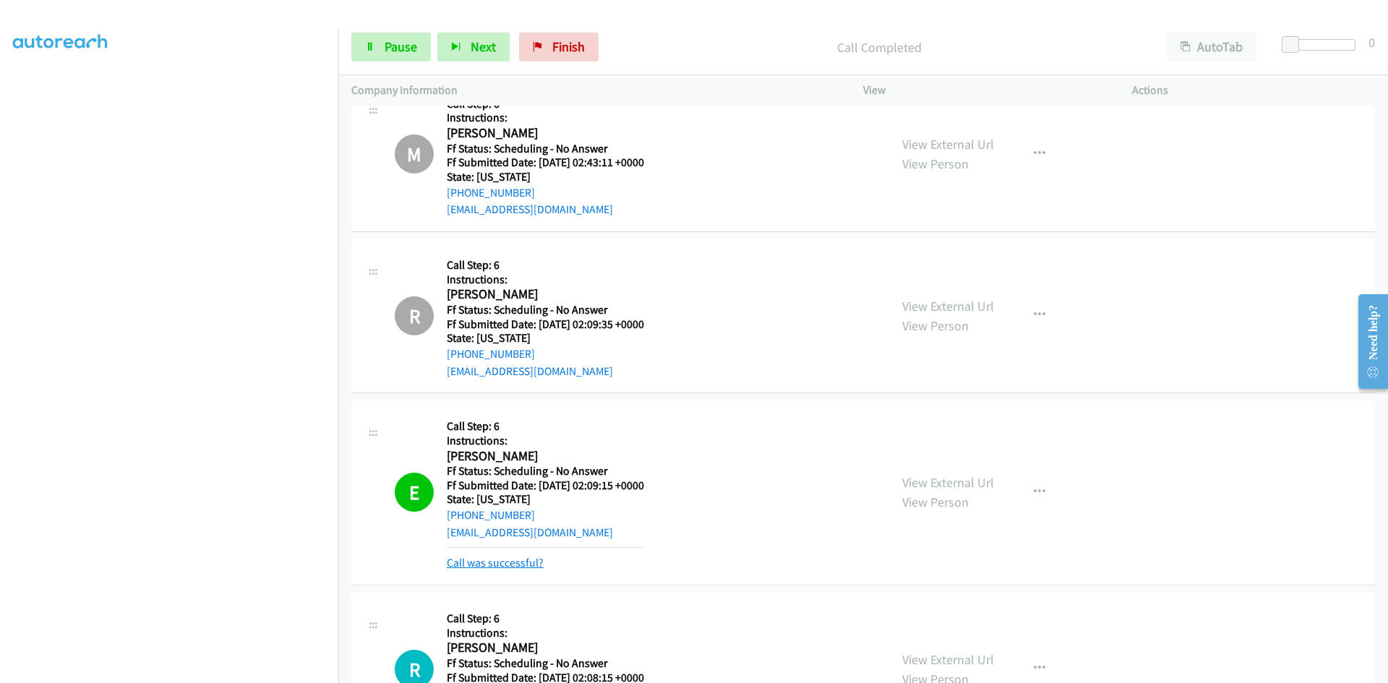
click at [475, 559] on link "Call was successful?" at bounding box center [495, 563] width 97 height 14
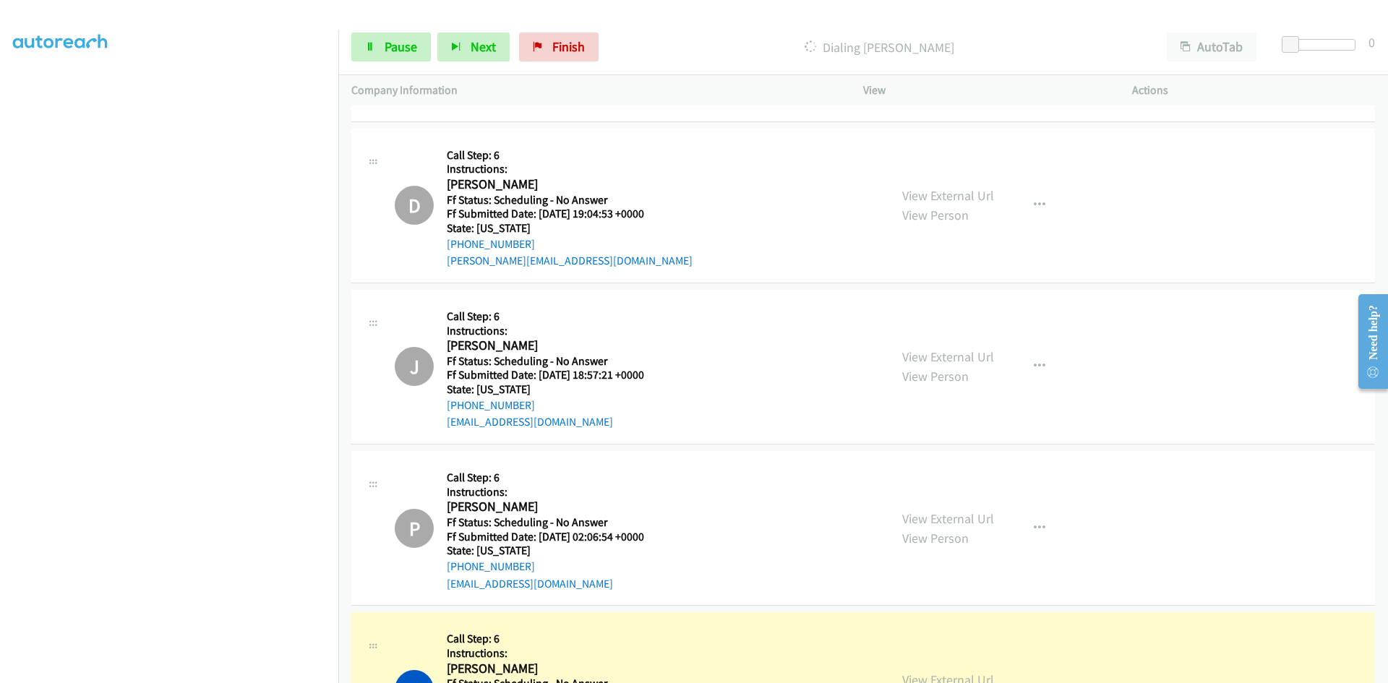
scroll to position [3542, 0]
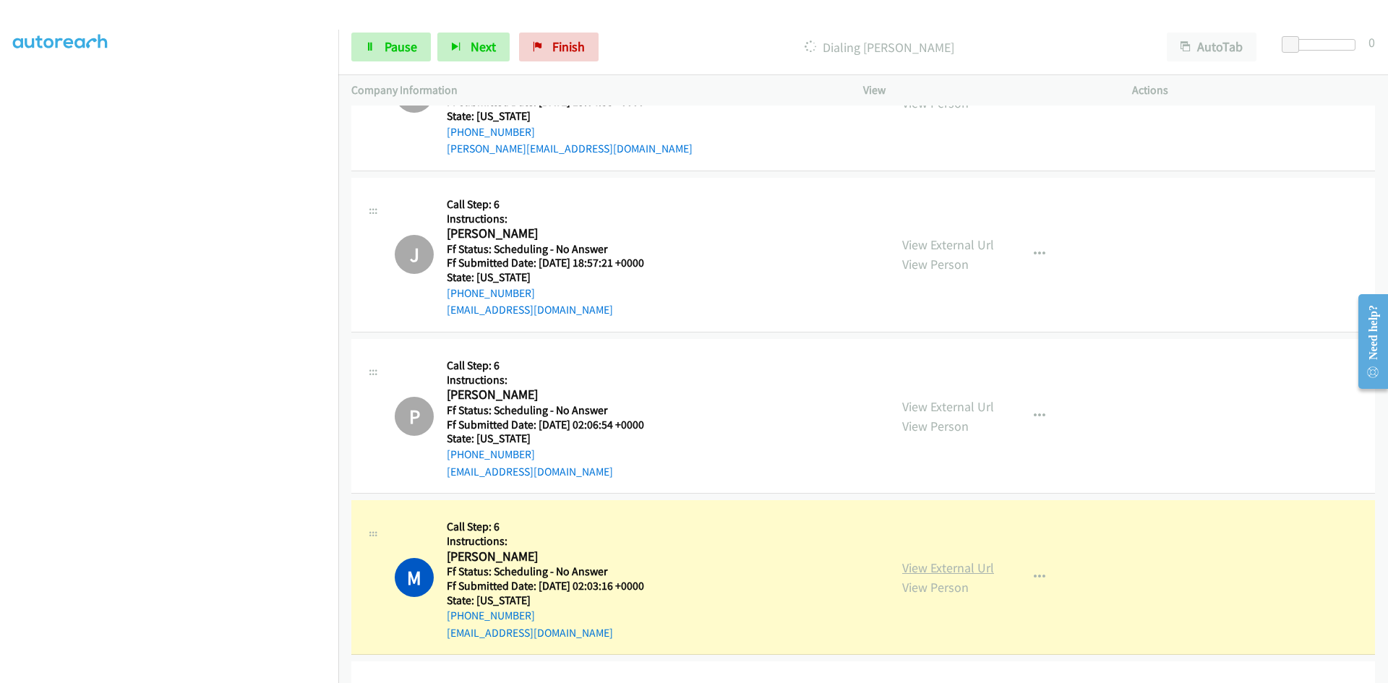
click at [974, 565] on link "View External Url" at bounding box center [948, 567] width 92 height 17
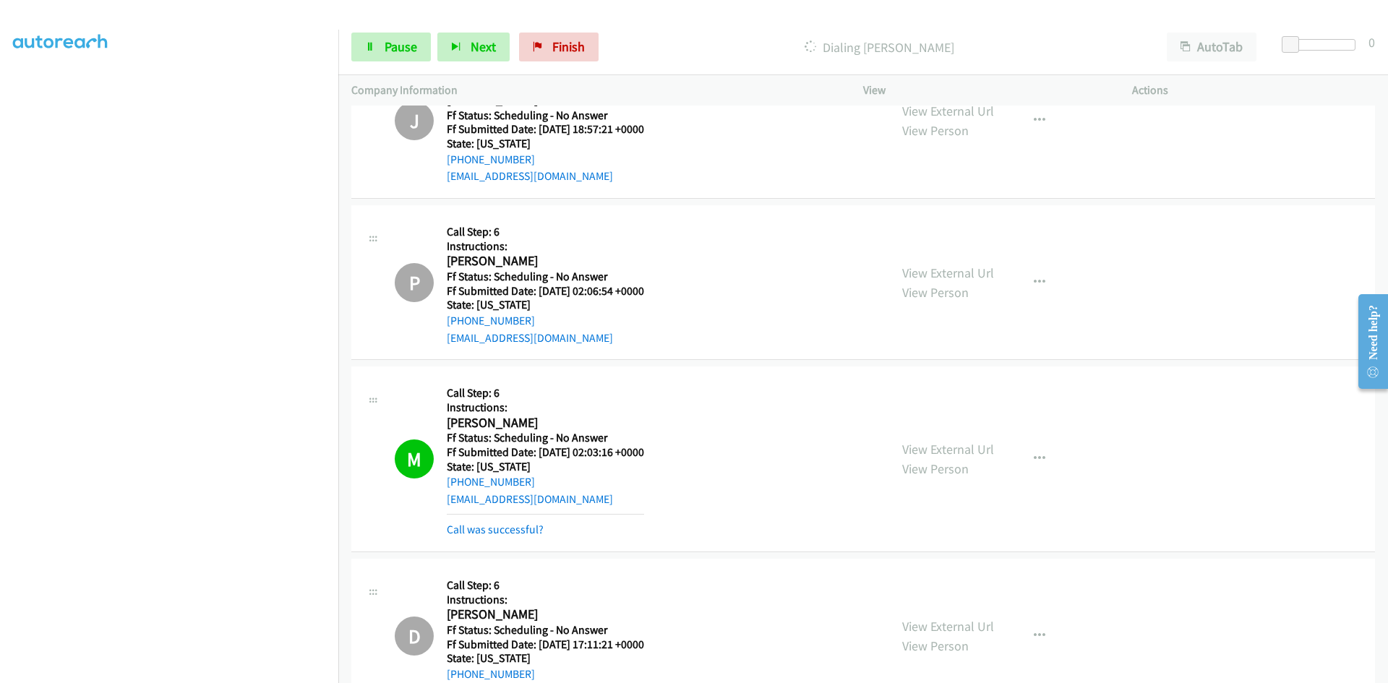
scroll to position [3687, 0]
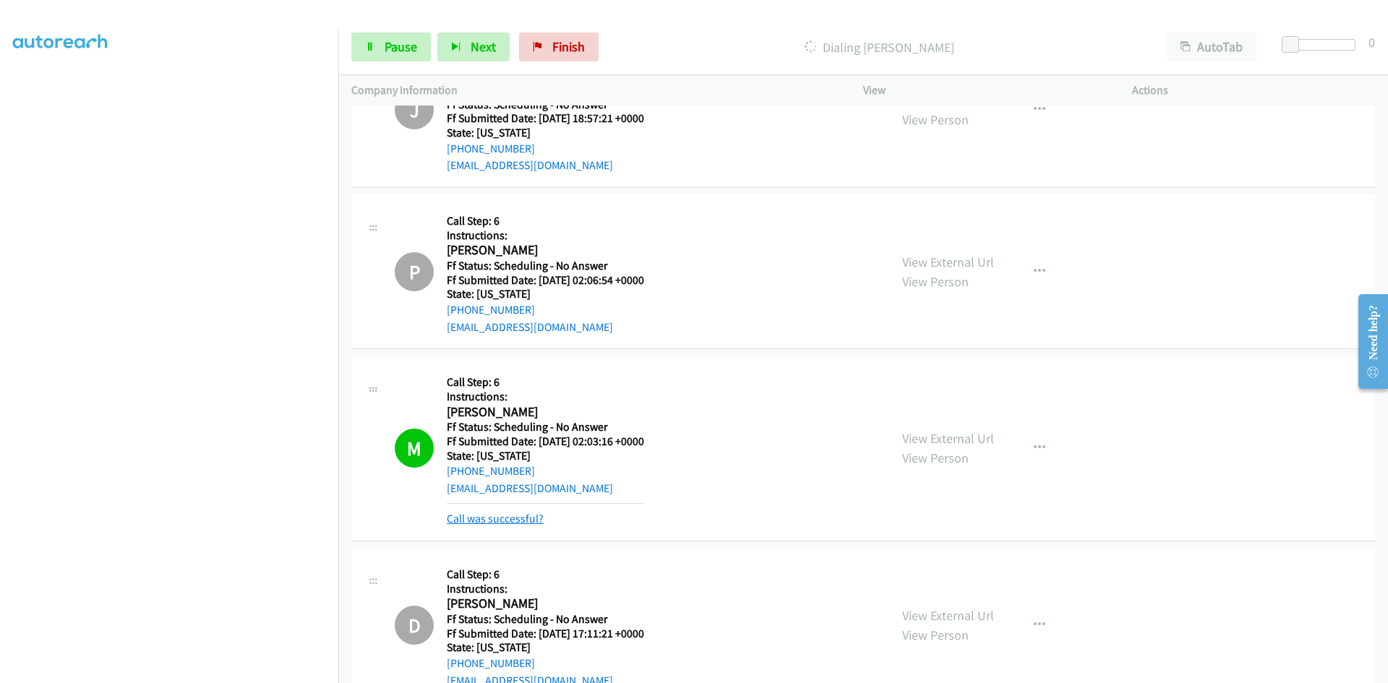
click at [501, 518] on link "Call was successful?" at bounding box center [495, 519] width 97 height 14
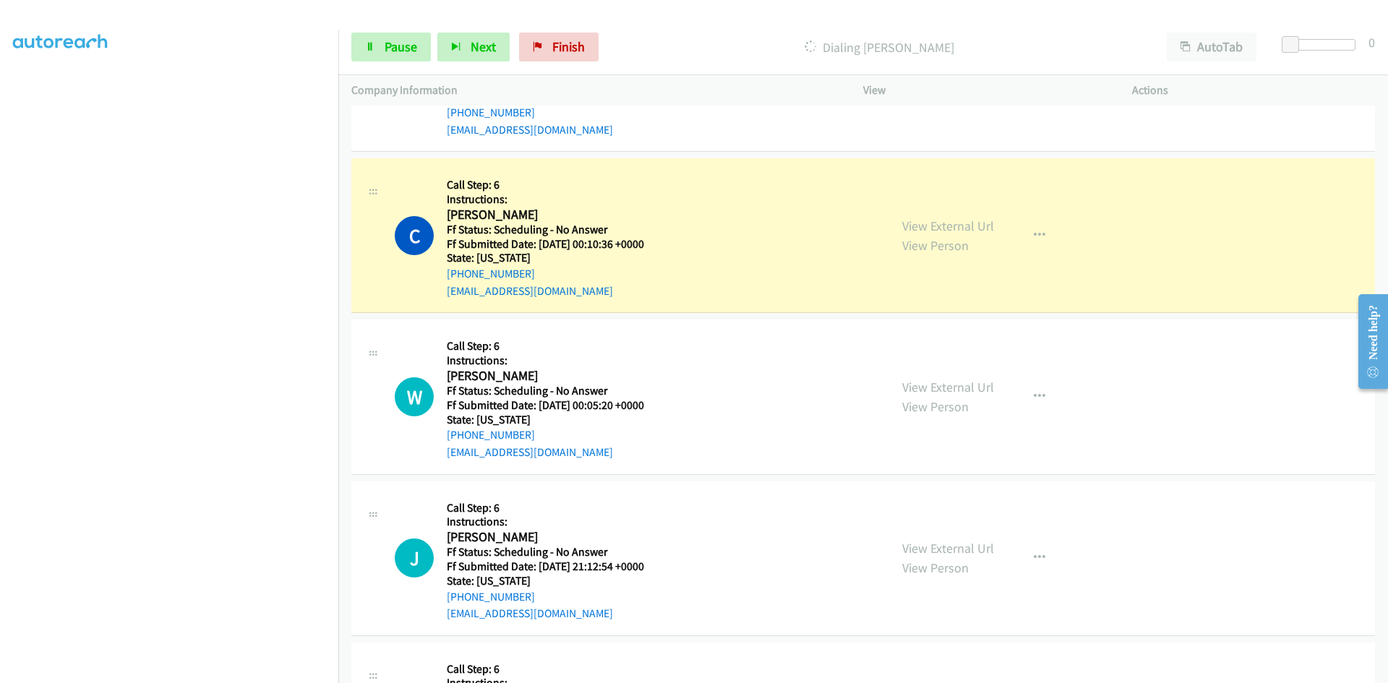
scroll to position [4699, 0]
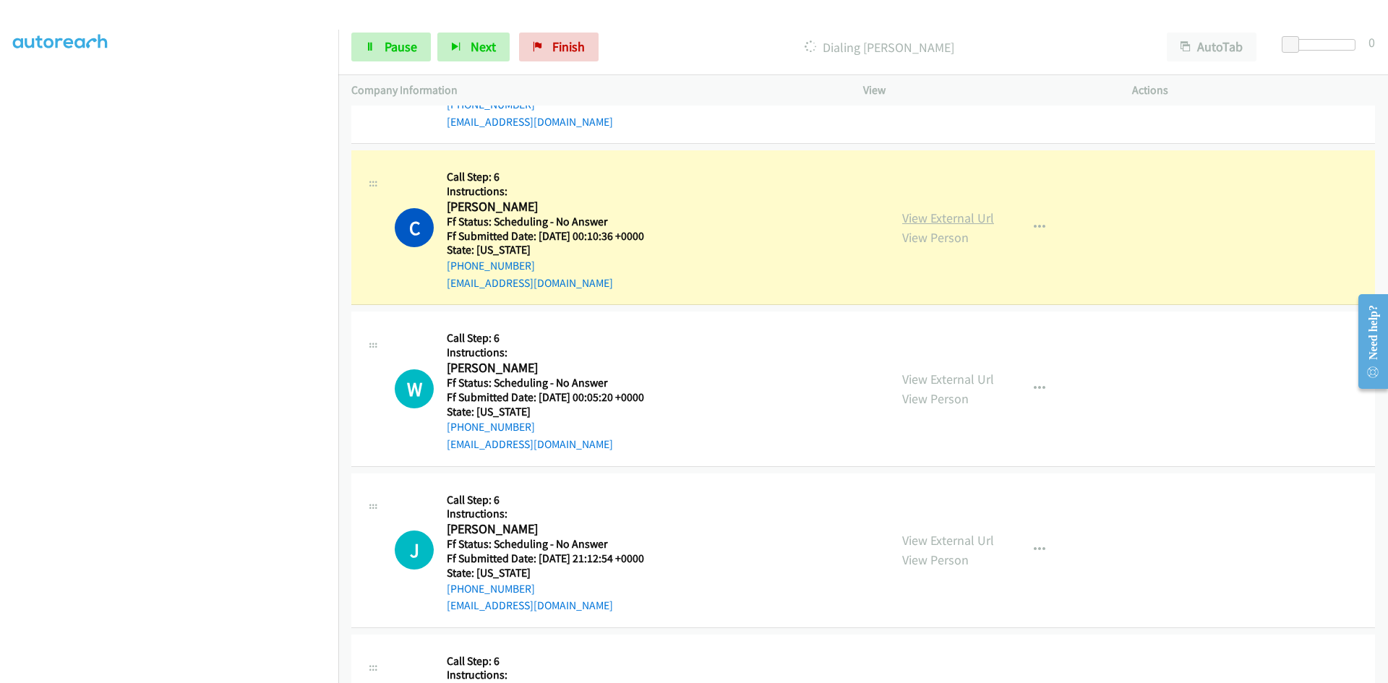
click at [902, 218] on link "View External Url" at bounding box center [948, 218] width 92 height 17
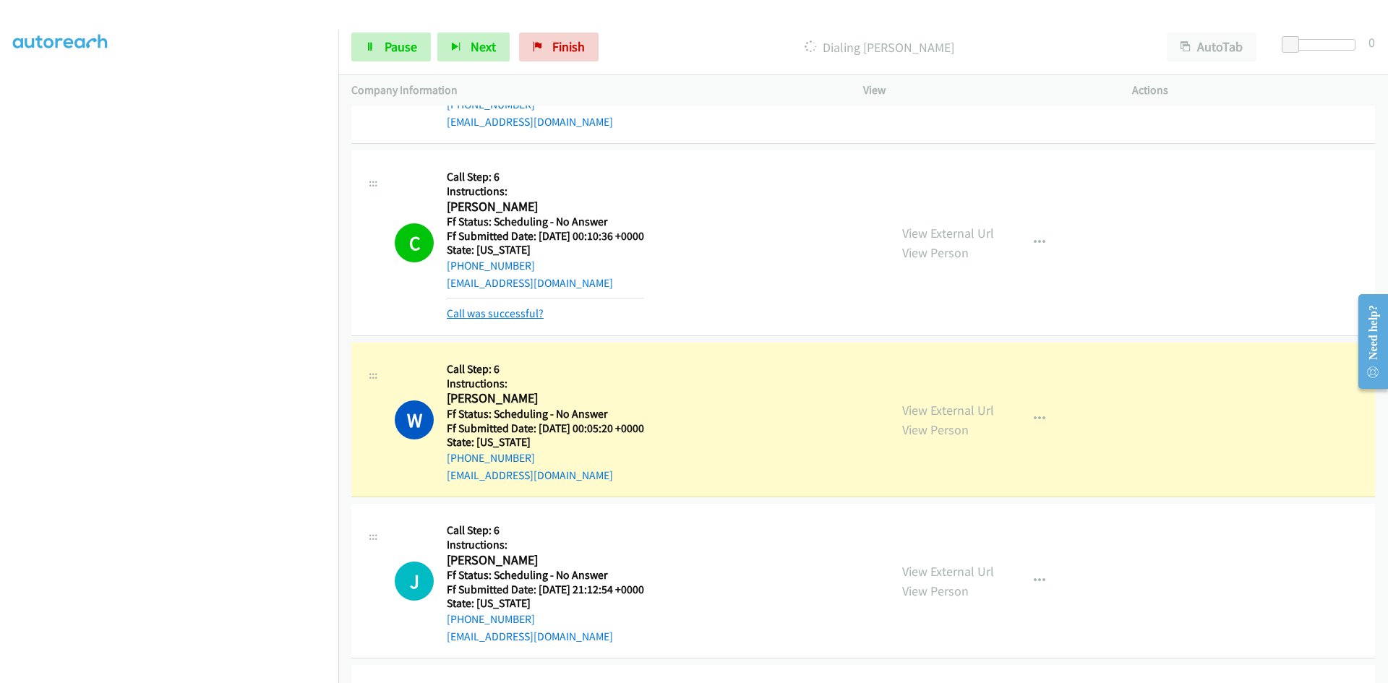
click at [527, 314] on link "Call was successful?" at bounding box center [495, 313] width 97 height 14
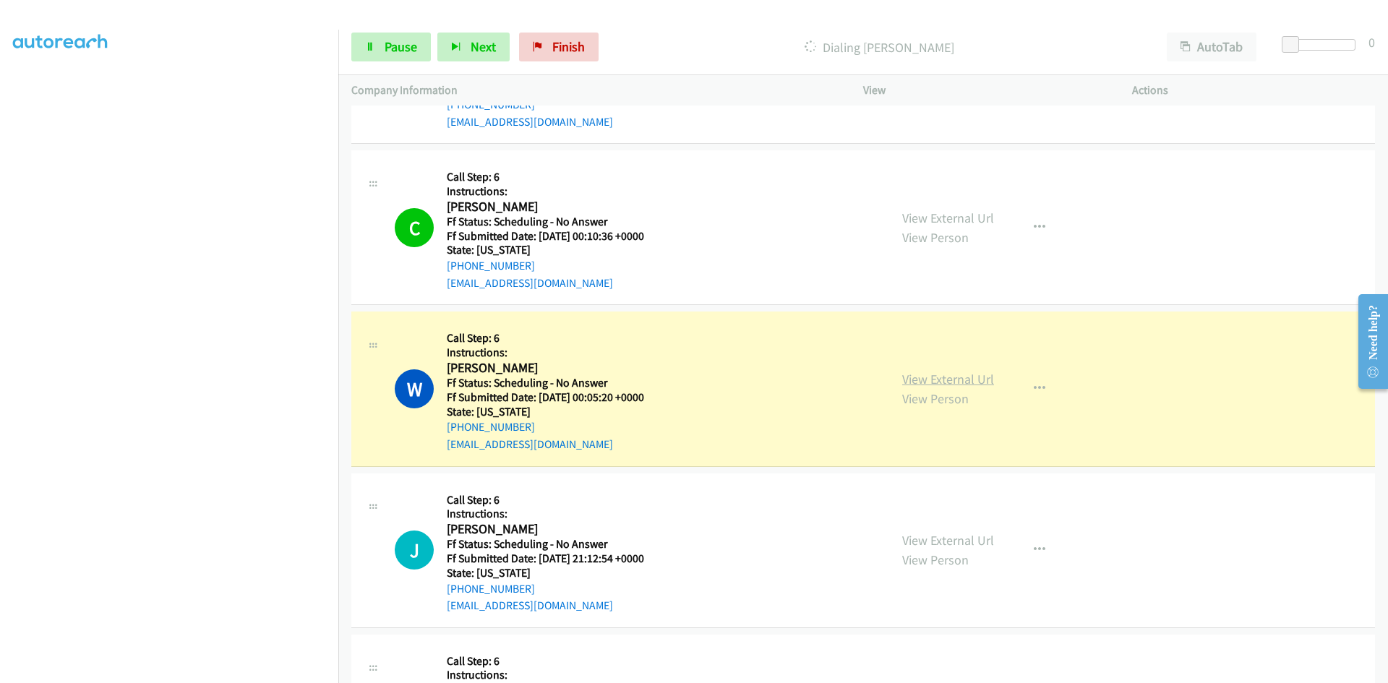
click at [958, 380] on link "View External Url" at bounding box center [948, 379] width 92 height 17
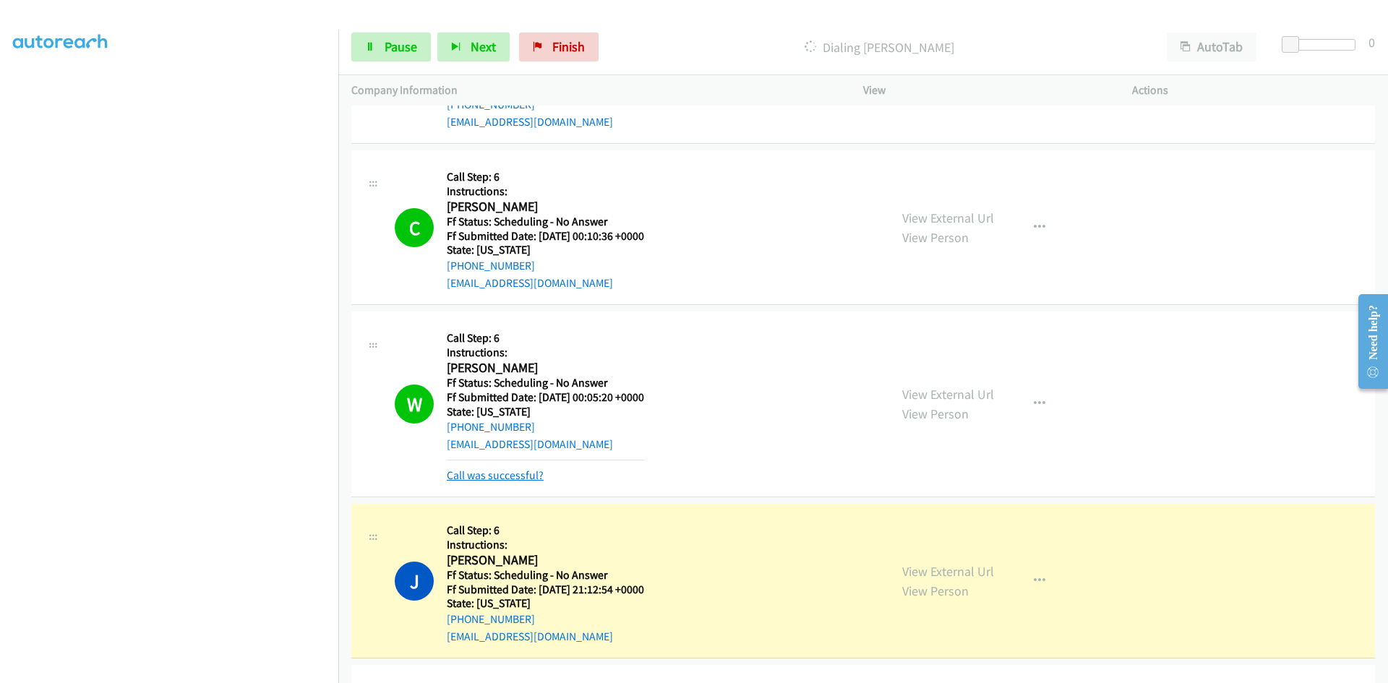
click at [519, 475] on link "Call was successful?" at bounding box center [495, 475] width 97 height 14
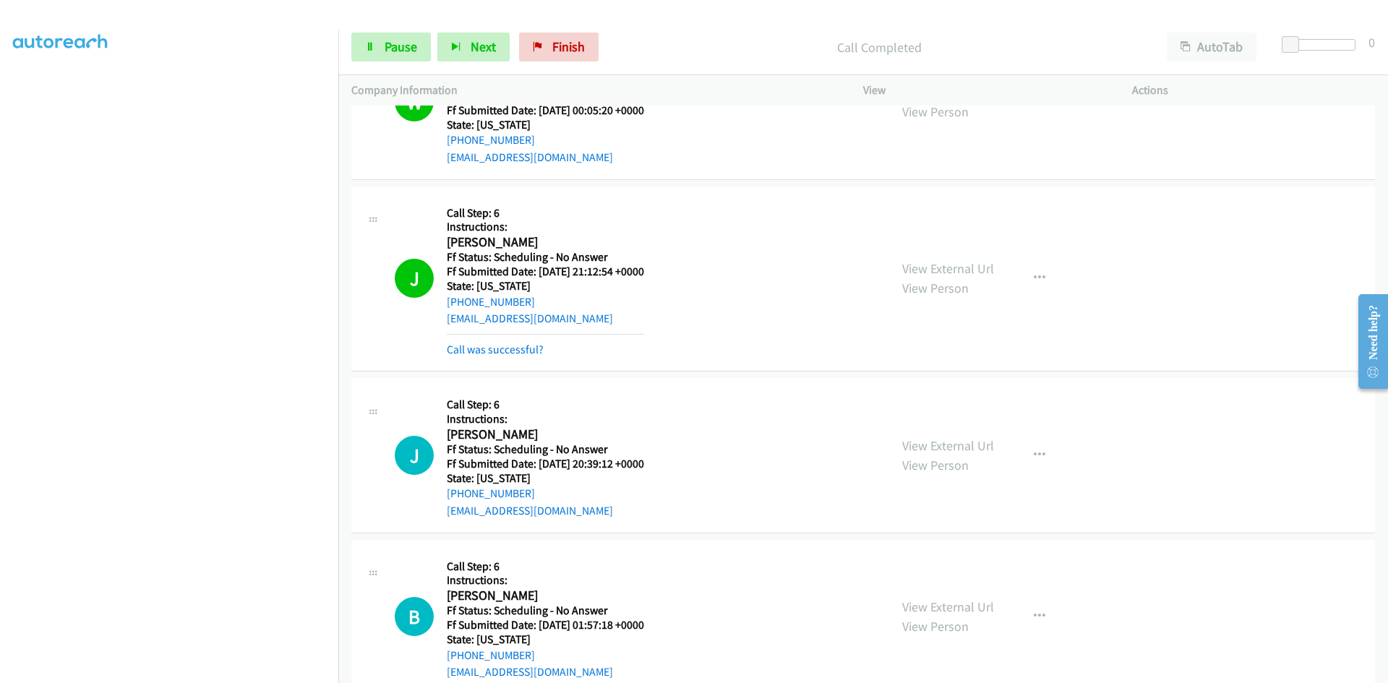
scroll to position [4988, 0]
click at [917, 267] on link "View External Url" at bounding box center [948, 266] width 92 height 17
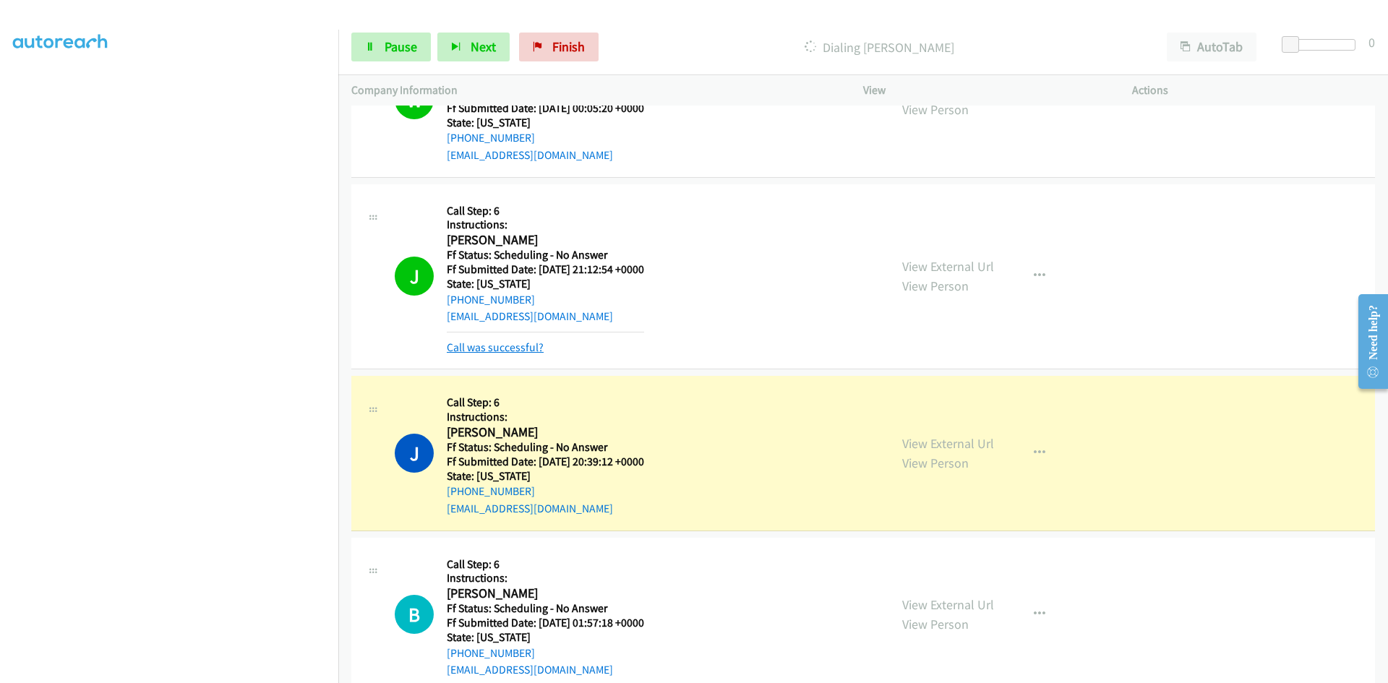
click at [501, 341] on link "Call was successful?" at bounding box center [495, 347] width 97 height 14
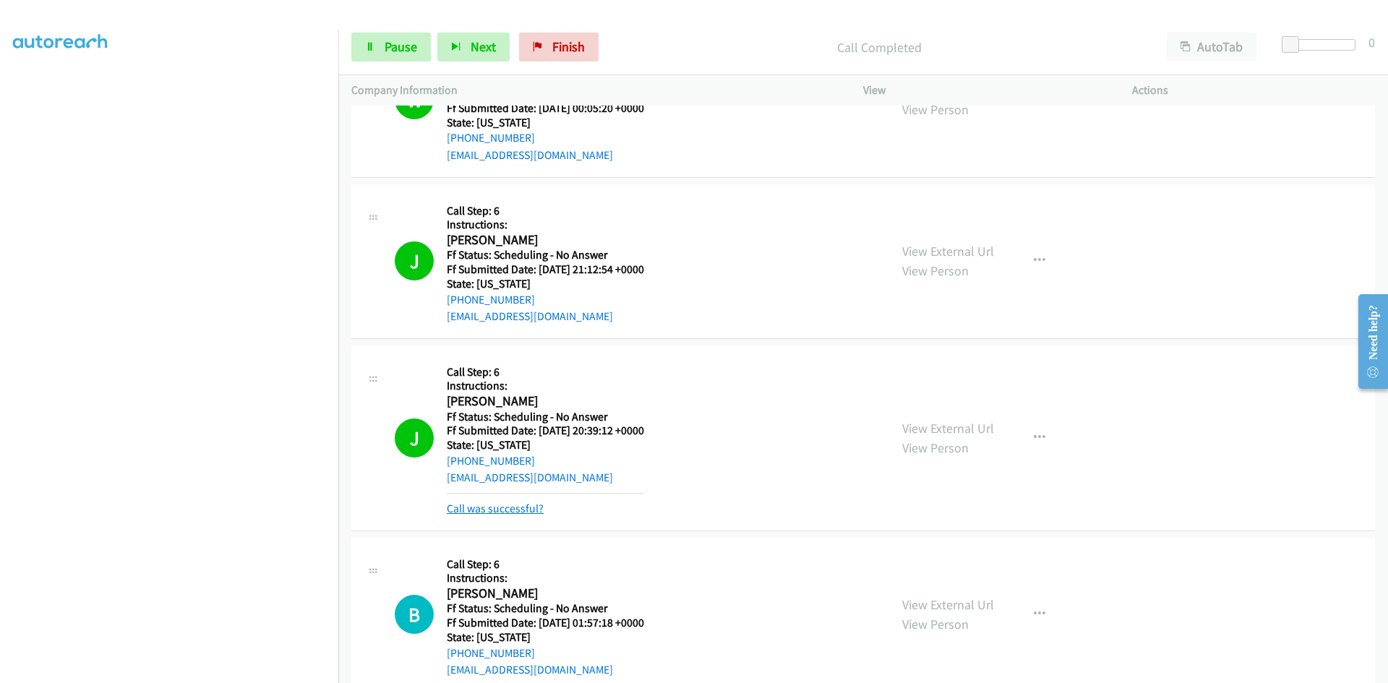
click at [508, 507] on link "Call was successful?" at bounding box center [495, 509] width 97 height 14
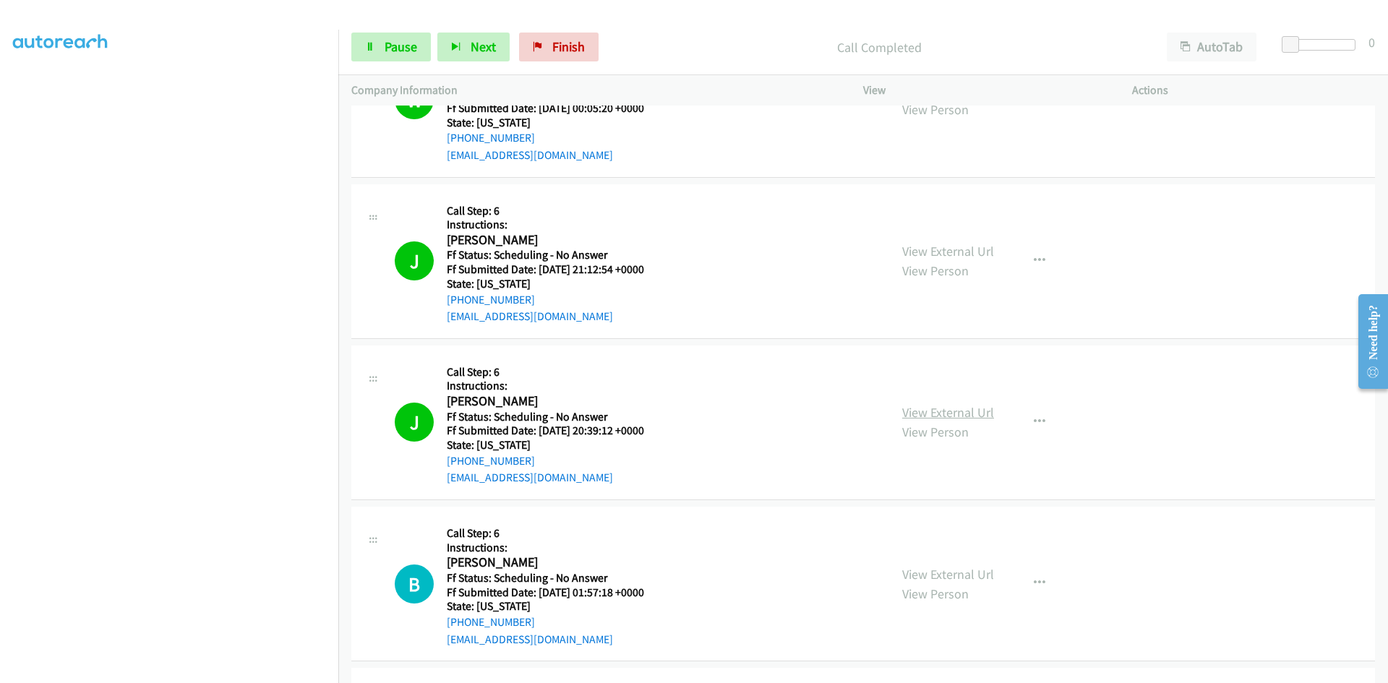
click at [945, 411] on link "View External Url" at bounding box center [948, 412] width 92 height 17
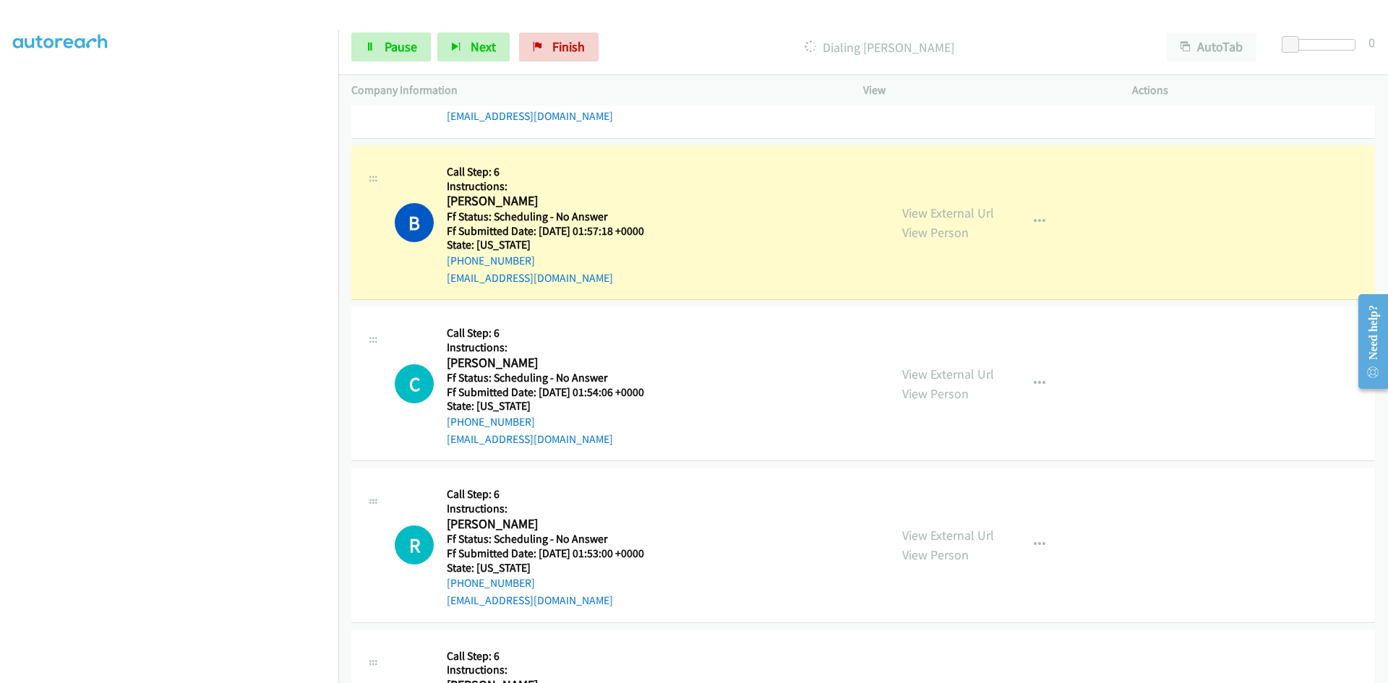
scroll to position [5421, 0]
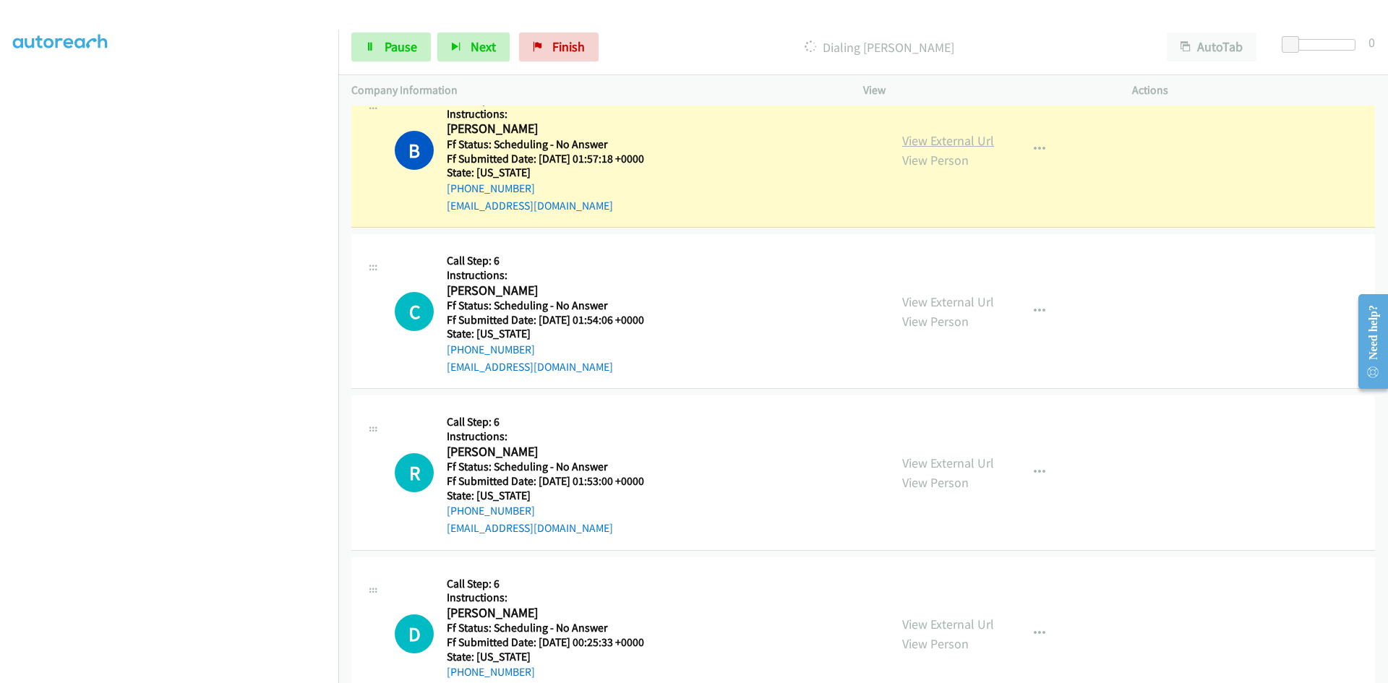
click at [972, 144] on link "View External Url" at bounding box center [948, 140] width 92 height 17
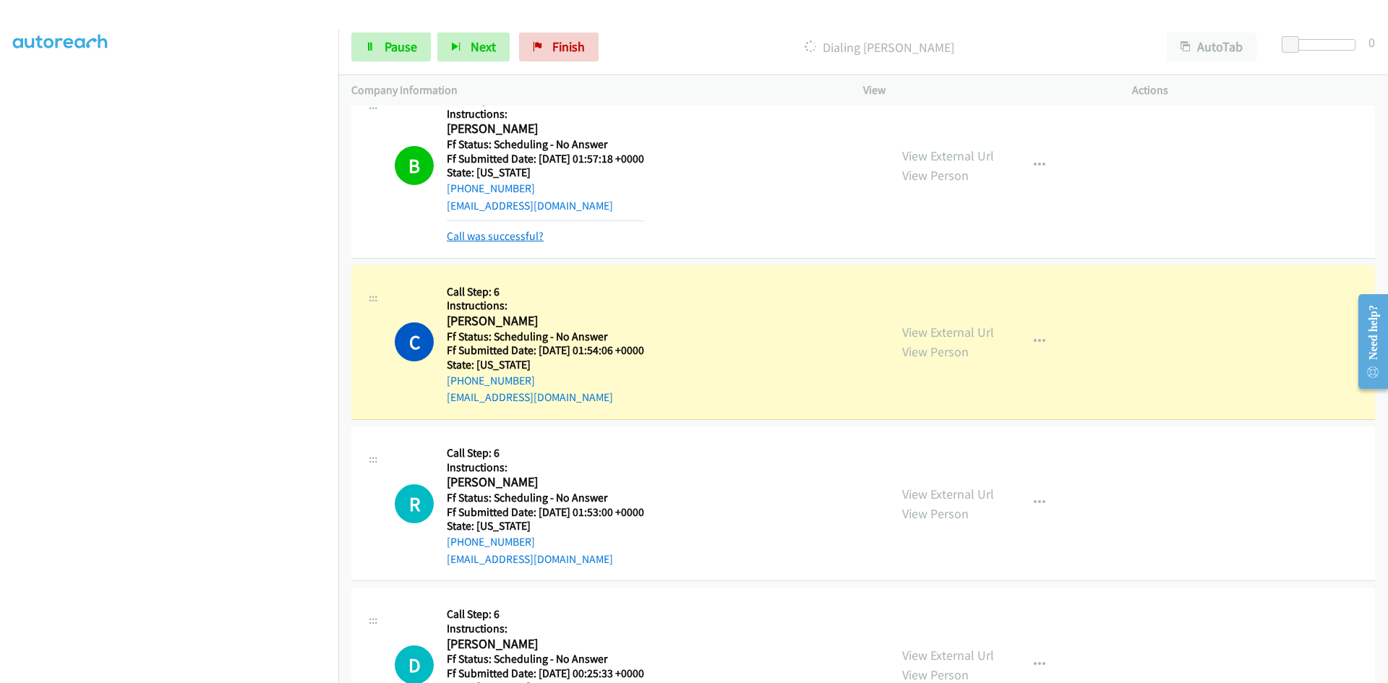
click at [520, 240] on link "Call was successful?" at bounding box center [495, 236] width 97 height 14
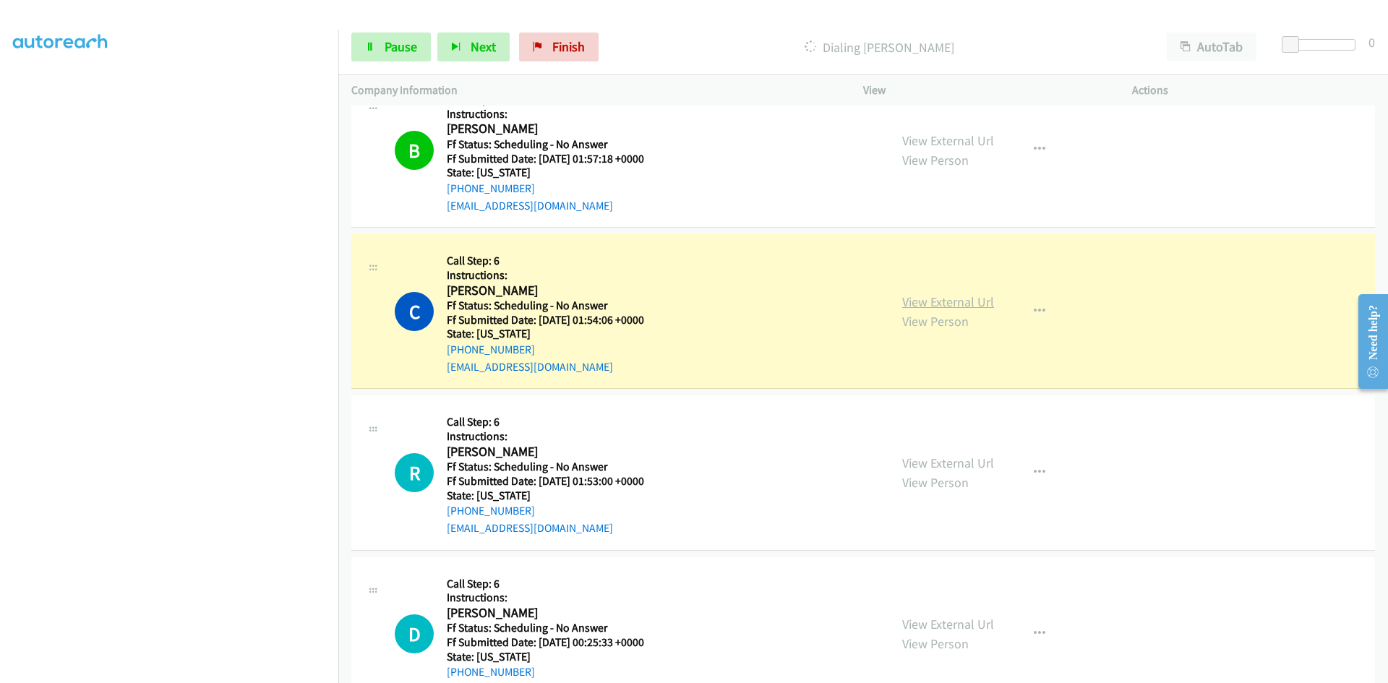
click at [925, 304] on link "View External Url" at bounding box center [948, 301] width 92 height 17
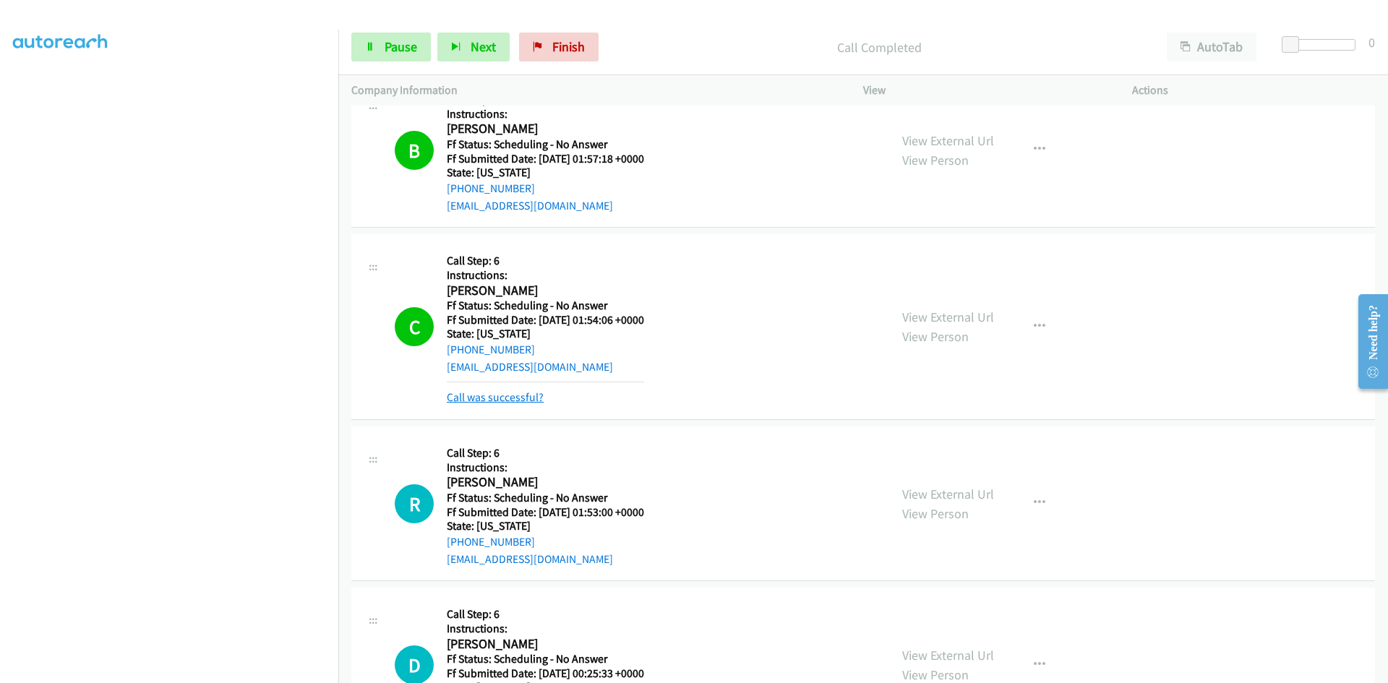
click at [507, 398] on link "Call was successful?" at bounding box center [495, 397] width 97 height 14
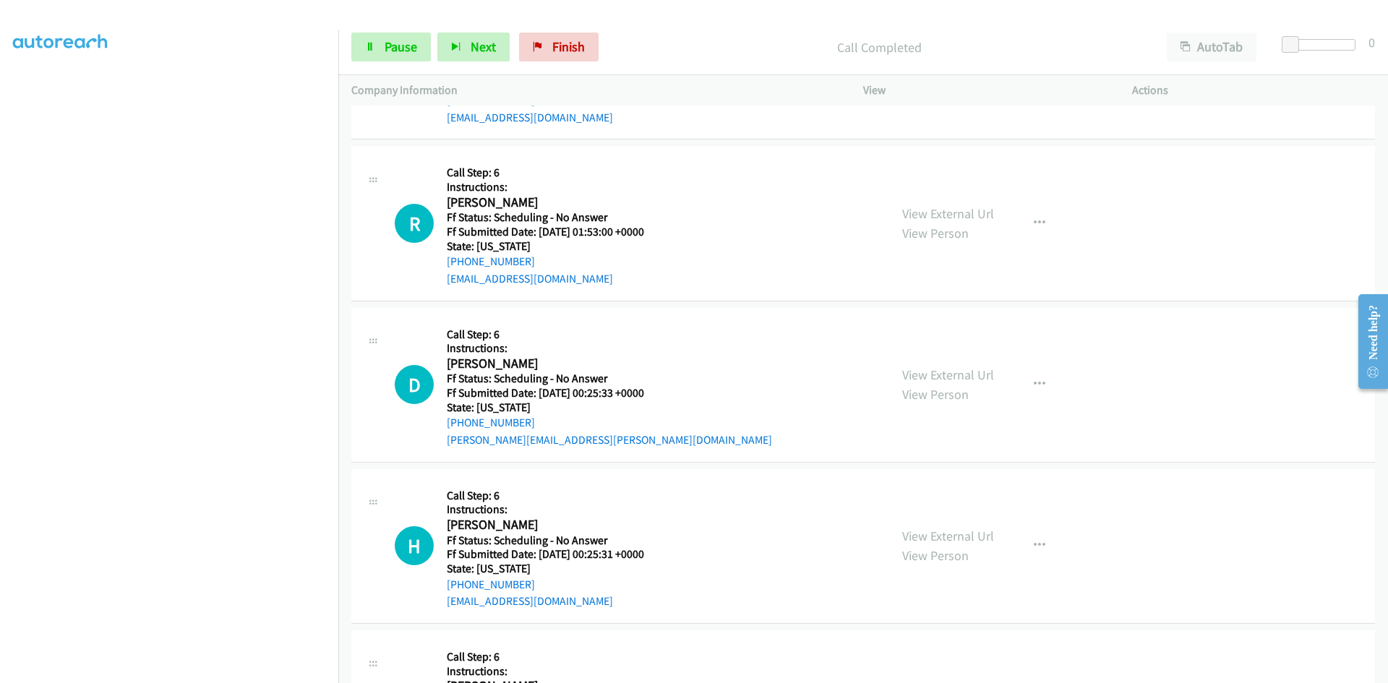
scroll to position [5710, 0]
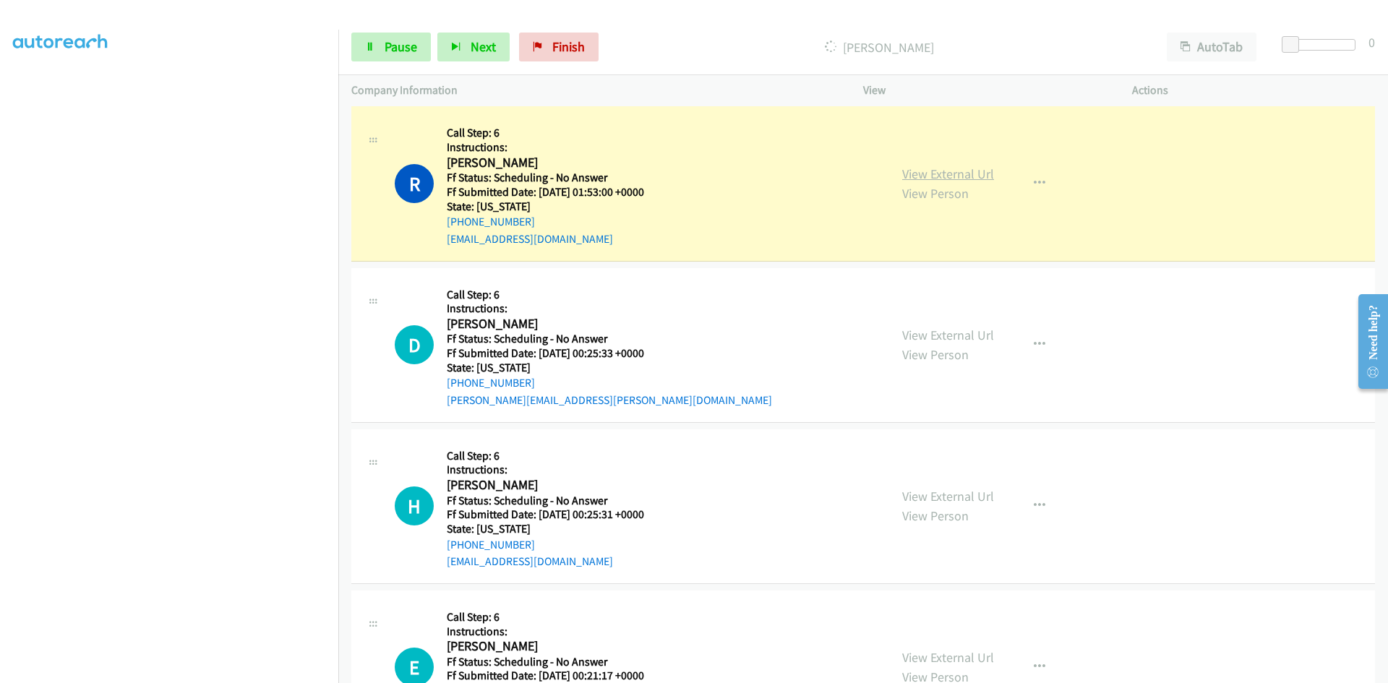
click at [966, 176] on link "View External Url" at bounding box center [948, 174] width 92 height 17
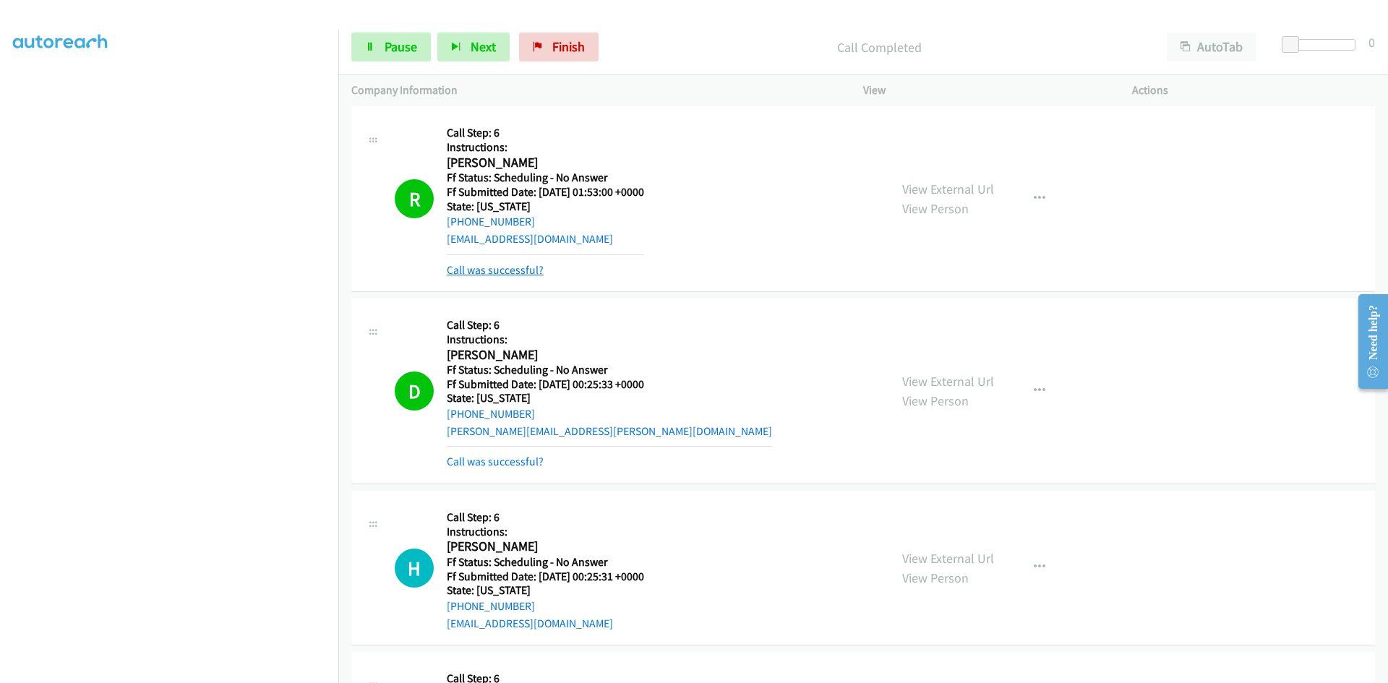
click at [512, 270] on link "Call was successful?" at bounding box center [495, 270] width 97 height 14
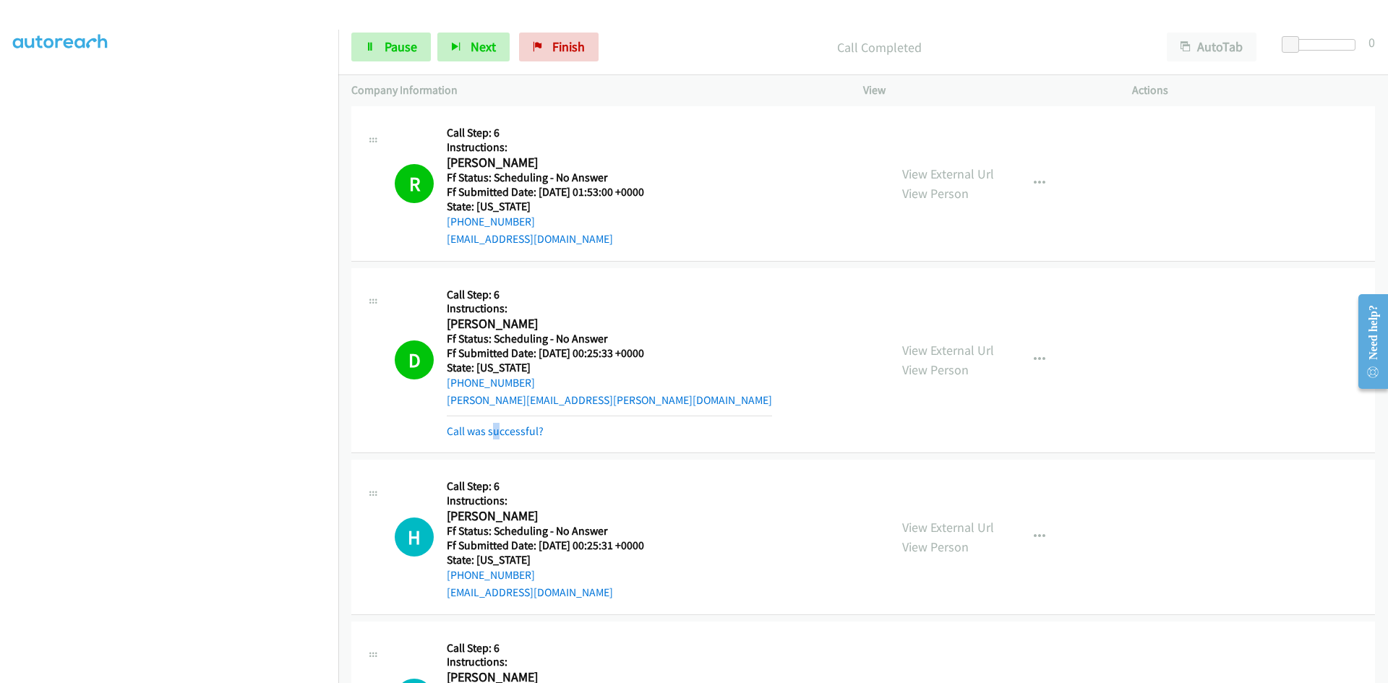
click at [496, 439] on div "Call was successful?" at bounding box center [609, 431] width 325 height 17
click at [501, 431] on link "Call was successful?" at bounding box center [495, 431] width 97 height 14
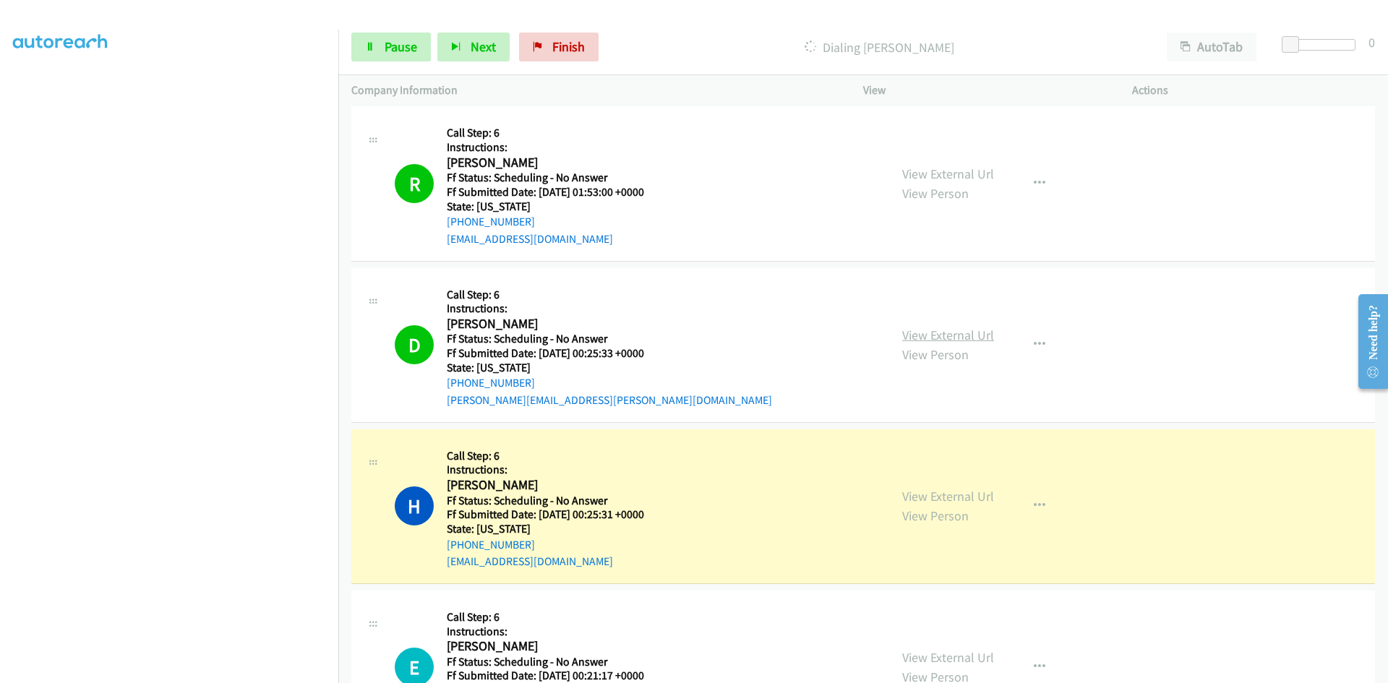
click at [944, 337] on link "View External Url" at bounding box center [948, 335] width 92 height 17
click at [419, 48] on link "Pause" at bounding box center [391, 47] width 80 height 29
click at [941, 500] on link "View External Url" at bounding box center [948, 496] width 92 height 17
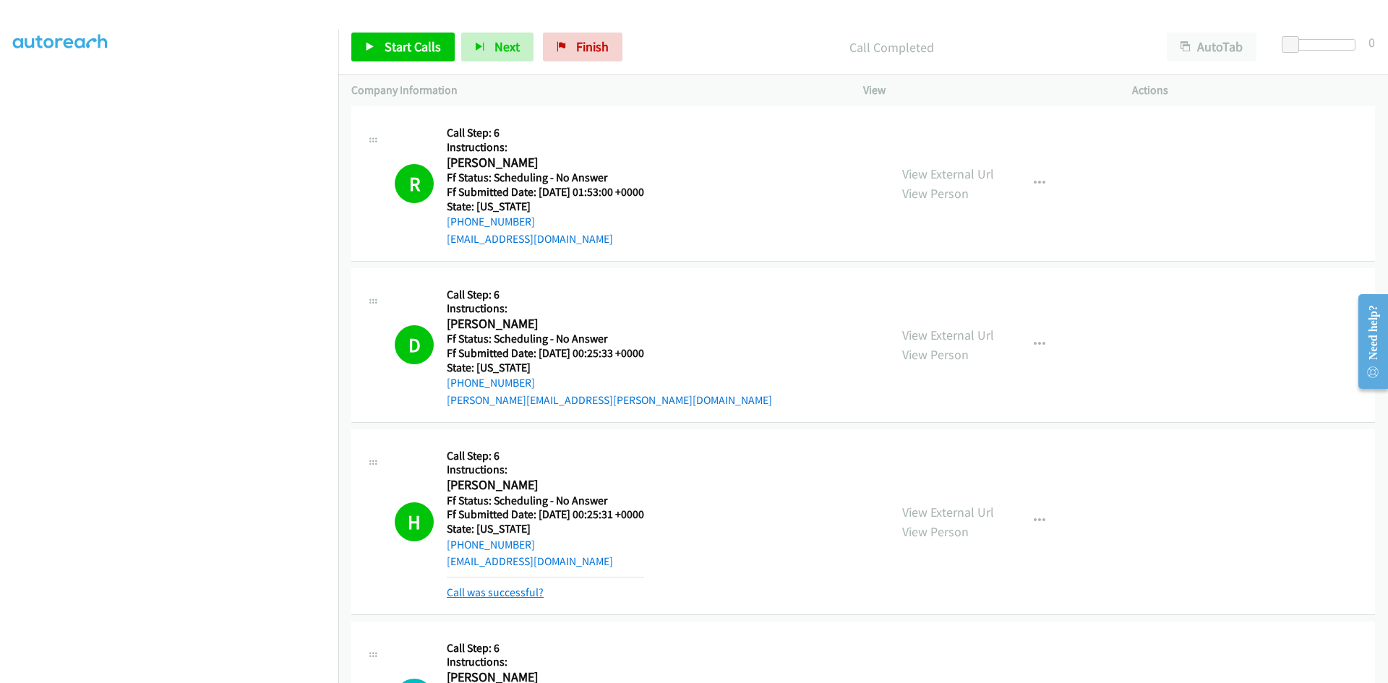
click at [512, 593] on link "Call was successful?" at bounding box center [495, 593] width 97 height 14
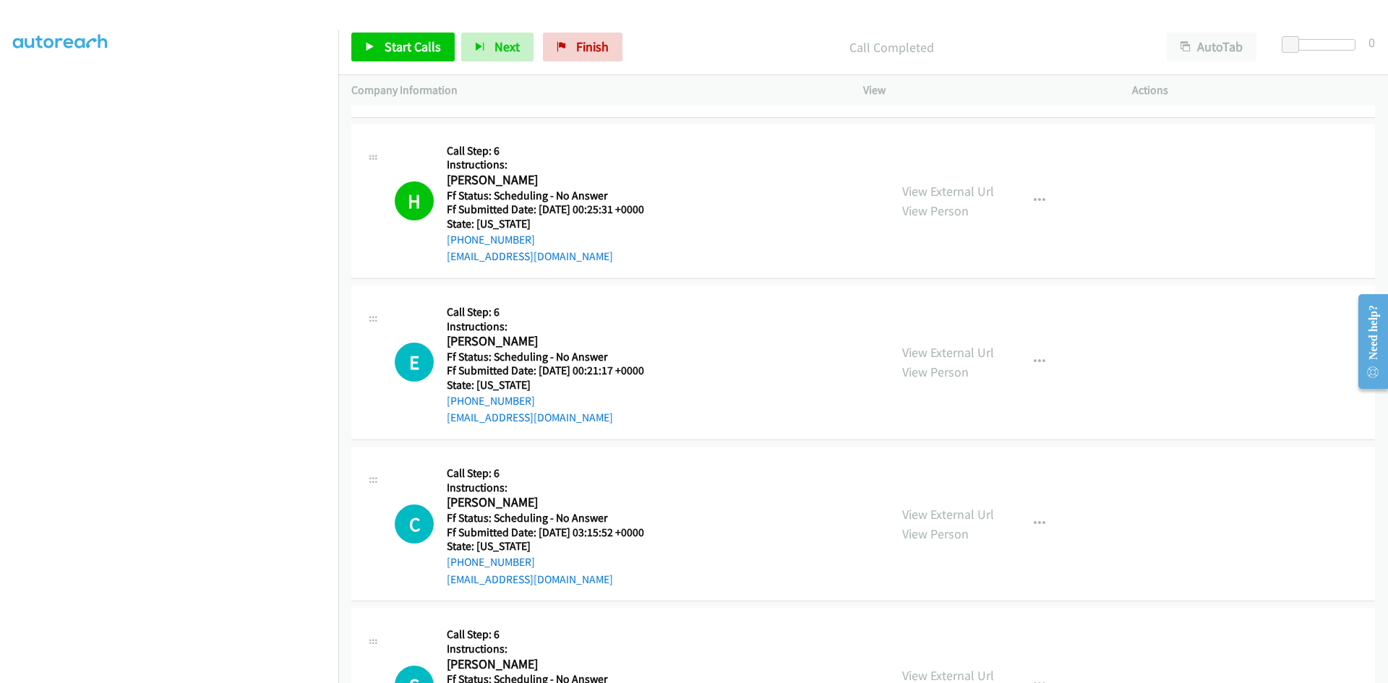
scroll to position [6144, 0]
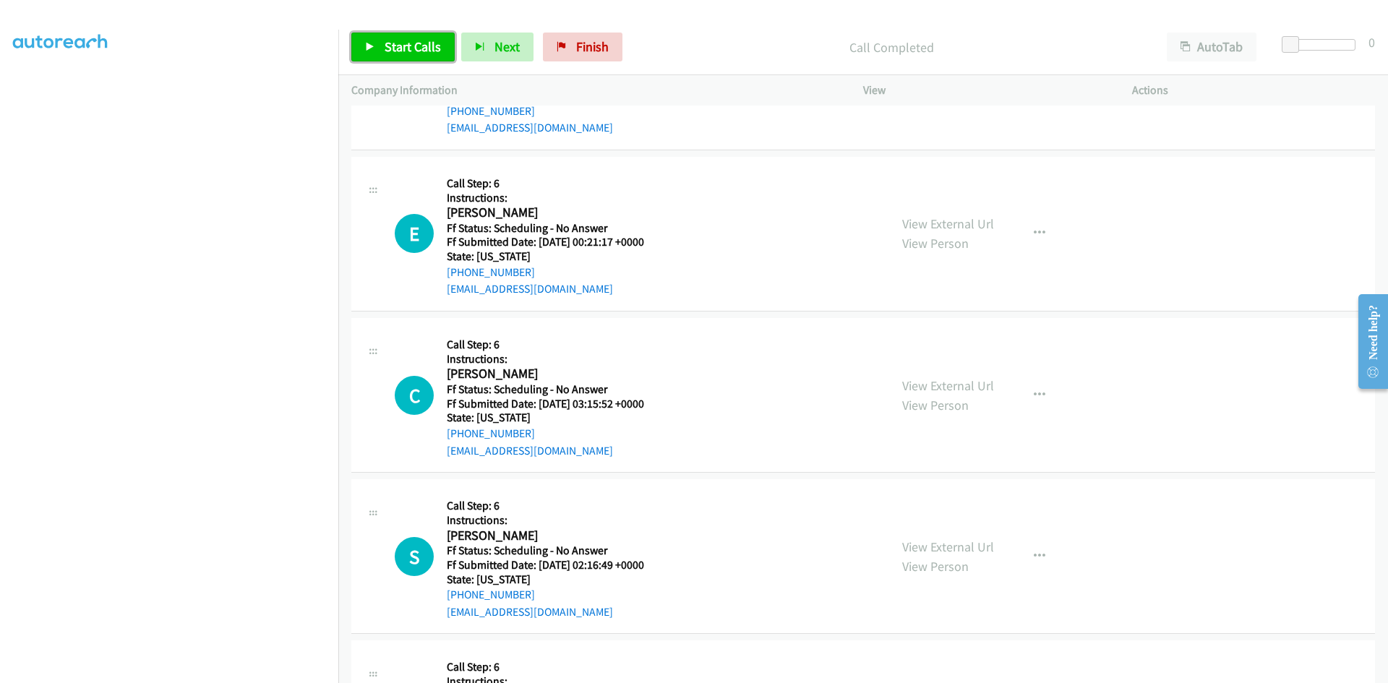
click at [409, 51] on span "Start Calls" at bounding box center [413, 46] width 56 height 17
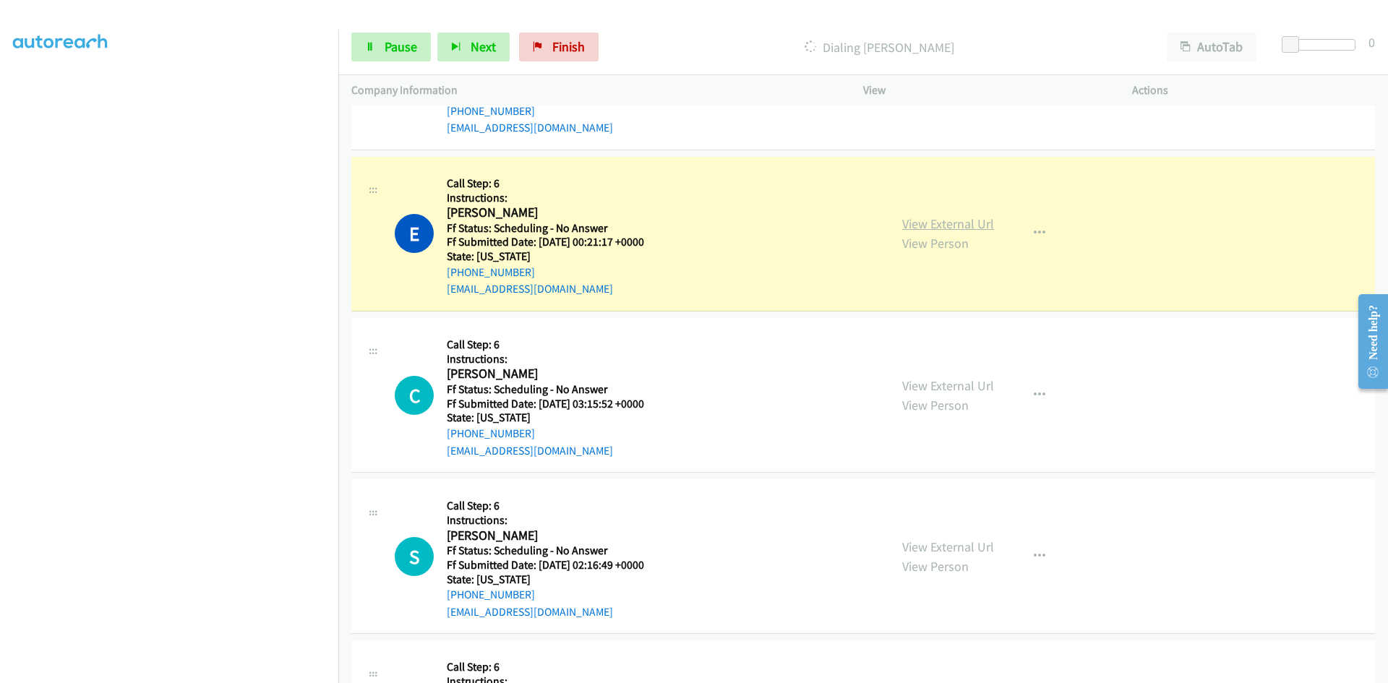
click at [903, 226] on link "View External Url" at bounding box center [948, 223] width 92 height 17
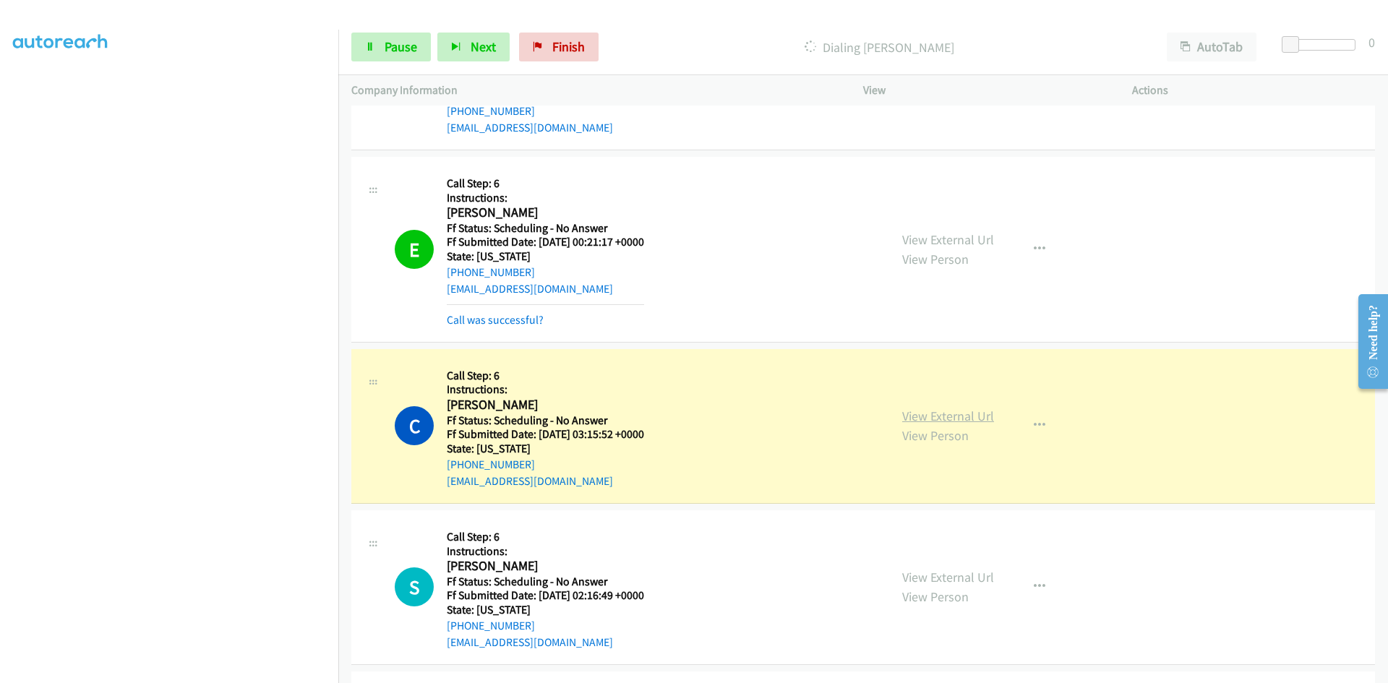
click at [914, 419] on link "View External Url" at bounding box center [948, 416] width 92 height 17
click at [486, 321] on link "Call was successful?" at bounding box center [495, 320] width 97 height 14
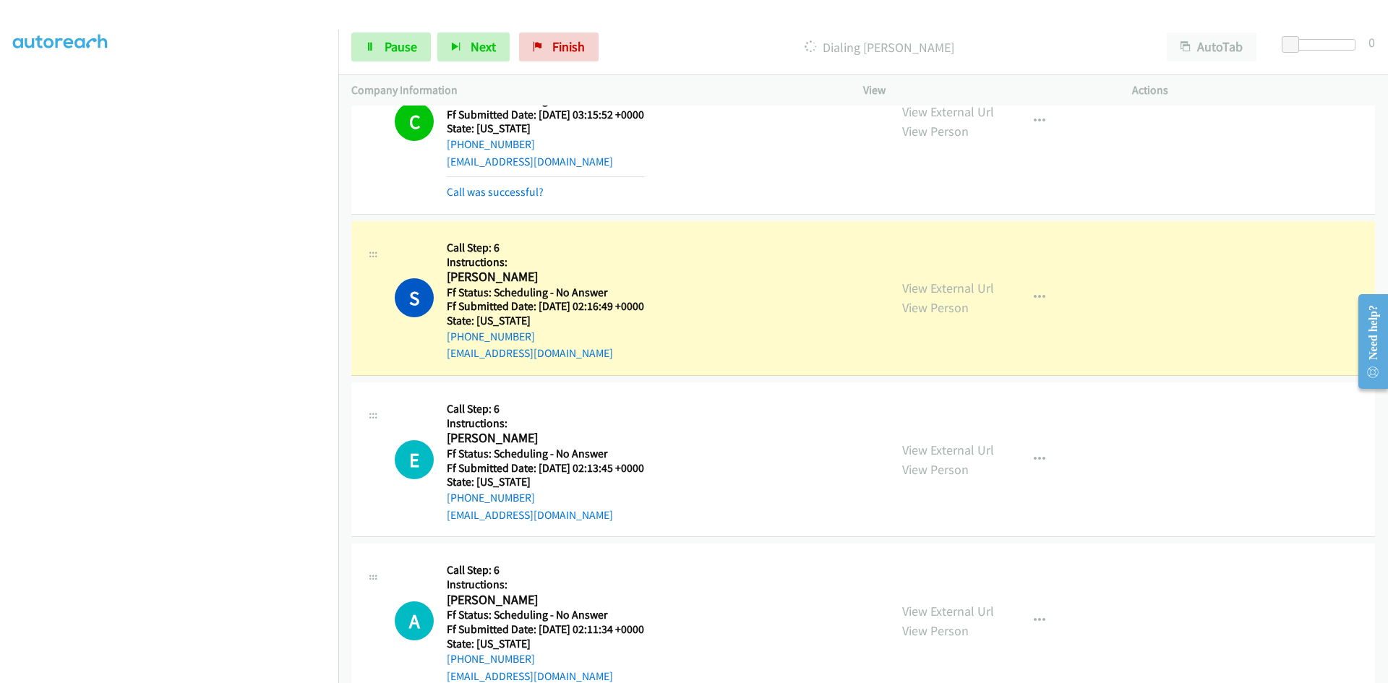
scroll to position [6449, 0]
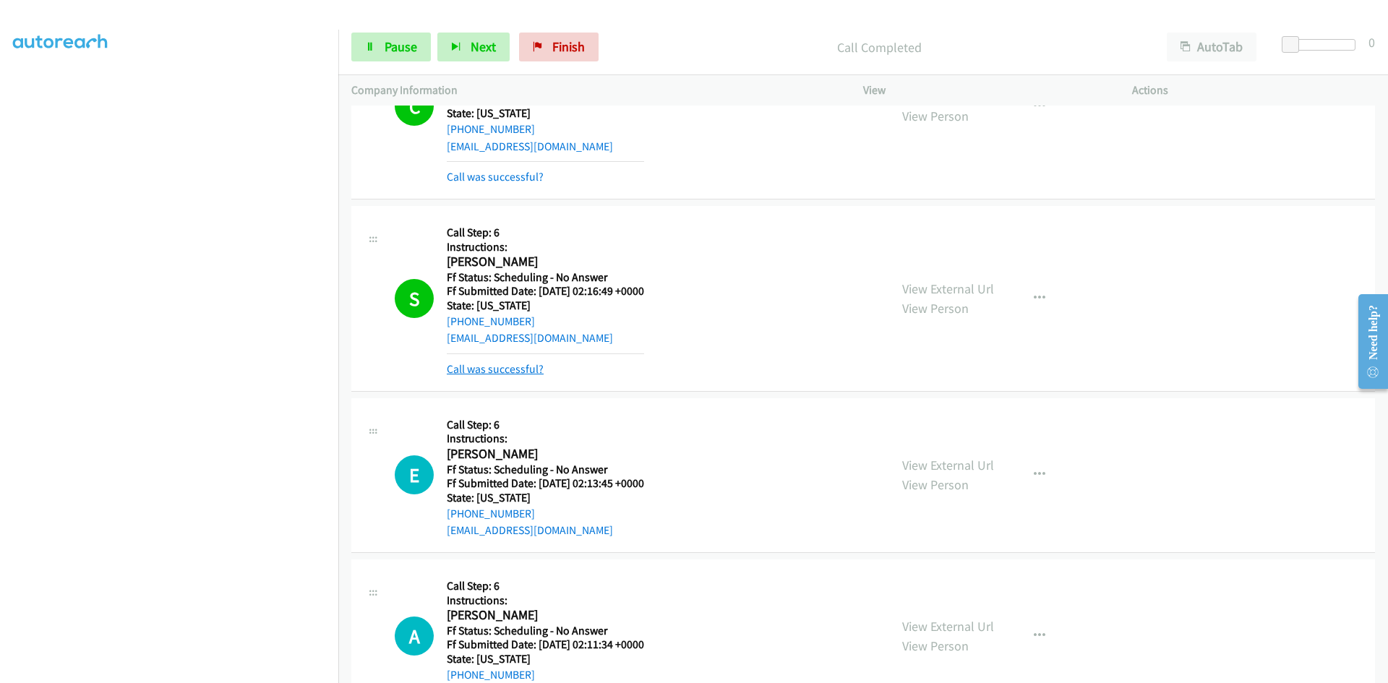
click at [506, 370] on link "Call was successful?" at bounding box center [495, 369] width 97 height 14
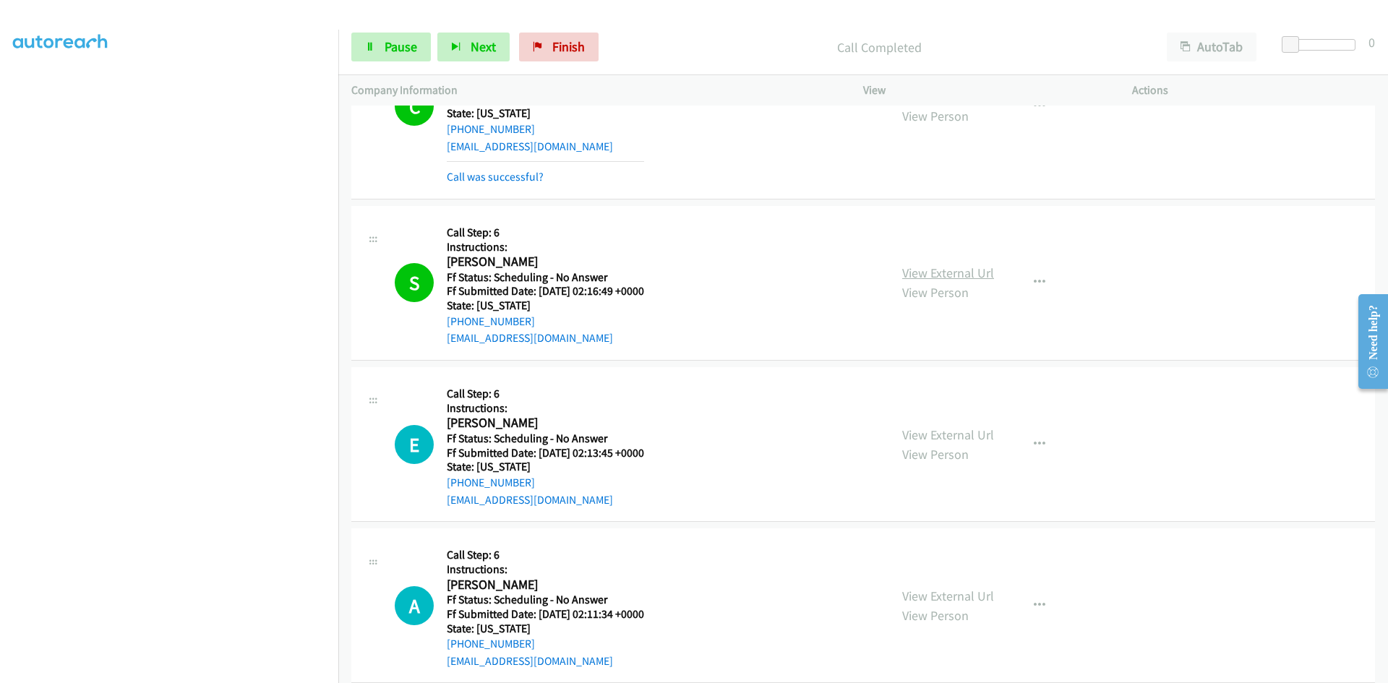
click at [954, 271] on link "View External Url" at bounding box center [948, 273] width 92 height 17
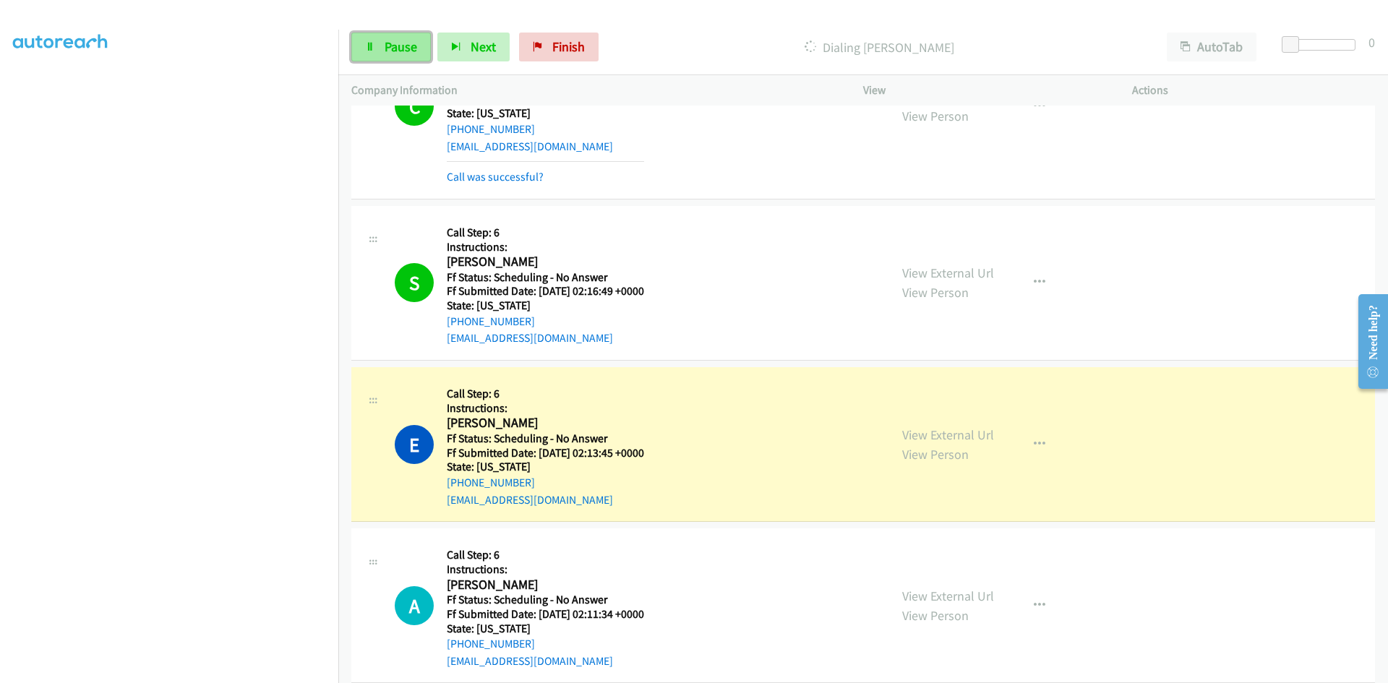
click at [406, 44] on span "Pause" at bounding box center [401, 46] width 33 height 17
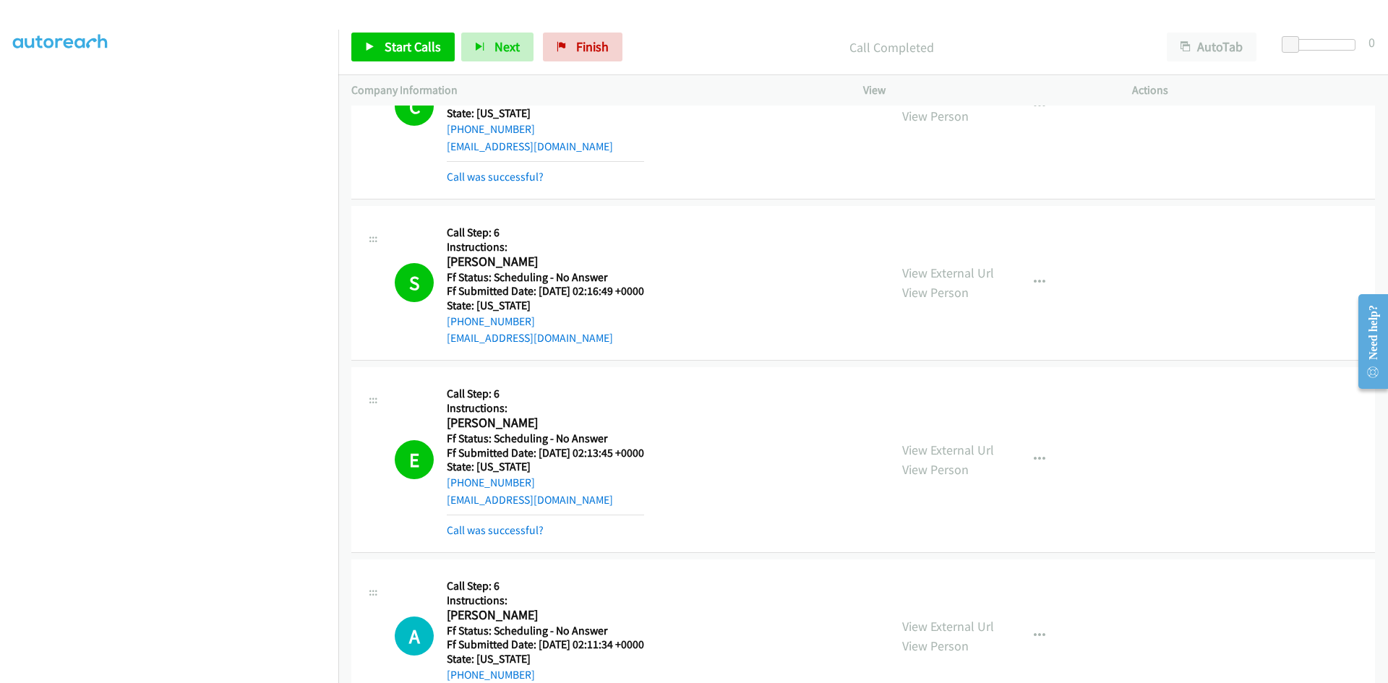
click at [949, 434] on div "View External Url View Person View External Url Email Schedule/Manage Callback …" at bounding box center [1030, 459] width 282 height 159
click at [948, 454] on link "View External Url" at bounding box center [948, 450] width 92 height 17
click at [526, 530] on link "Call was successful?" at bounding box center [495, 530] width 97 height 14
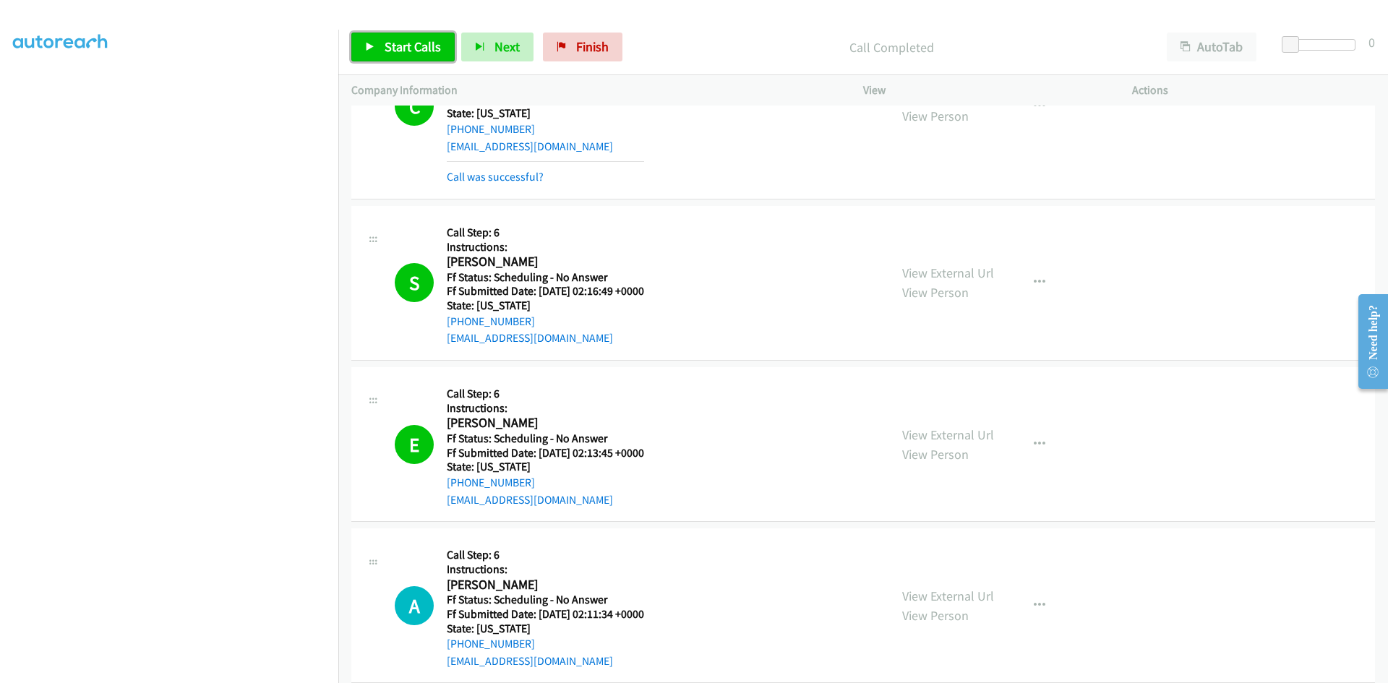
click at [421, 39] on span "Start Calls" at bounding box center [413, 46] width 56 height 17
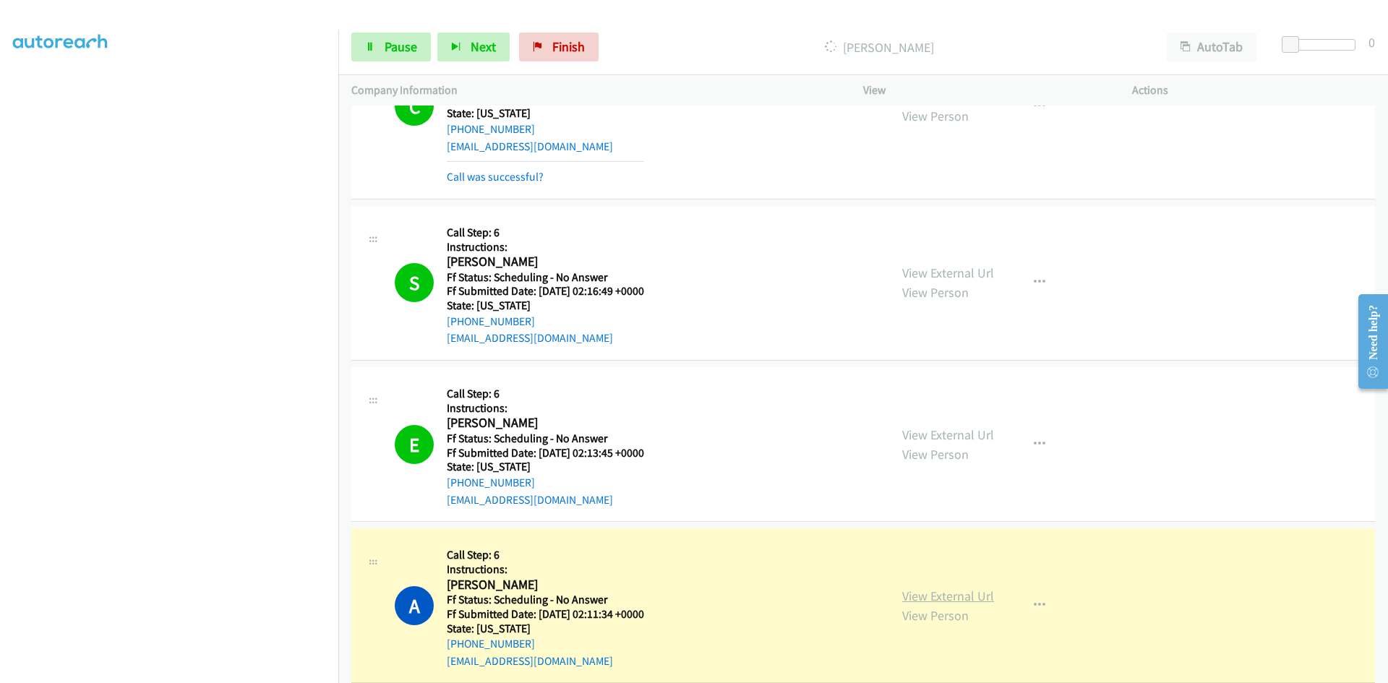
click at [948, 593] on link "View External Url" at bounding box center [948, 596] width 92 height 17
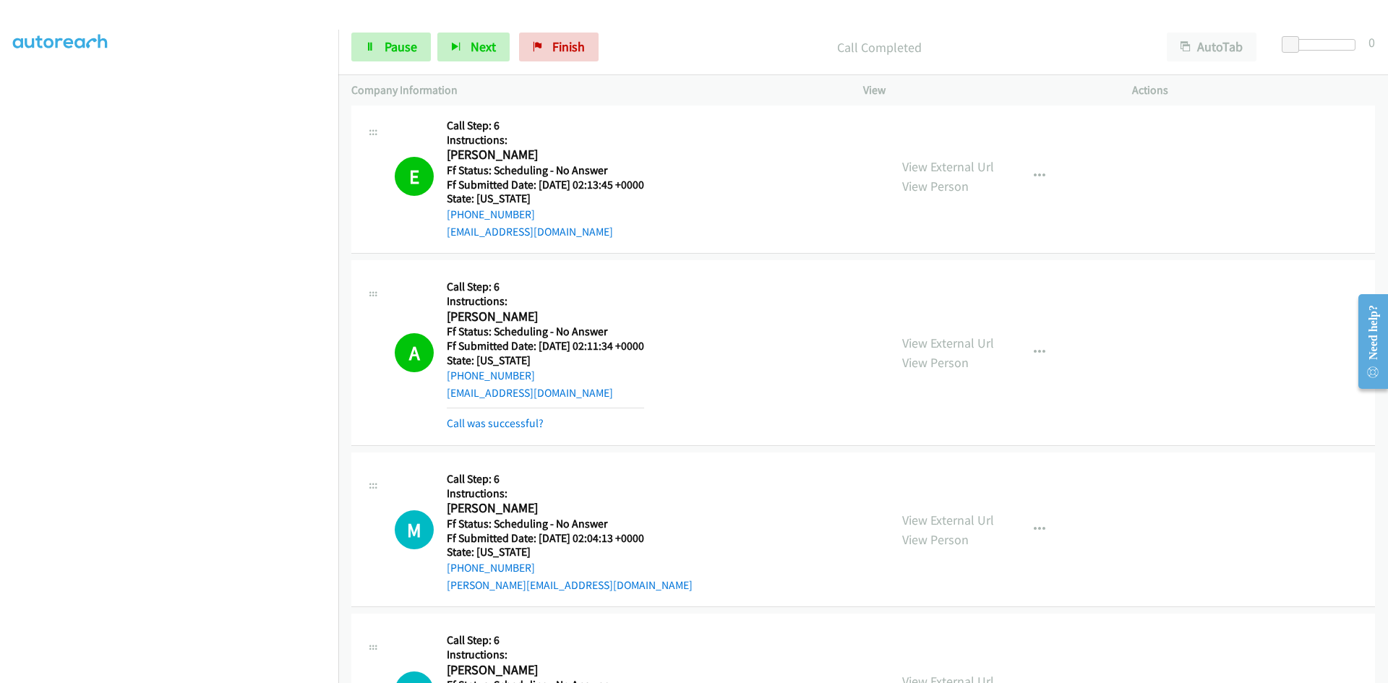
scroll to position [6738, 0]
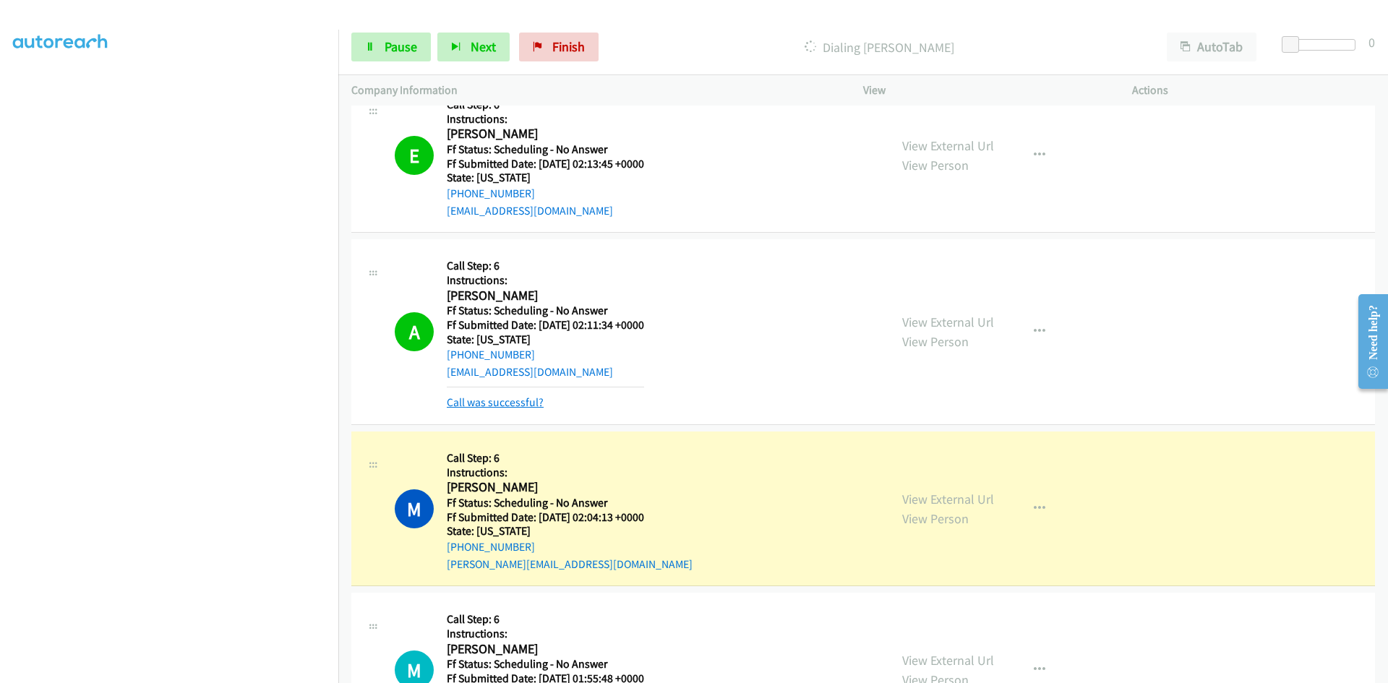
click at [501, 400] on link "Call was successful?" at bounding box center [495, 402] width 97 height 14
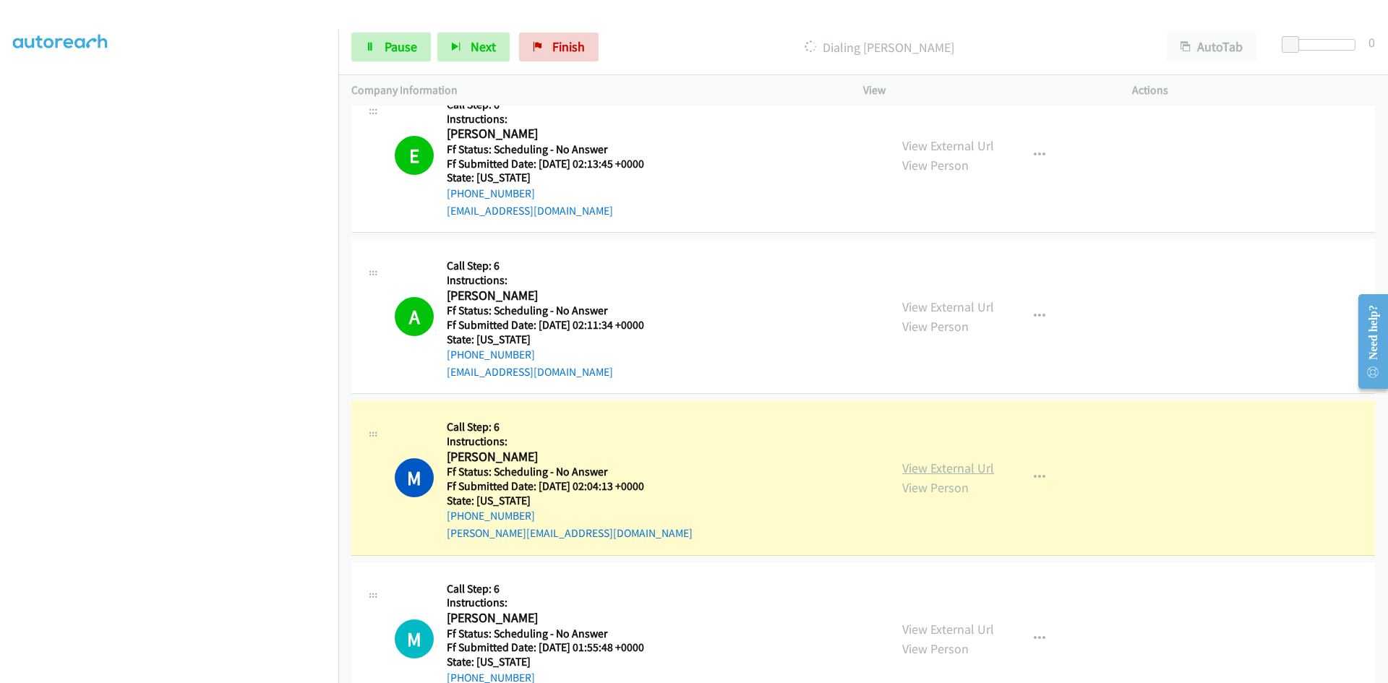
click at [979, 472] on link "View External Url" at bounding box center [948, 468] width 92 height 17
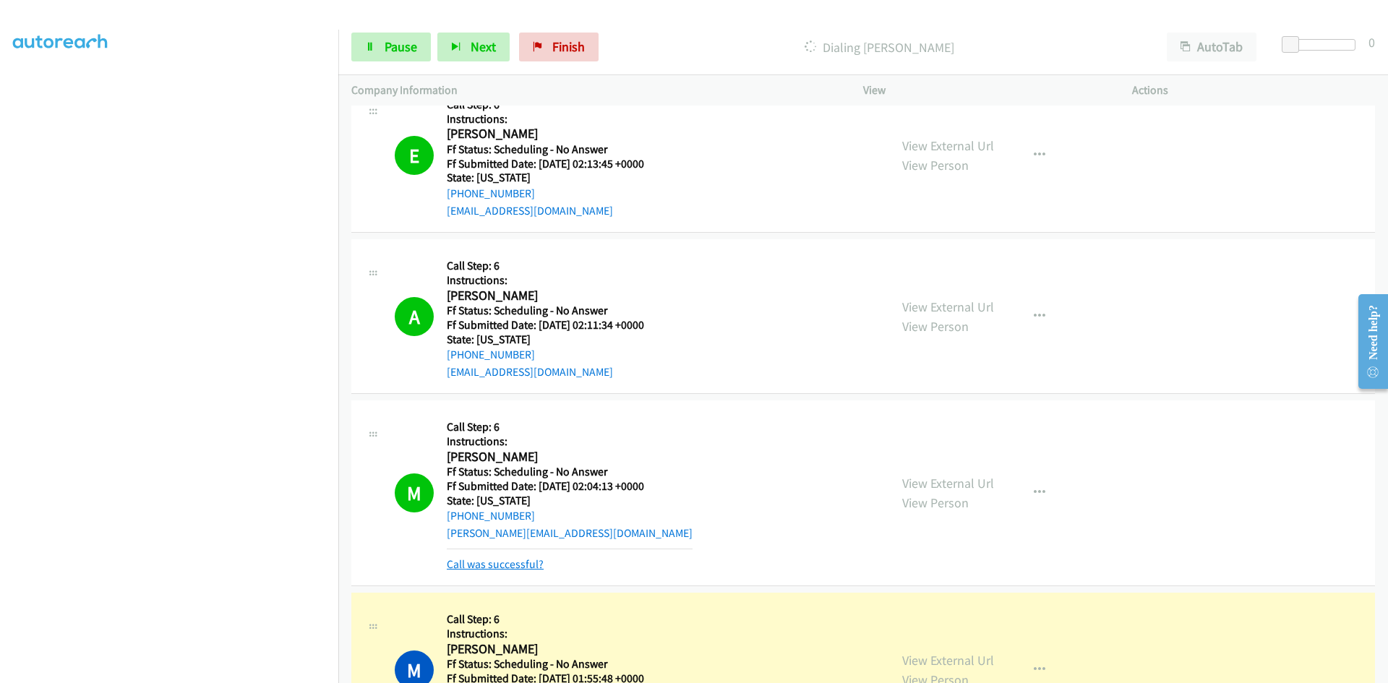
click at [510, 560] on link "Call was successful?" at bounding box center [495, 564] width 97 height 14
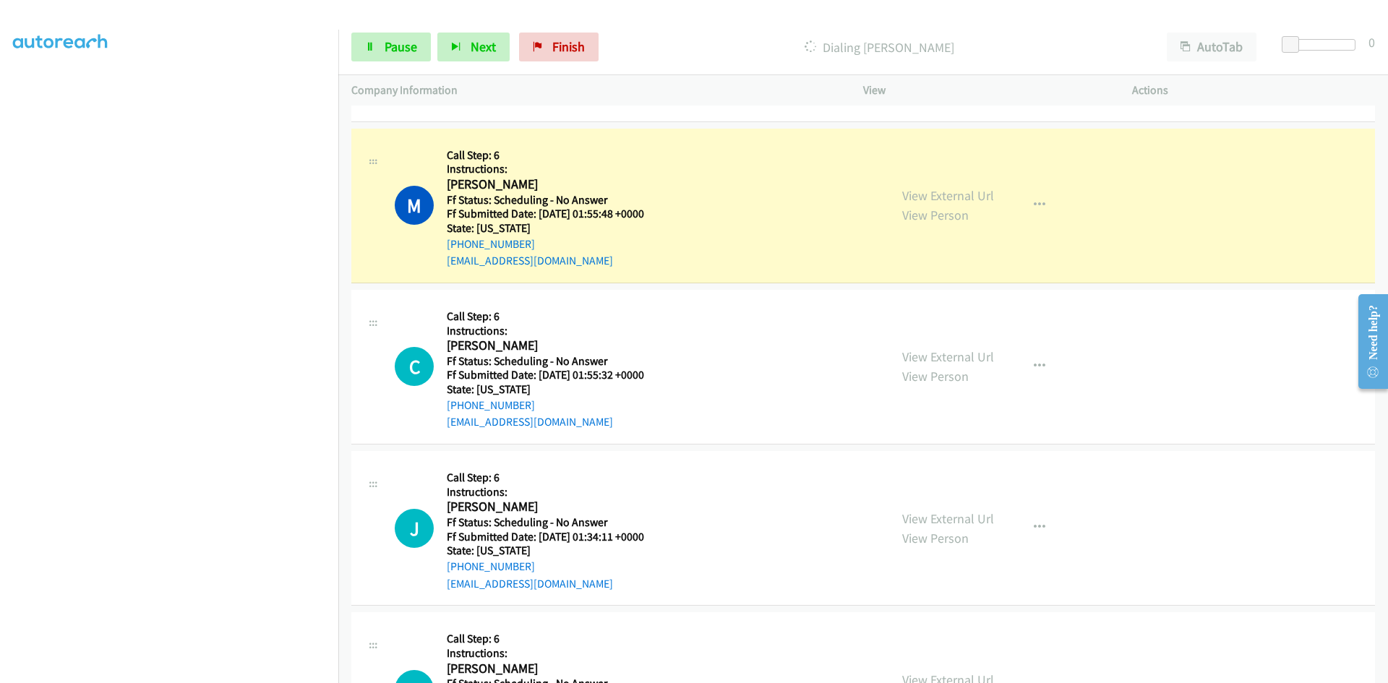
scroll to position [7244, 0]
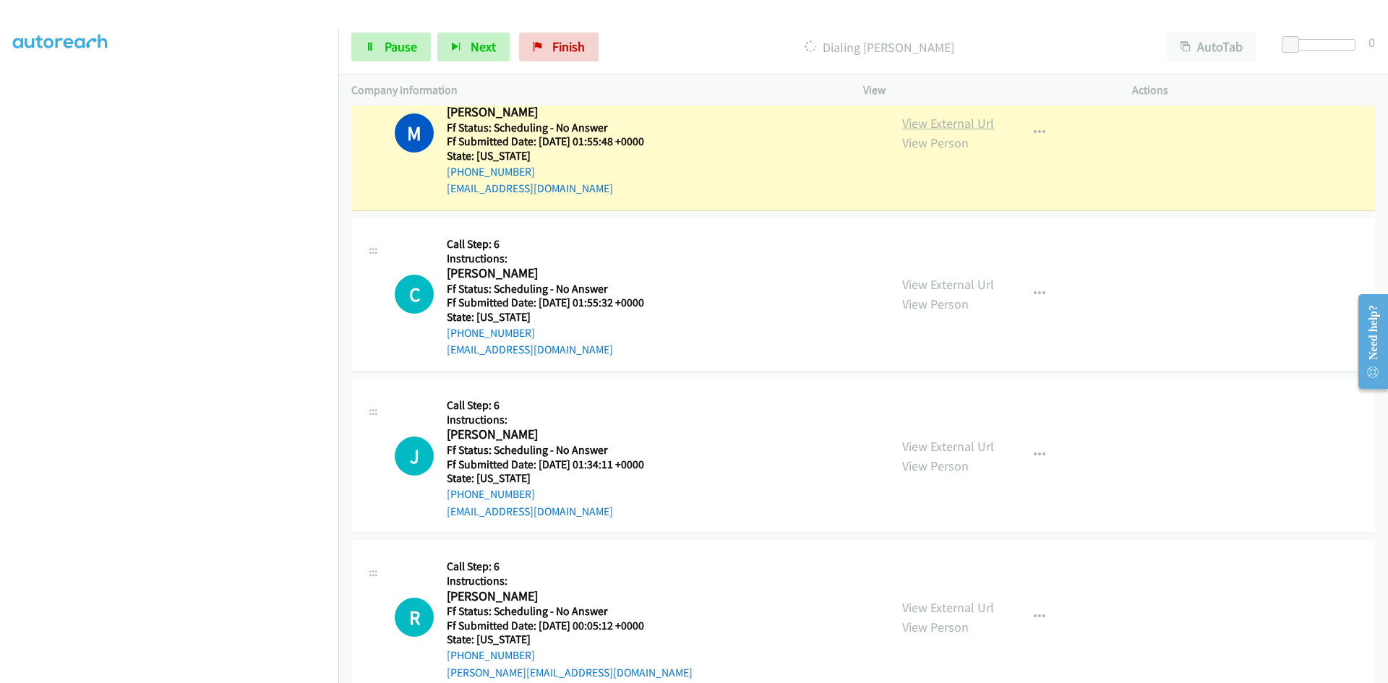
click at [979, 128] on link "View External Url" at bounding box center [948, 123] width 92 height 17
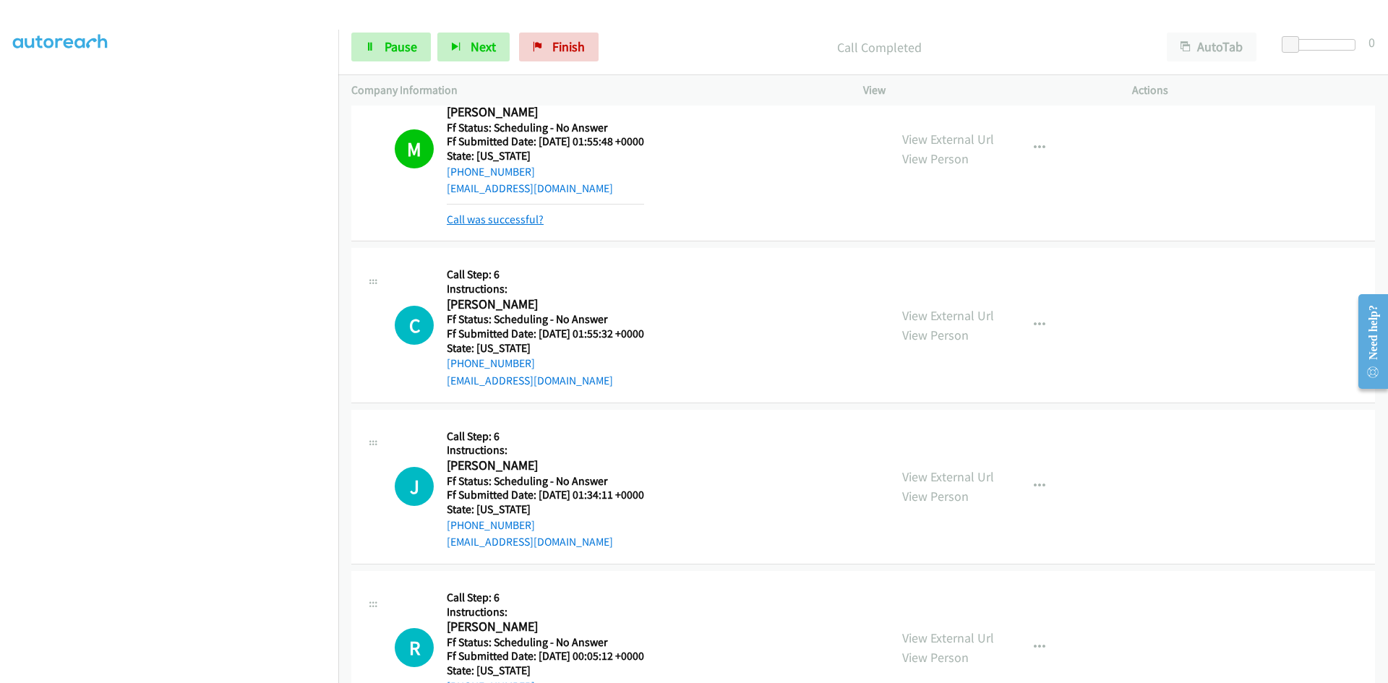
click at [523, 219] on link "Call was successful?" at bounding box center [495, 220] width 97 height 14
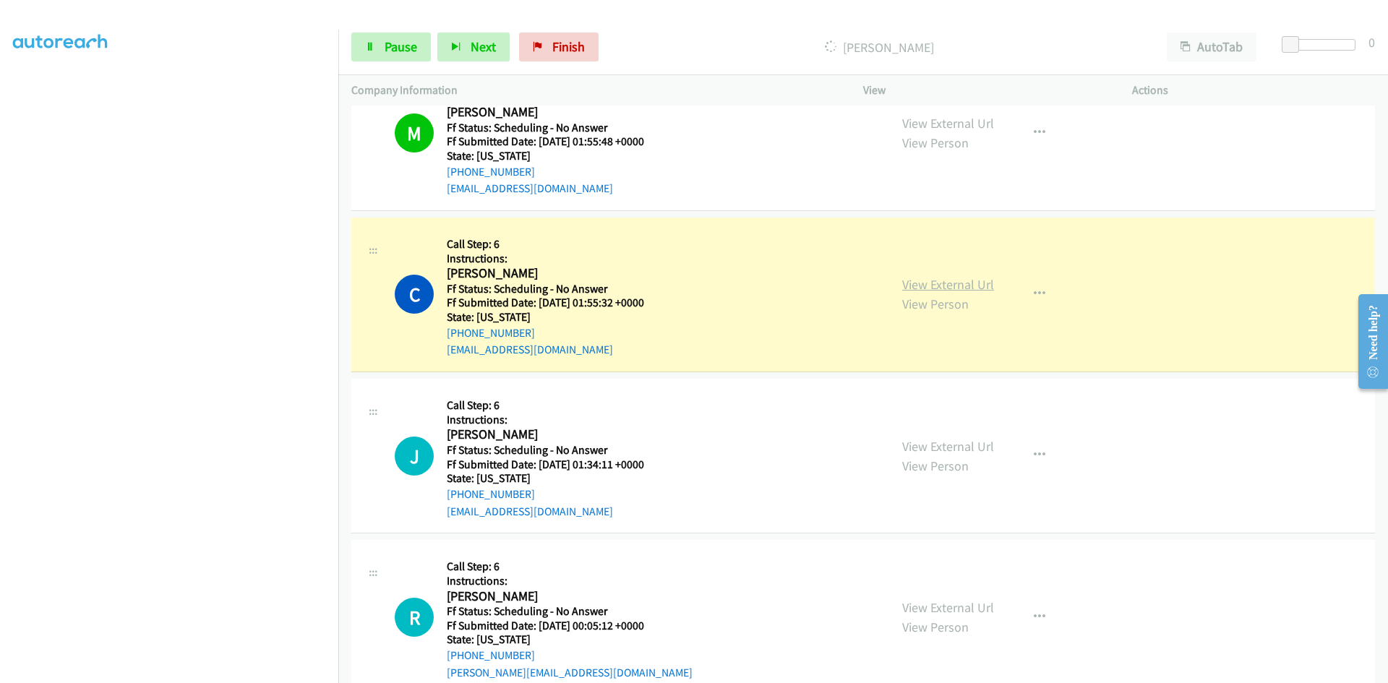
click at [934, 289] on link "View External Url" at bounding box center [948, 284] width 92 height 17
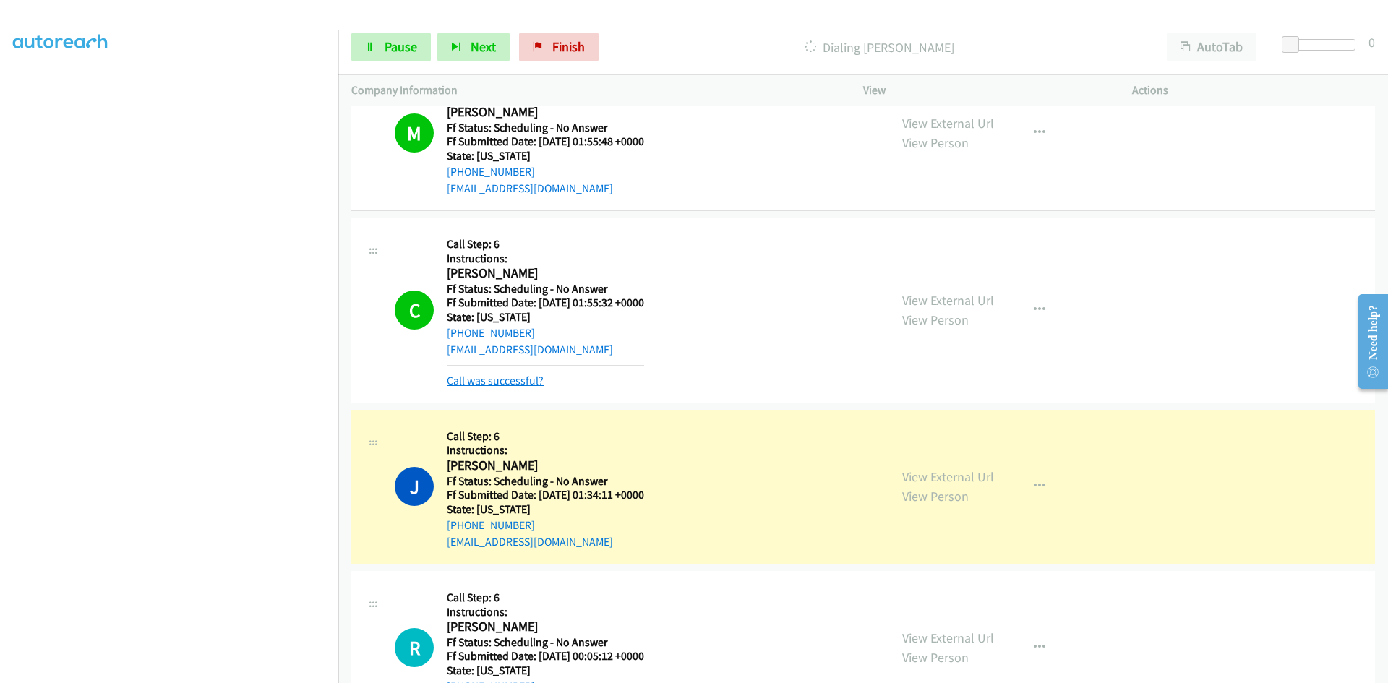
click at [500, 382] on link "Call was successful?" at bounding box center [495, 381] width 97 height 14
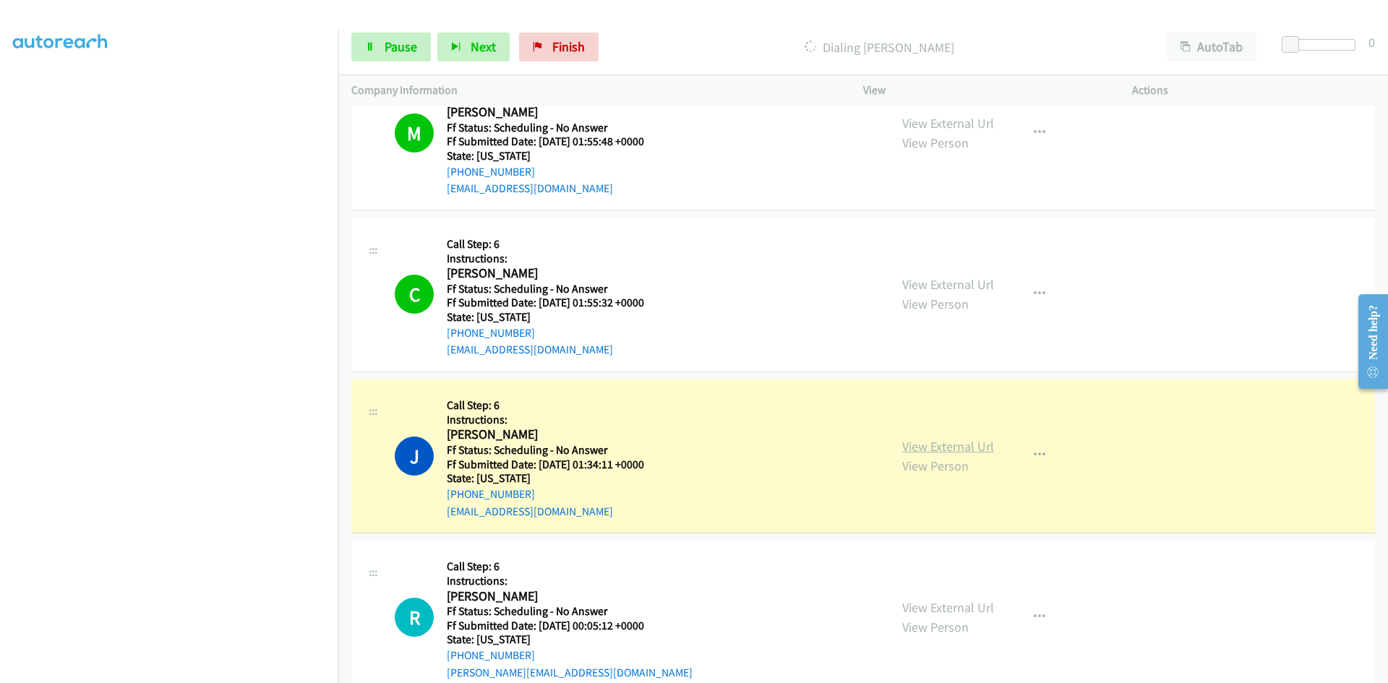
click at [953, 445] on link "View External Url" at bounding box center [948, 446] width 92 height 17
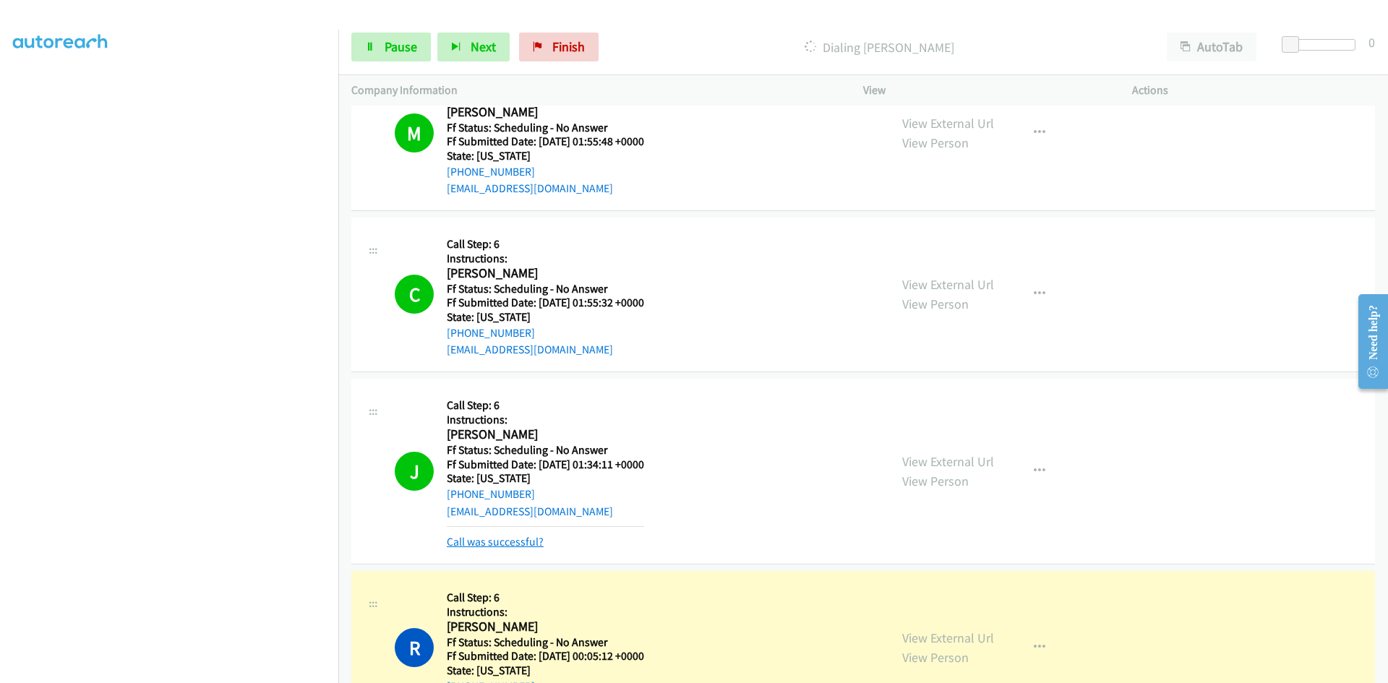
click at [487, 545] on link "Call was successful?" at bounding box center [495, 542] width 97 height 14
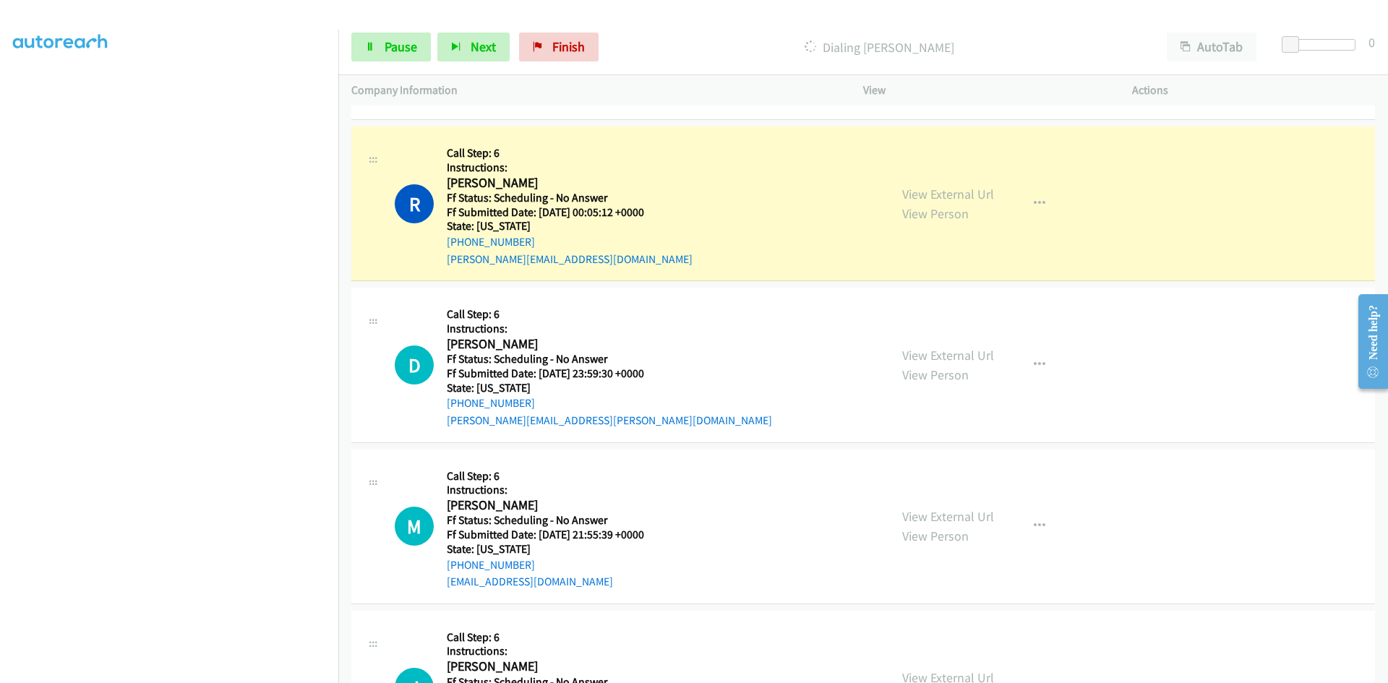
scroll to position [7677, 0]
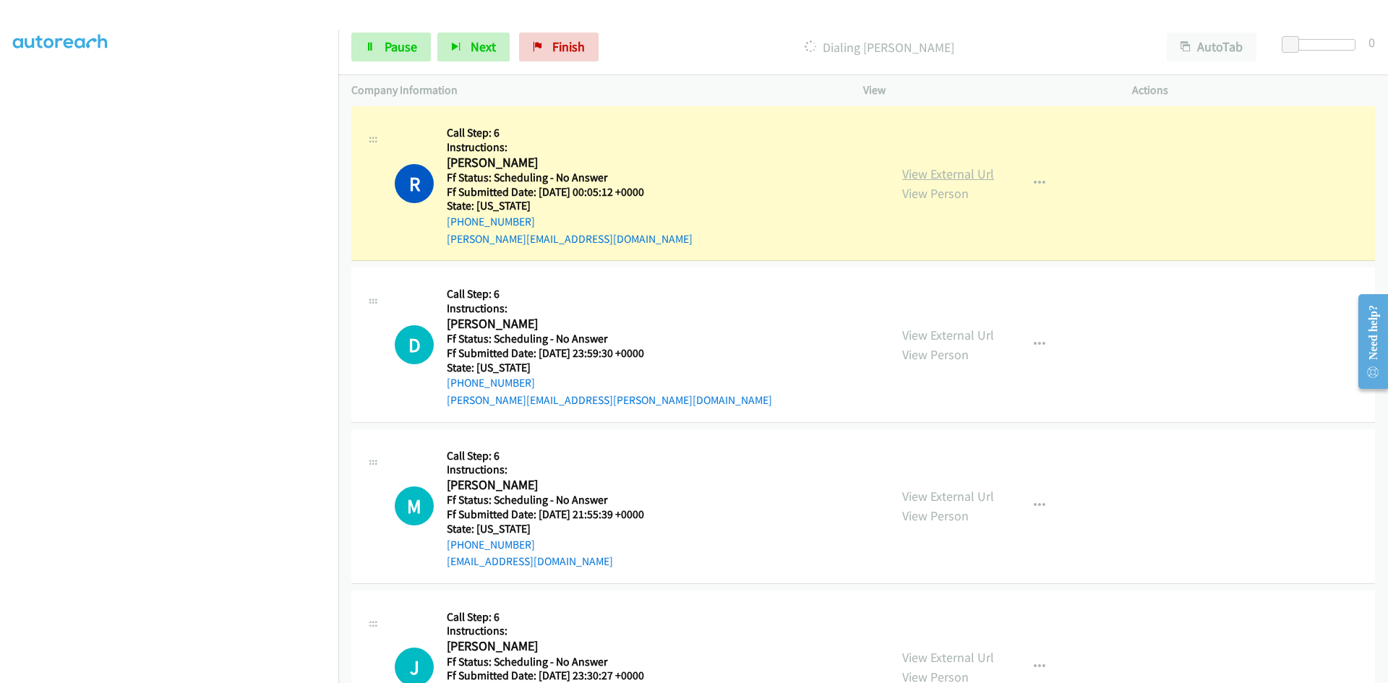
click at [946, 176] on link "View External Url" at bounding box center [948, 174] width 92 height 17
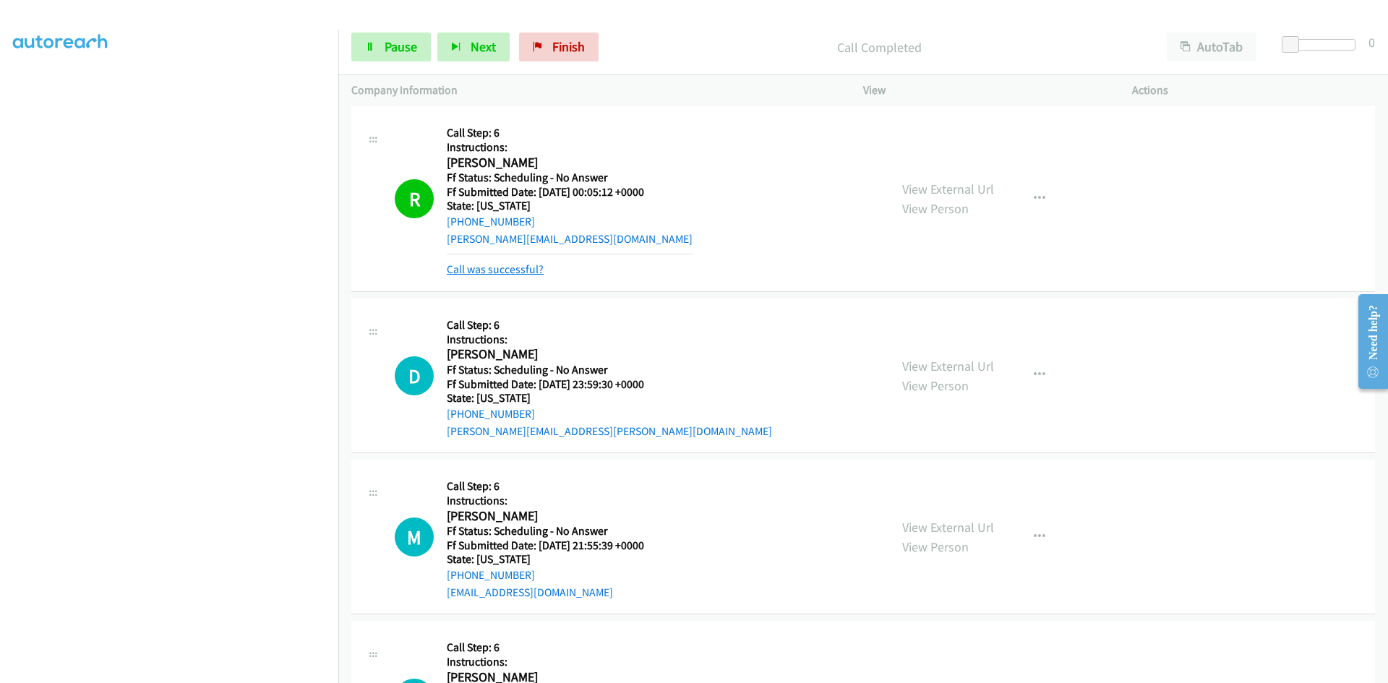
click at [518, 270] on link "Call was successful?" at bounding box center [495, 269] width 97 height 14
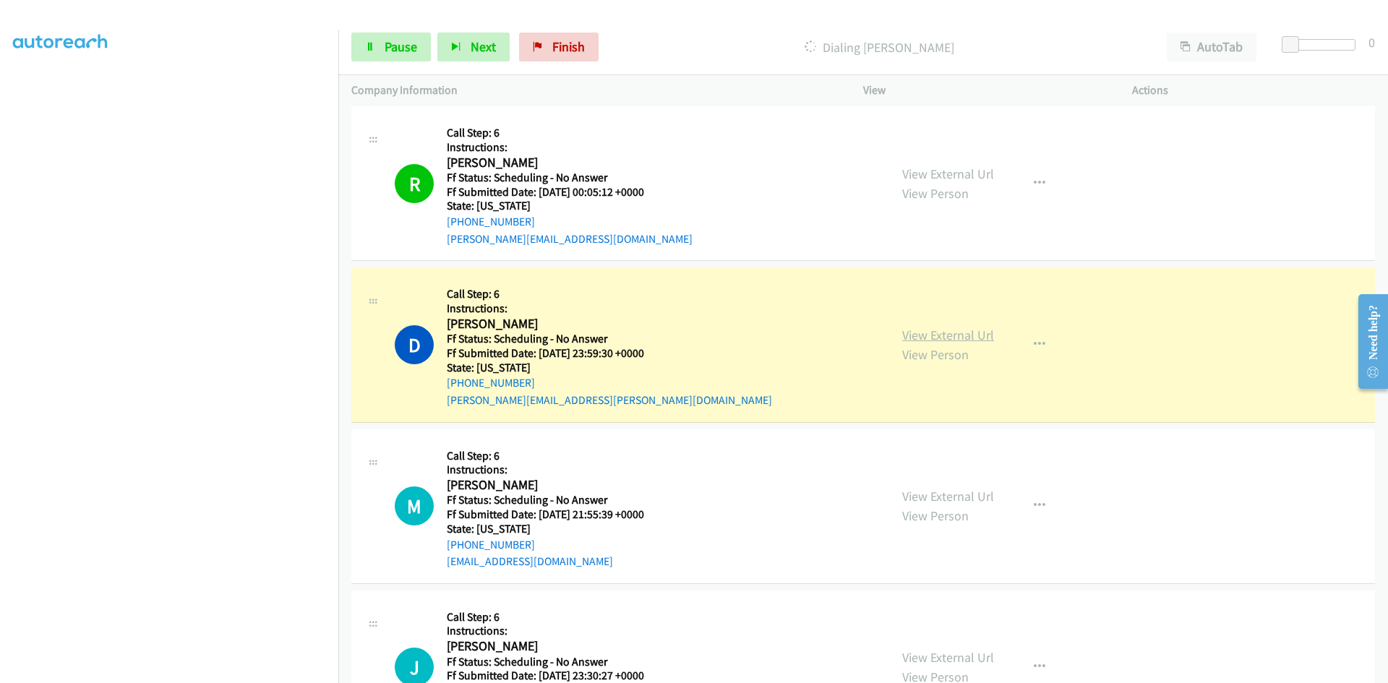
click at [964, 338] on link "View External Url" at bounding box center [948, 335] width 92 height 17
click at [420, 41] on link "Pause" at bounding box center [391, 47] width 80 height 29
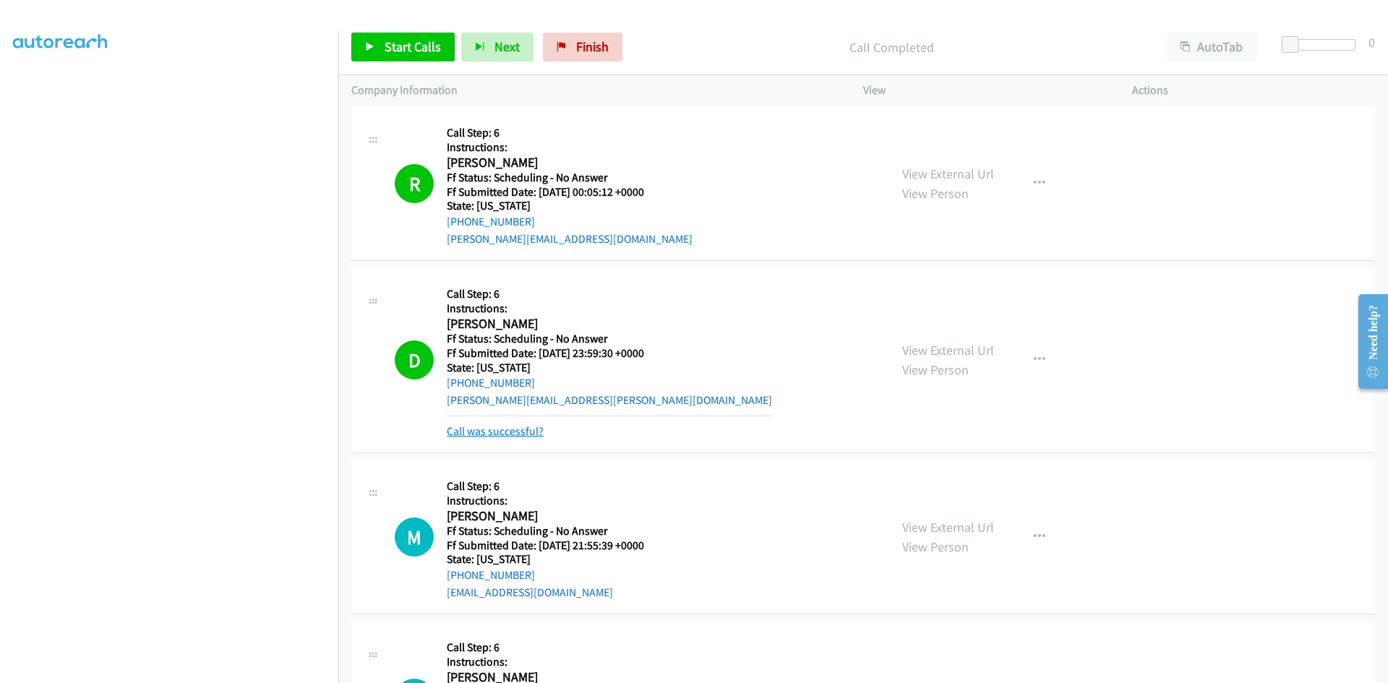
click at [517, 432] on link "Call was successful?" at bounding box center [495, 431] width 97 height 14
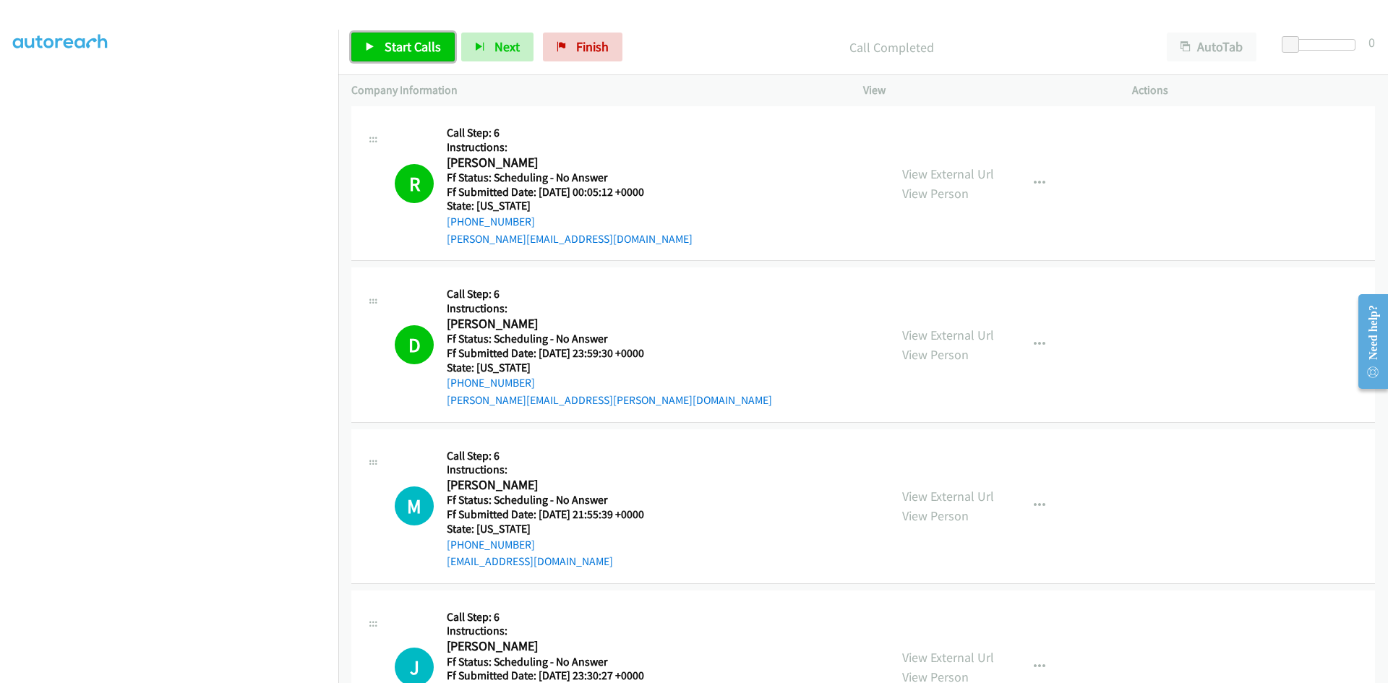
click at [397, 48] on span "Start Calls" at bounding box center [413, 46] width 56 height 17
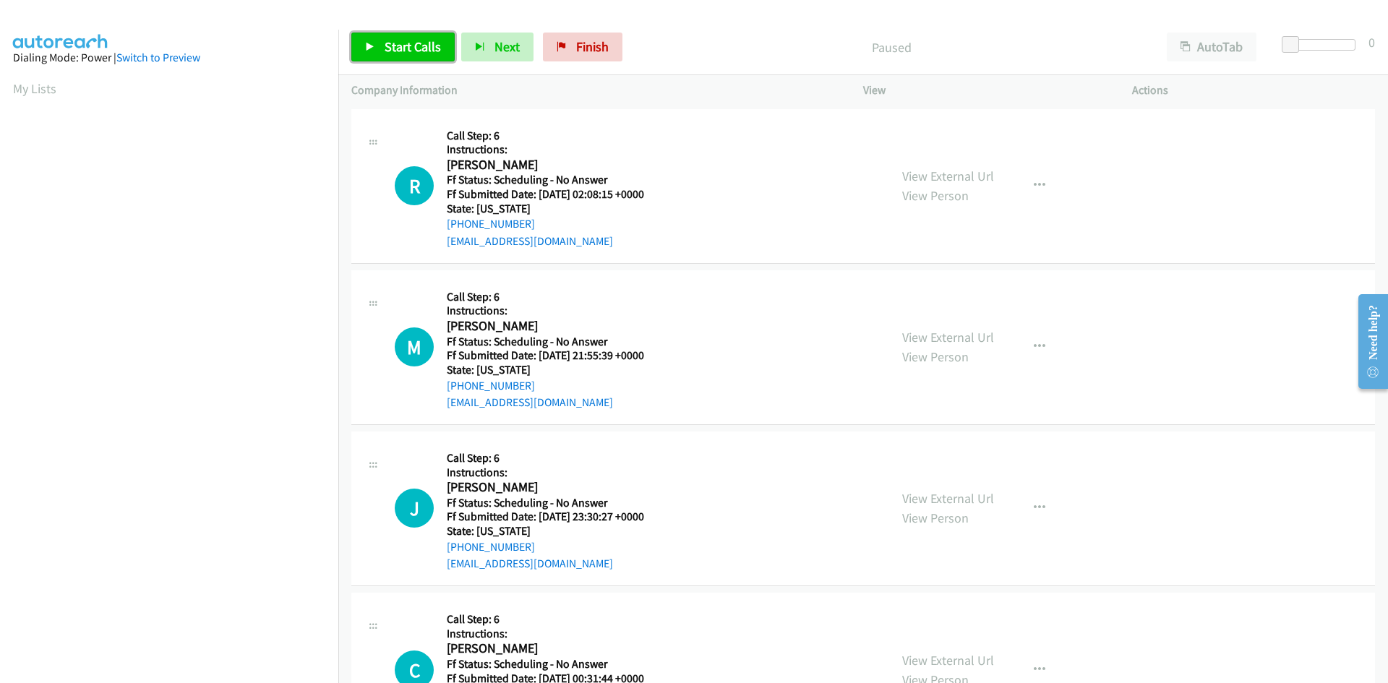
click at [378, 50] on link "Start Calls" at bounding box center [402, 47] width 103 height 29
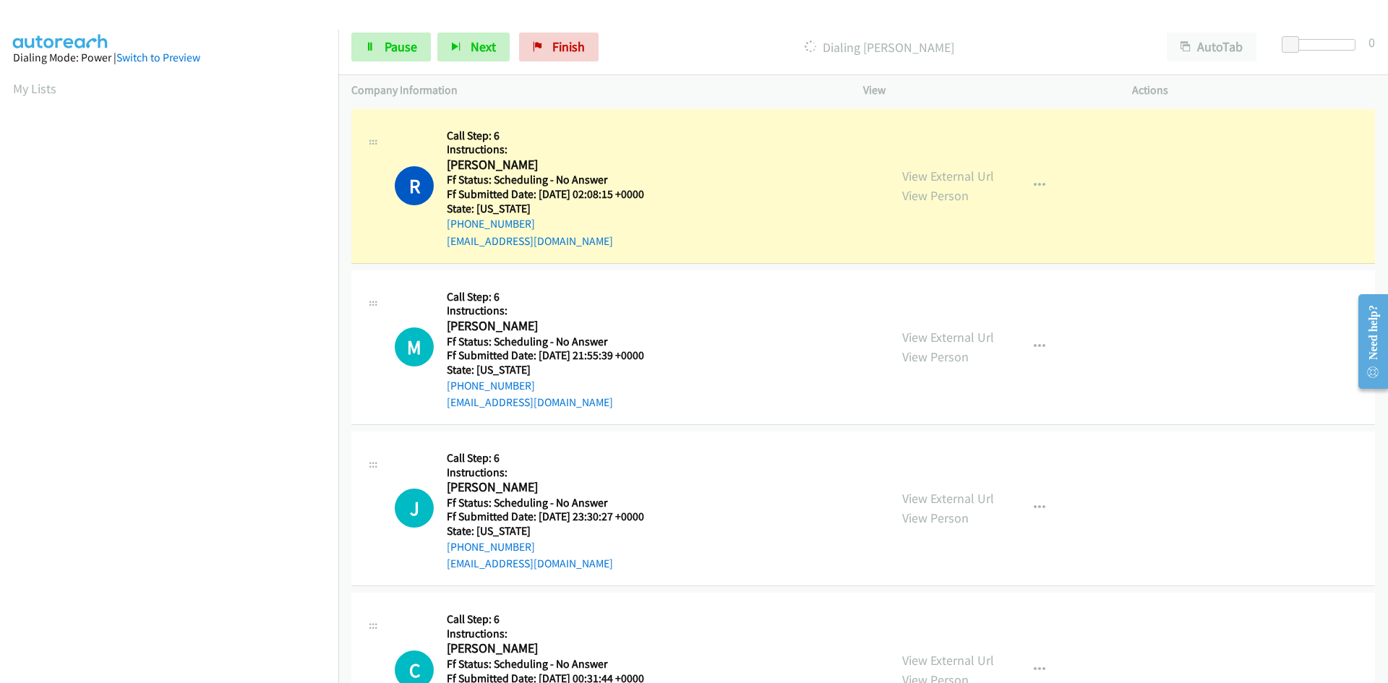
scroll to position [127, 0]
click at [943, 179] on link "View External Url" at bounding box center [948, 176] width 92 height 17
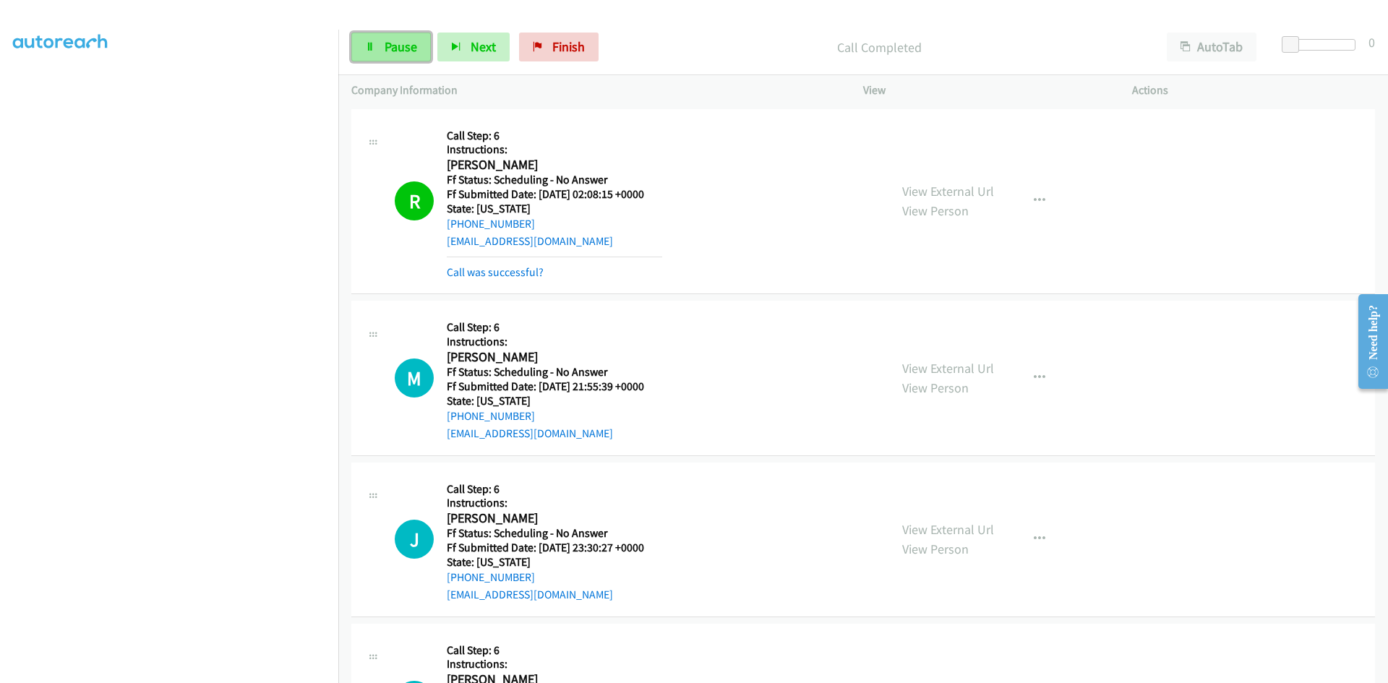
click at [403, 47] on span "Pause" at bounding box center [401, 46] width 33 height 17
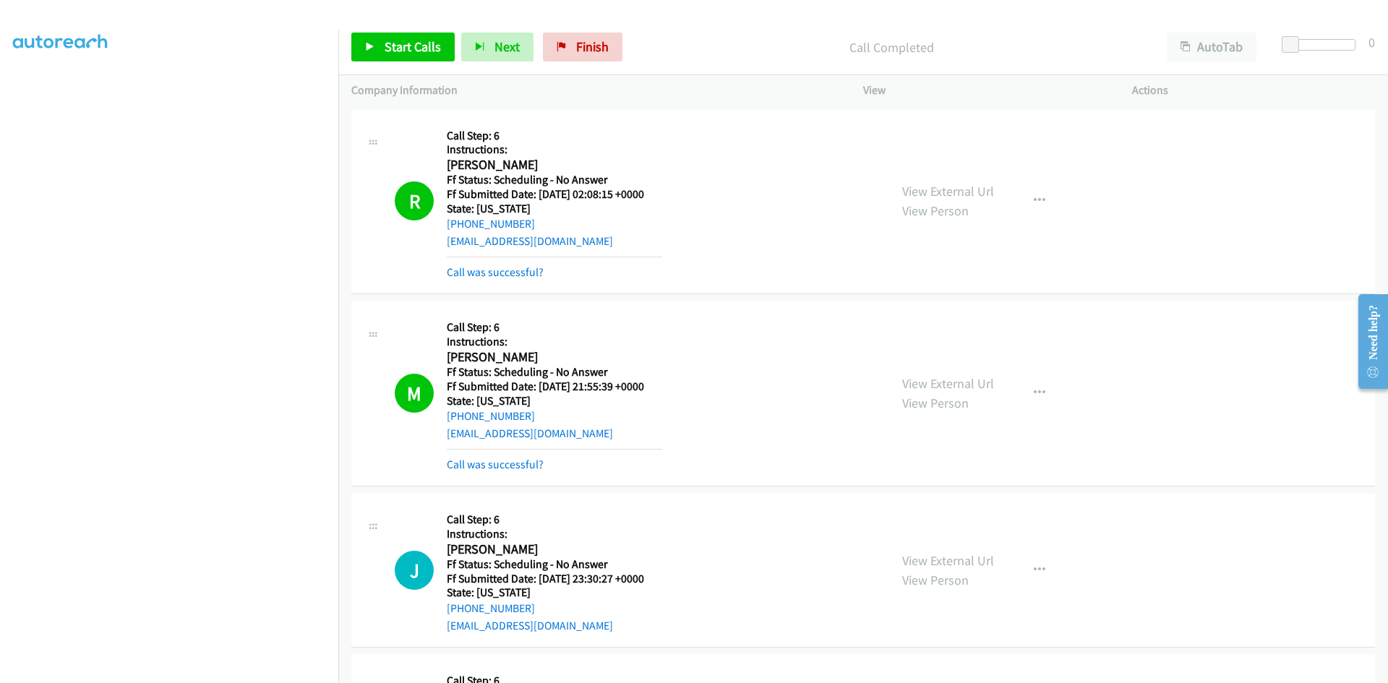
click at [490, 456] on div "Call was successful?" at bounding box center [554, 464] width 215 height 17
click at [494, 463] on link "Call was successful?" at bounding box center [495, 465] width 97 height 14
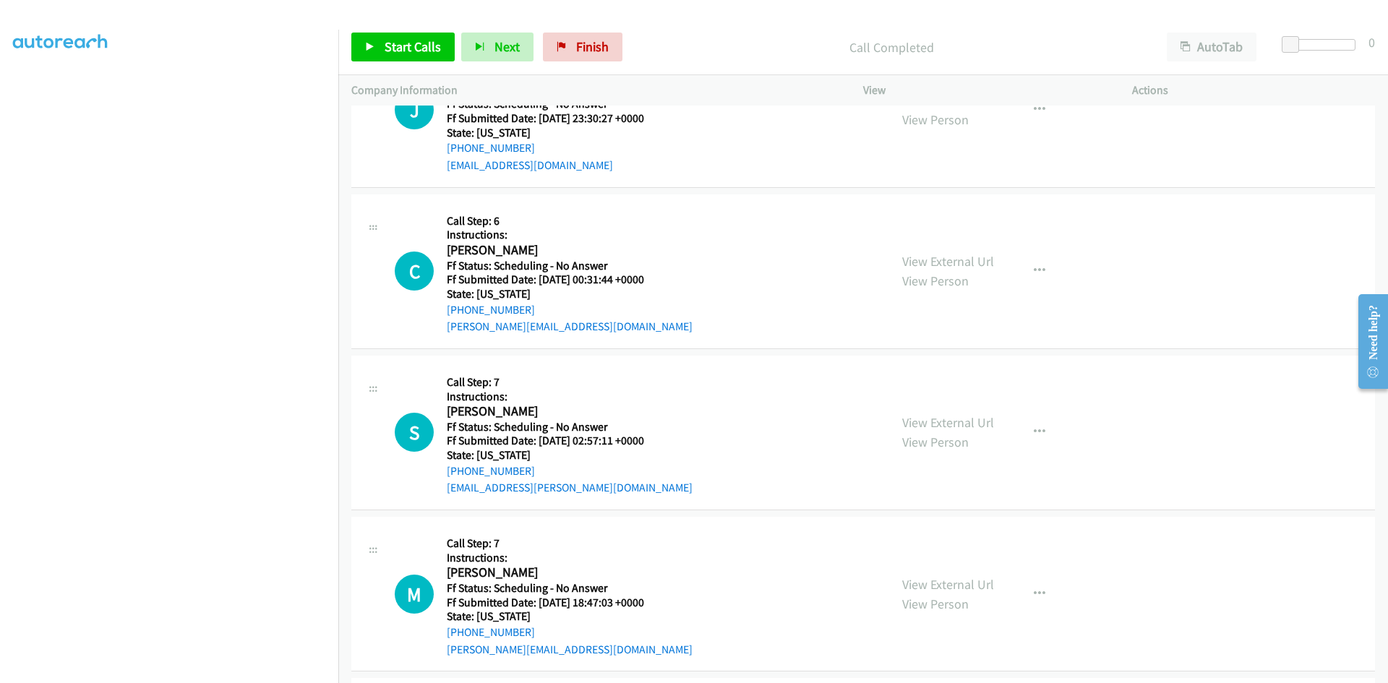
scroll to position [434, 0]
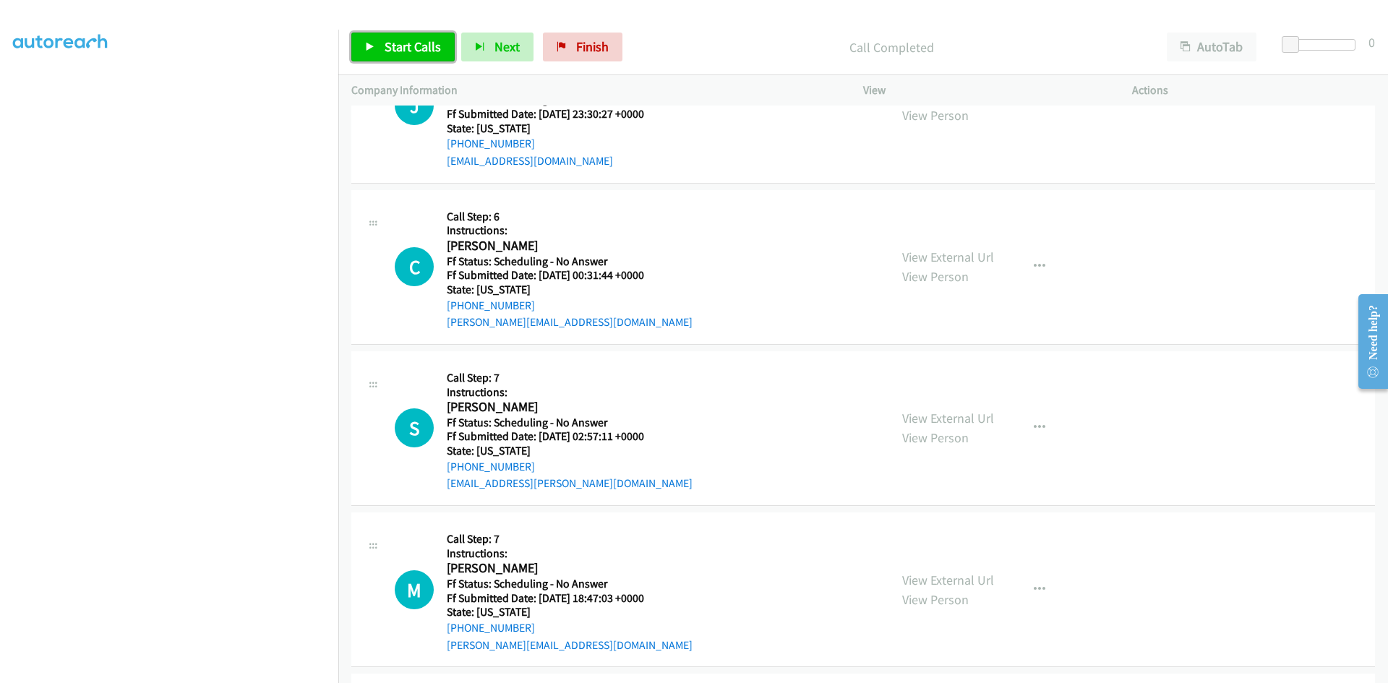
click at [398, 46] on span "Start Calls" at bounding box center [413, 46] width 56 height 17
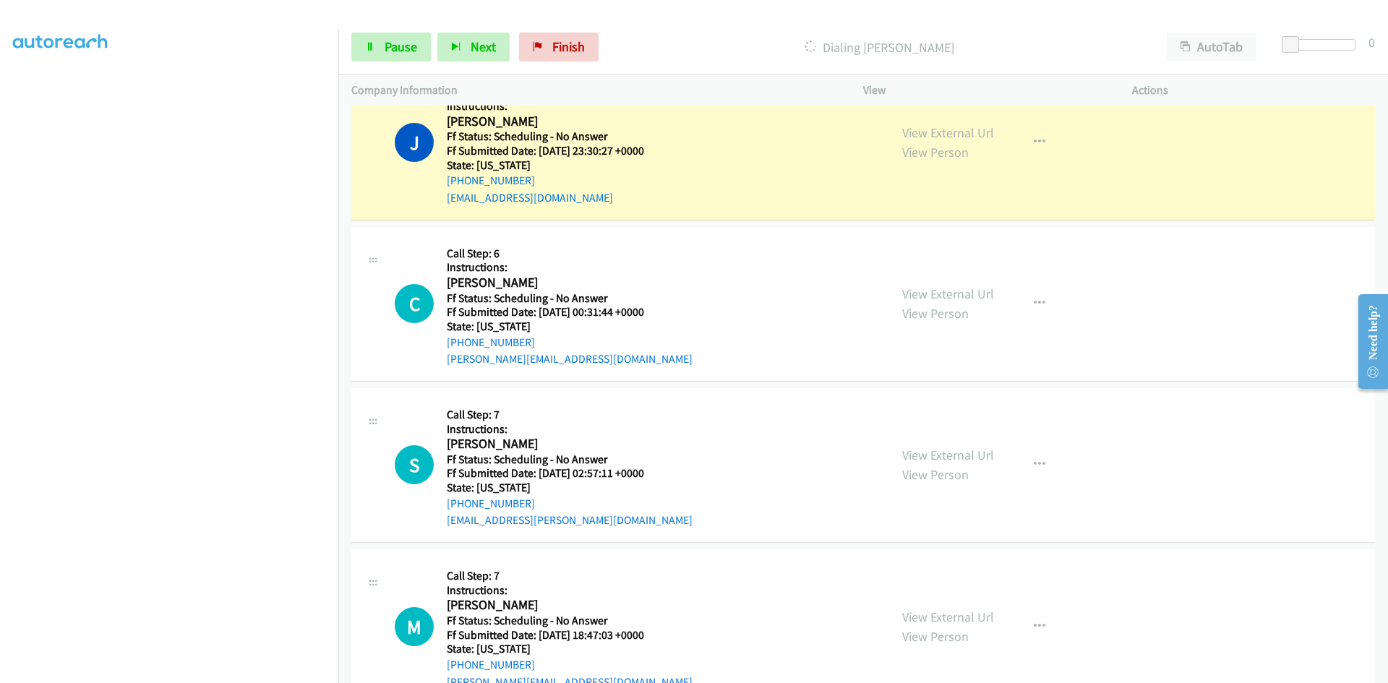
scroll to position [361, 0]
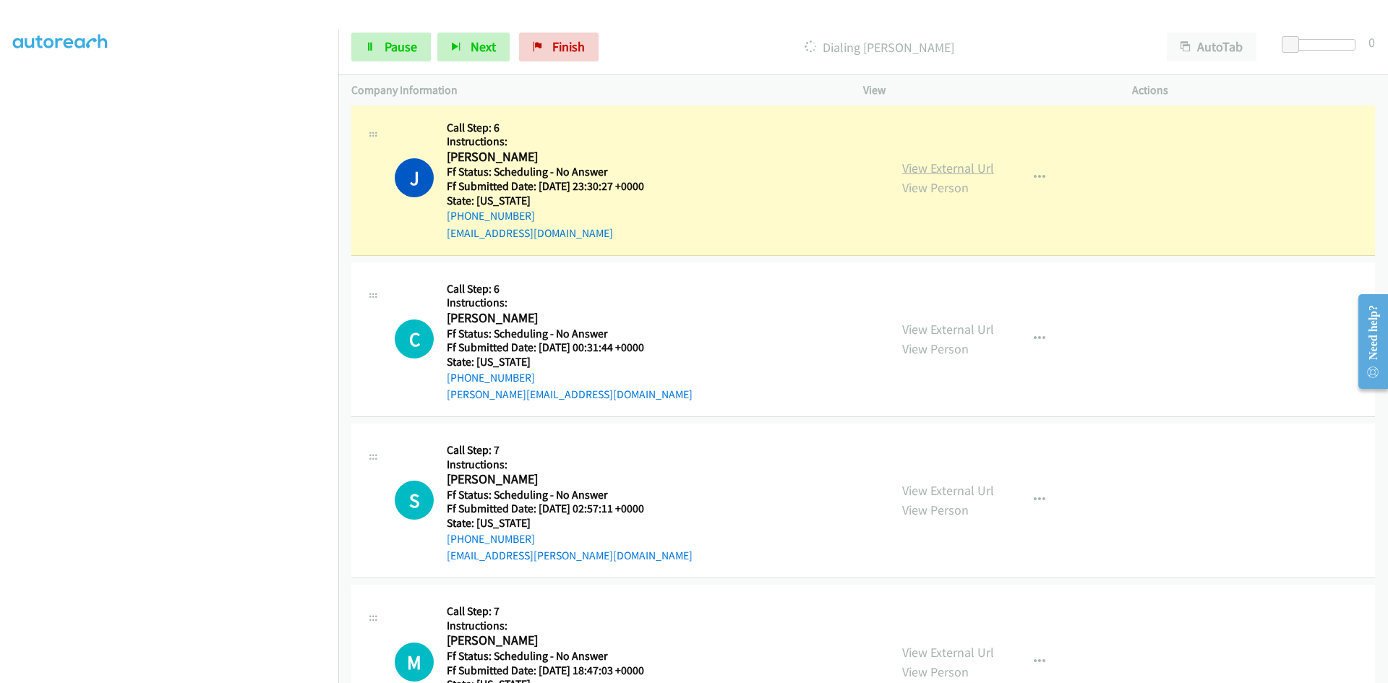
click at [919, 171] on link "View External Url" at bounding box center [948, 168] width 92 height 17
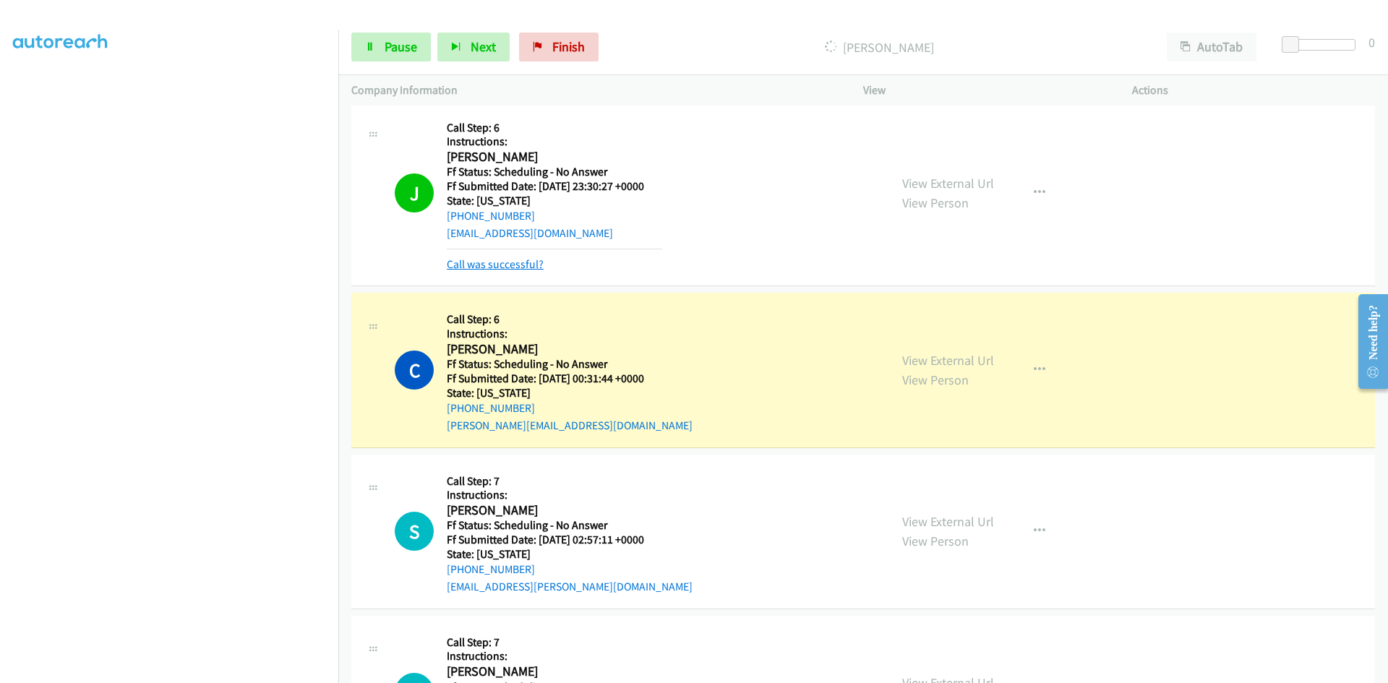
click at [503, 262] on link "Call was successful?" at bounding box center [495, 264] width 97 height 14
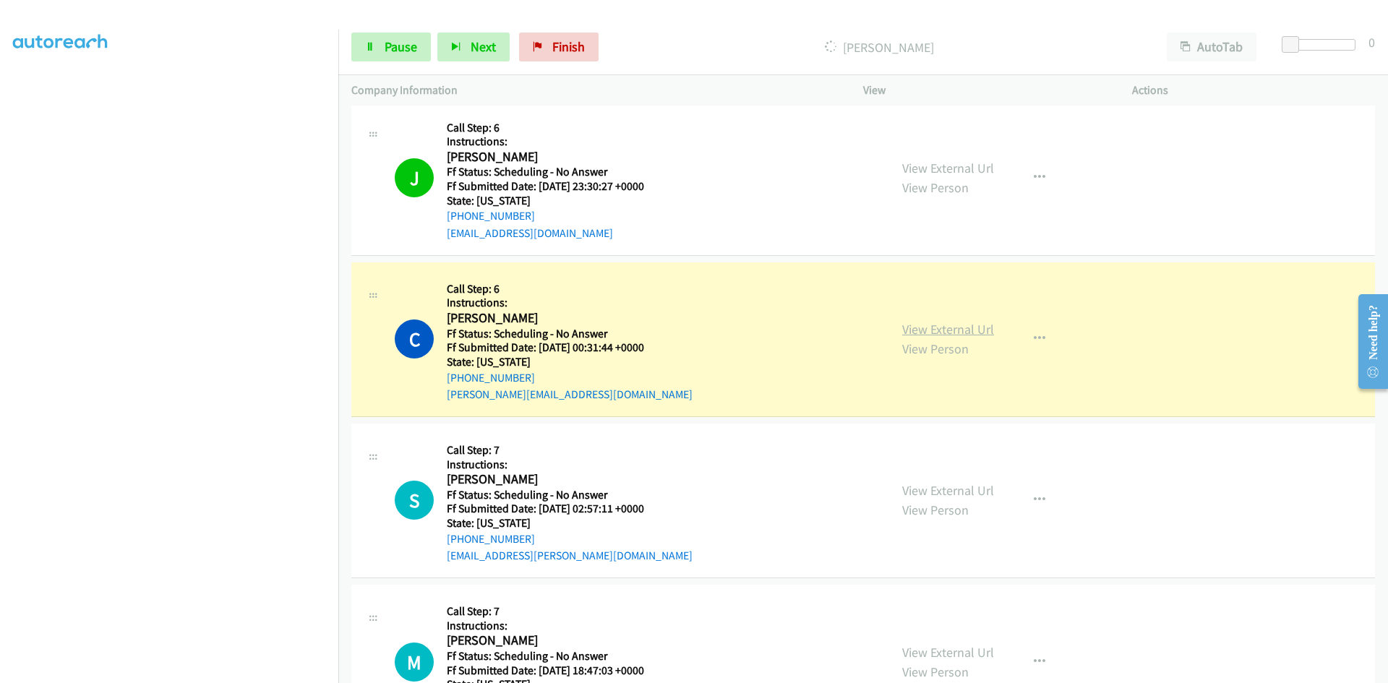
click at [966, 329] on link "View External Url" at bounding box center [948, 329] width 92 height 17
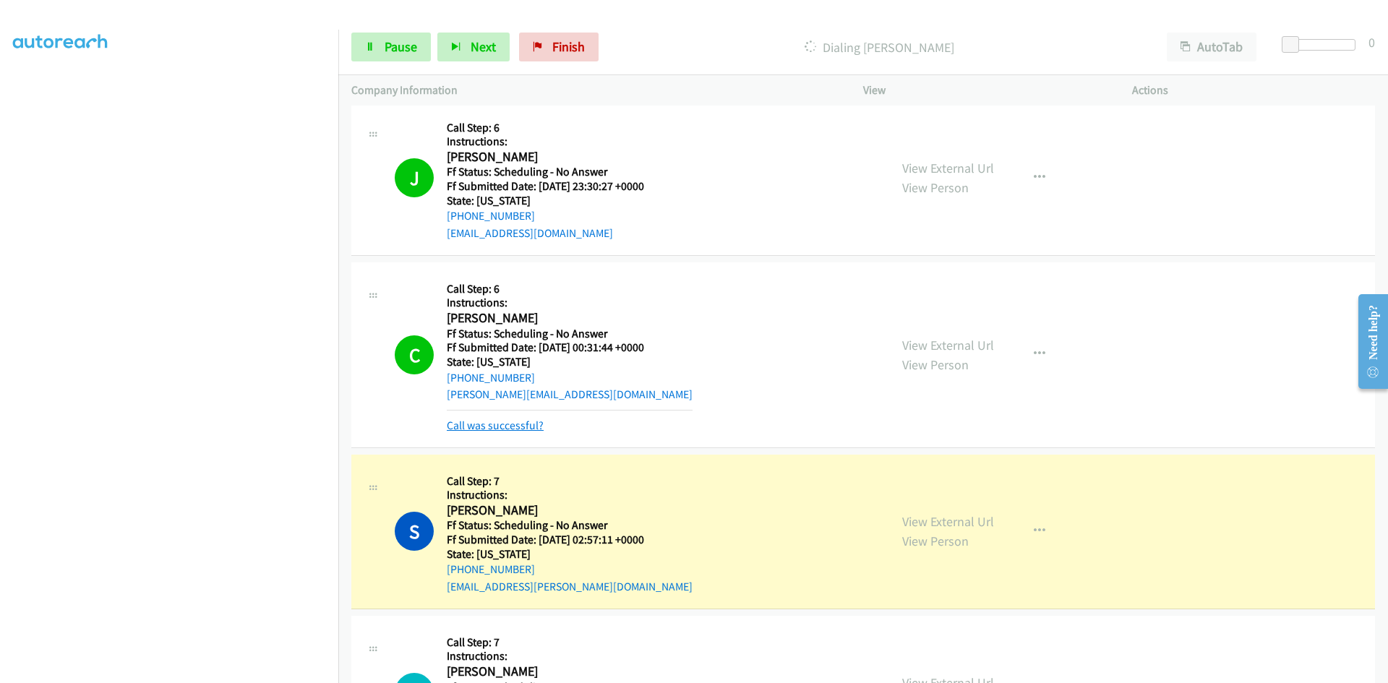
click at [504, 429] on link "Call was successful?" at bounding box center [495, 426] width 97 height 14
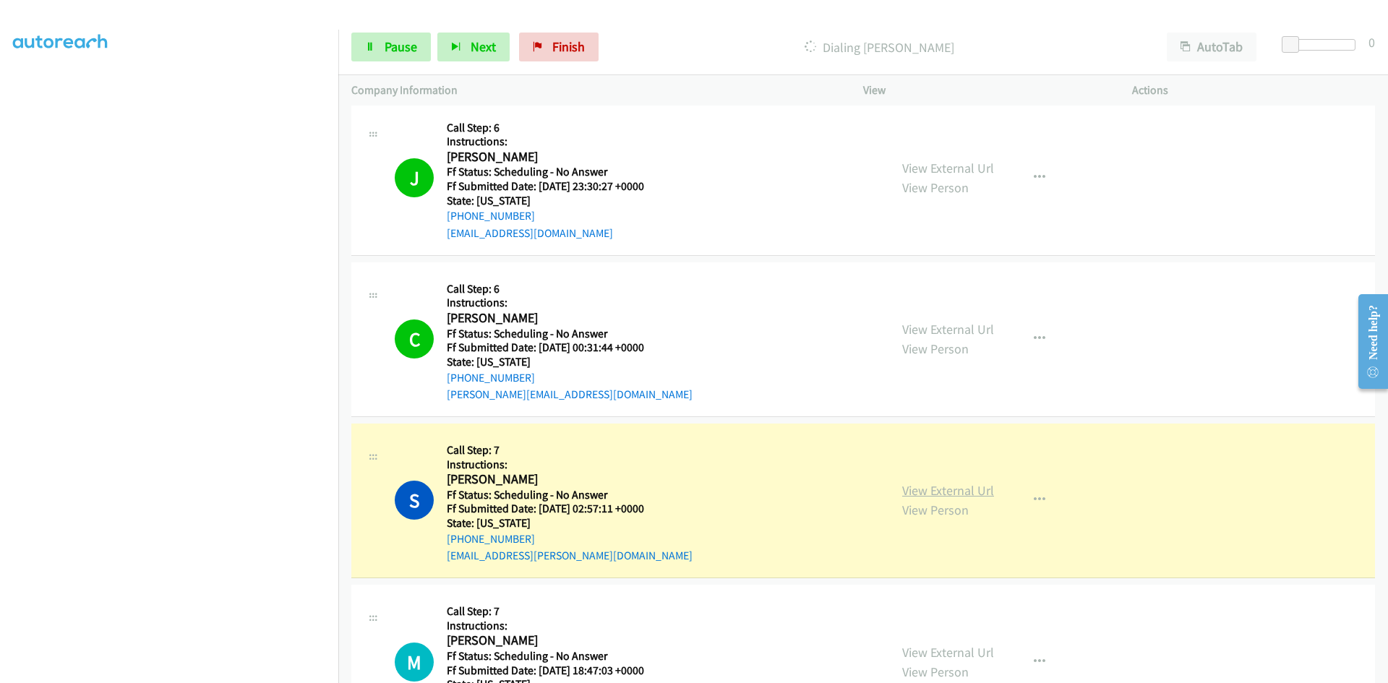
click at [953, 493] on link "View External Url" at bounding box center [948, 490] width 92 height 17
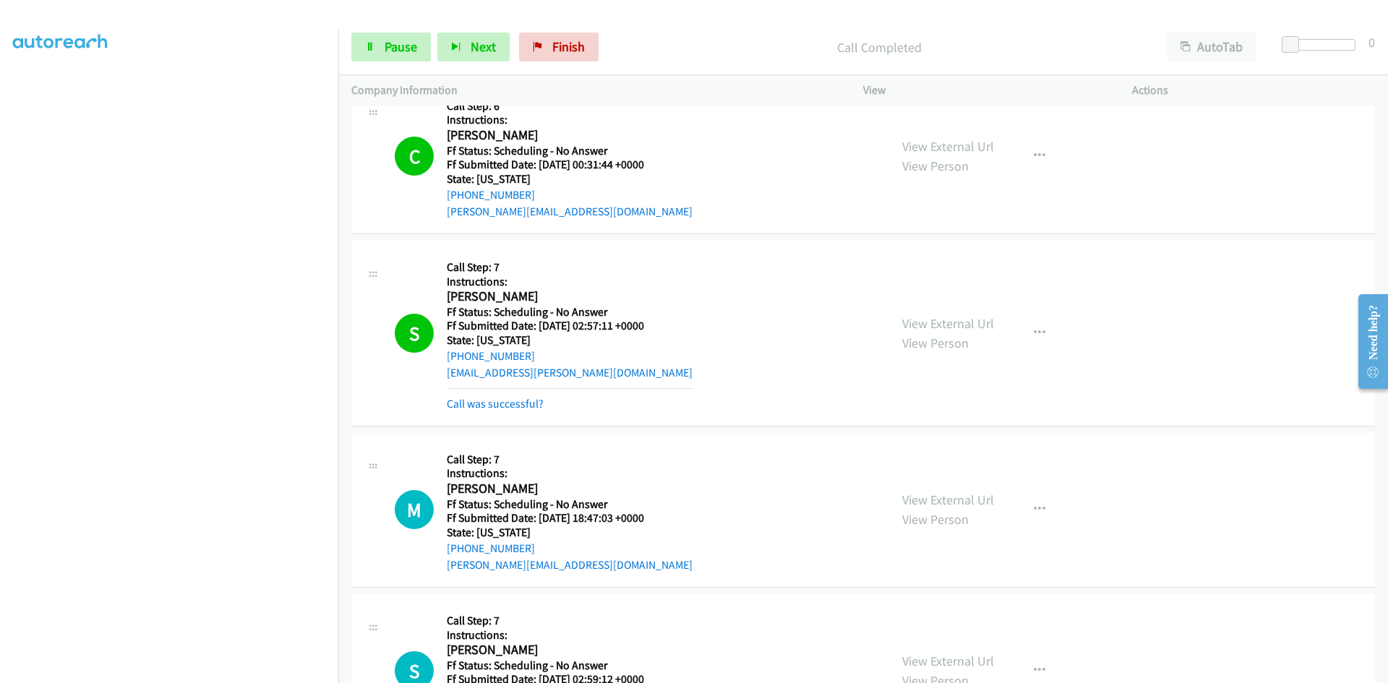
scroll to position [578, 0]
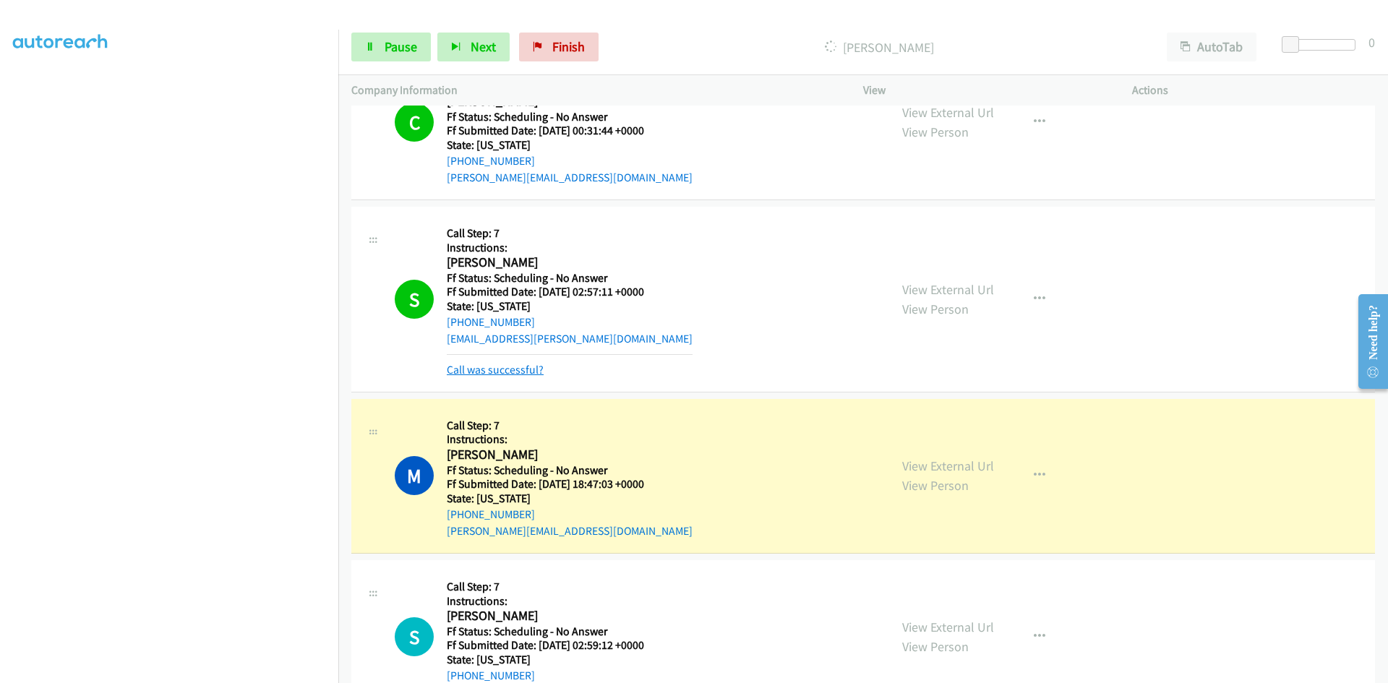
click at [508, 373] on link "Call was successful?" at bounding box center [495, 370] width 97 height 14
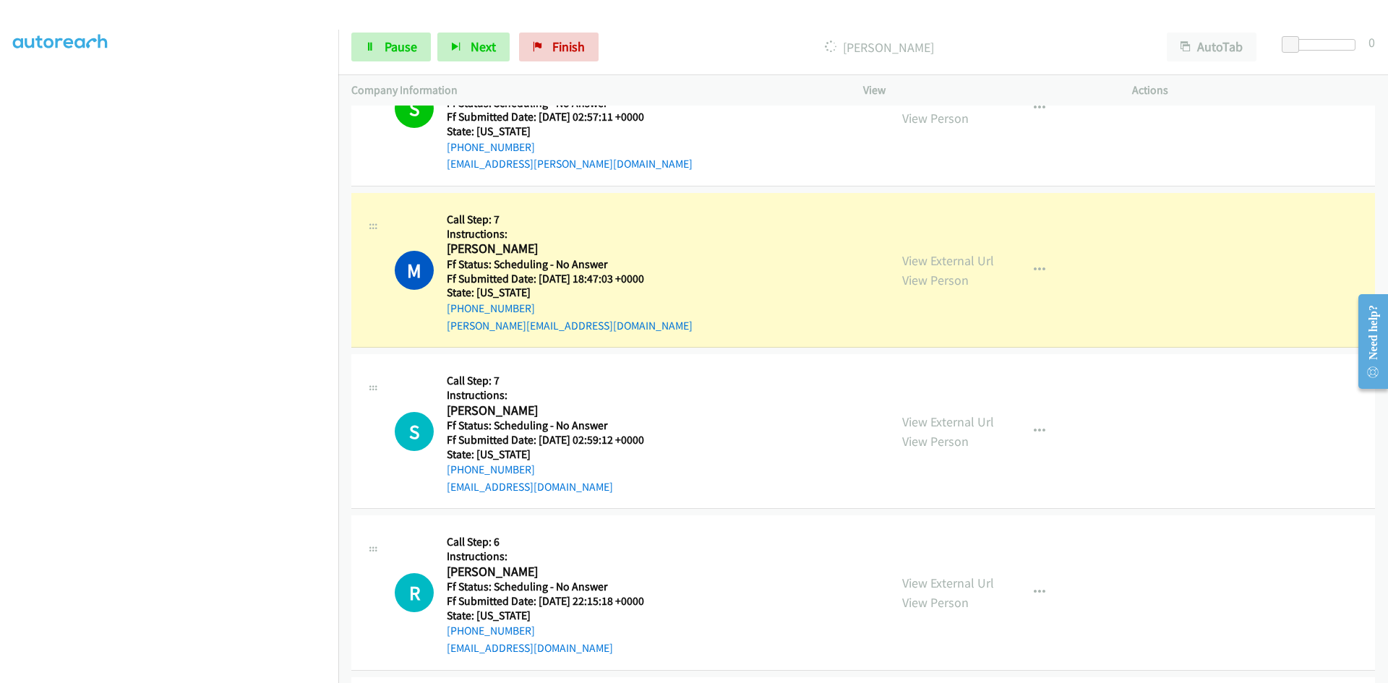
scroll to position [795, 0]
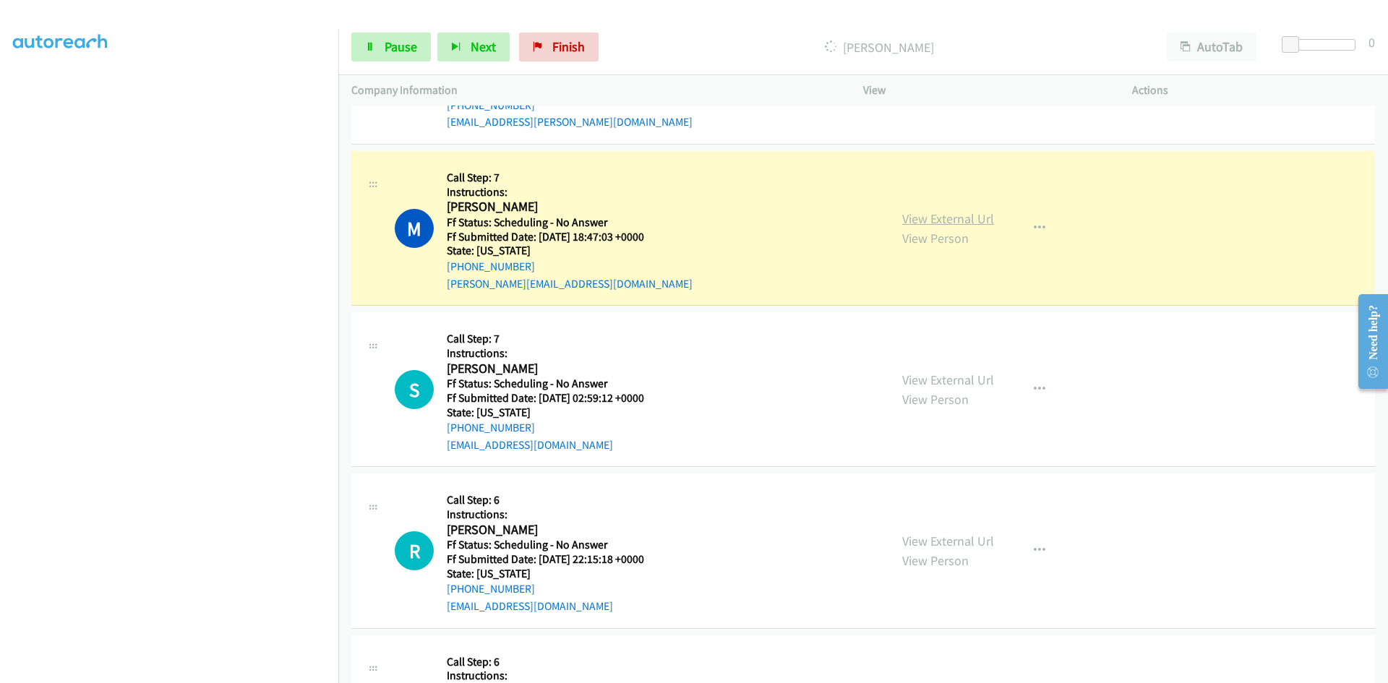
click at [954, 222] on link "View External Url" at bounding box center [948, 218] width 92 height 17
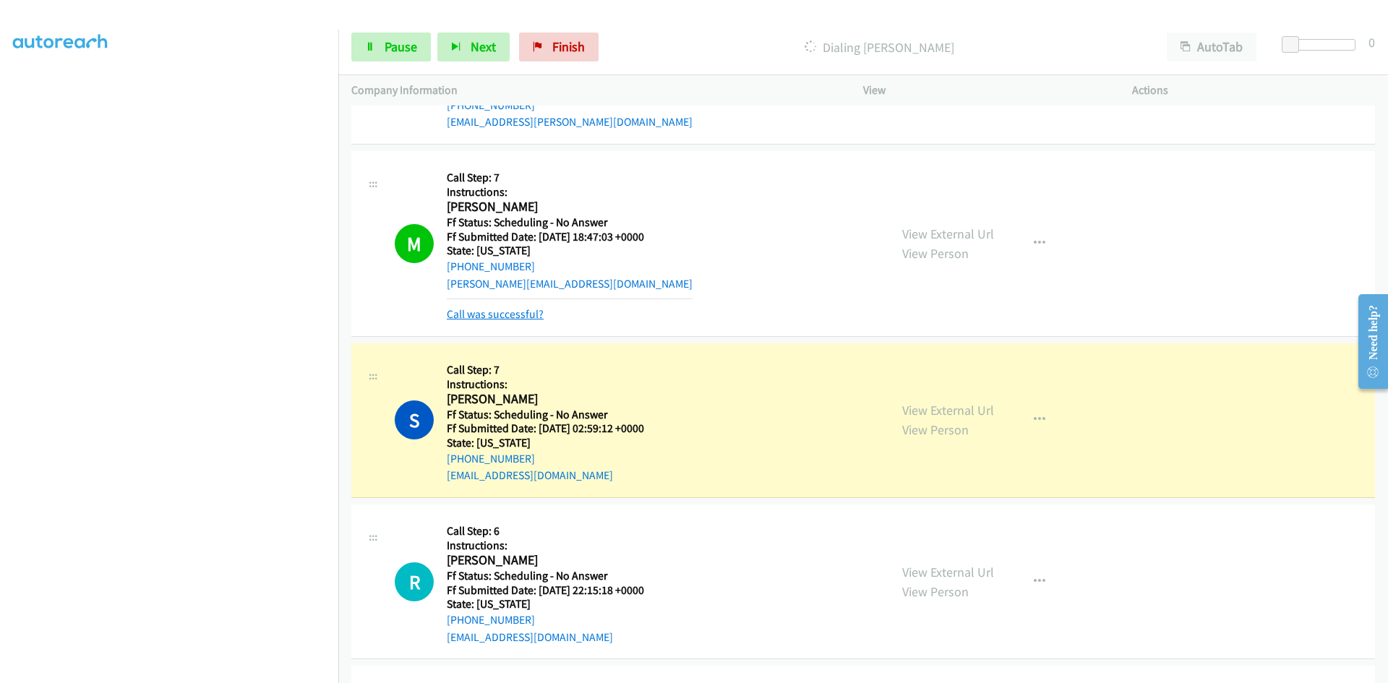
click at [523, 313] on link "Call was successful?" at bounding box center [495, 314] width 97 height 14
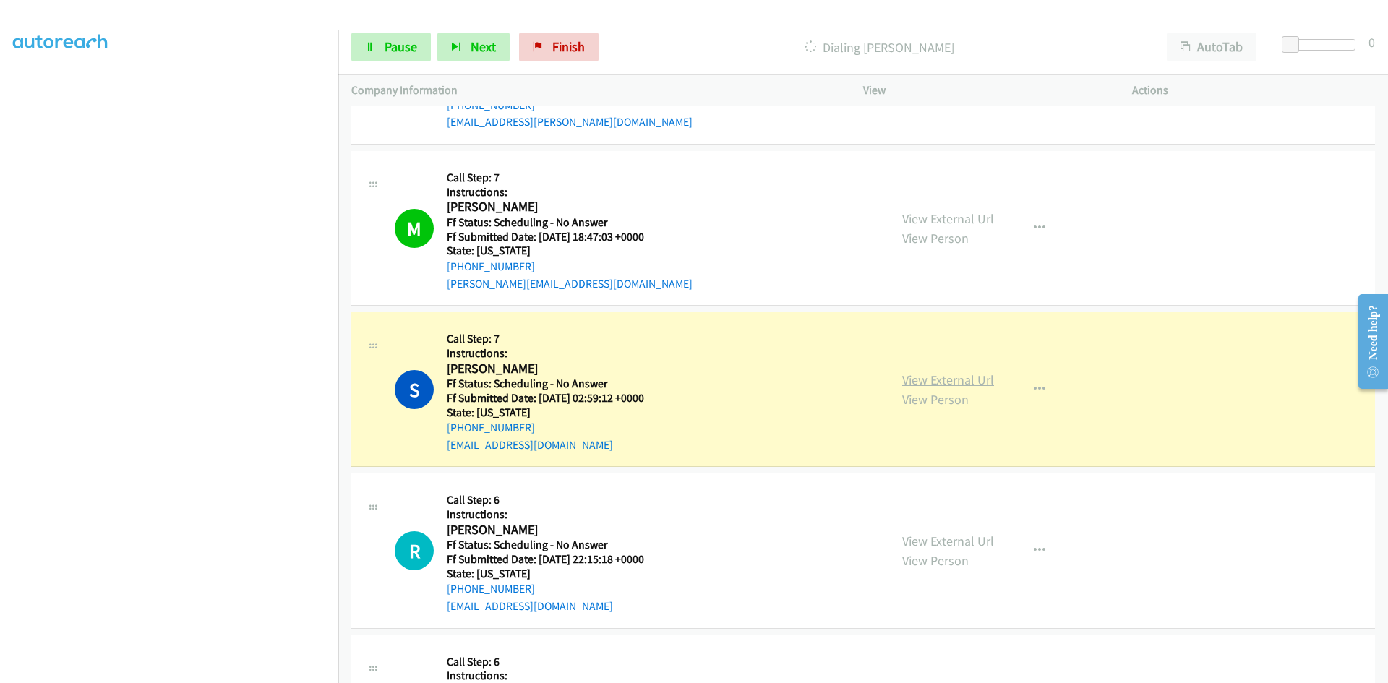
click at [985, 379] on link "View External Url" at bounding box center [948, 380] width 92 height 17
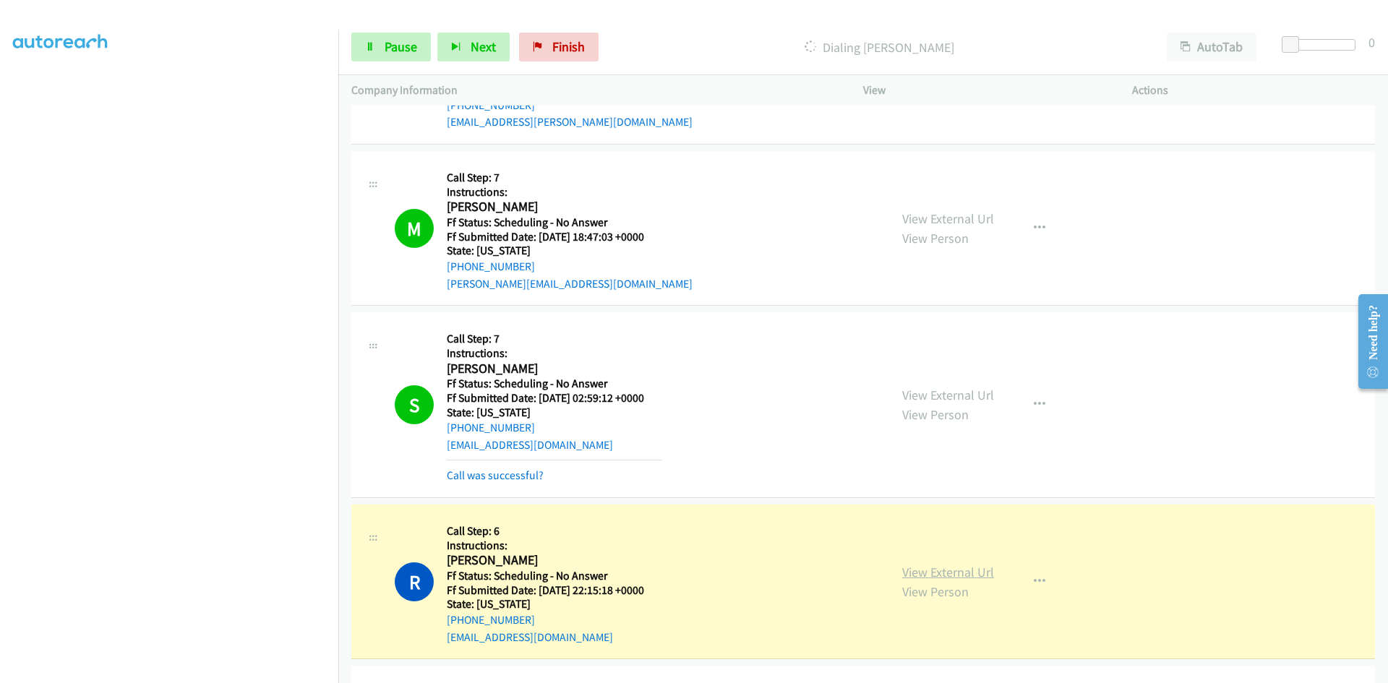
click at [932, 575] on link "View External Url" at bounding box center [948, 572] width 92 height 17
click at [390, 38] on span "Pause" at bounding box center [401, 46] width 33 height 17
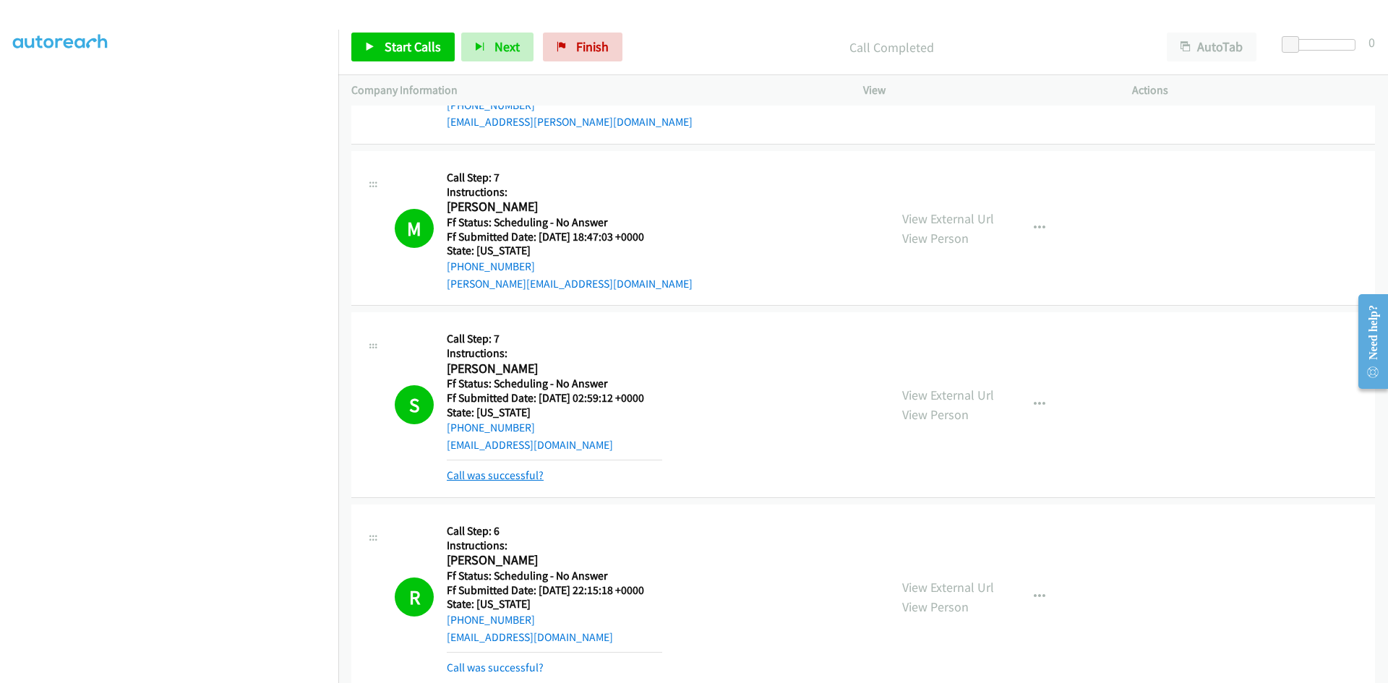
click at [490, 471] on link "Call was successful?" at bounding box center [495, 475] width 97 height 14
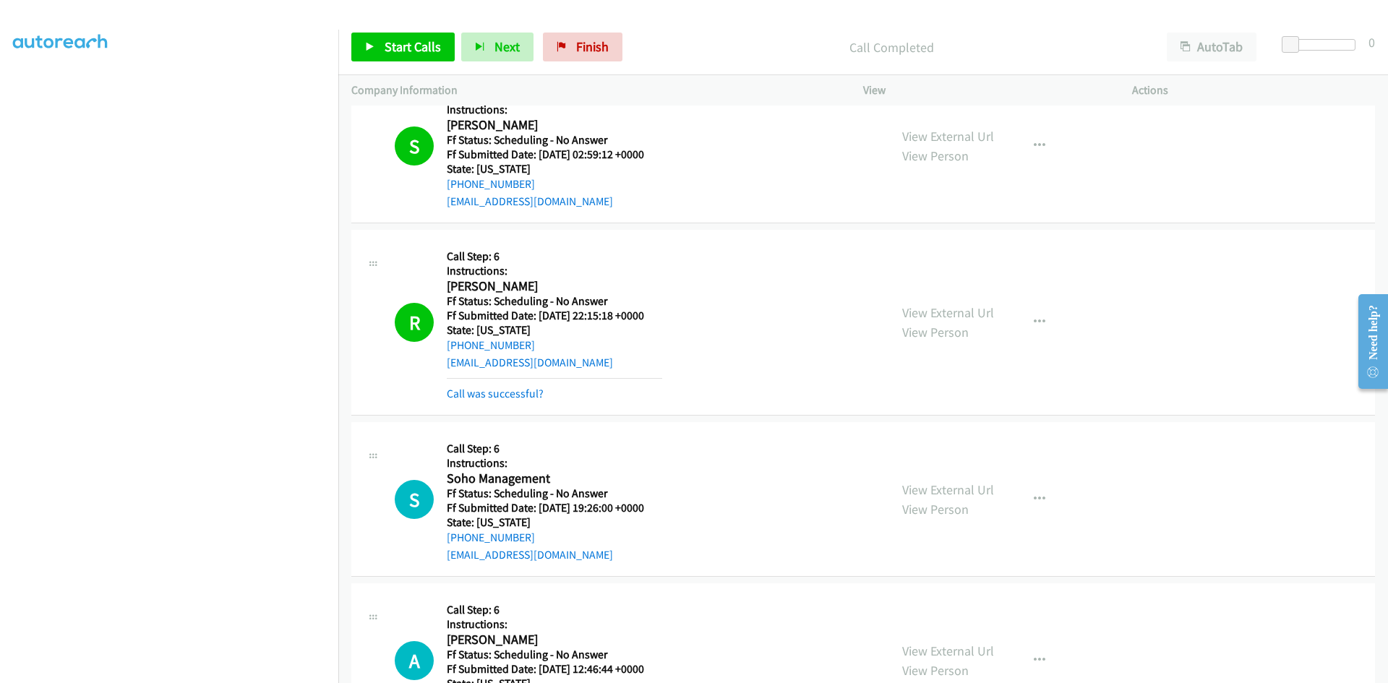
scroll to position [1084, 0]
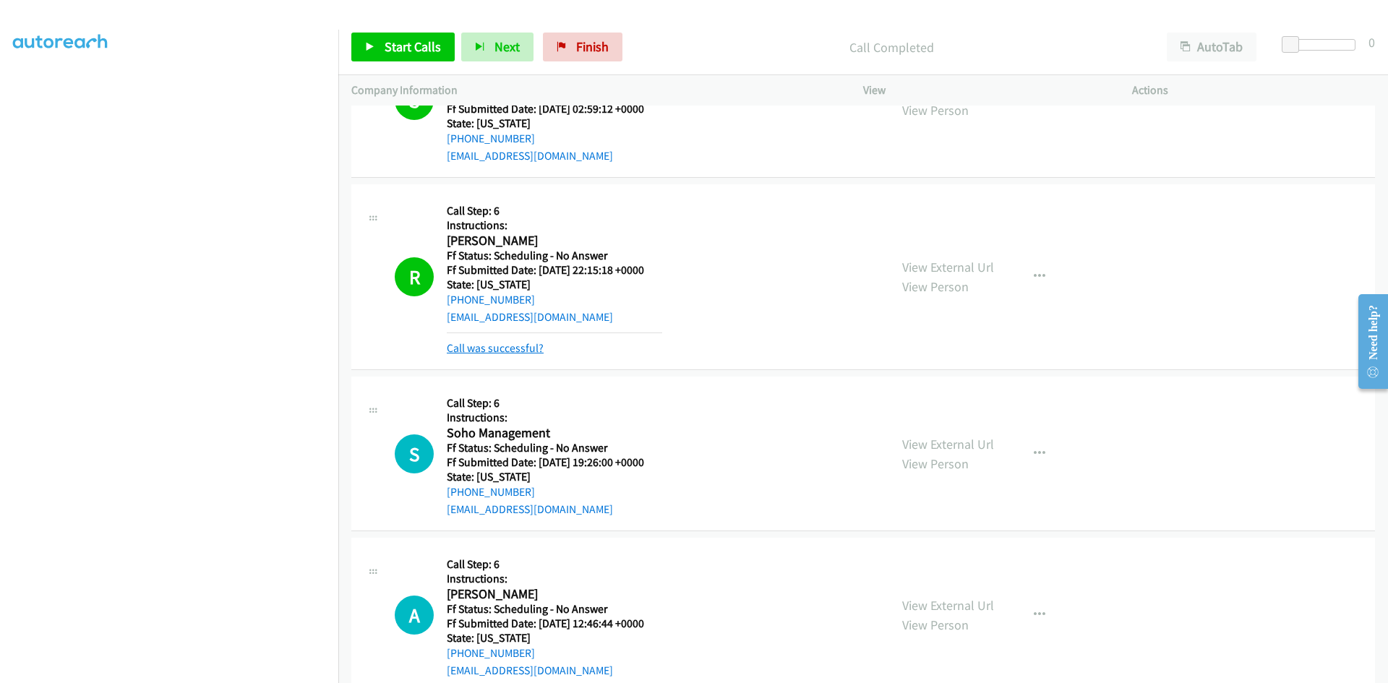
click at [520, 343] on link "Call was successful?" at bounding box center [495, 348] width 97 height 14
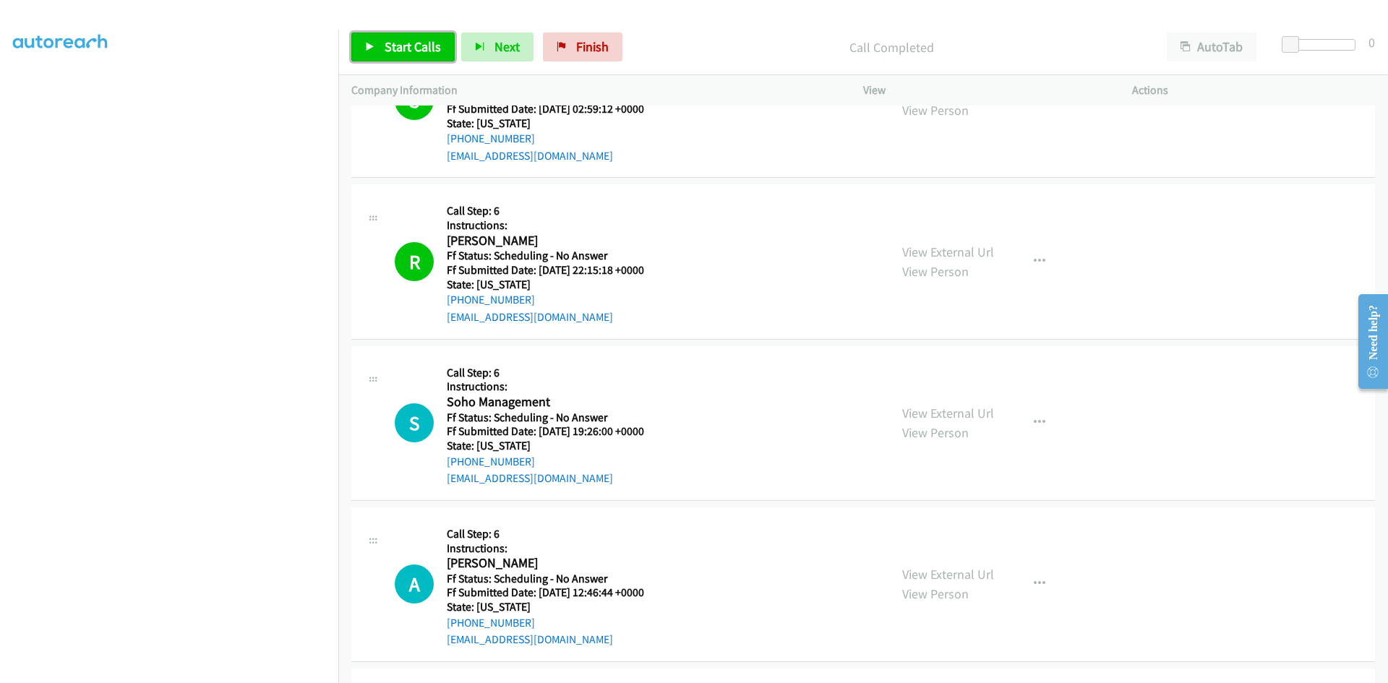
click at [398, 39] on span "Start Calls" at bounding box center [413, 46] width 56 height 17
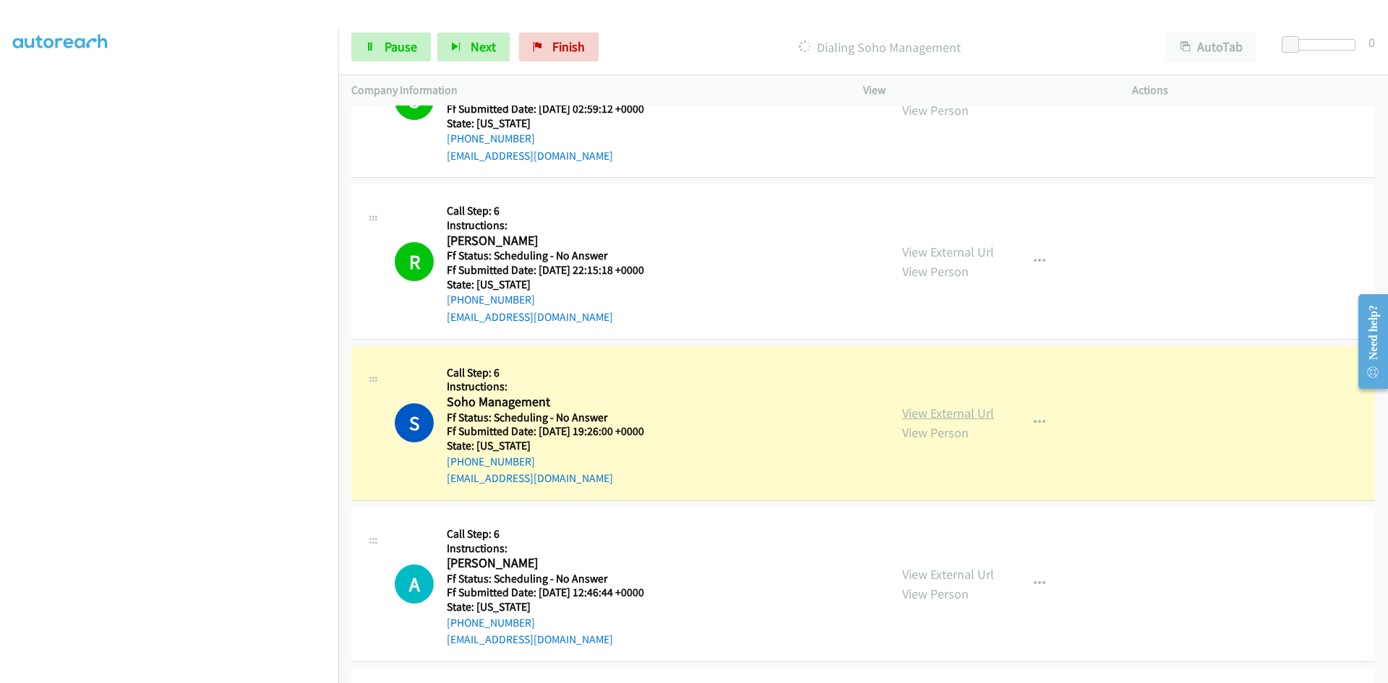
click at [937, 409] on link "View External Url" at bounding box center [948, 413] width 92 height 17
click at [400, 52] on span "Pause" at bounding box center [401, 46] width 33 height 17
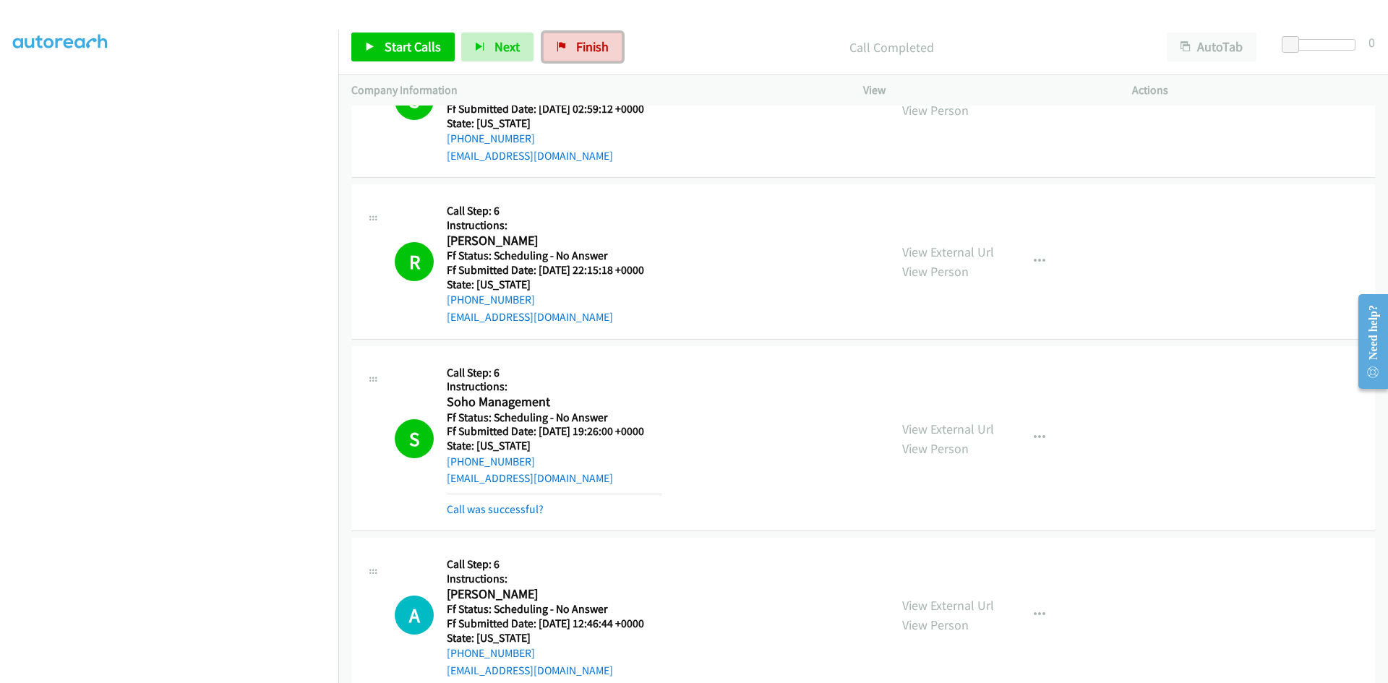
click at [599, 51] on span "Finish" at bounding box center [592, 46] width 33 height 17
